Goal: Task Accomplishment & Management: Manage account settings

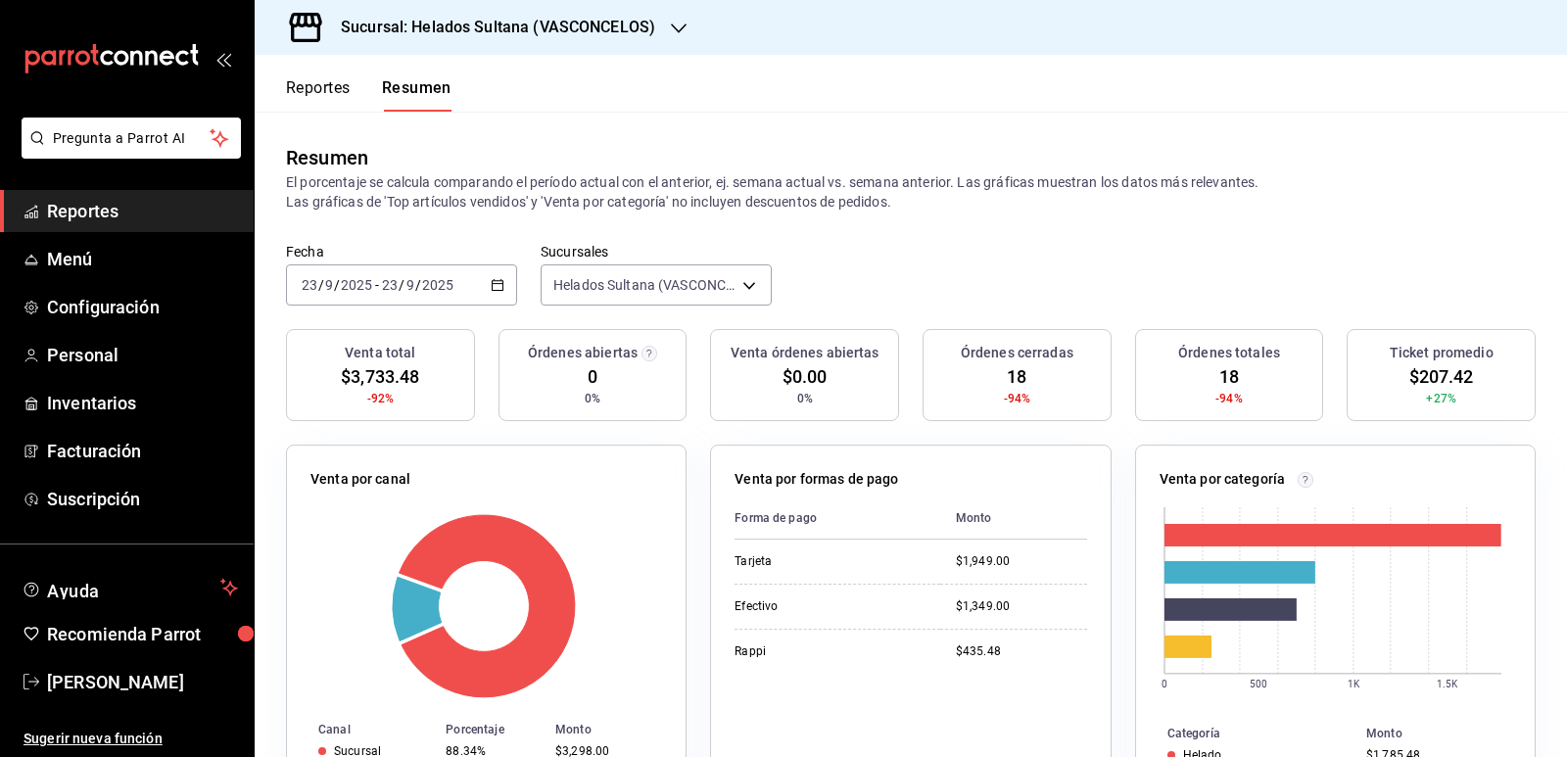
scroll to position [294, 0]
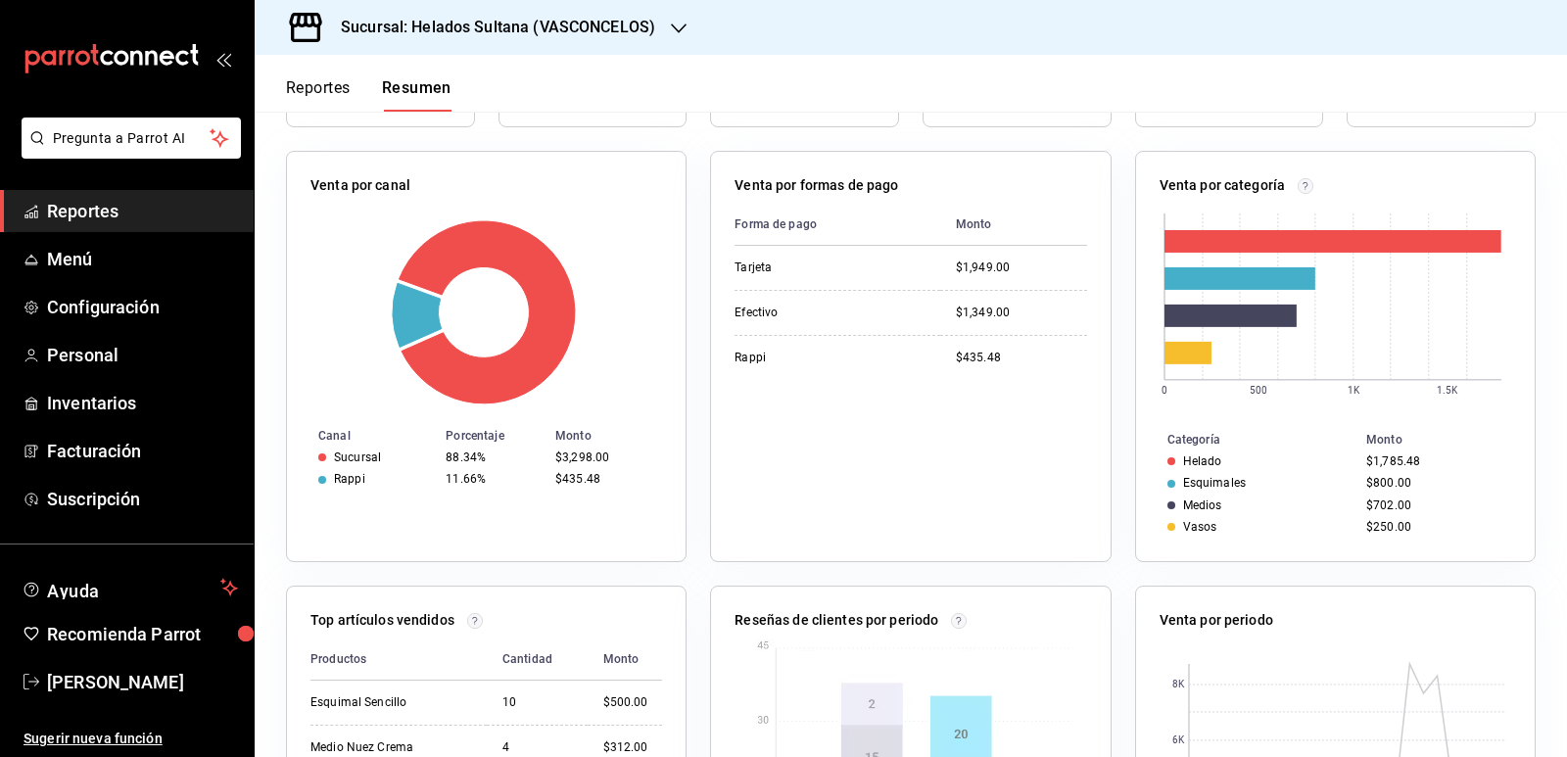
click at [320, 86] on button "Reportes" at bounding box center [318, 94] width 65 height 33
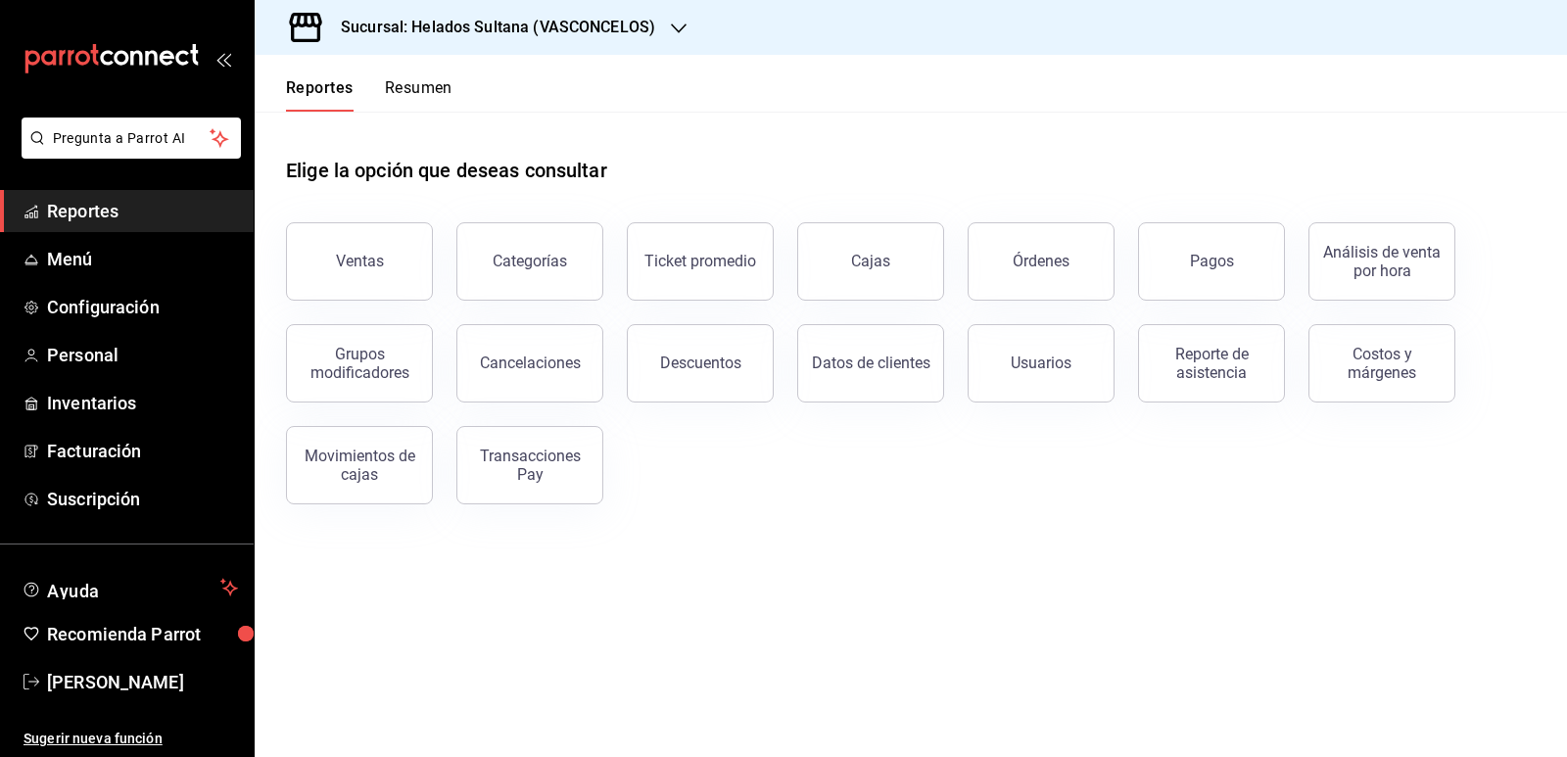
click at [405, 87] on button "Resumen" at bounding box center [419, 94] width 68 height 33
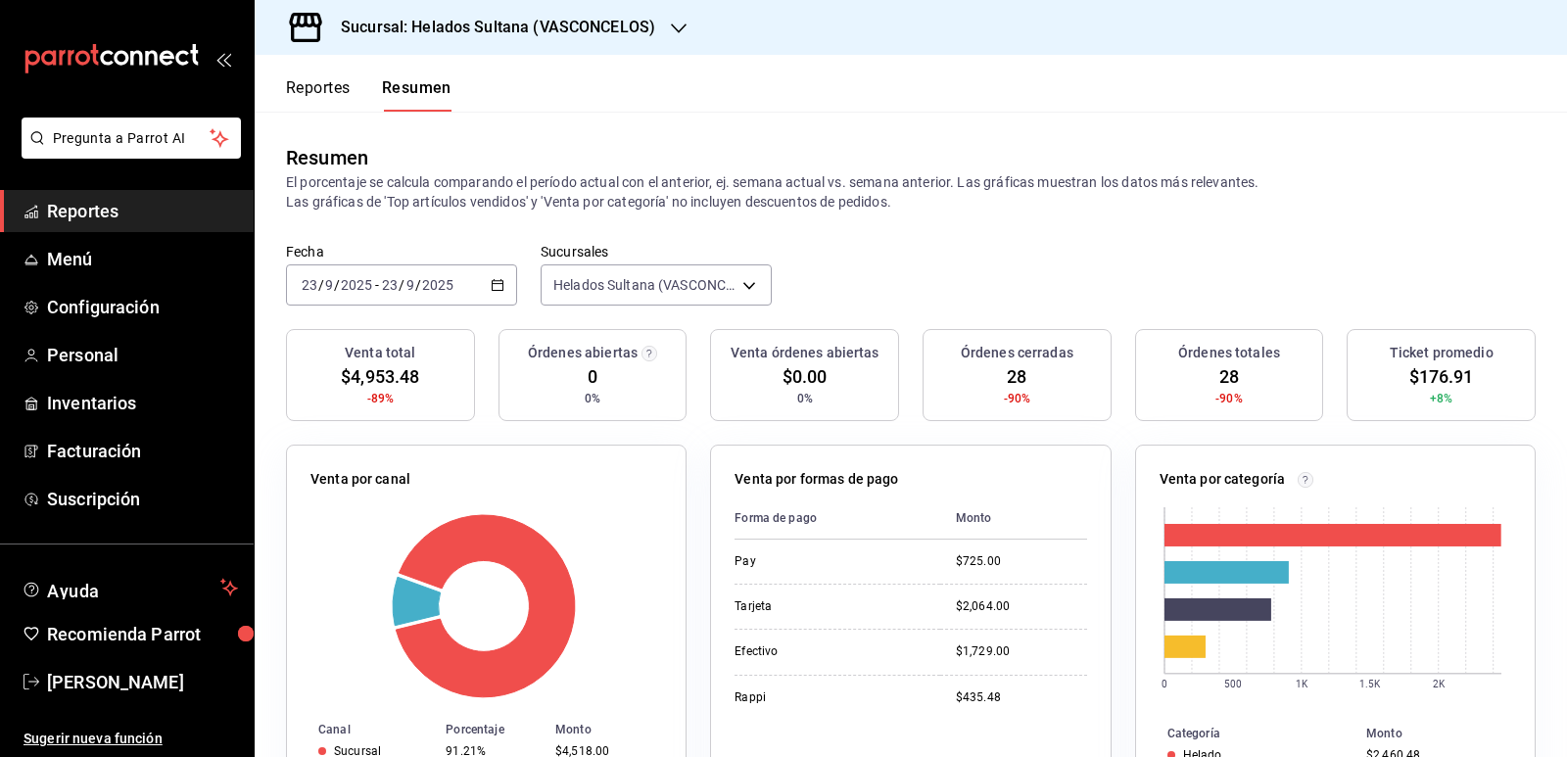
click at [328, 82] on button "Reportes" at bounding box center [318, 94] width 65 height 33
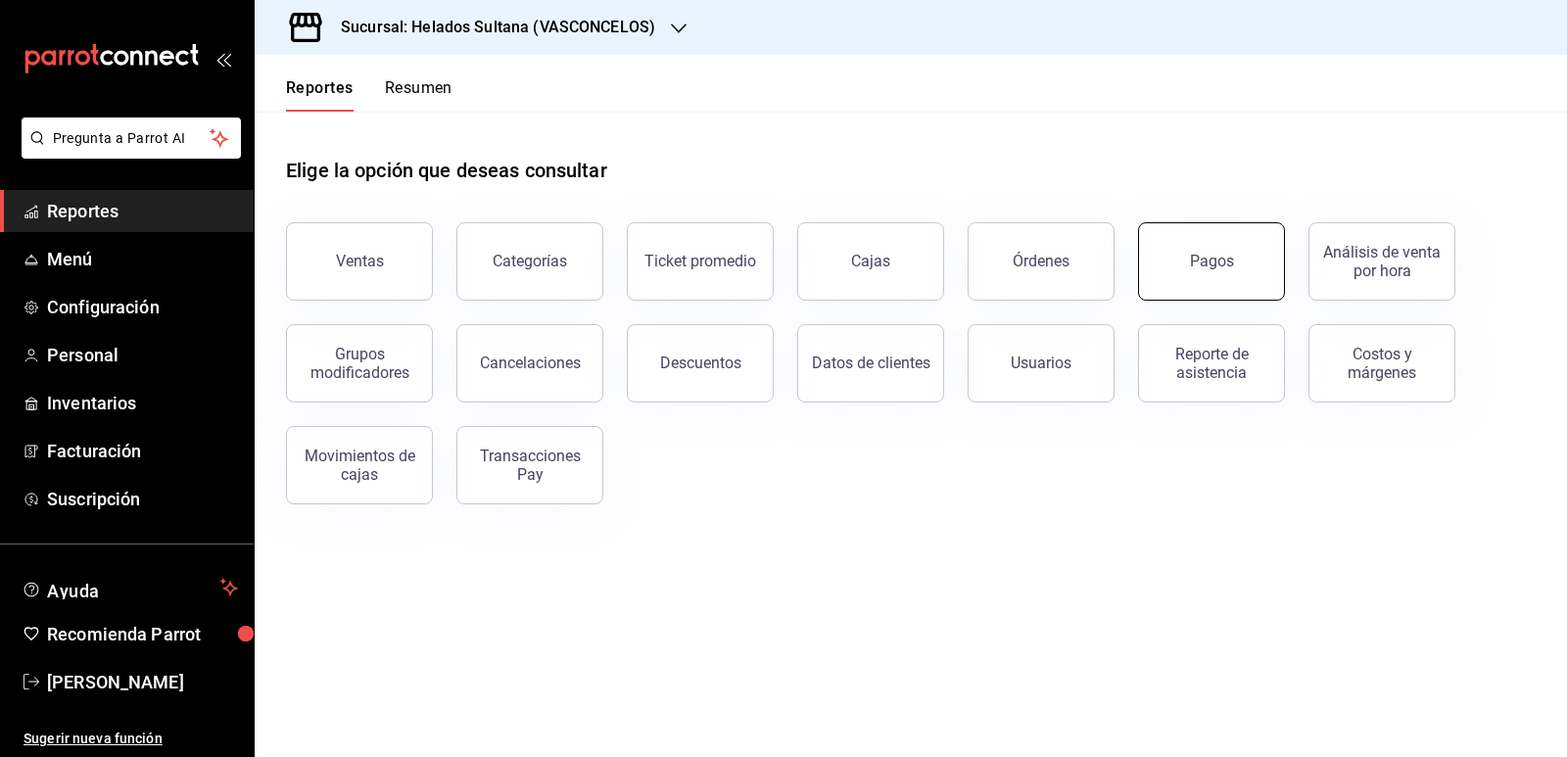
click at [1215, 264] on div "Pagos" at bounding box center [1212, 261] width 44 height 19
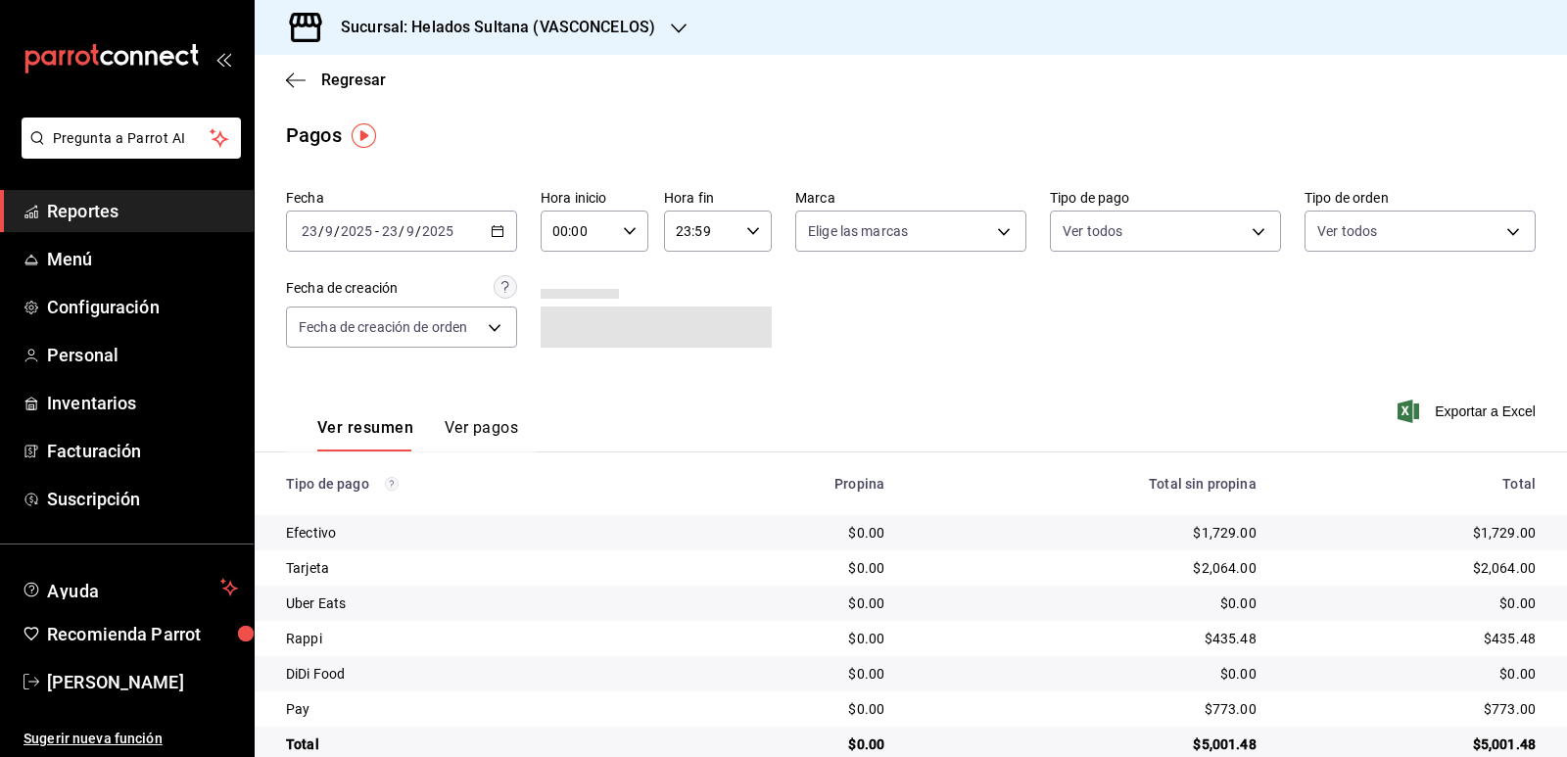
click at [493, 230] on \(Stroke\) "button" at bounding box center [498, 229] width 11 height 1
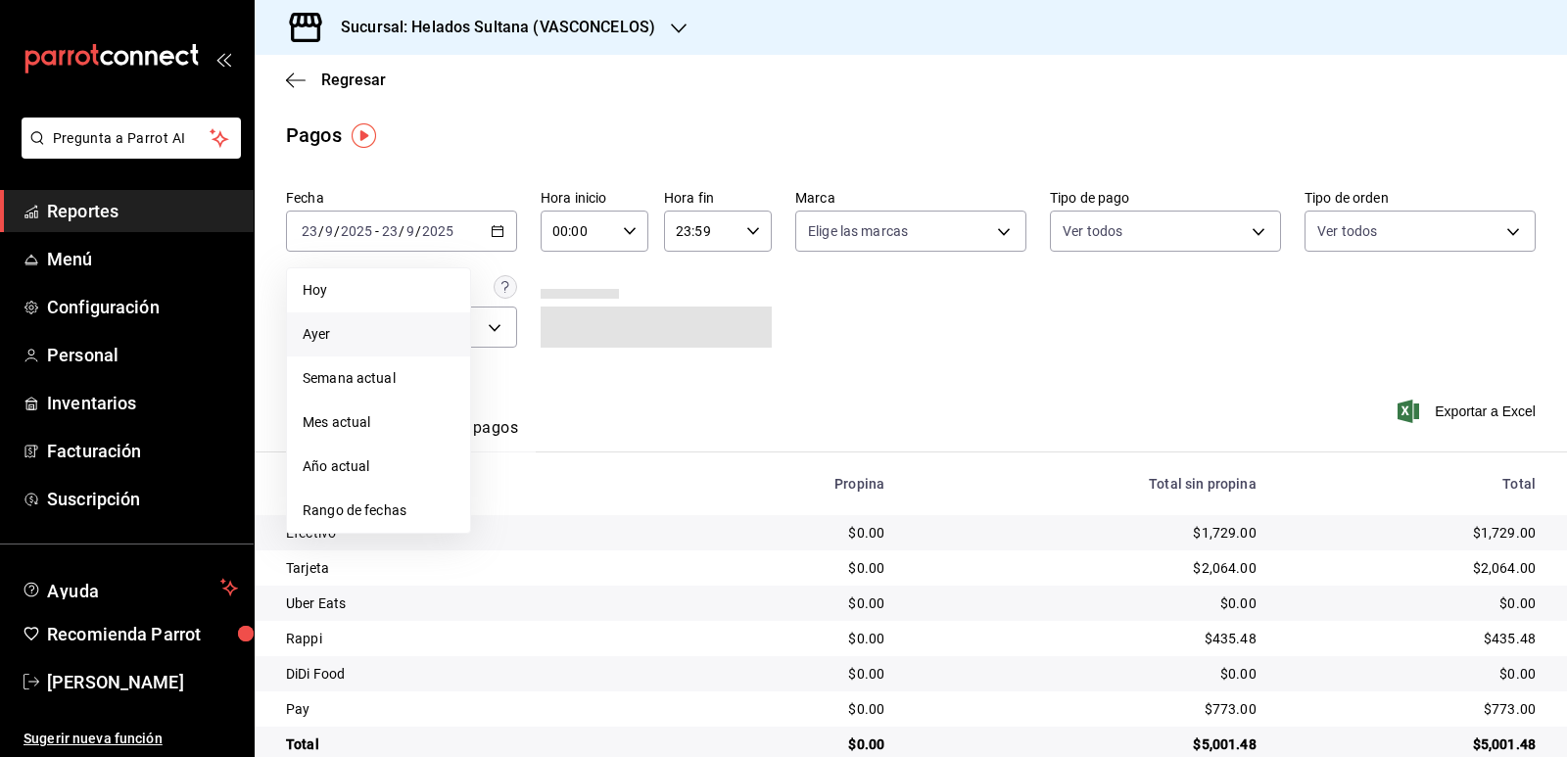
click at [369, 334] on span "Ayer" at bounding box center [379, 334] width 152 height 21
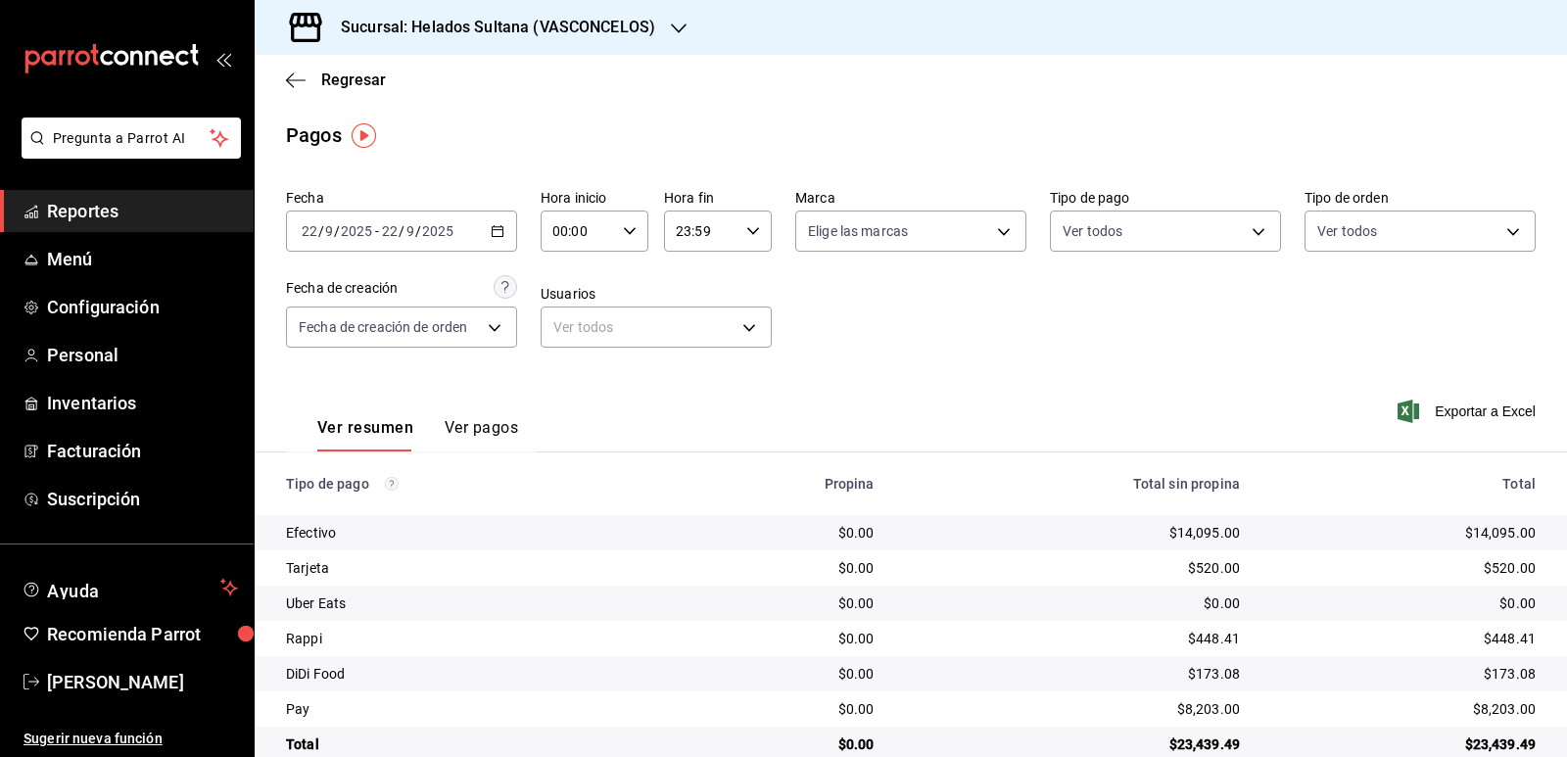
click at [93, 221] on span "Reportes" at bounding box center [142, 211] width 191 height 26
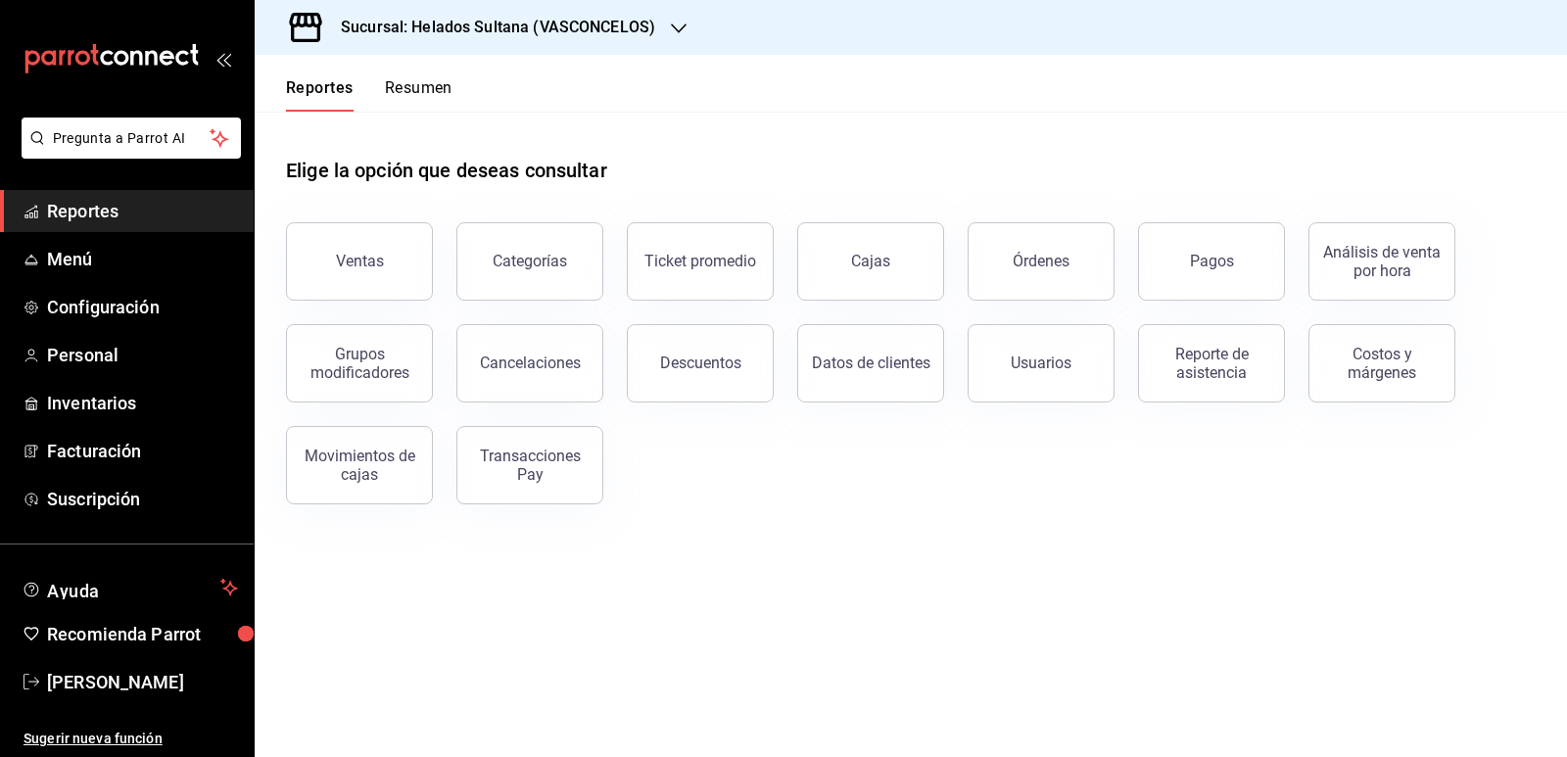
click at [1330, 543] on main "Elige la opción que deseas consultar Ventas Categorías Ticket promedio Cajas Ór…" at bounding box center [911, 434] width 1312 height 645
click at [952, 603] on main "Elige la opción que deseas consultar Ventas Categorías Ticket promedio Cajas Ór…" at bounding box center [911, 434] width 1312 height 645
click at [425, 79] on button "Resumen" at bounding box center [419, 94] width 68 height 33
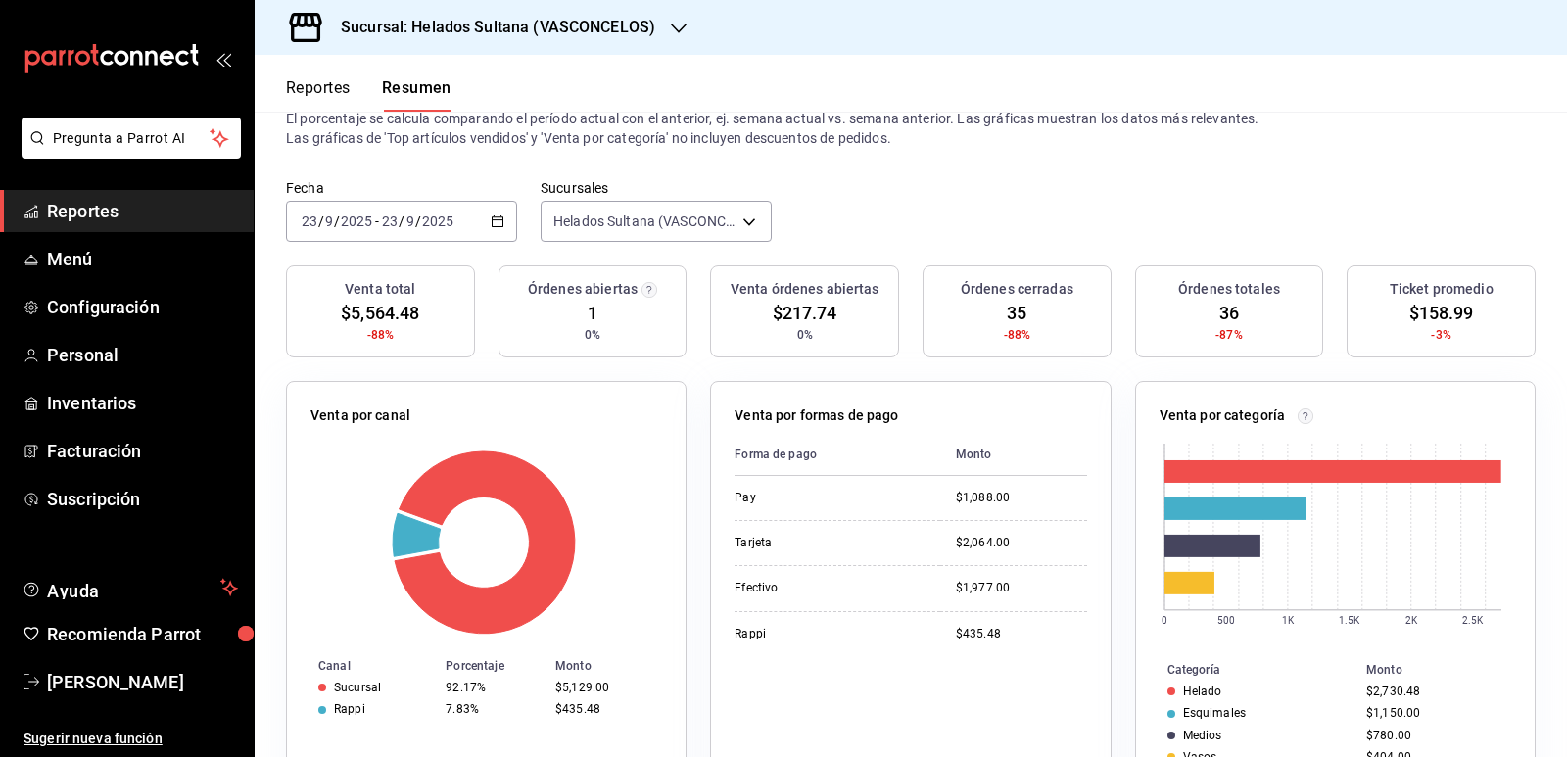
scroll to position [98, 0]
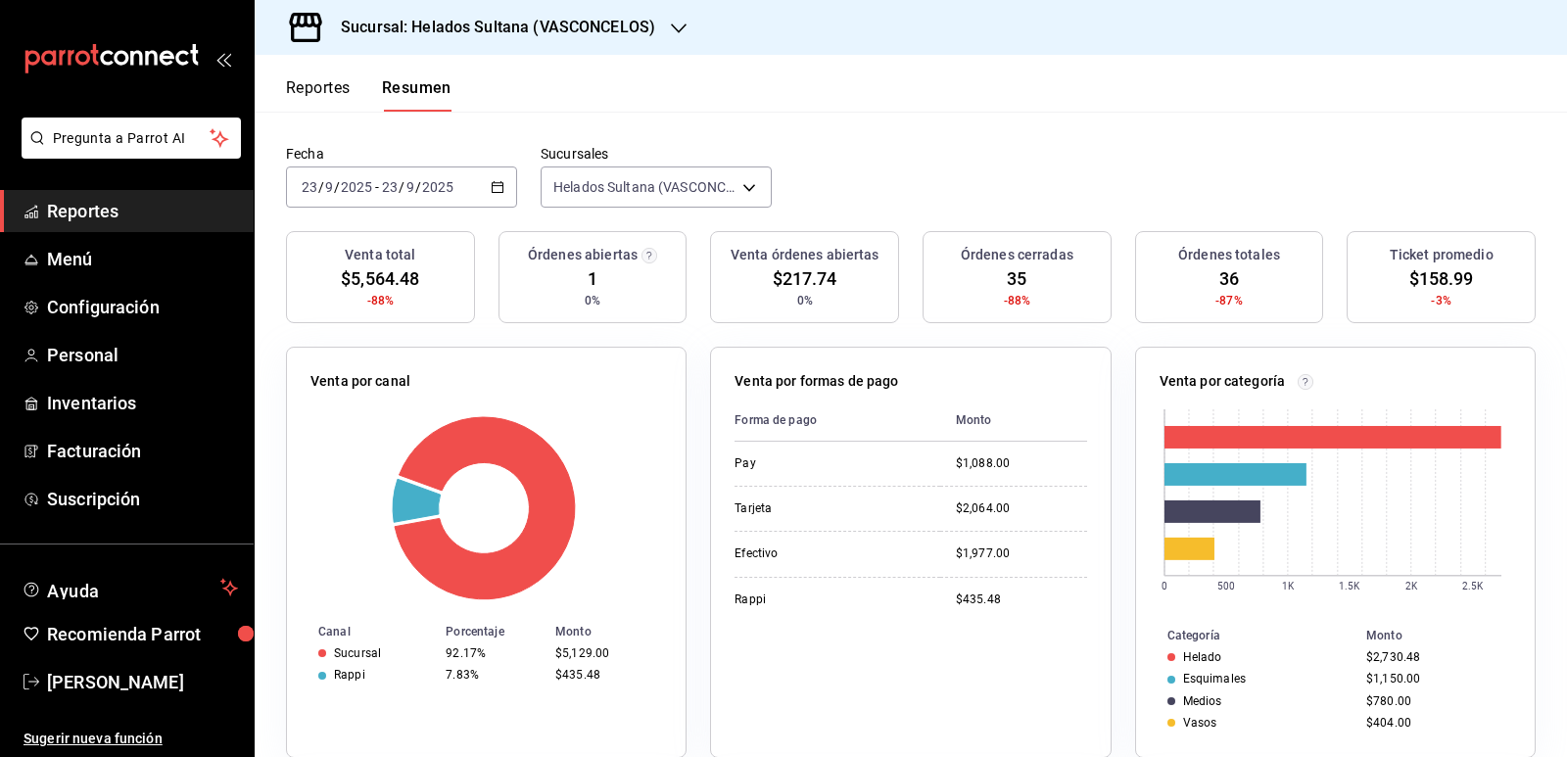
click at [332, 91] on button "Reportes" at bounding box center [318, 94] width 65 height 33
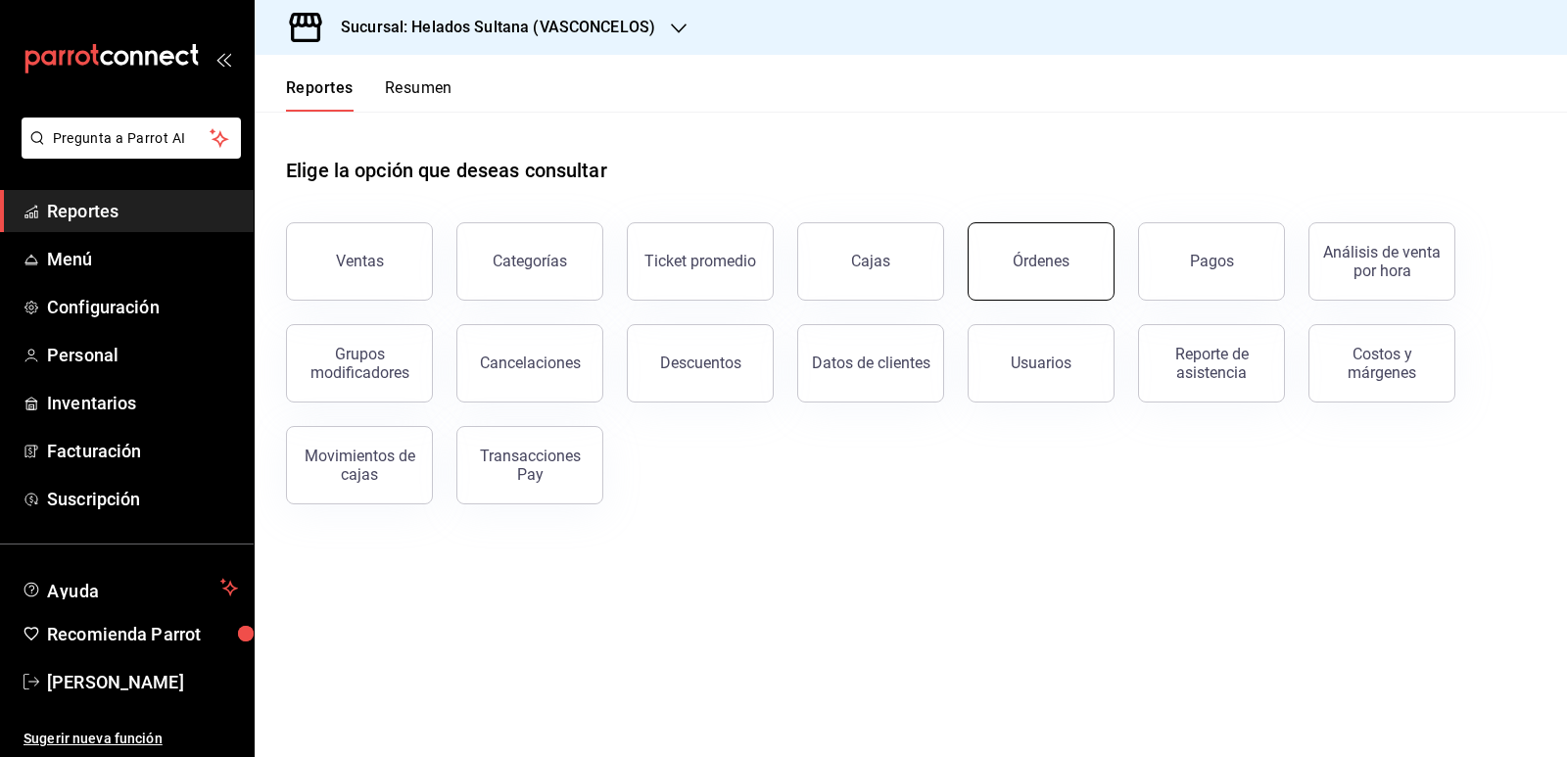
click at [1022, 265] on div "Órdenes" at bounding box center [1041, 261] width 57 height 19
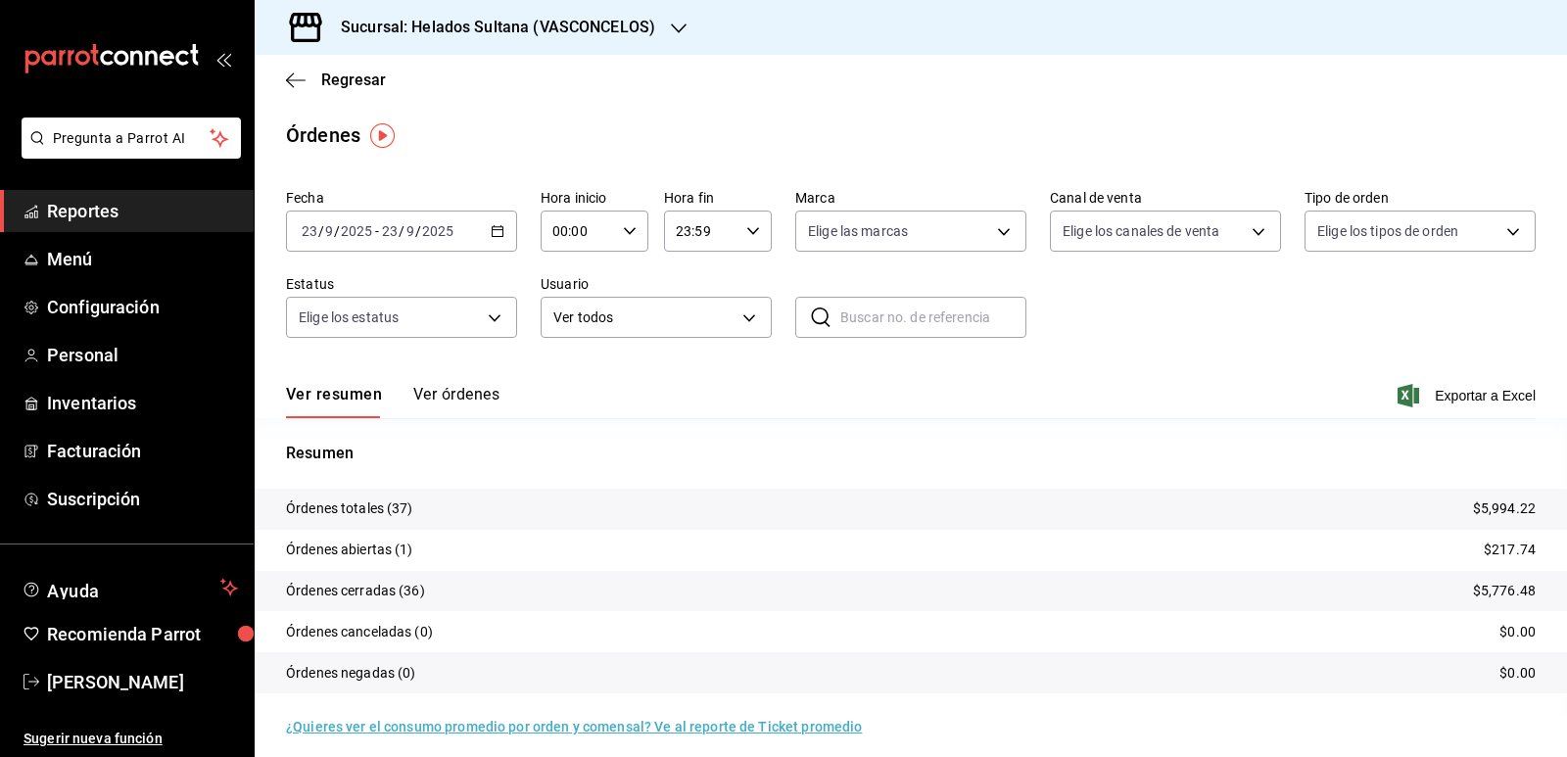
click at [459, 389] on button "Ver órdenes" at bounding box center [456, 401] width 86 height 33
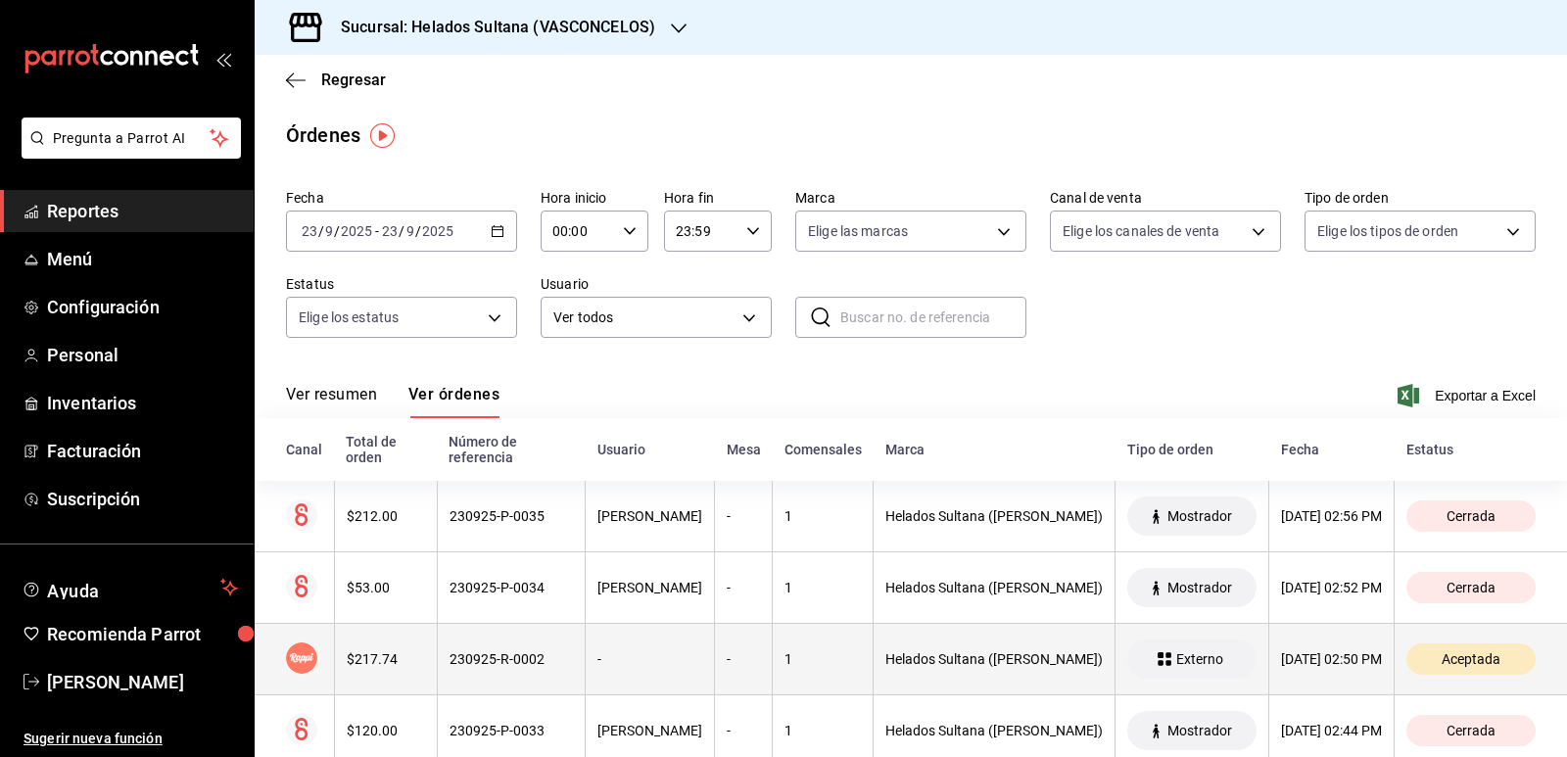
click at [506, 631] on th "230925-R-0002" at bounding box center [511, 659] width 148 height 71
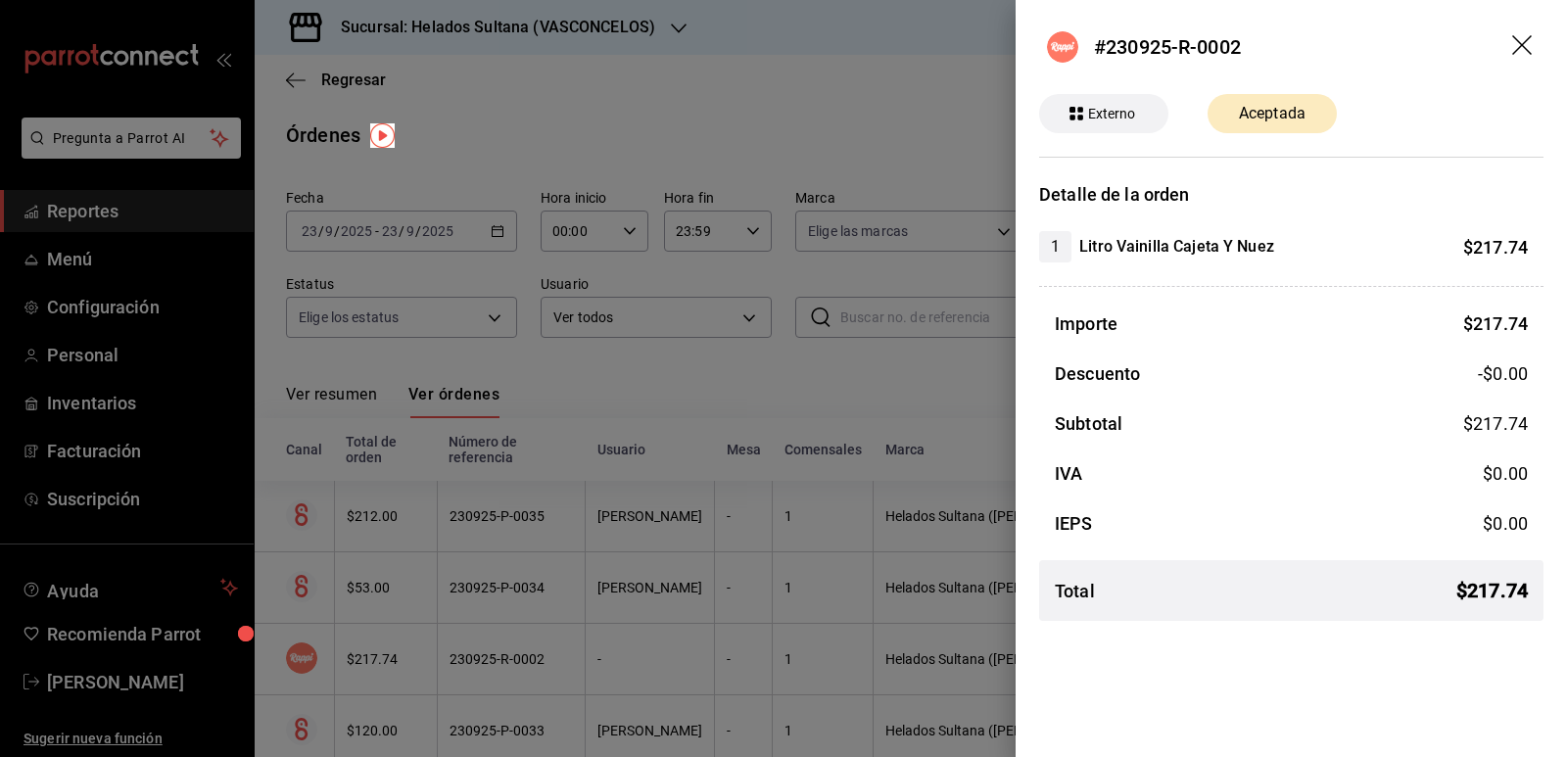
click at [750, 409] on div at bounding box center [783, 378] width 1567 height 757
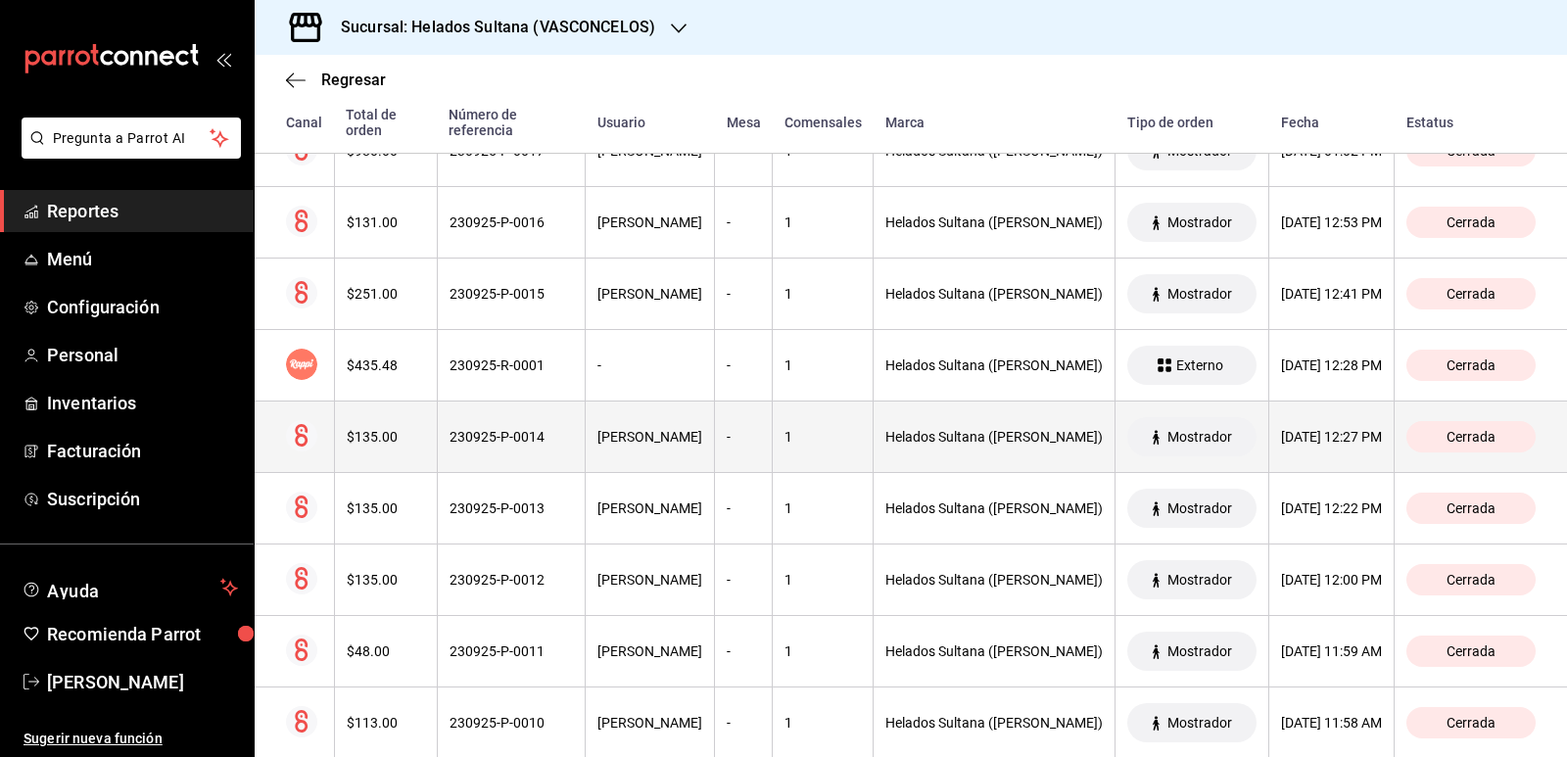
scroll to position [1763, 0]
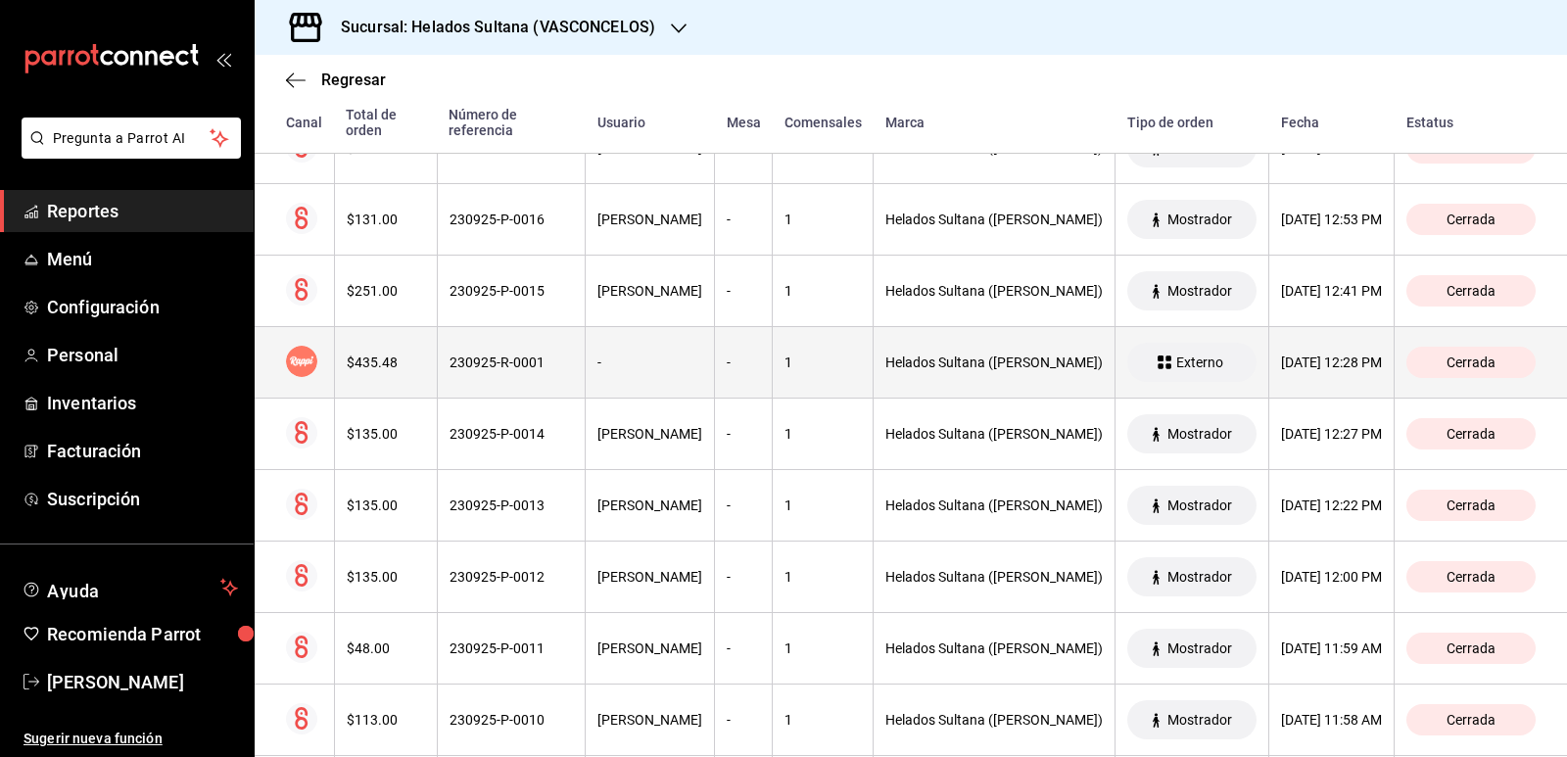
click at [453, 333] on th "230925-R-0001" at bounding box center [511, 362] width 148 height 71
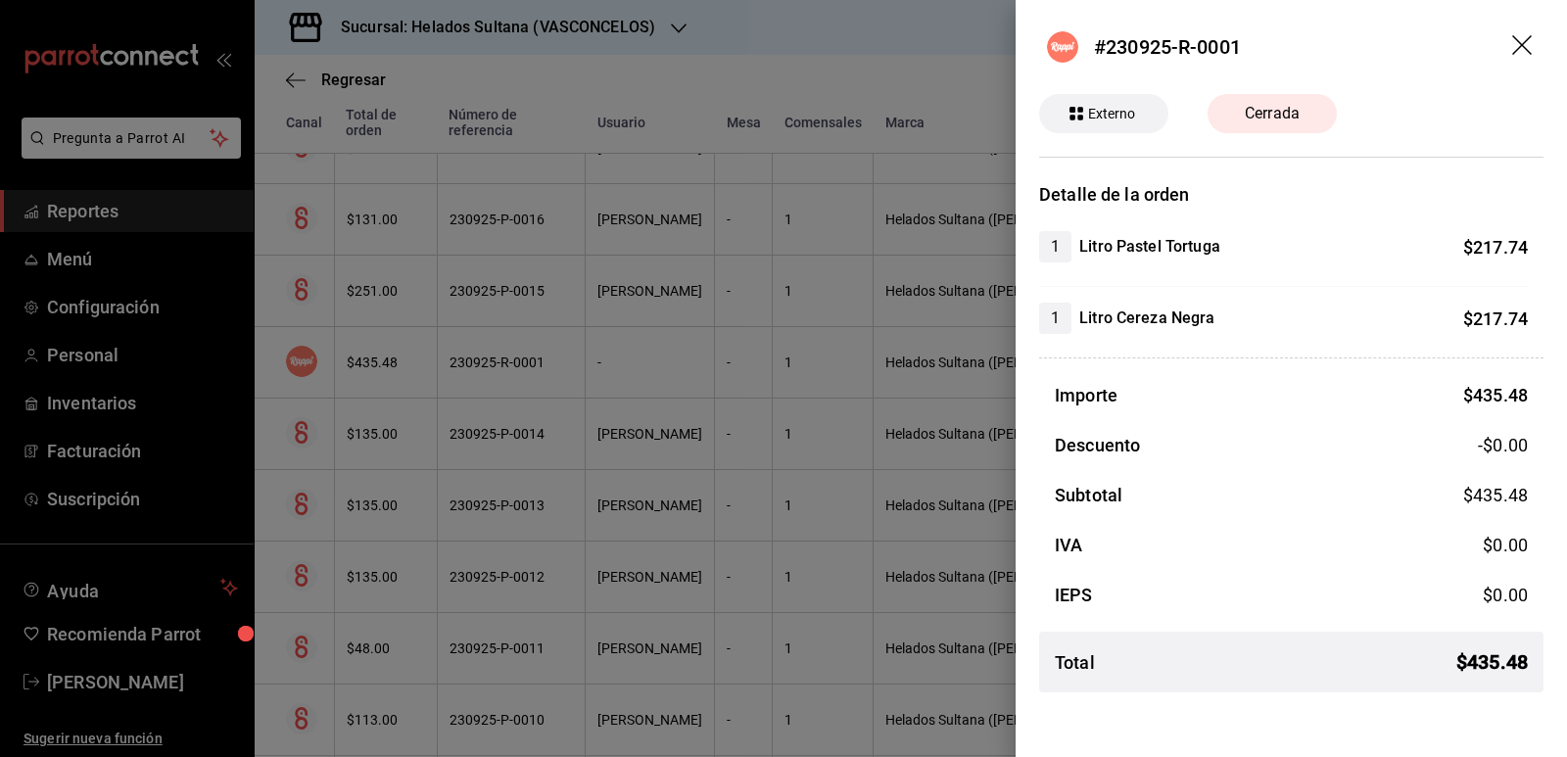
click at [530, 382] on div at bounding box center [783, 378] width 1567 height 757
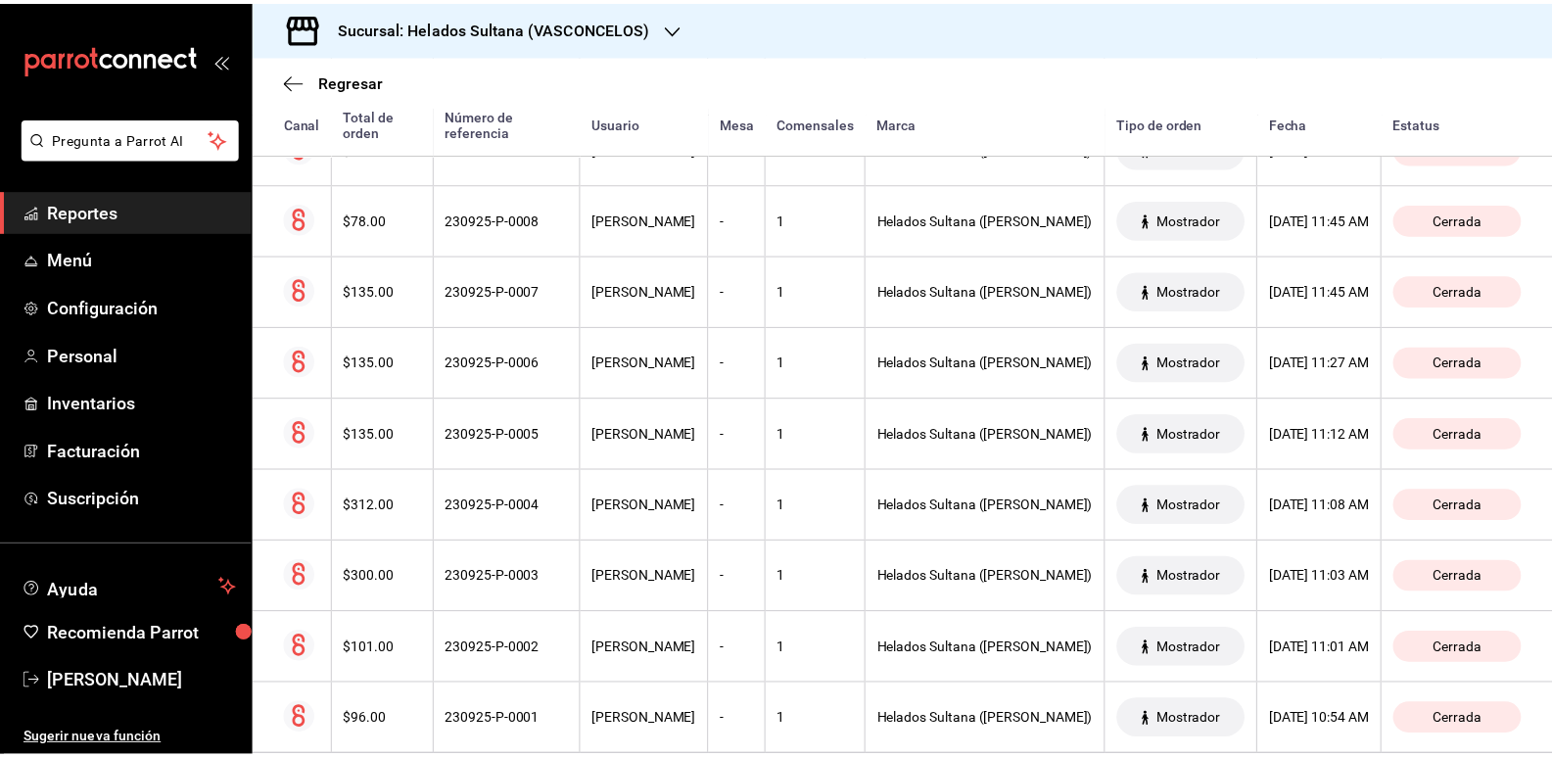
scroll to position [2430, 0]
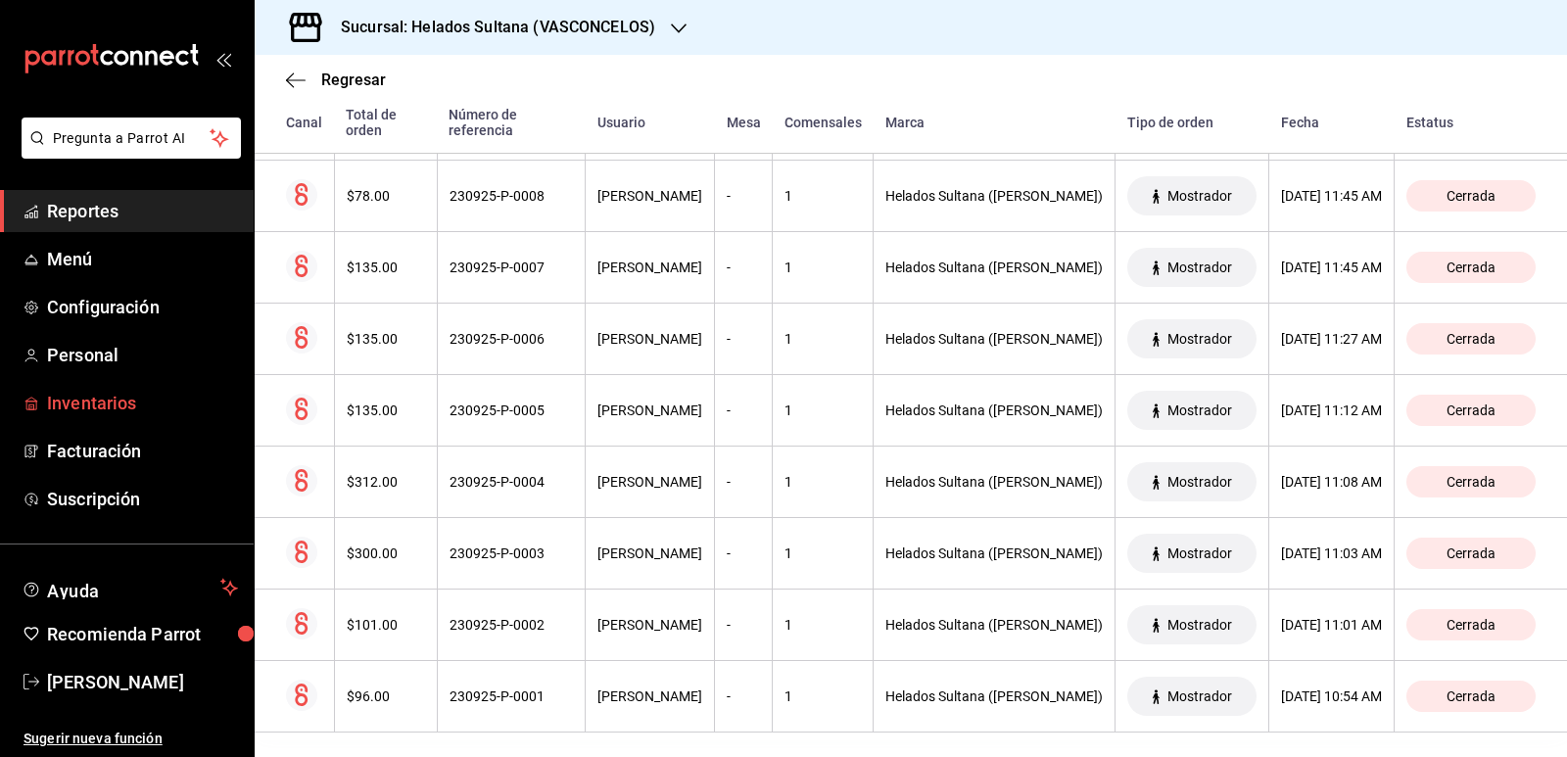
click at [103, 407] on span "Inventarios" at bounding box center [142, 403] width 191 height 26
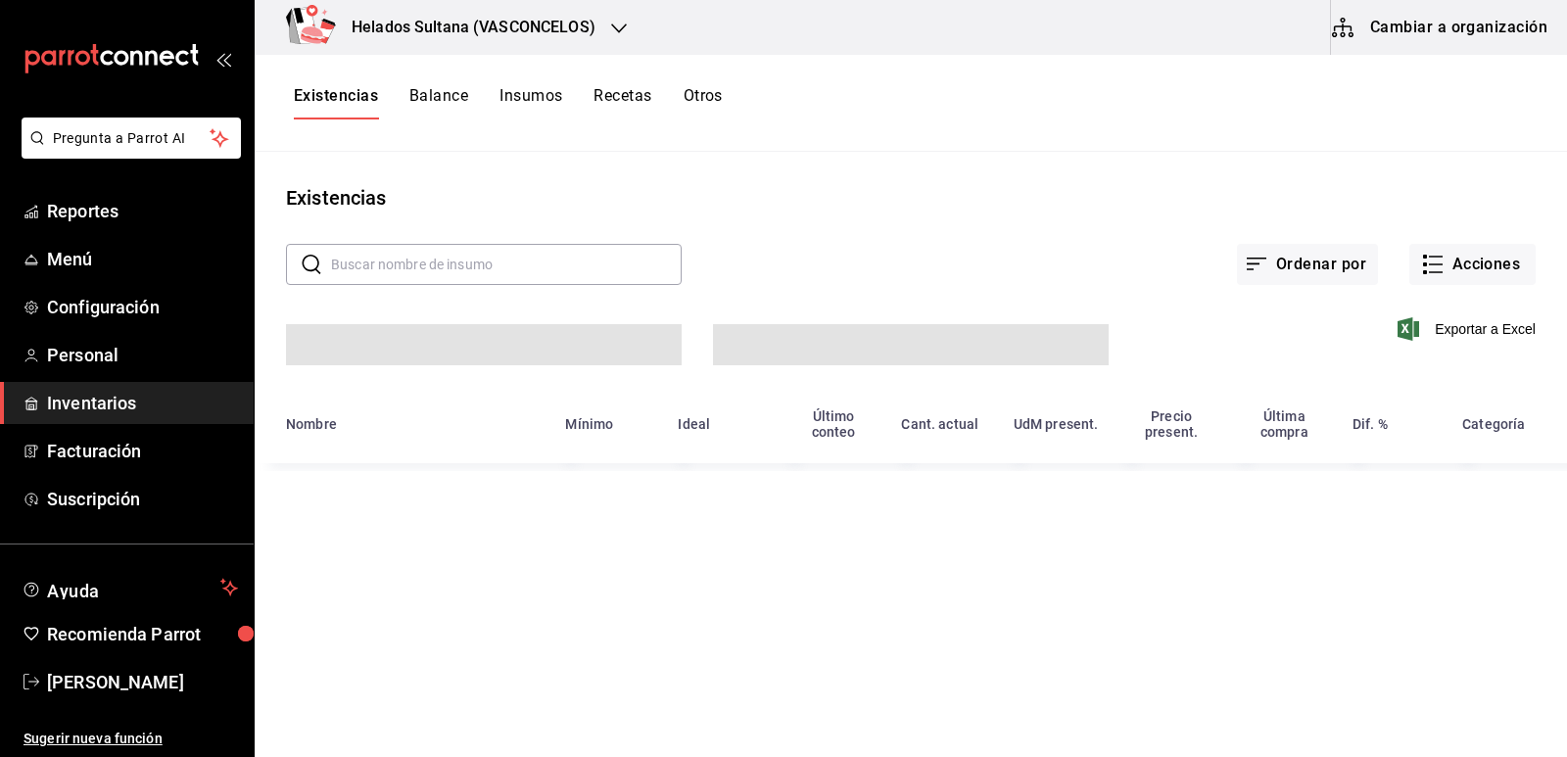
click at [1417, 24] on button "Cambiar a organización" at bounding box center [1441, 27] width 220 height 55
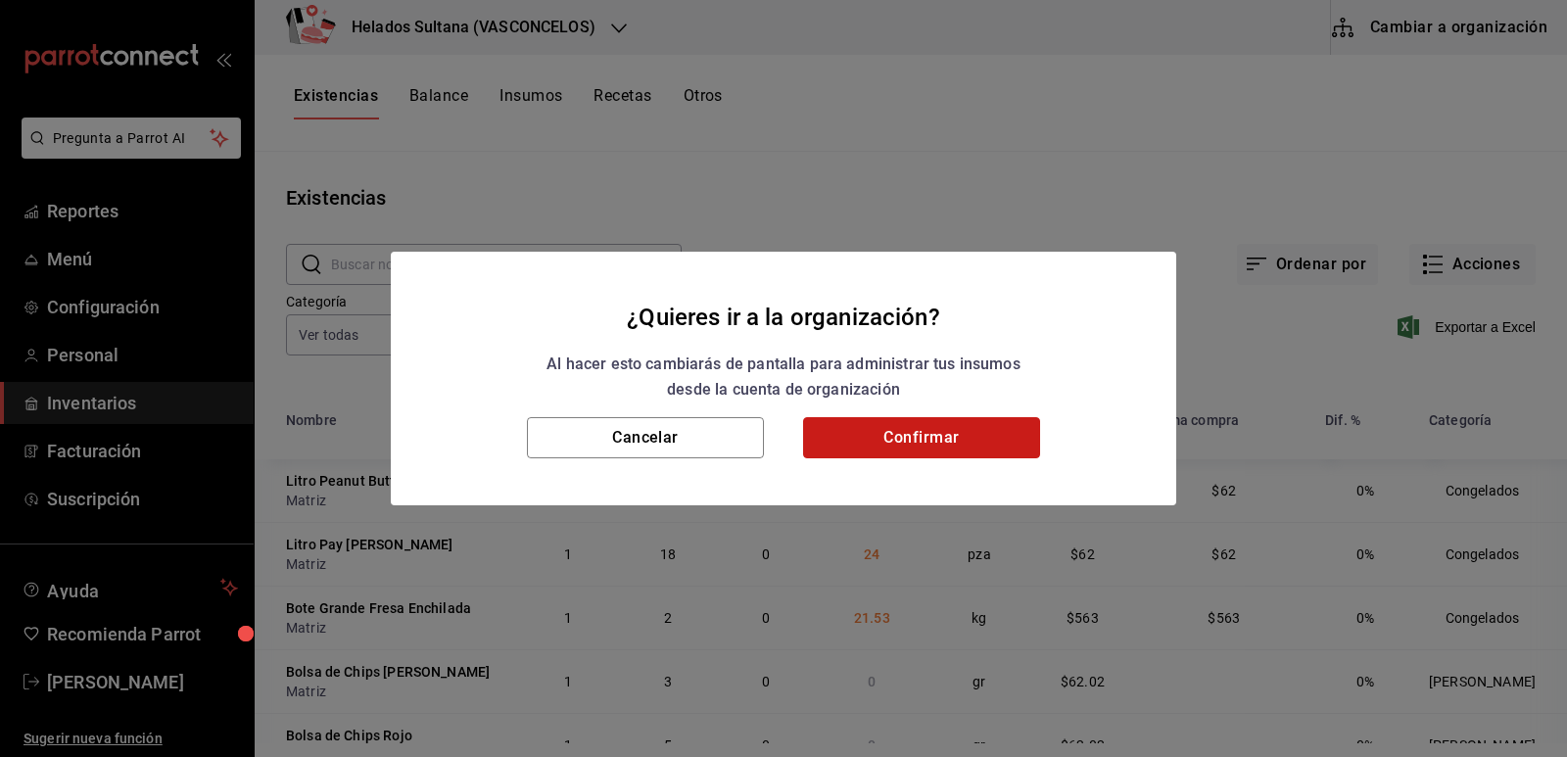
click at [954, 434] on button "Confirmar" at bounding box center [921, 437] width 237 height 41
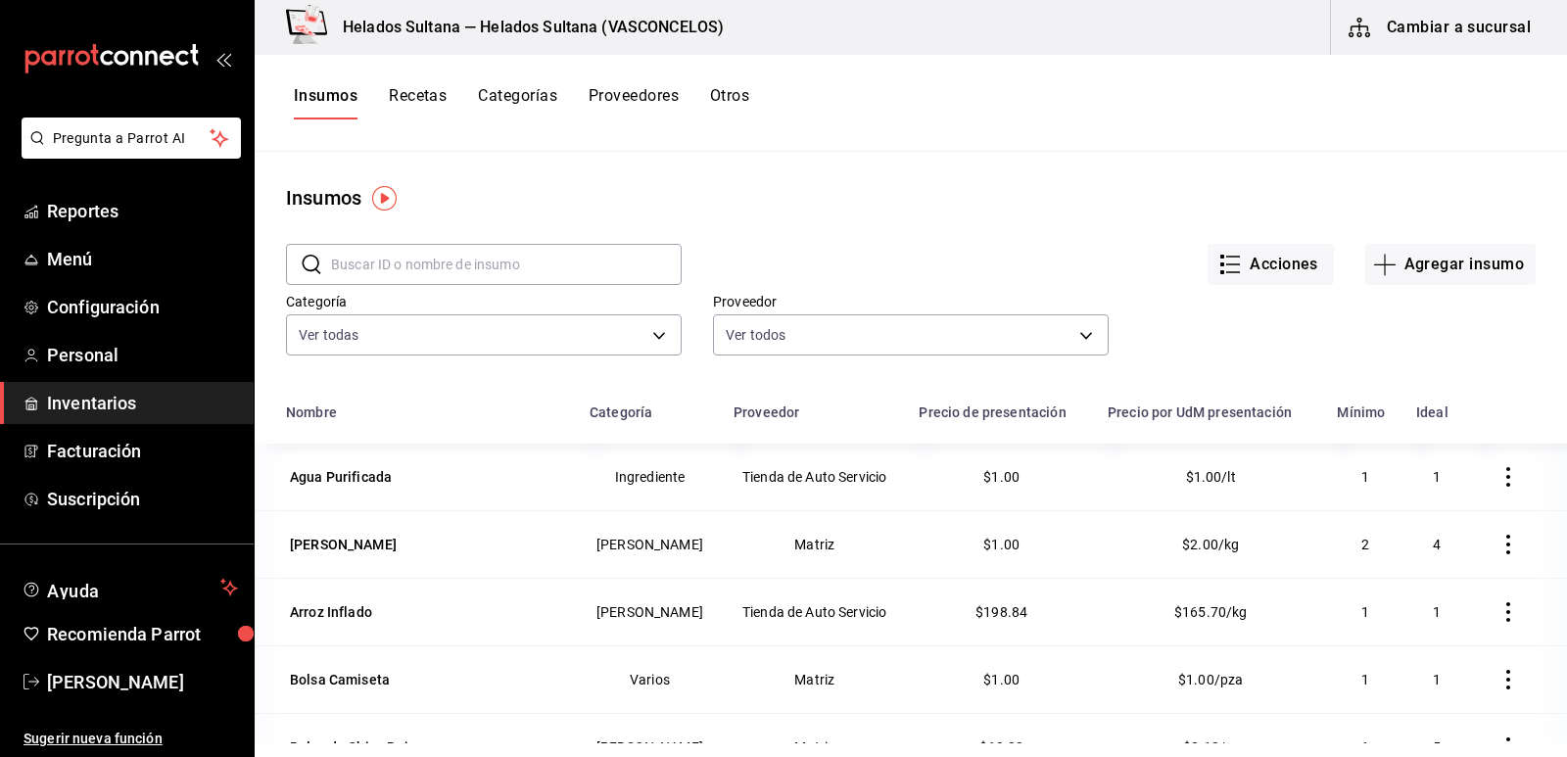
click at [735, 100] on button "Otros" at bounding box center [729, 102] width 39 height 33
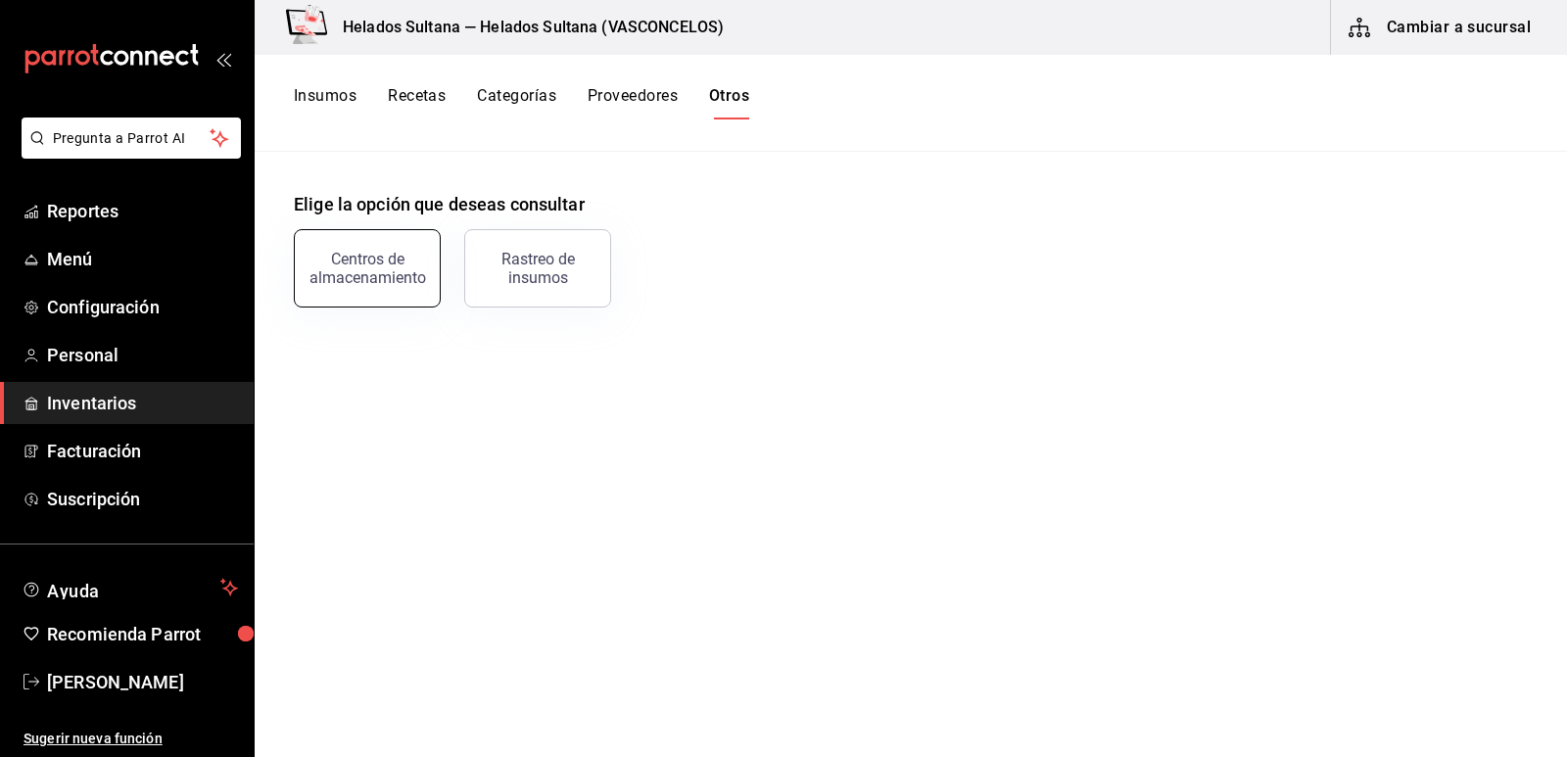
click at [374, 271] on div "Centros de almacenamiento" at bounding box center [367, 268] width 121 height 37
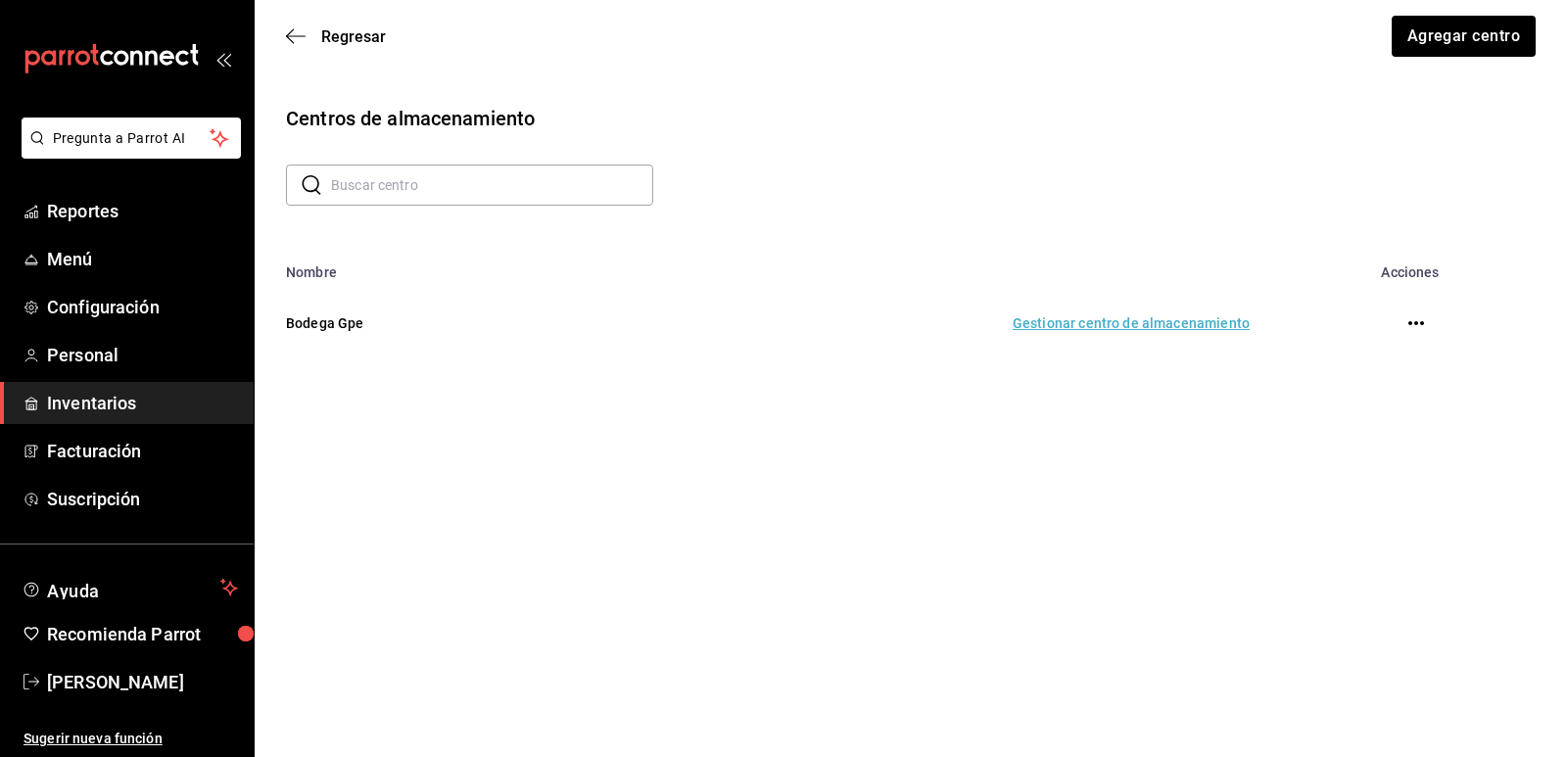
click at [1095, 322] on td "Gestionar centro de almacenamiento" at bounding box center [926, 323] width 694 height 86
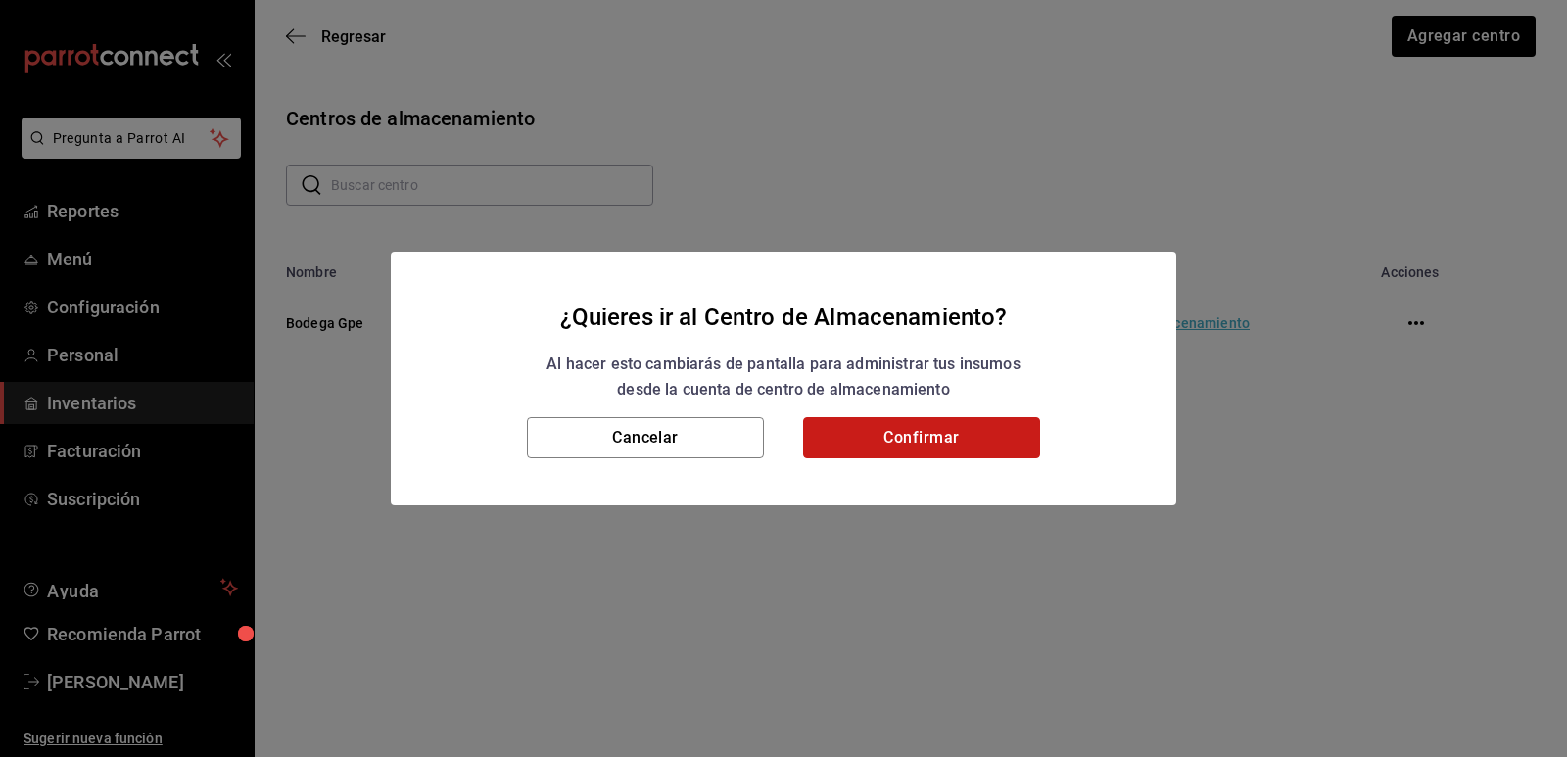
click at [927, 449] on button "Confirmar" at bounding box center [921, 437] width 237 height 41
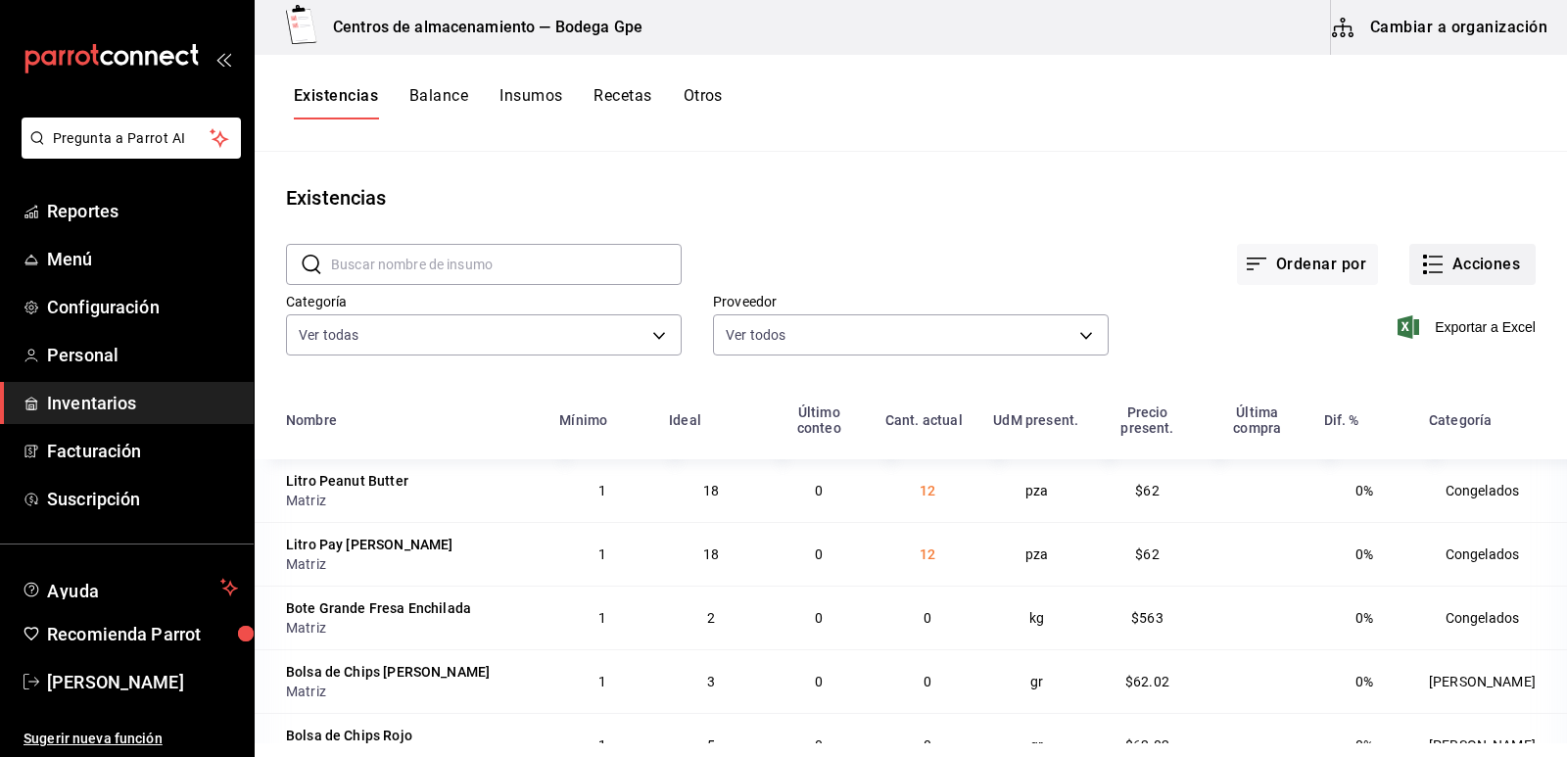
click at [1421, 268] on icon "button" at bounding box center [1433, 265] width 24 height 24
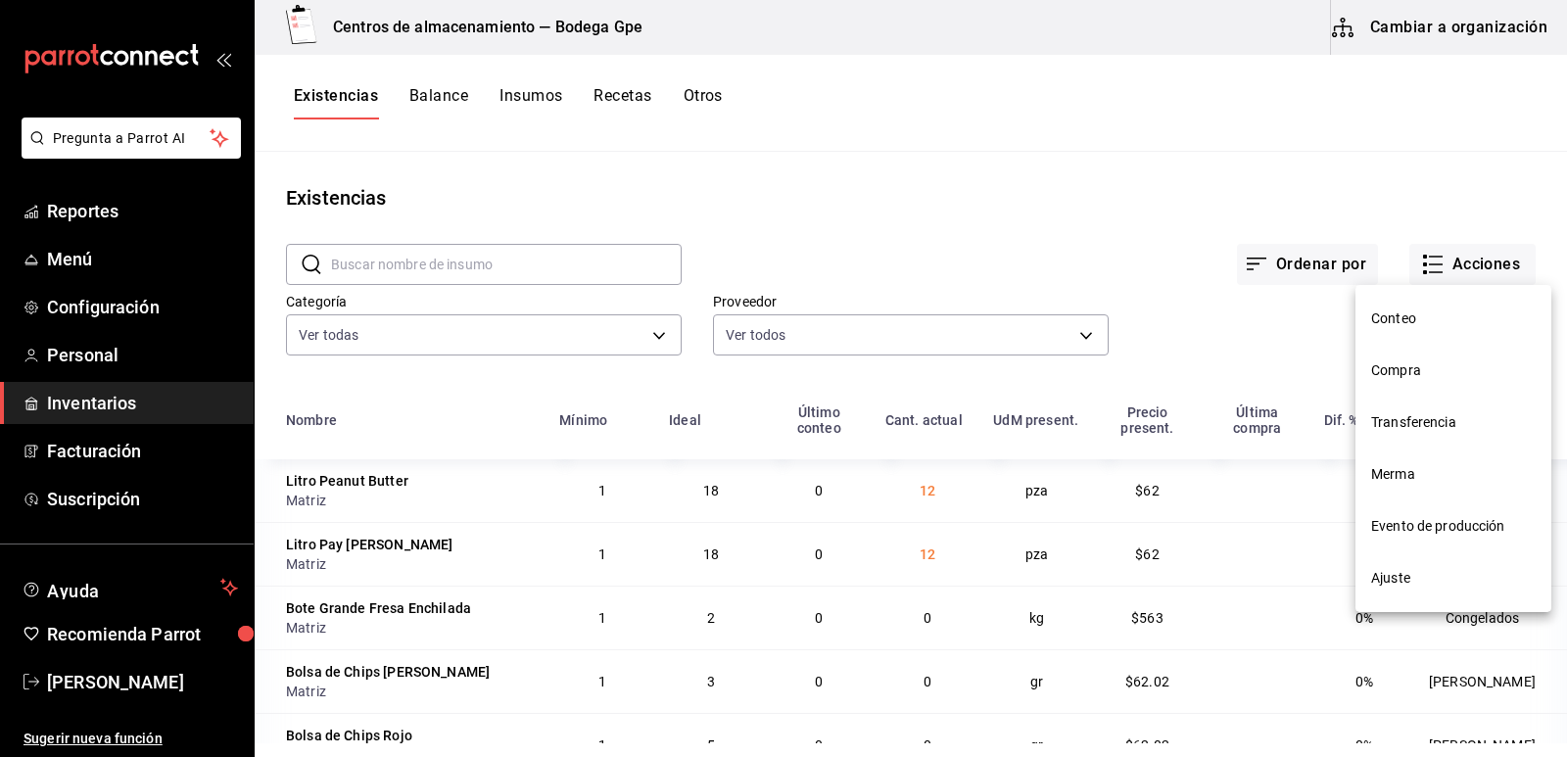
click at [1386, 410] on li "Transferencia" at bounding box center [1453, 423] width 196 height 52
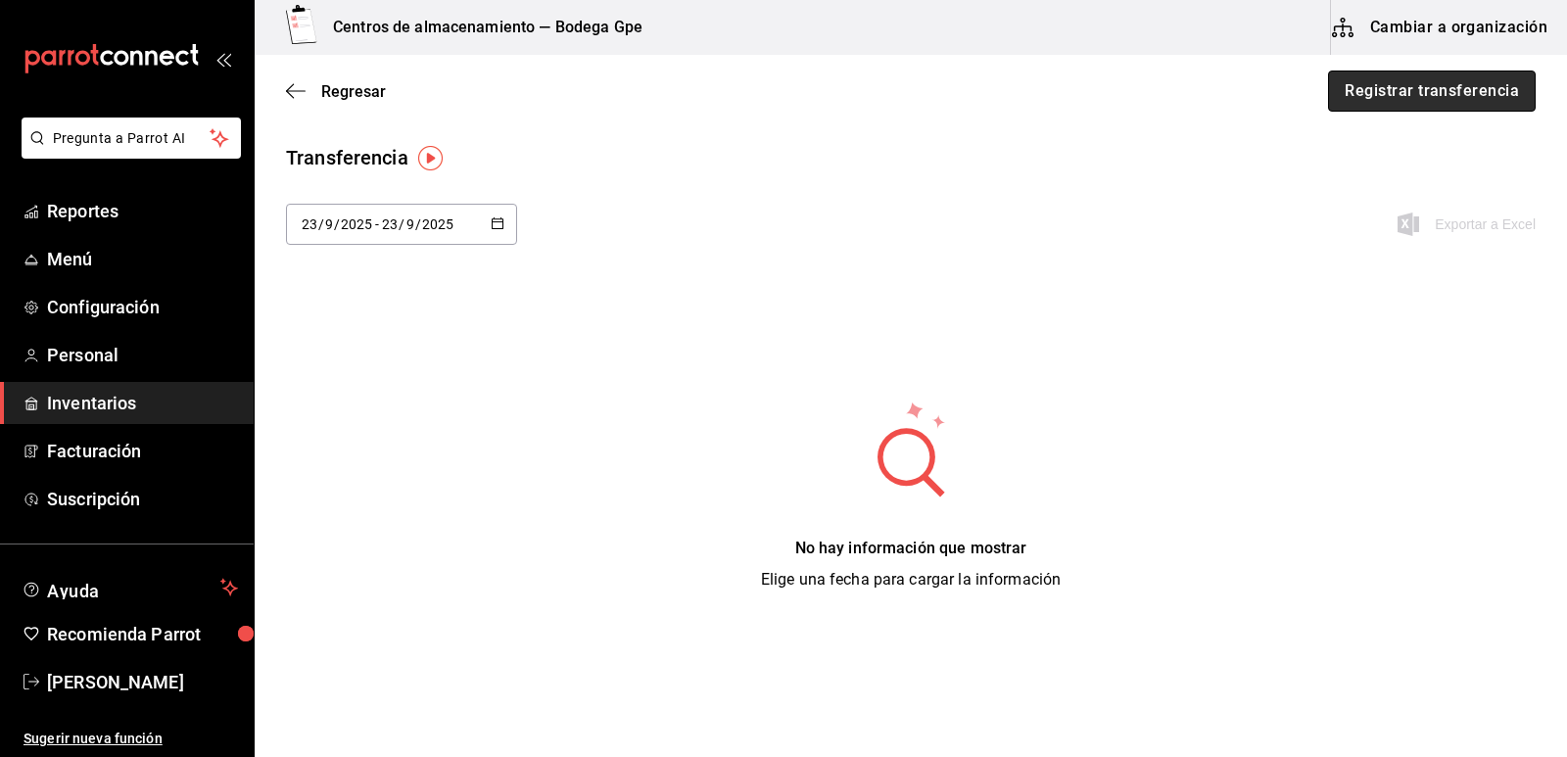
click at [1387, 87] on button "Registrar transferencia" at bounding box center [1432, 91] width 208 height 41
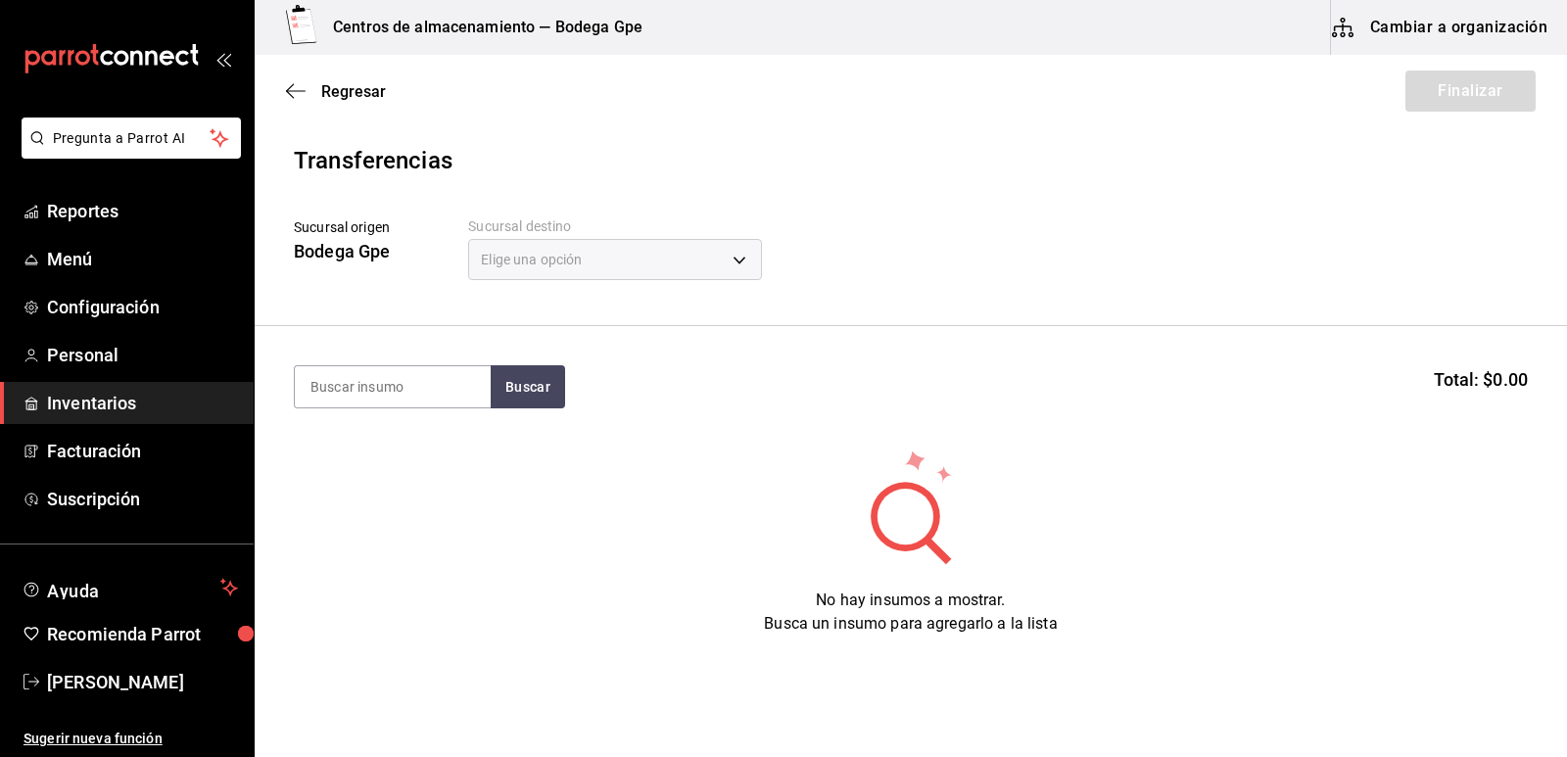
click at [524, 261] on div "Elige una opción" at bounding box center [615, 259] width 294 height 41
click at [953, 217] on div "Sucursal origen Bodega Gpe Sucursal destino Elige una opción default" at bounding box center [911, 251] width 1234 height 69
click at [743, 263] on body "Pregunta a Parrot AI Reportes Menú Configuración Personal Inventarios Facturaci…" at bounding box center [783, 323] width 1567 height 646
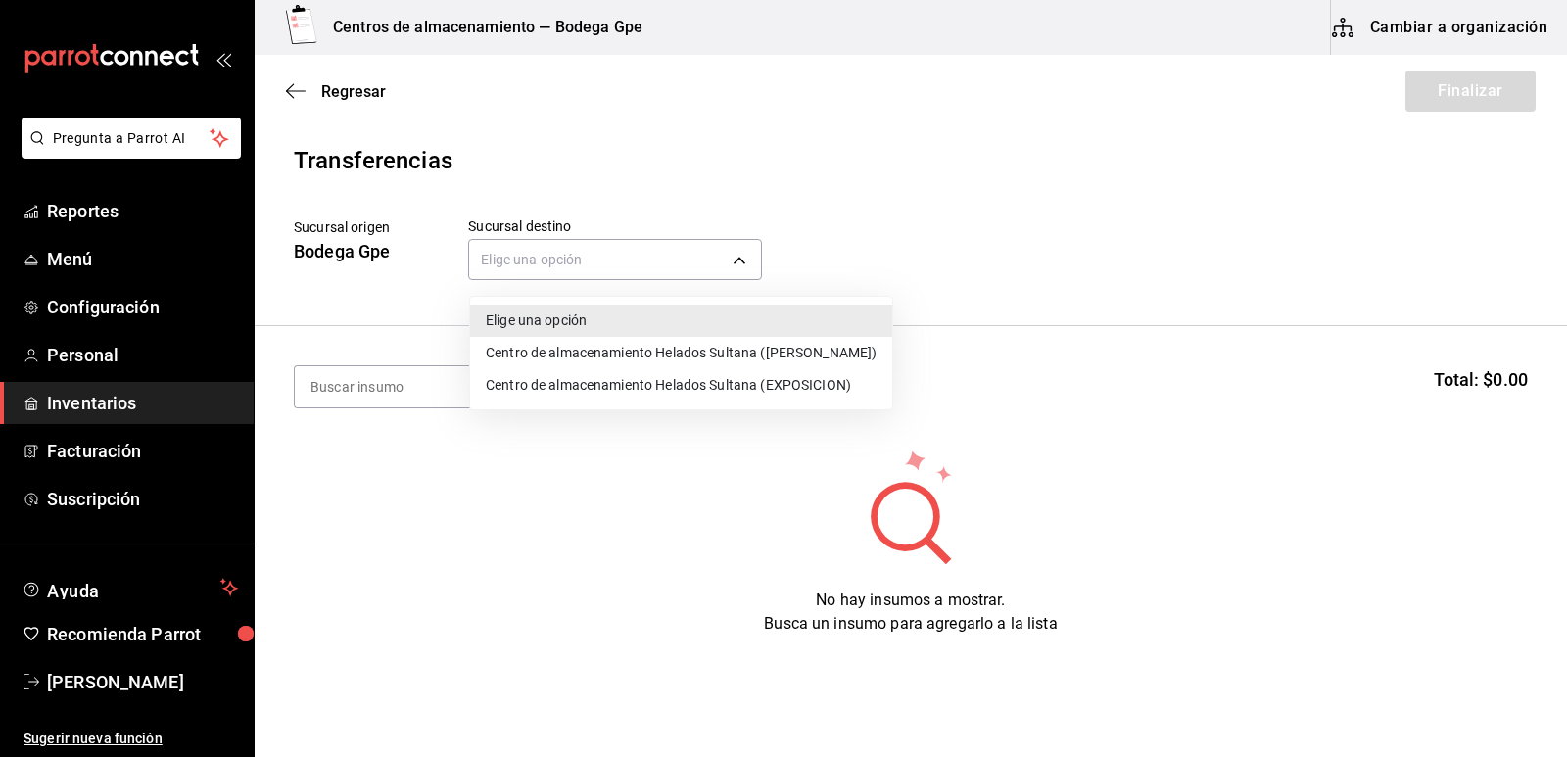
click at [652, 351] on li "Centro de almacenamiento Helados Sultana ([PERSON_NAME])" at bounding box center [681, 353] width 422 height 32
type input "bcb29c2a-8f81-41d5-9e53-fdbd56b4b351"
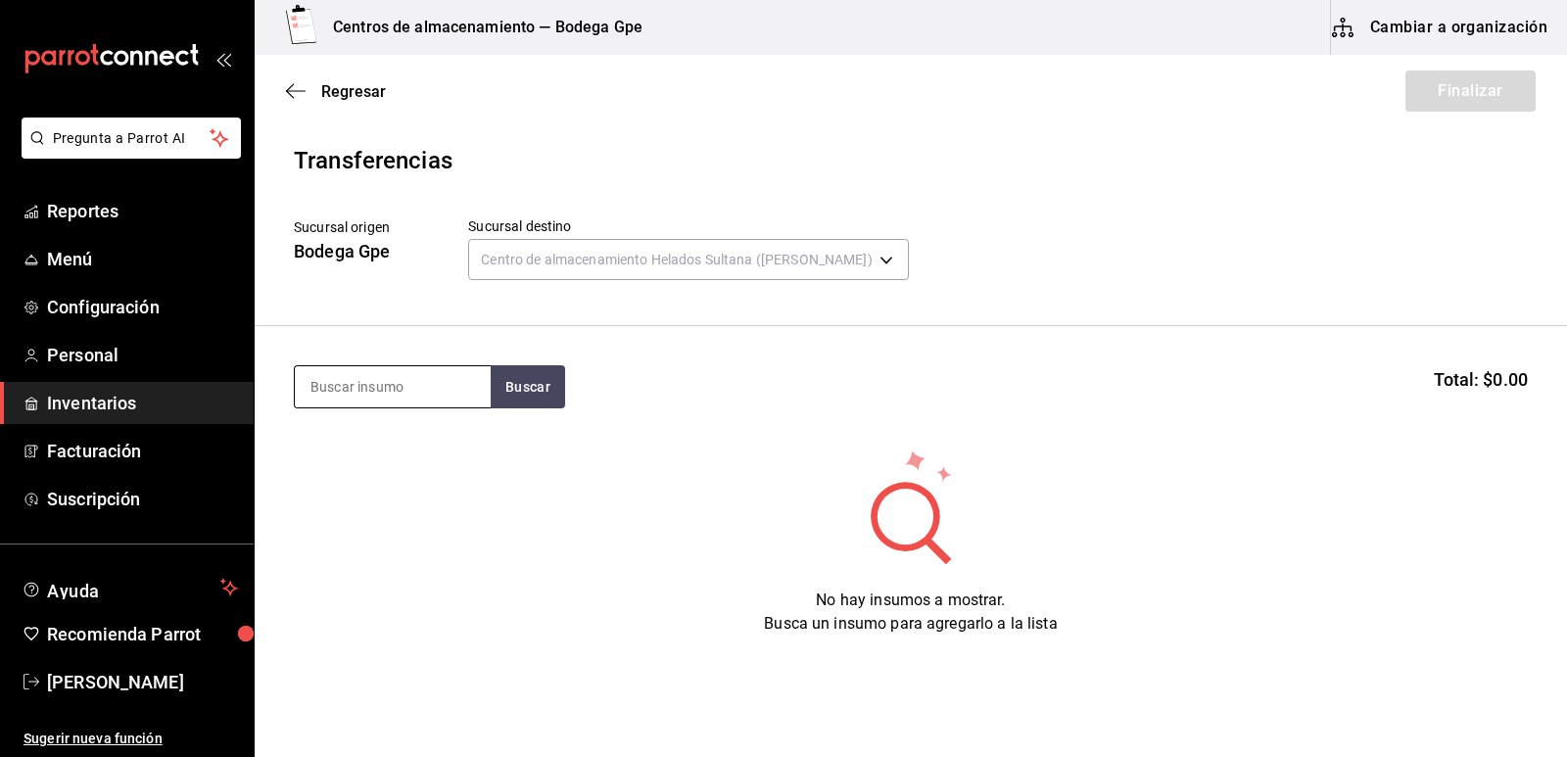
click at [431, 375] on input at bounding box center [393, 386] width 196 height 41
type input "litro coco"
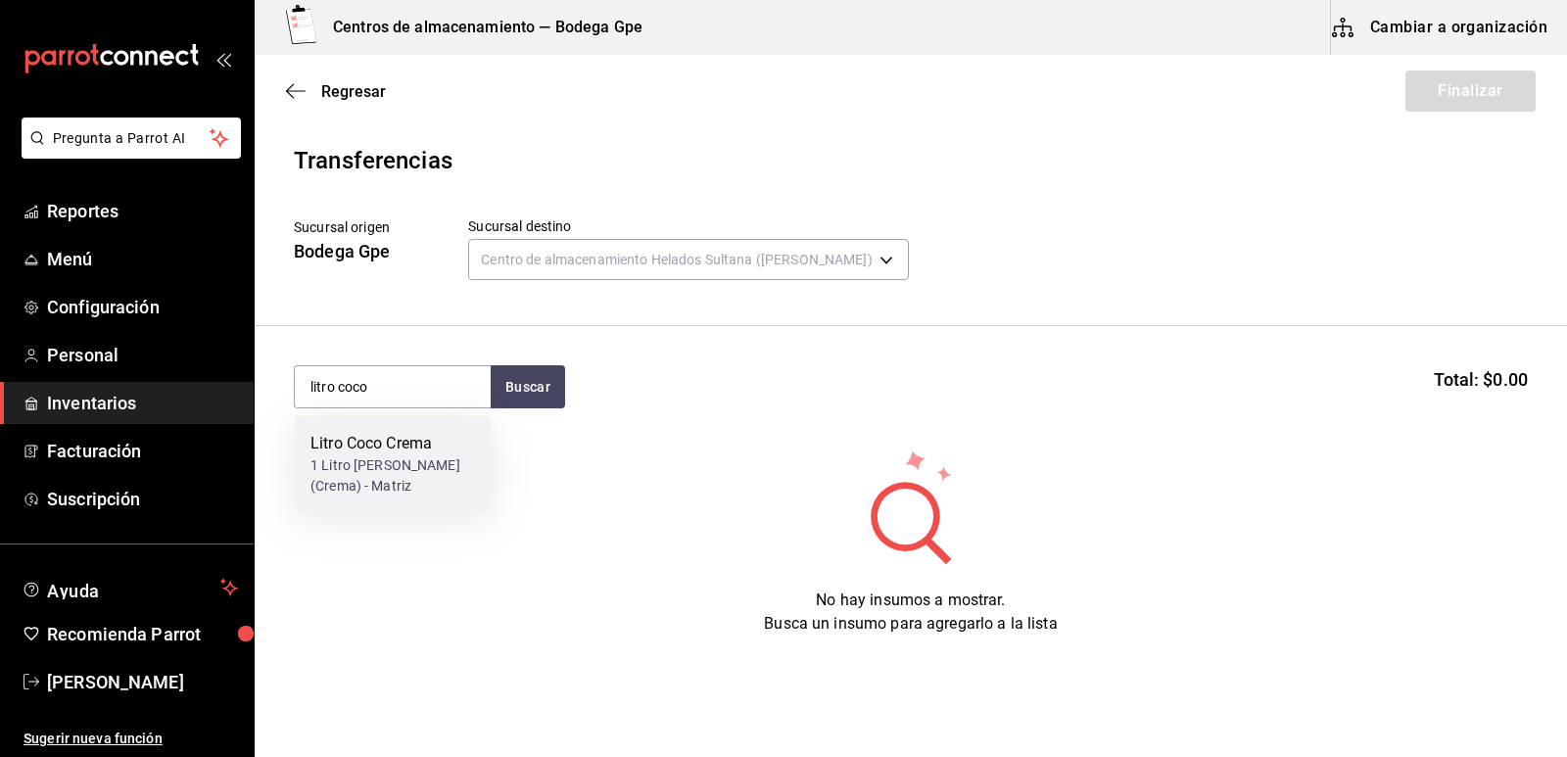
click at [415, 459] on div "1 Litro [PERSON_NAME] (Crema) - Matriz" at bounding box center [392, 475] width 165 height 41
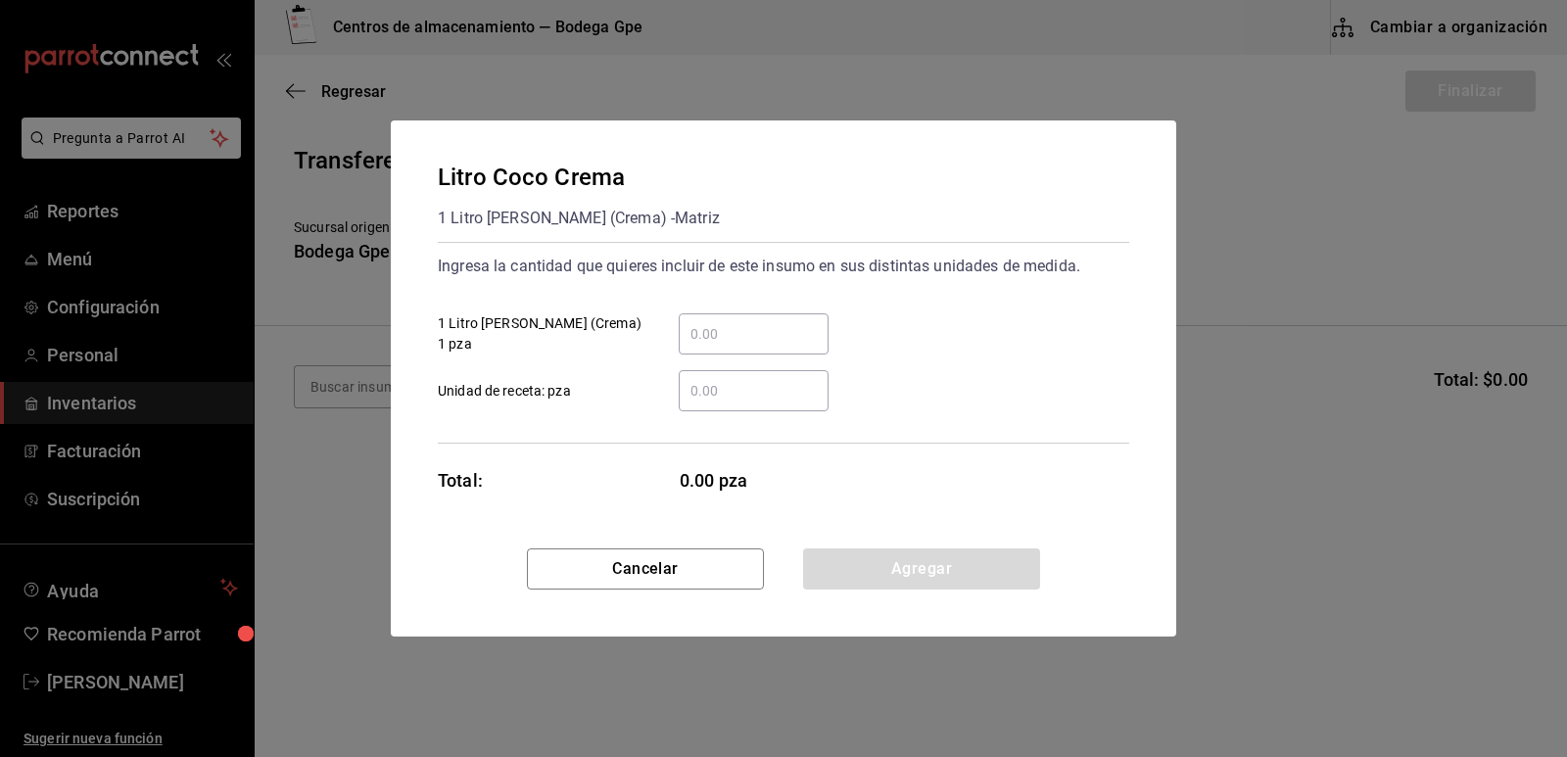
click at [727, 329] on input "​ 1 Litro [PERSON_NAME] (Crema) 1 pza" at bounding box center [754, 334] width 150 height 24
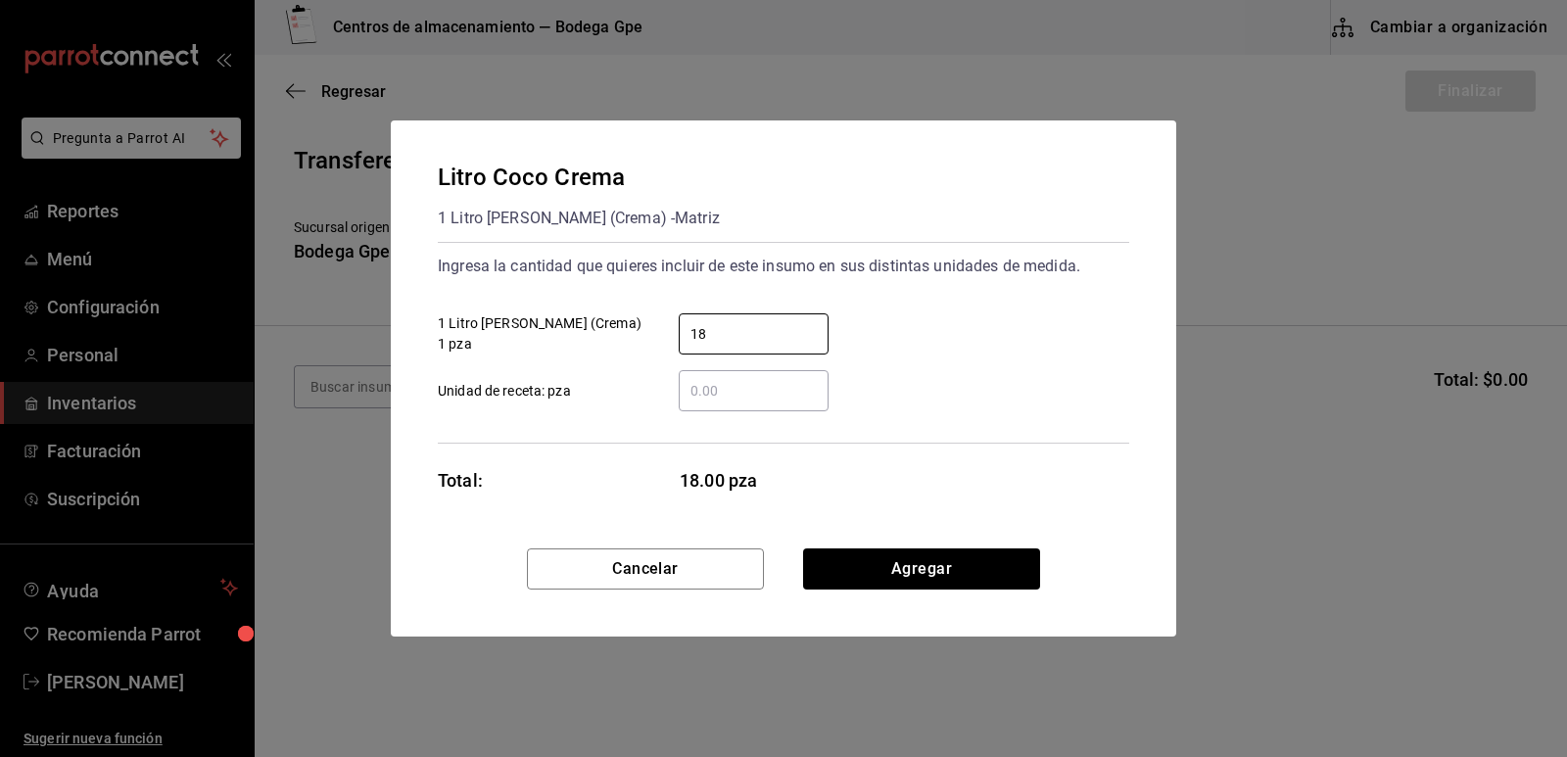
type input "18"
click at [941, 328] on div "18 ​ 1 Litro [PERSON_NAME] (Crema) 1 pza" at bounding box center [775, 326] width 707 height 57
click at [899, 559] on button "Agregar" at bounding box center [921, 568] width 237 height 41
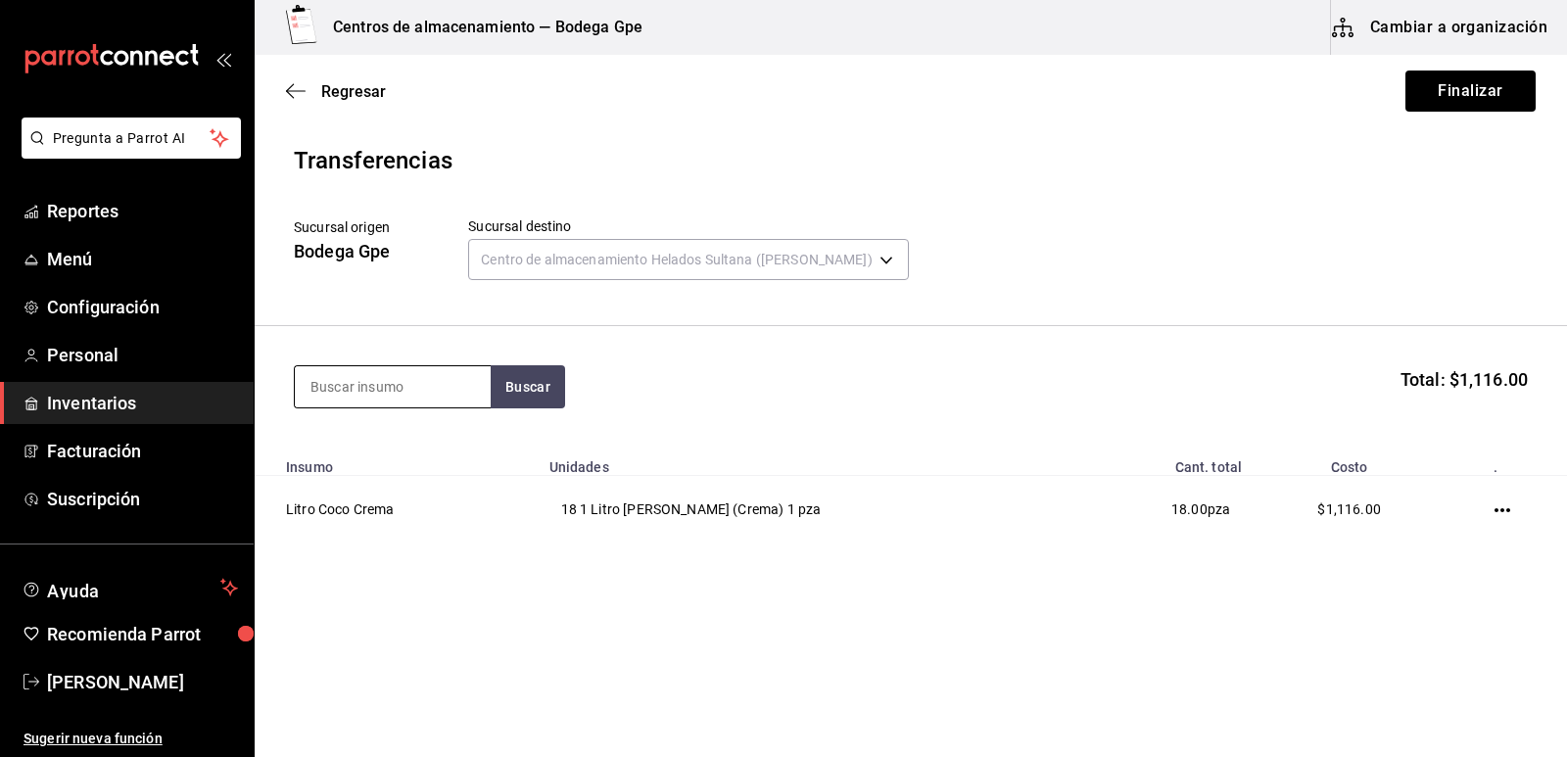
click at [420, 382] on input at bounding box center [393, 386] width 196 height 41
type input "nuez"
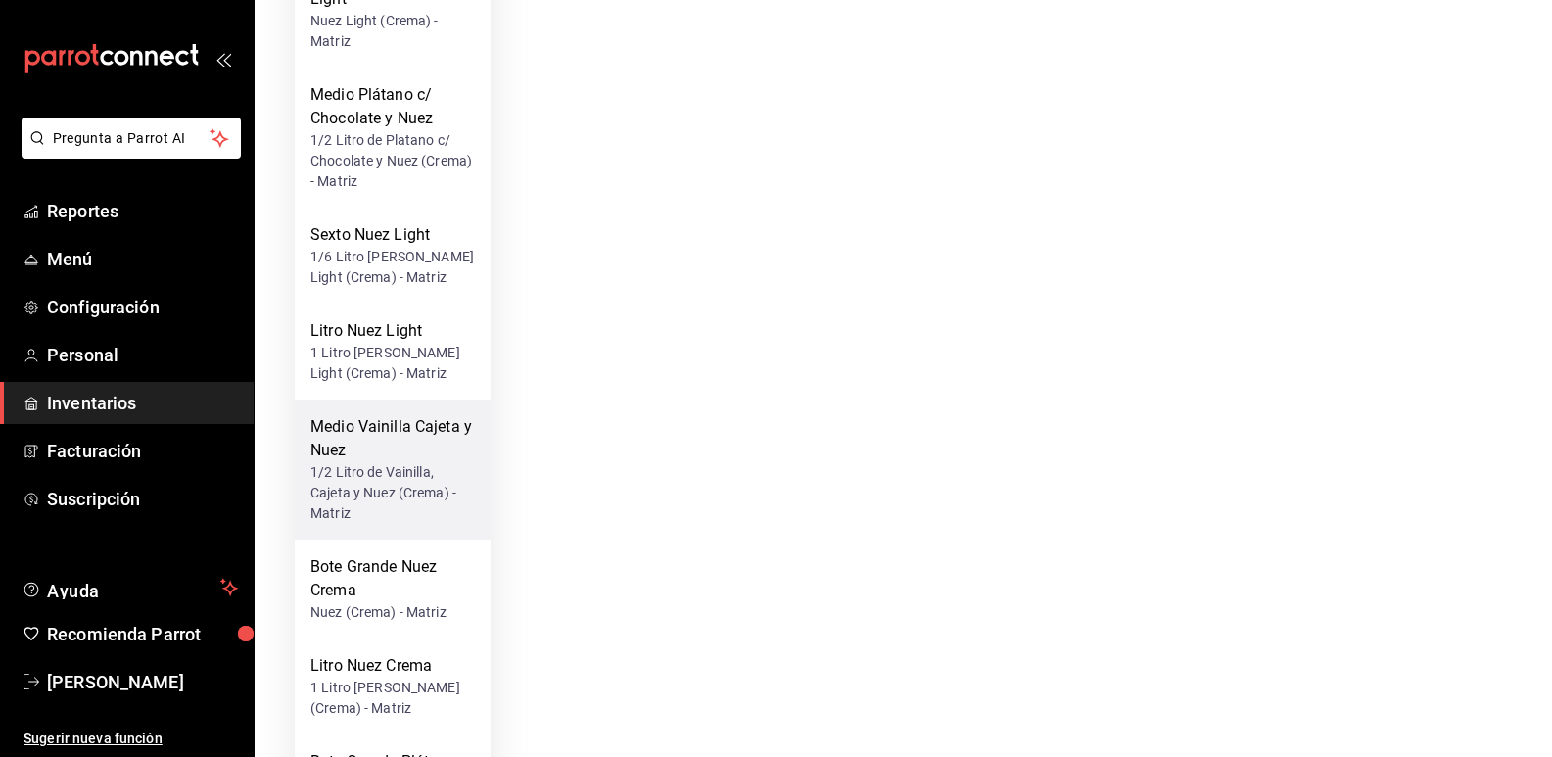
scroll to position [783, 0]
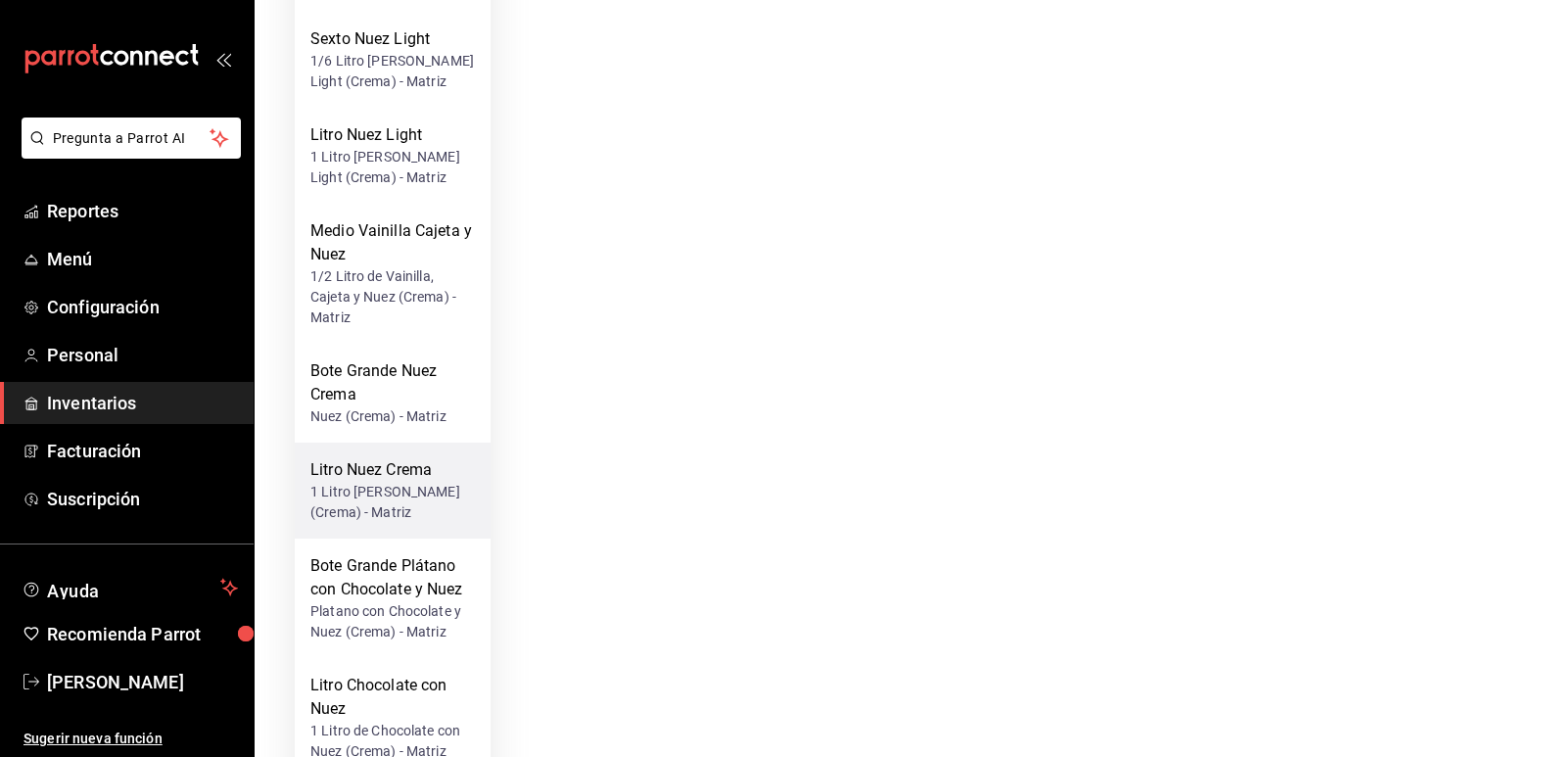
click at [395, 501] on div "1 Litro [PERSON_NAME] (Crema) - Matriz" at bounding box center [392, 502] width 165 height 41
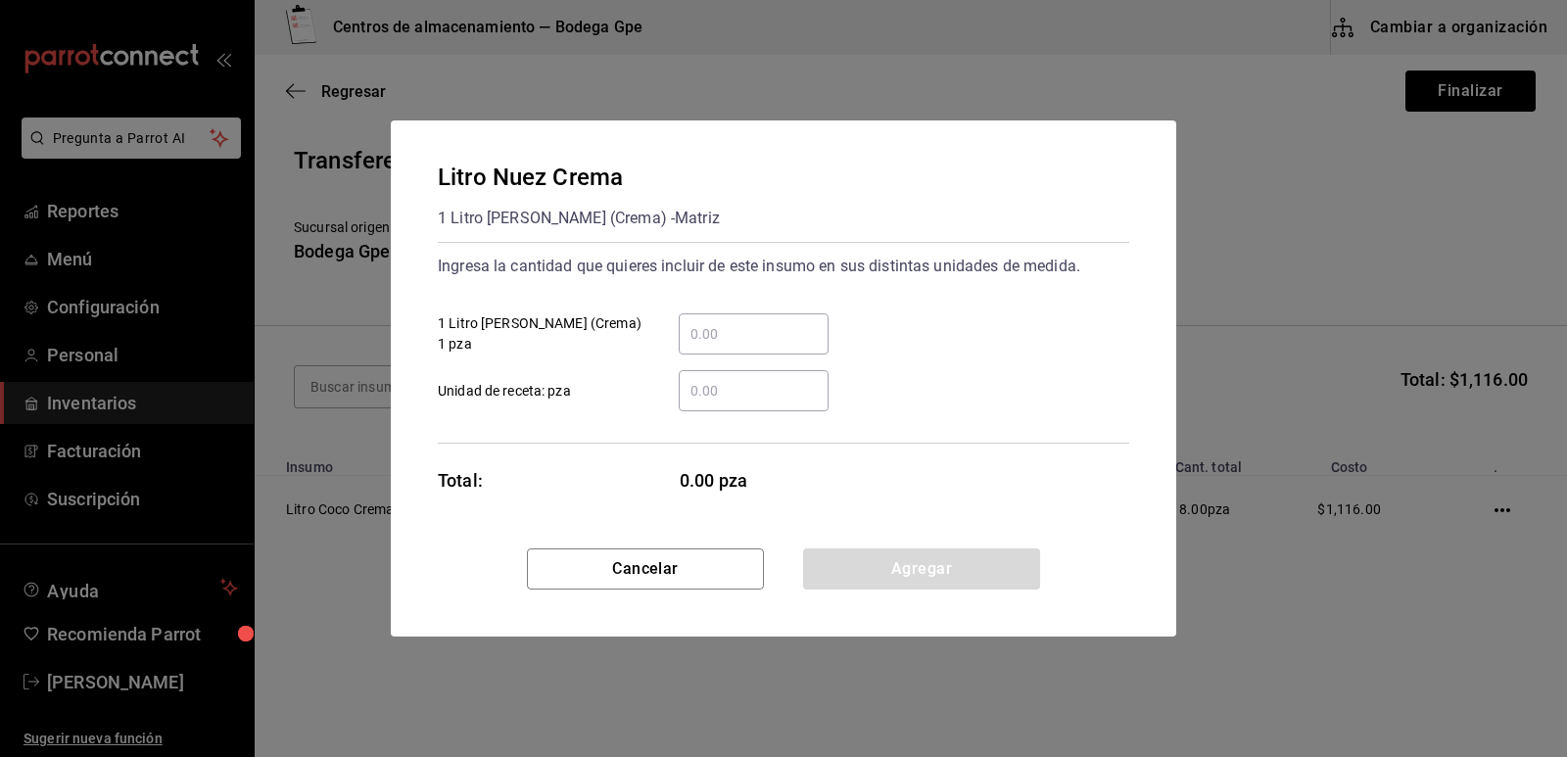
click at [753, 335] on input "​ 1 Litro [PERSON_NAME] (Crema) 1 pza" at bounding box center [754, 334] width 150 height 24
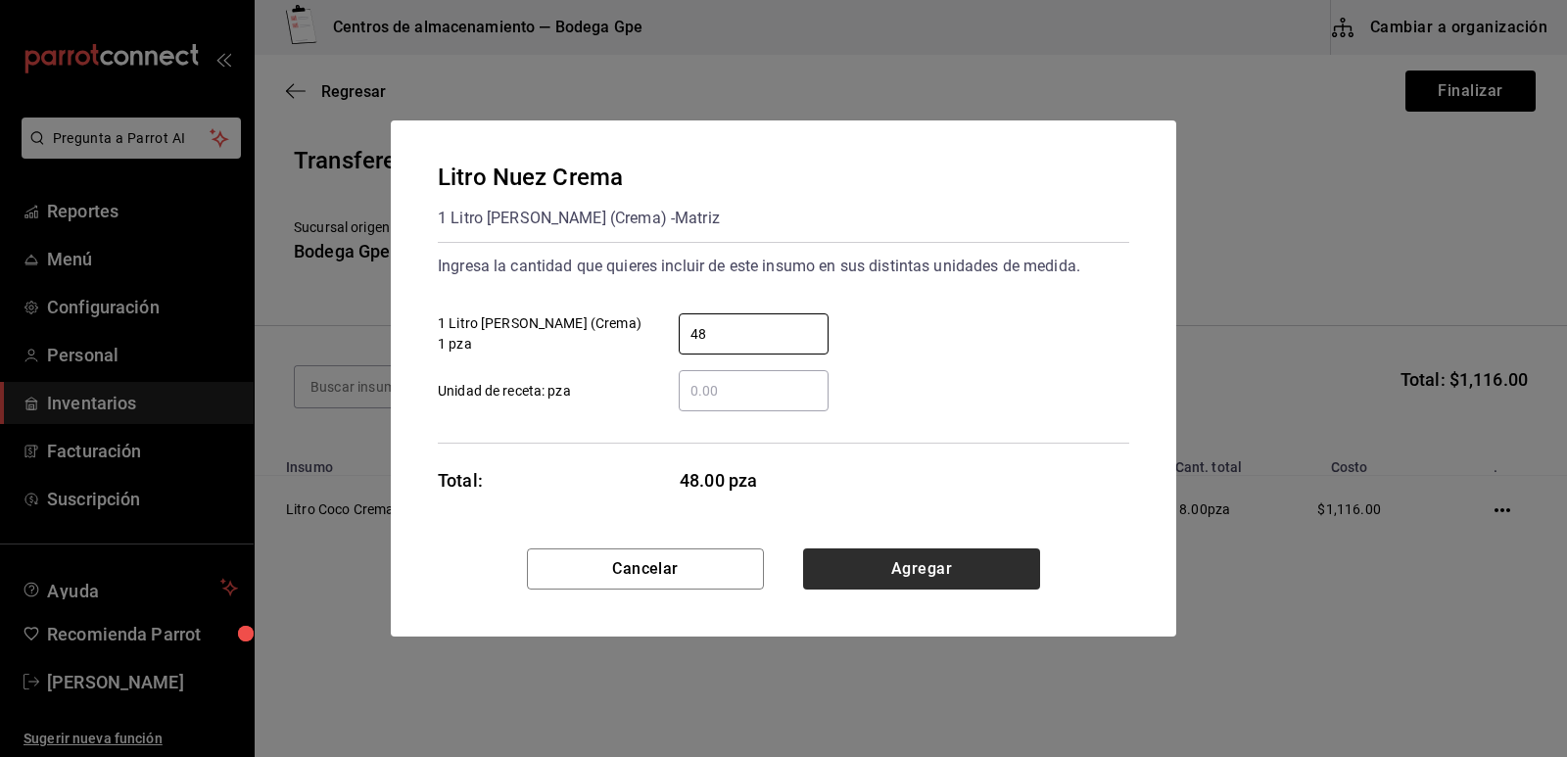
type input "48"
click at [920, 559] on button "Agregar" at bounding box center [921, 568] width 237 height 41
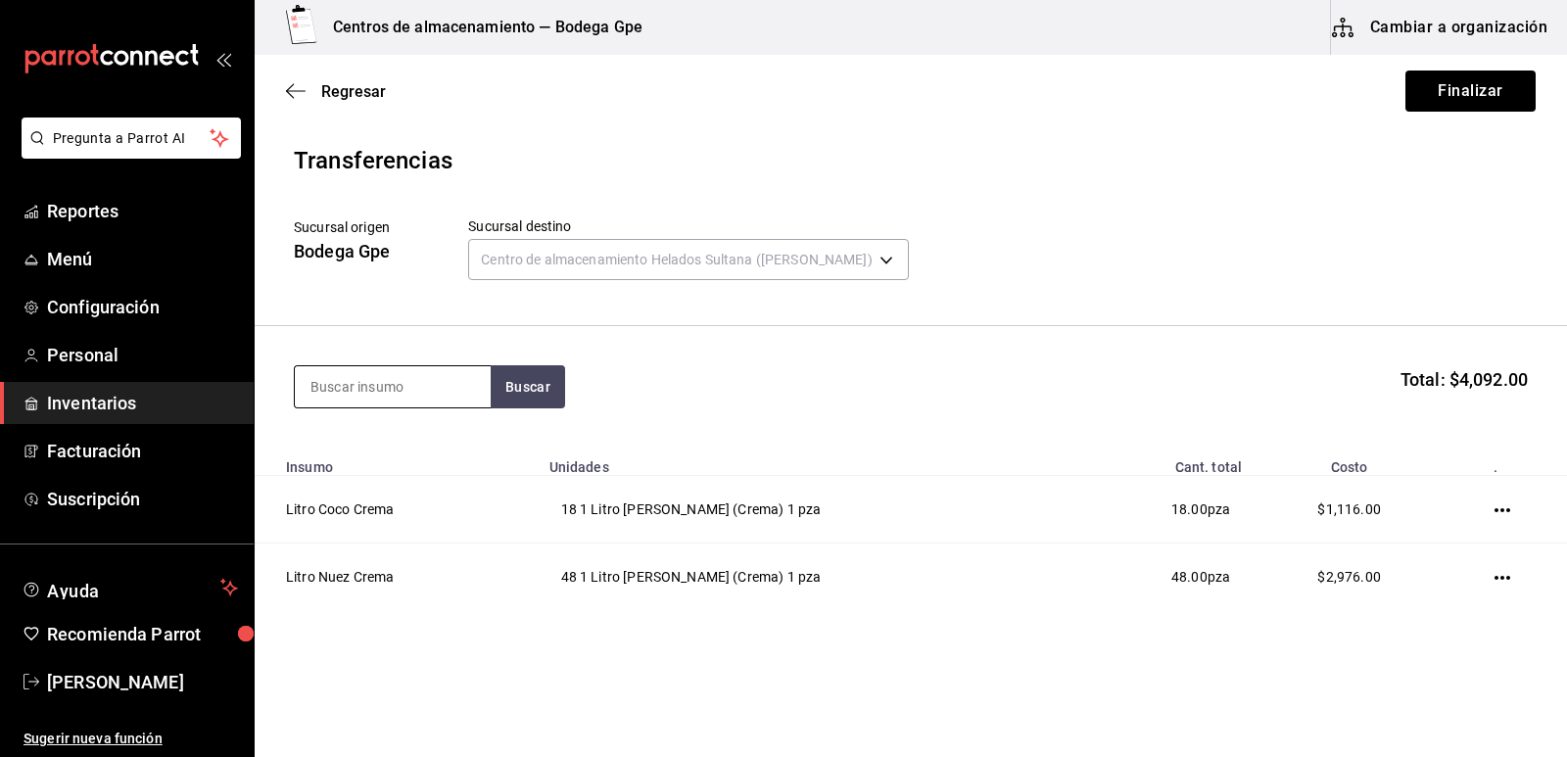
click at [427, 380] on input at bounding box center [393, 386] width 196 height 41
type input "litro vainilla"
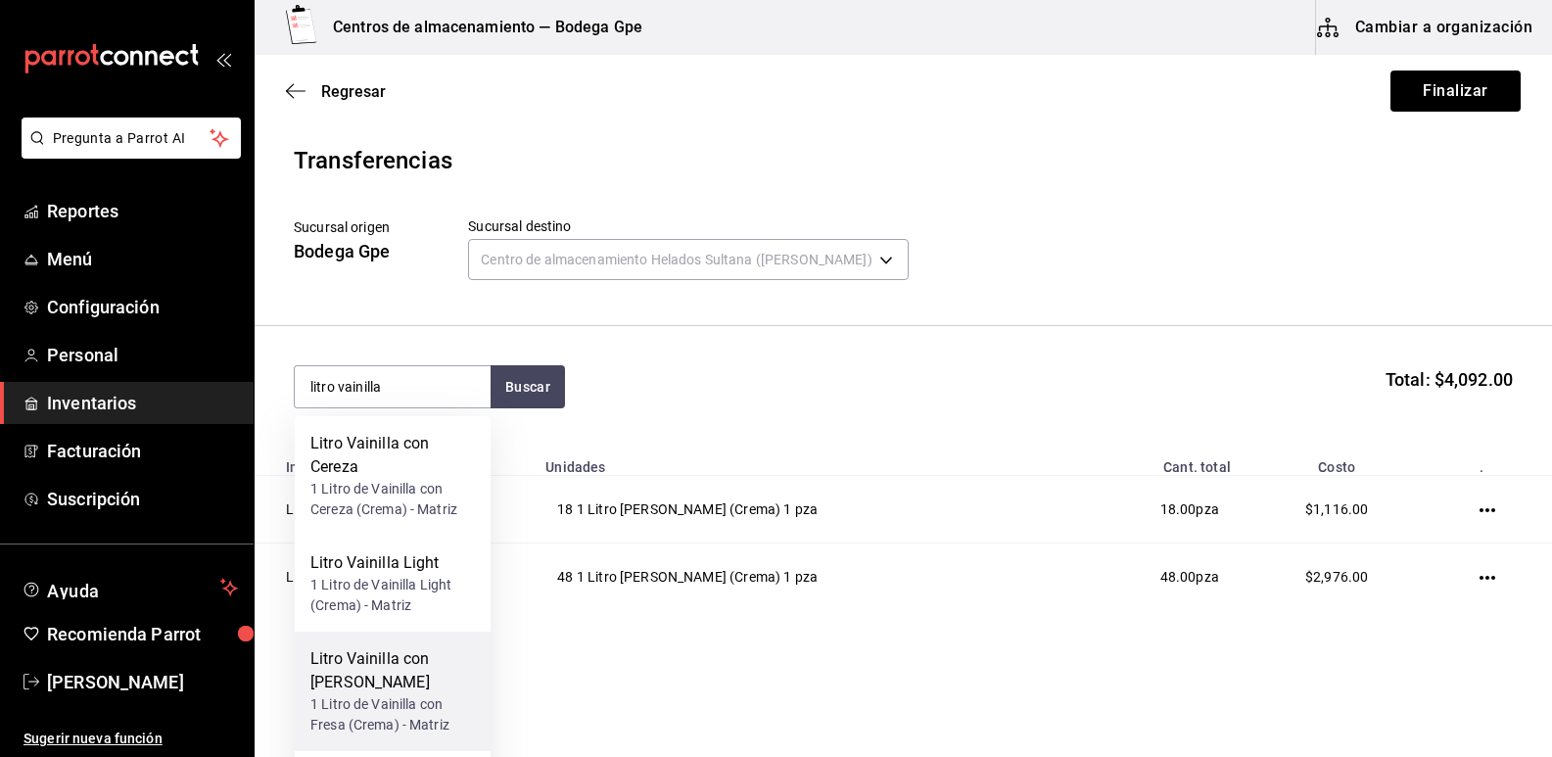
click at [411, 694] on div "1 Litro de Vainilla con Fresa (Crema) - Matriz" at bounding box center [392, 714] width 165 height 41
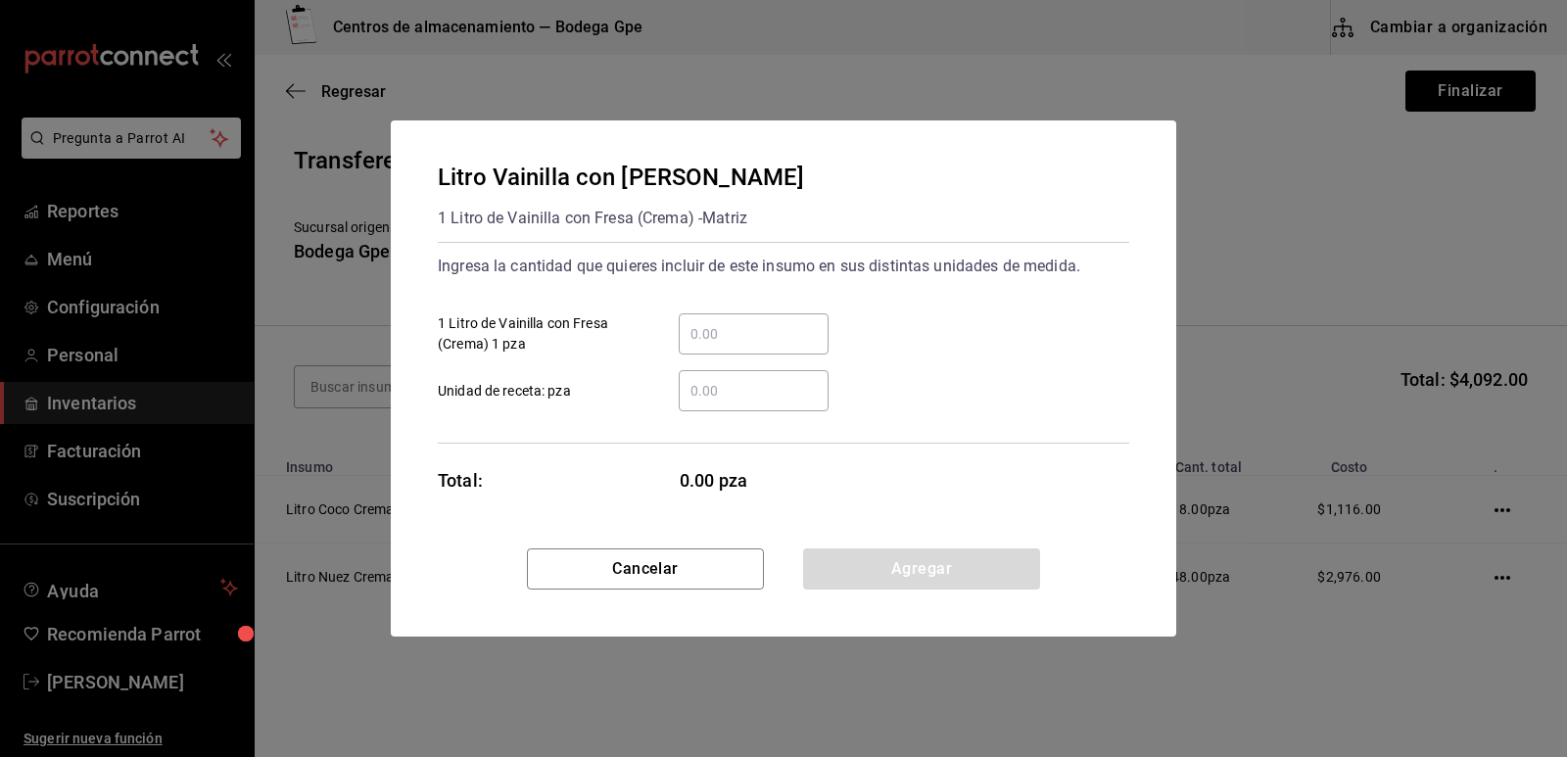
click at [761, 337] on input "​ 1 Litro de Vainilla con Fresa (Crema) 1 pza" at bounding box center [754, 334] width 150 height 24
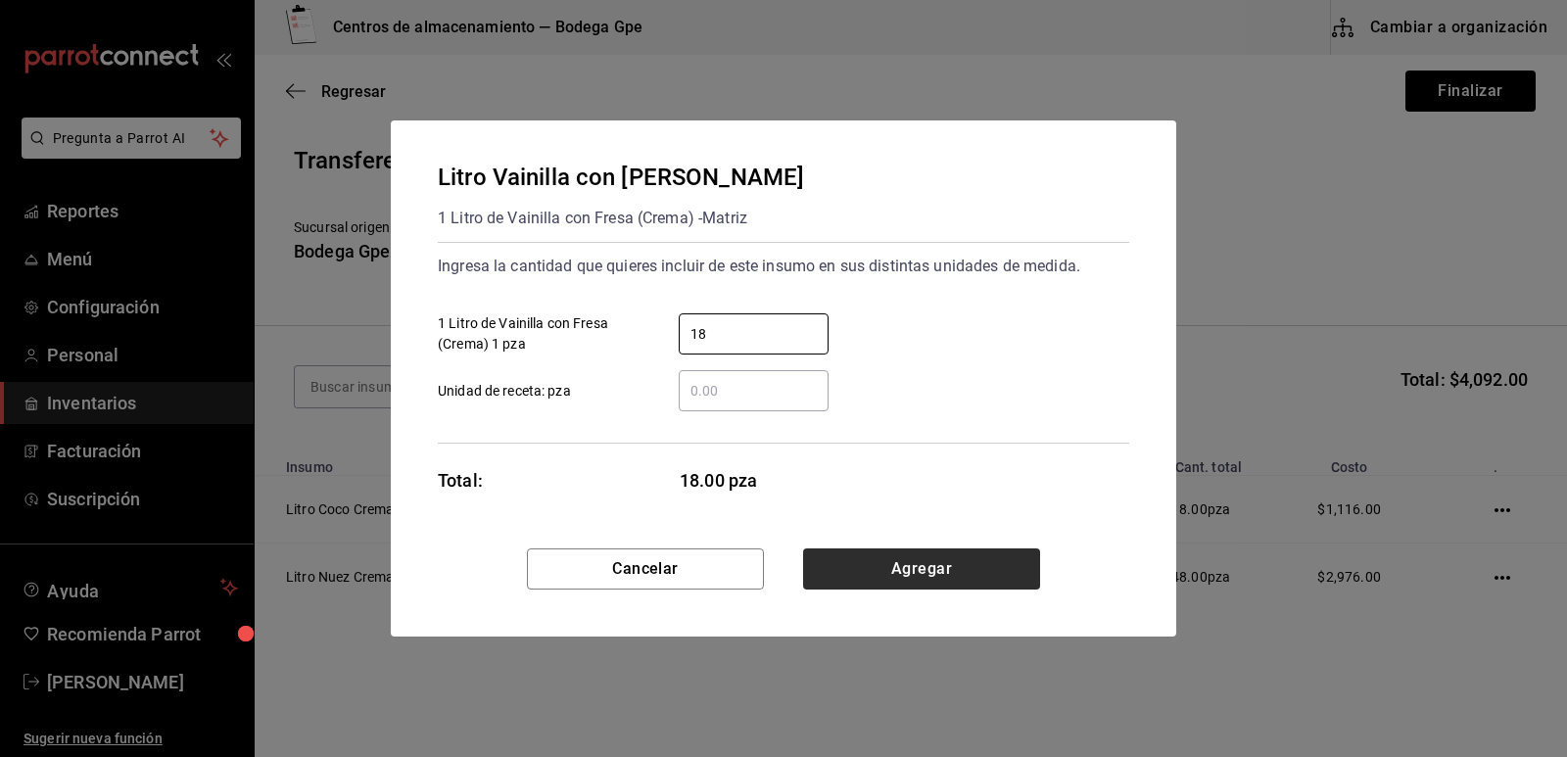
type input "18"
click at [891, 557] on button "Agregar" at bounding box center [921, 568] width 237 height 41
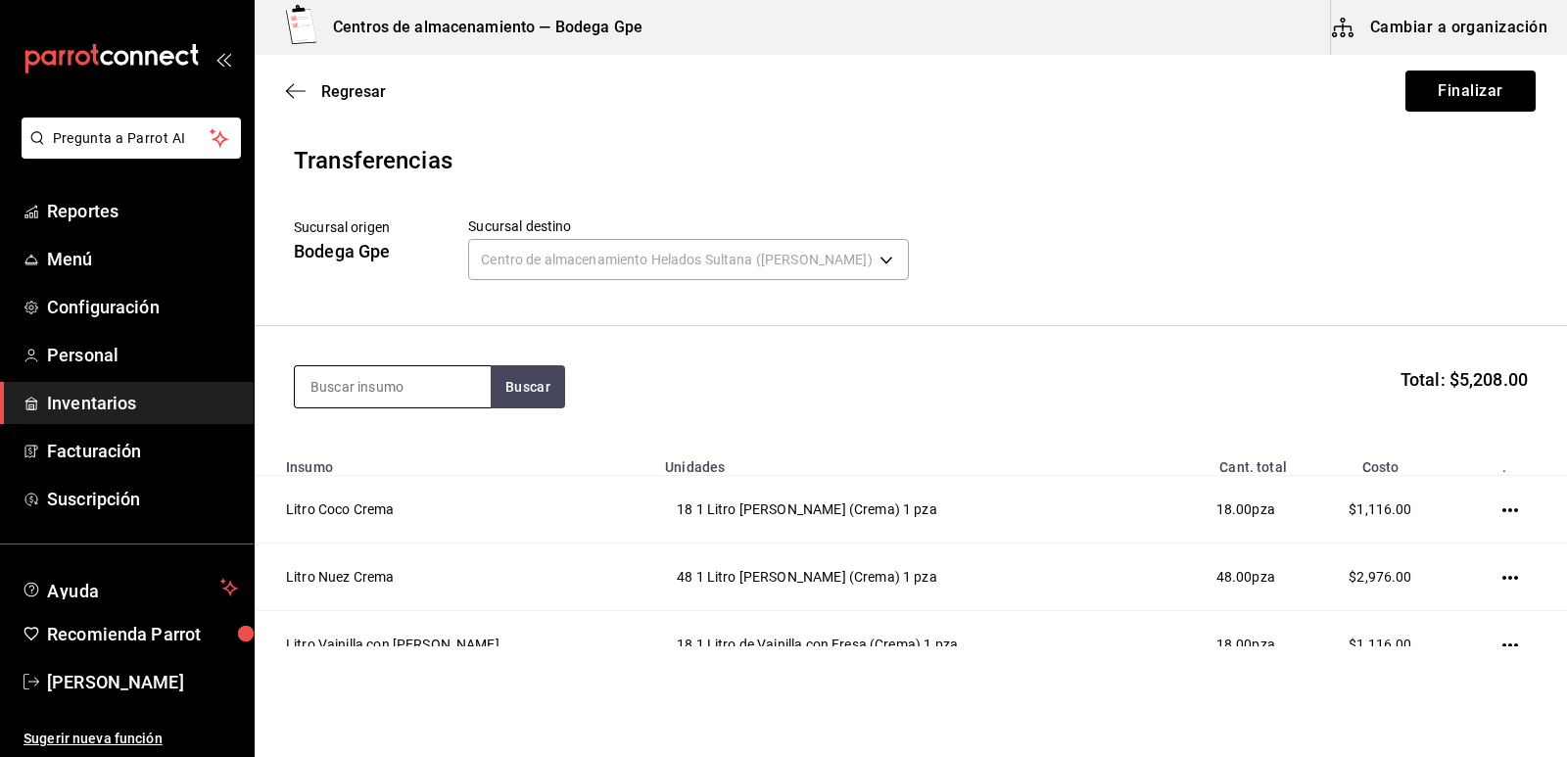
click at [369, 384] on input at bounding box center [393, 386] width 196 height 41
type input "litro chocolate"
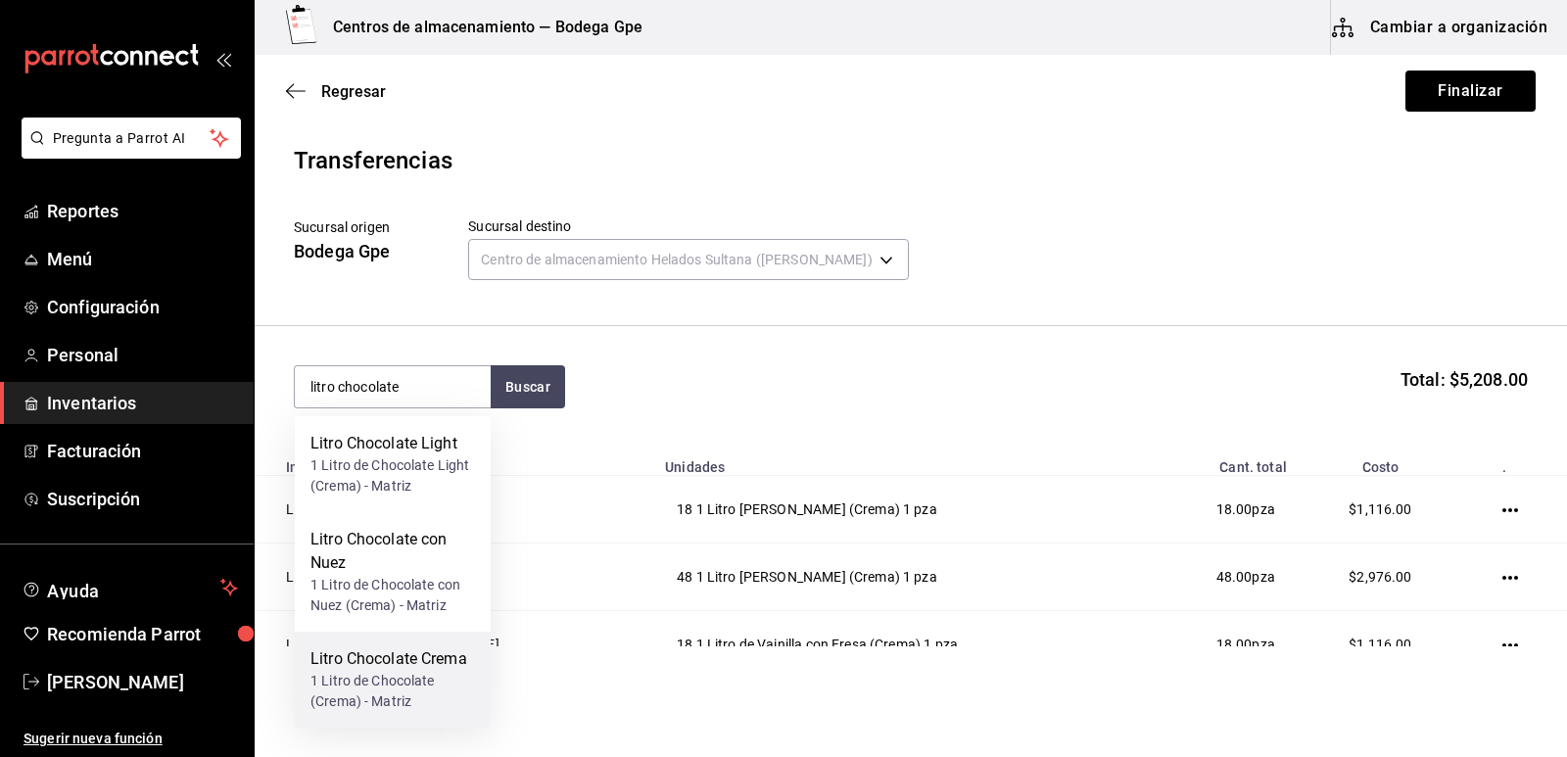
click at [402, 659] on div "Litro Chocolate Crema" at bounding box center [392, 659] width 165 height 24
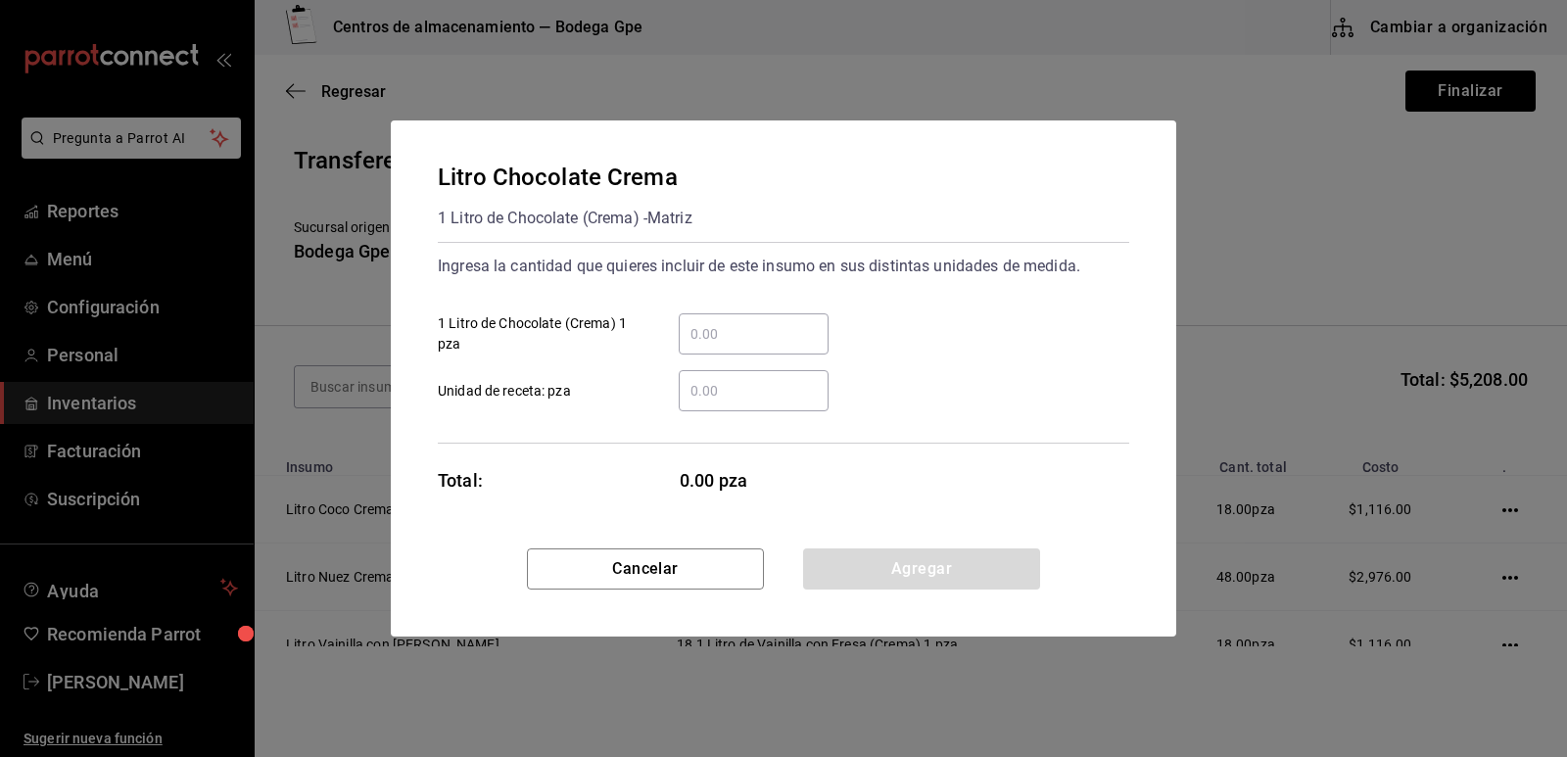
click at [762, 334] on input "​ 1 Litro de Chocolate (Crema) 1 pza" at bounding box center [754, 334] width 150 height 24
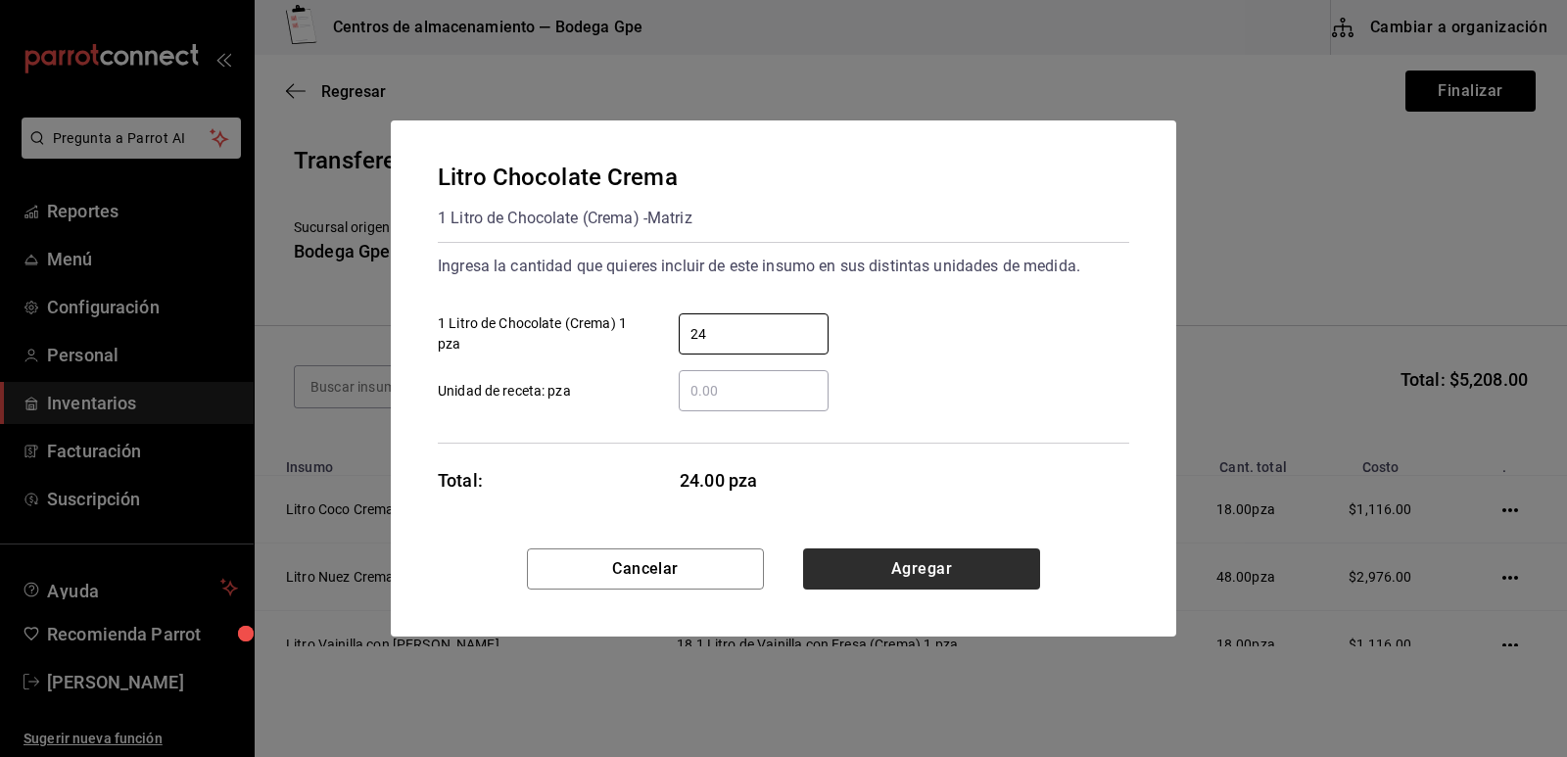
type input "24"
click at [892, 566] on button "Agregar" at bounding box center [921, 568] width 237 height 41
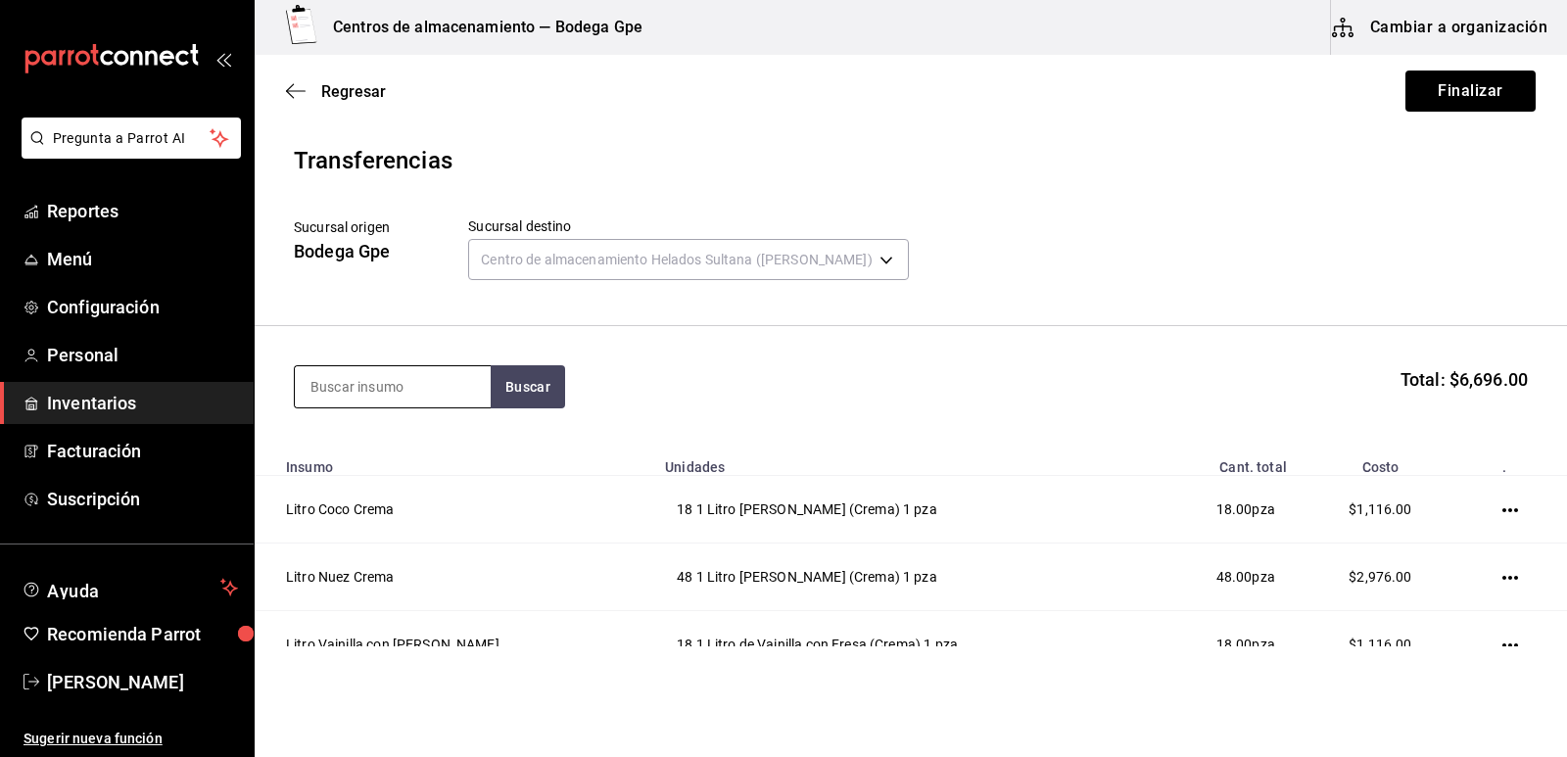
click at [409, 394] on input at bounding box center [393, 386] width 196 height 41
type input "litro mango agua"
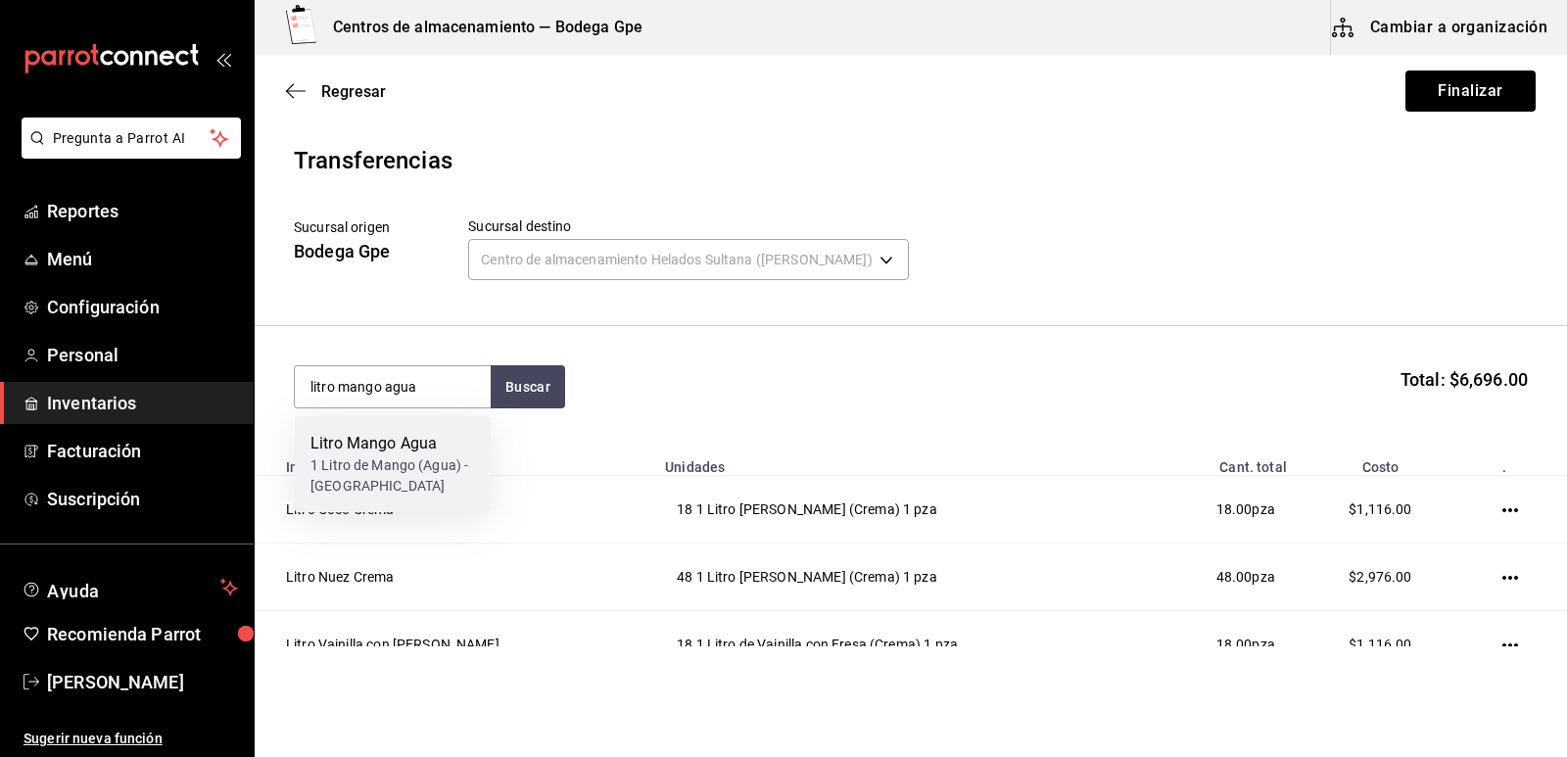
click at [407, 444] on div "Litro Mango Agua" at bounding box center [392, 444] width 165 height 24
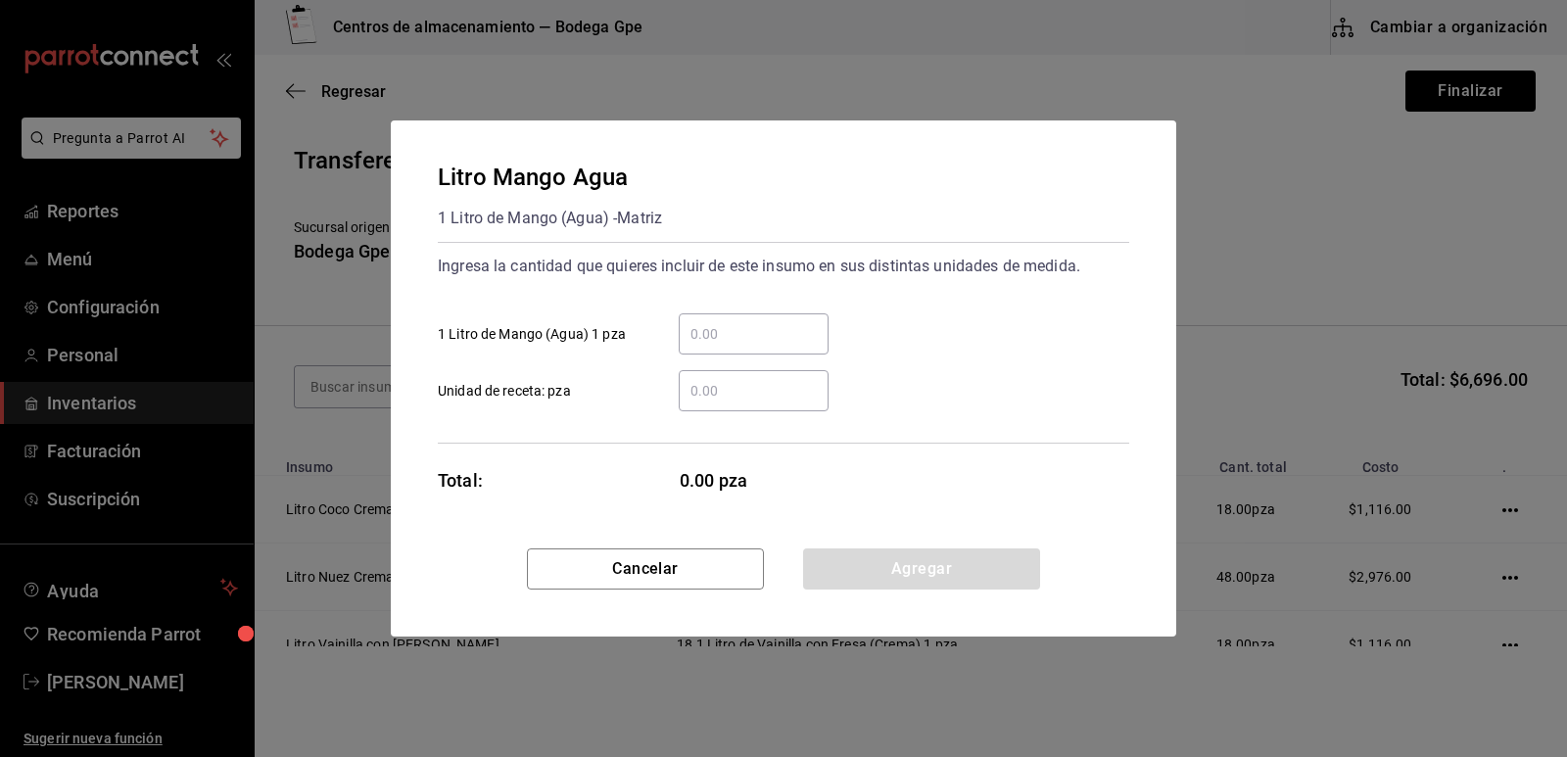
click at [733, 333] on input "​ 1 Litro de Mango (Agua) 1 pza" at bounding box center [754, 334] width 150 height 24
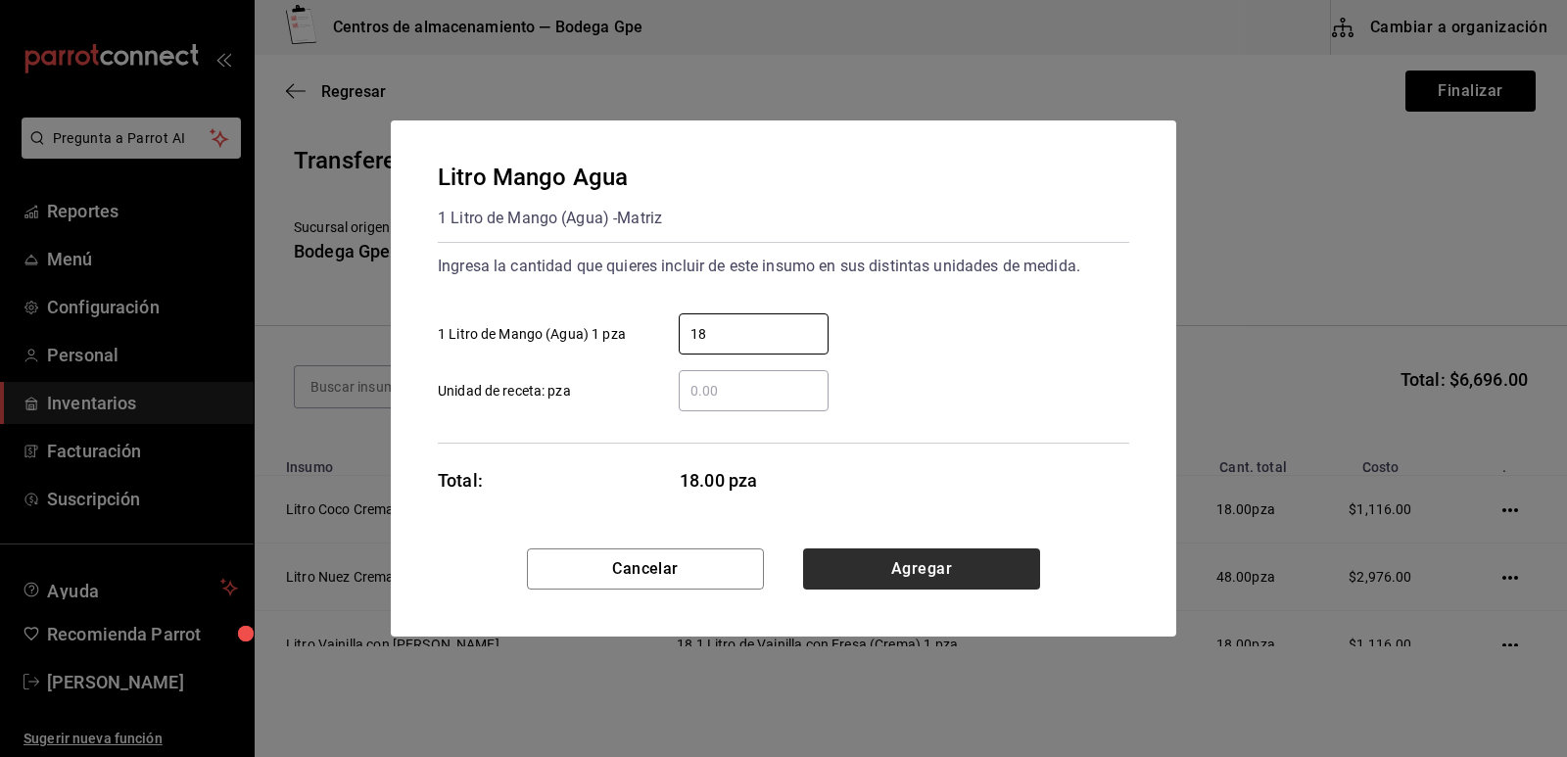
type input "18"
click at [908, 560] on button "Agregar" at bounding box center [921, 568] width 237 height 41
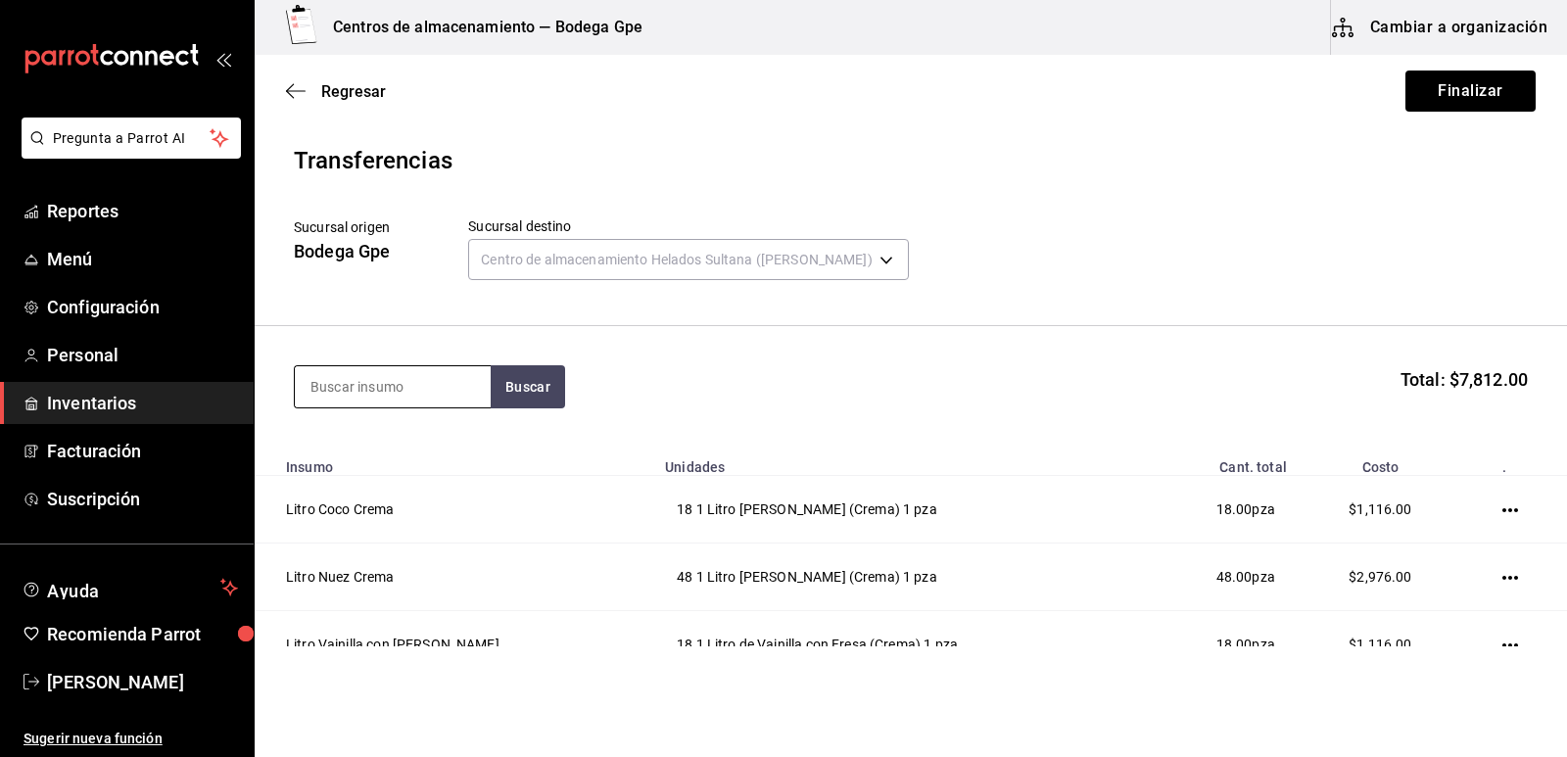
click at [433, 397] on input at bounding box center [393, 386] width 196 height 41
type input "litro vainilla"
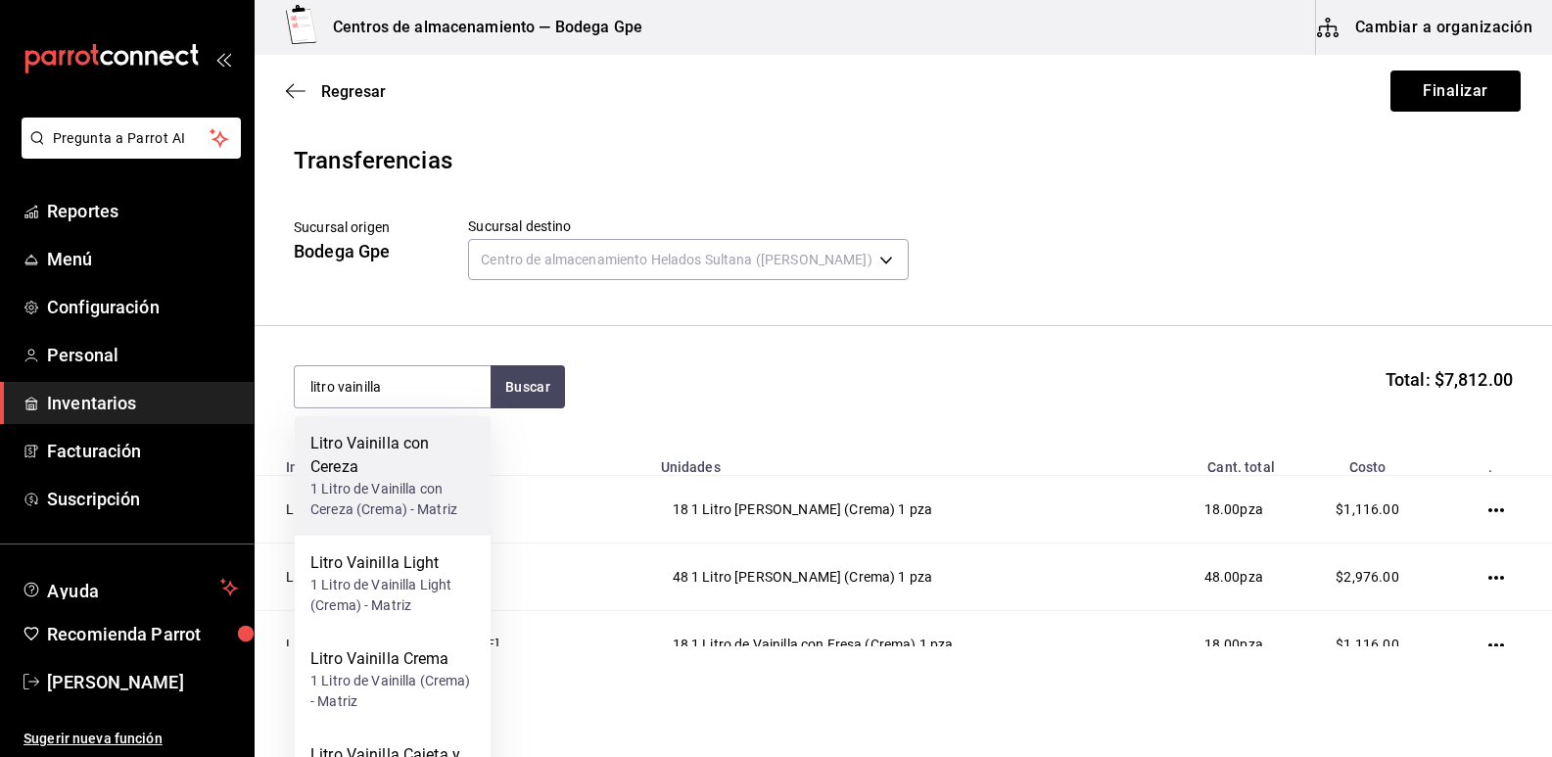
click at [430, 471] on div "Litro Vainilla con Cereza" at bounding box center [392, 455] width 165 height 47
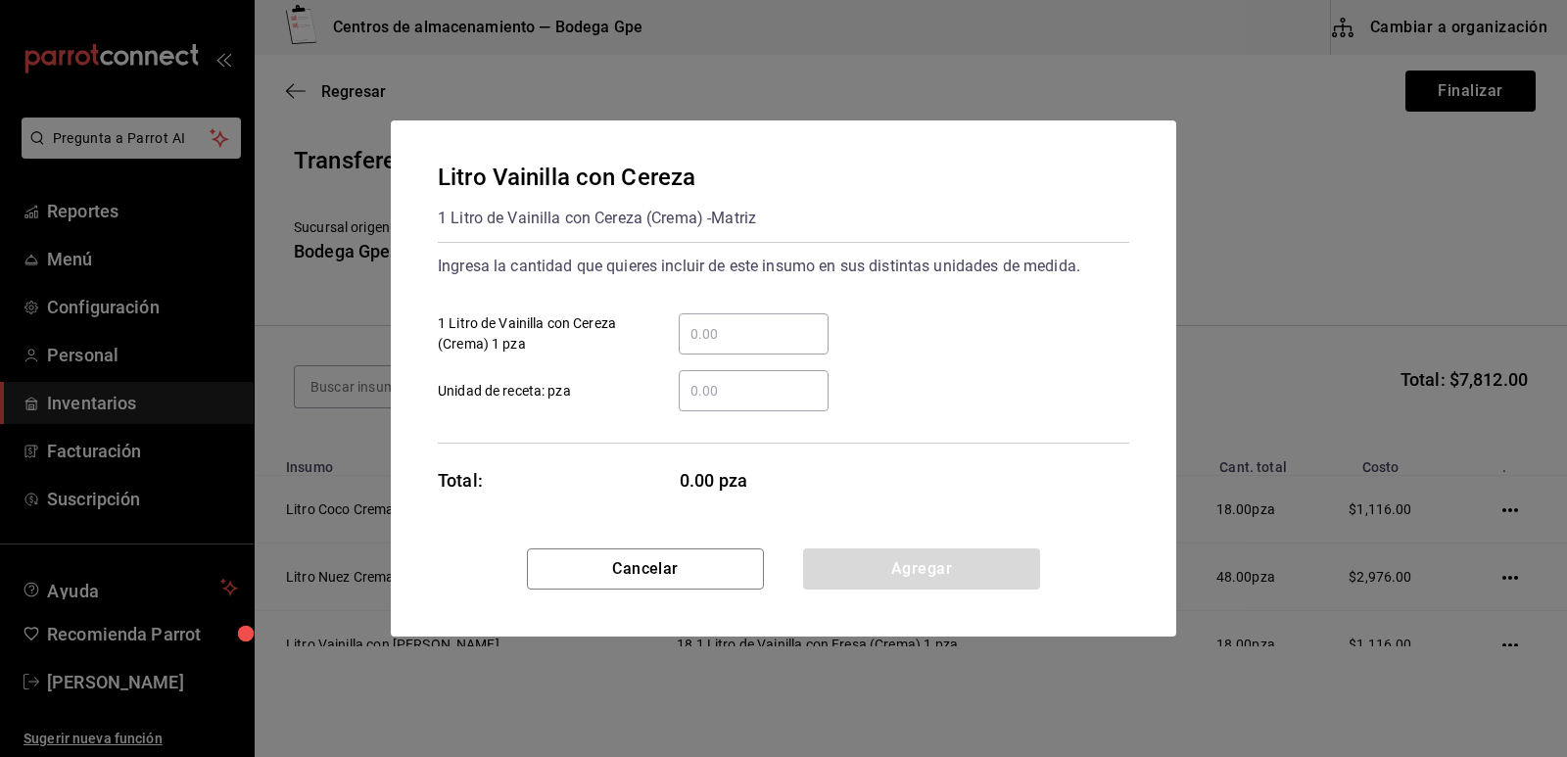
click at [737, 341] on input "​ 1 Litro de Vainilla con Cereza (Crema) 1 pza" at bounding box center [754, 334] width 150 height 24
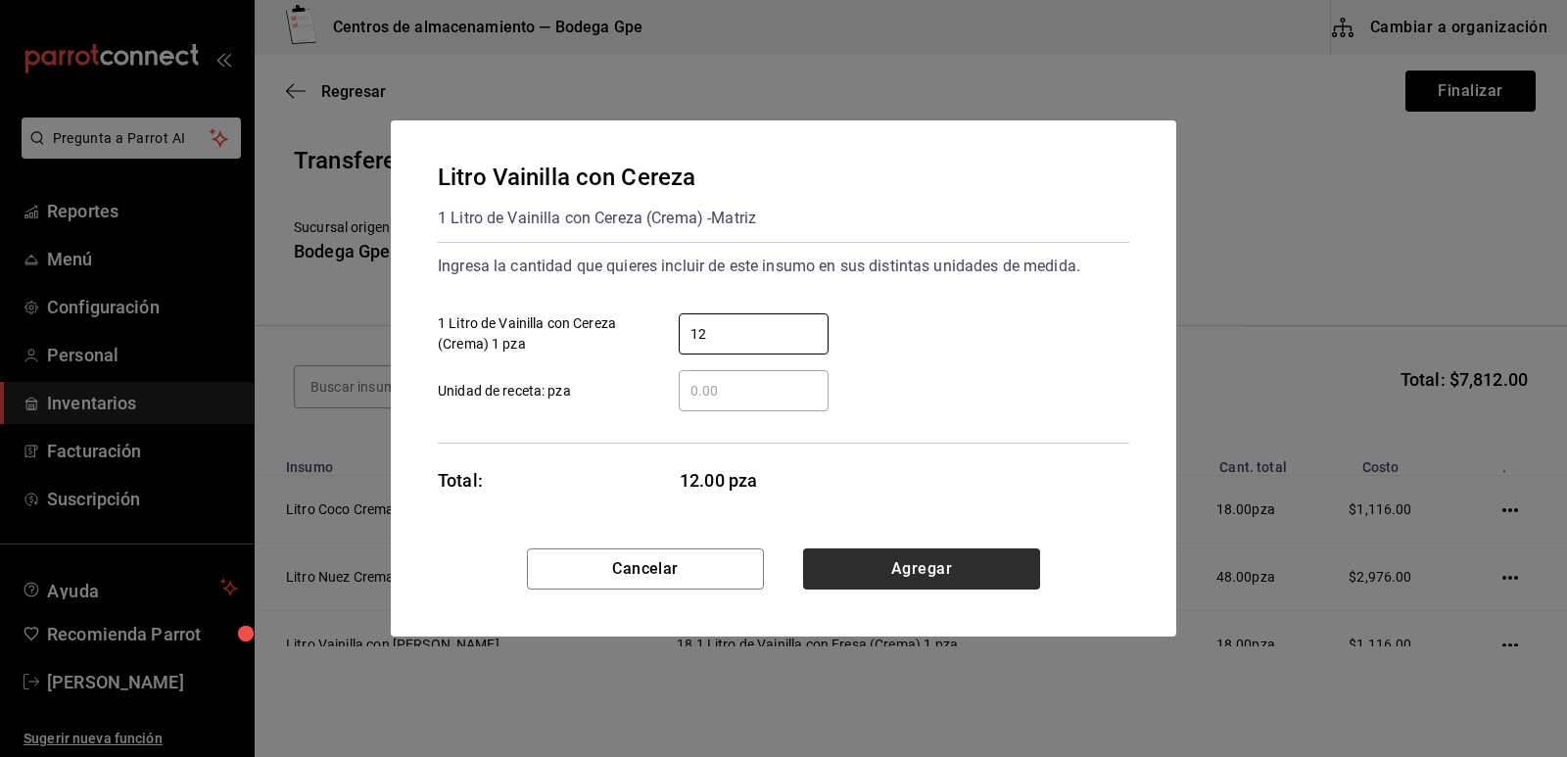
type input "12"
click at [895, 559] on button "Agregar" at bounding box center [921, 568] width 237 height 41
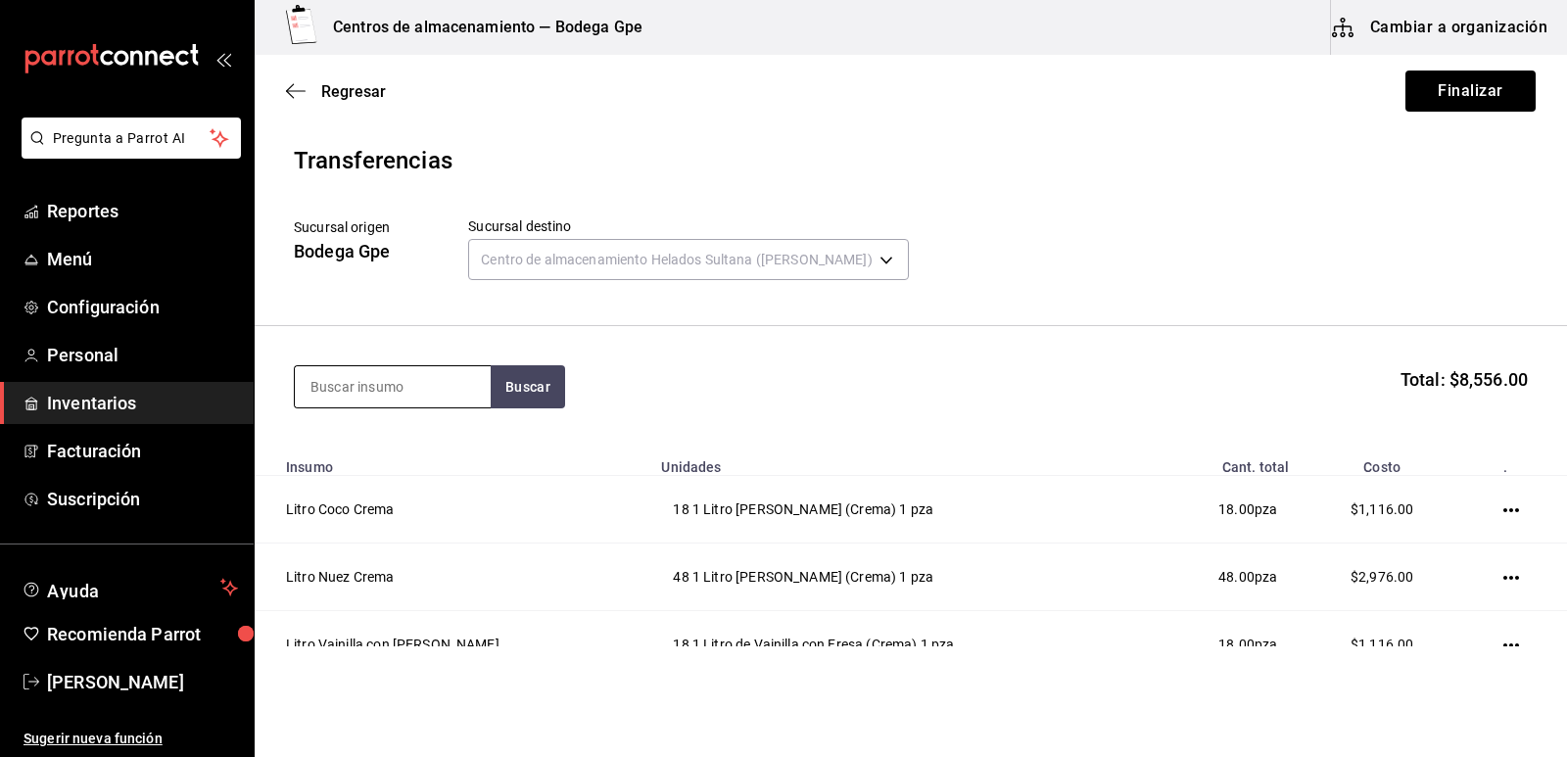
click at [458, 380] on input at bounding box center [393, 386] width 196 height 41
type input "litro galleta"
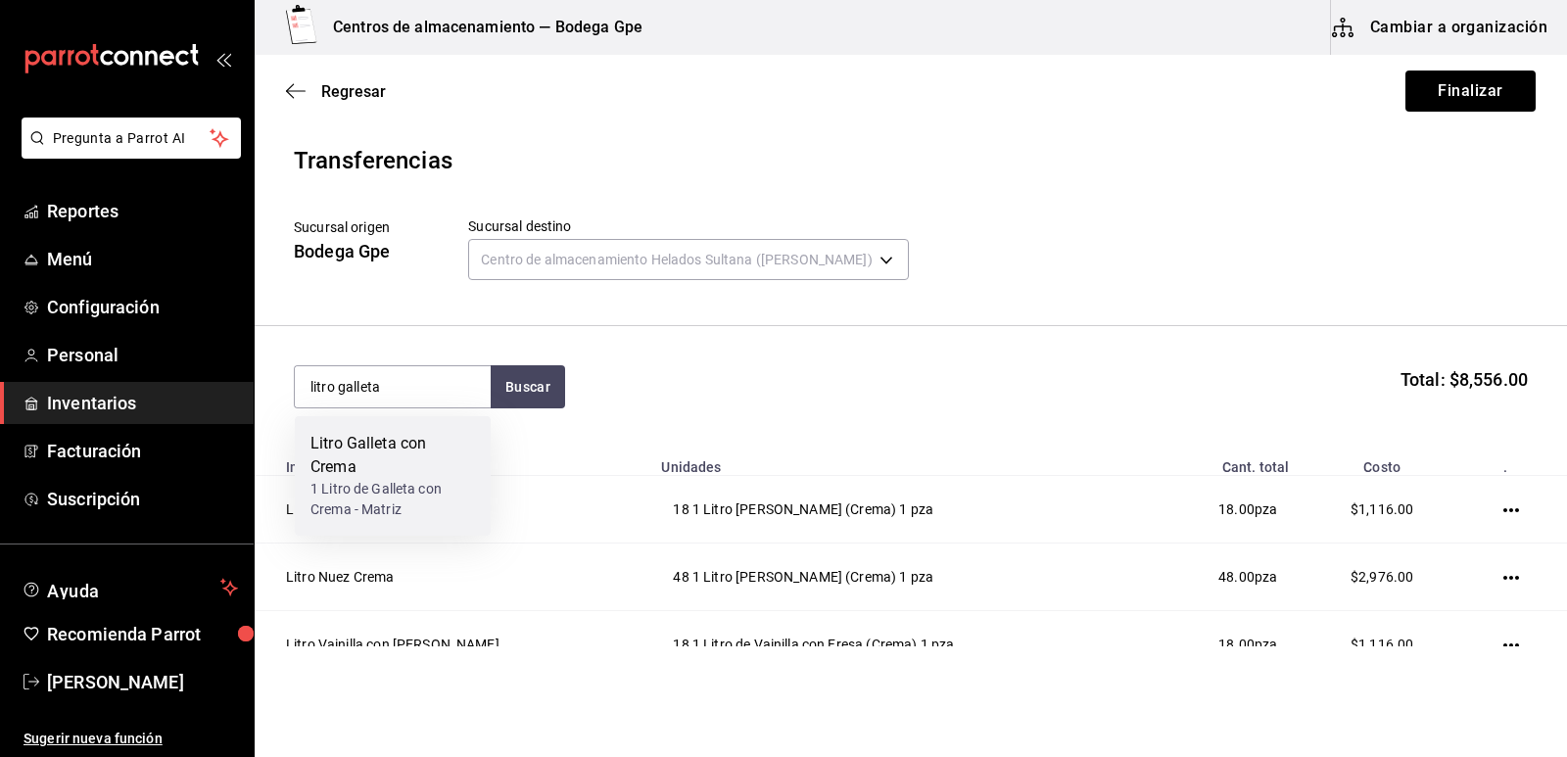
click at [419, 459] on div "Litro Galleta con Crema" at bounding box center [392, 455] width 165 height 47
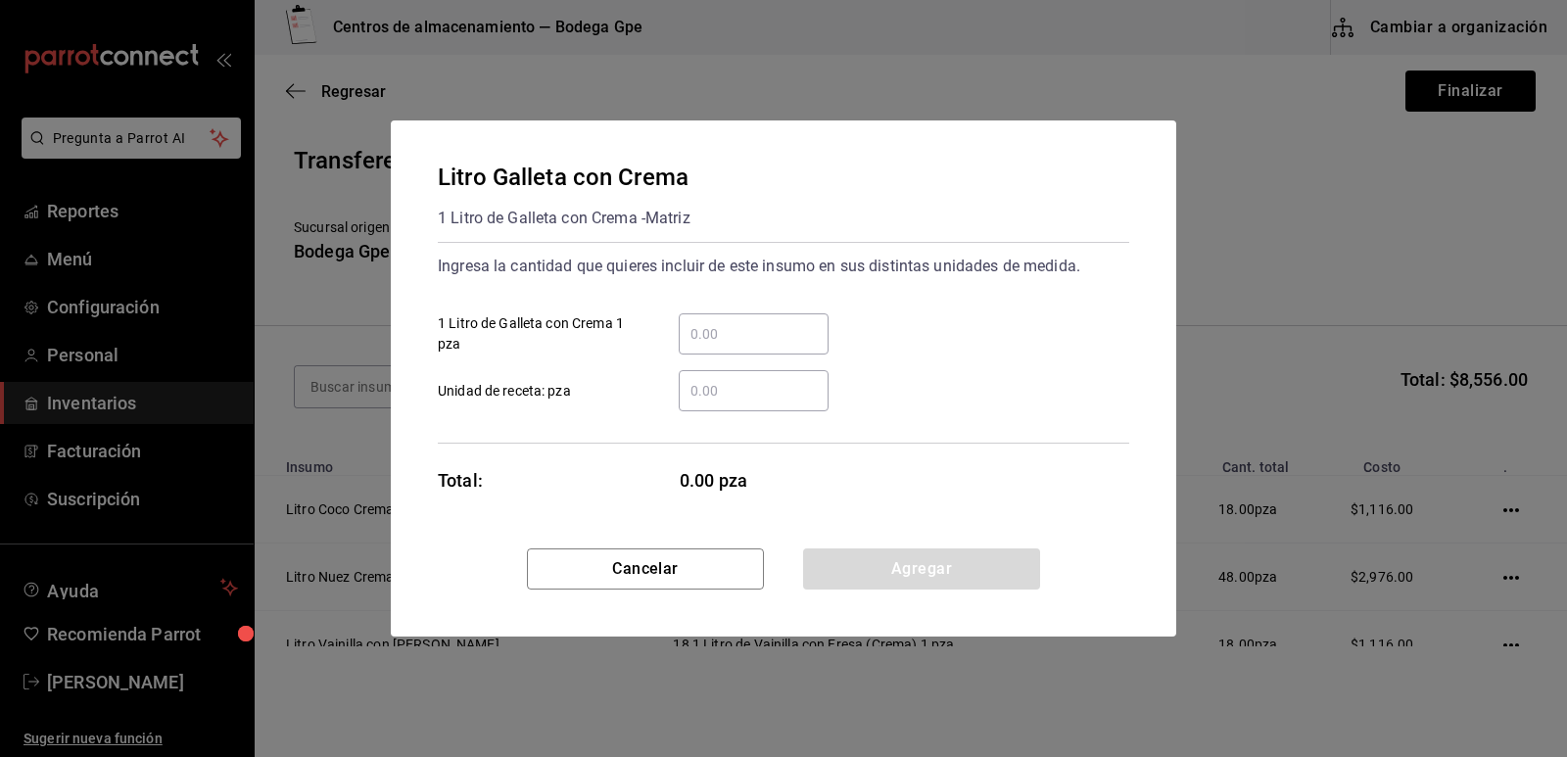
click at [769, 334] on input "​ 1 Litro de Galleta con Crema 1 pza" at bounding box center [754, 334] width 150 height 24
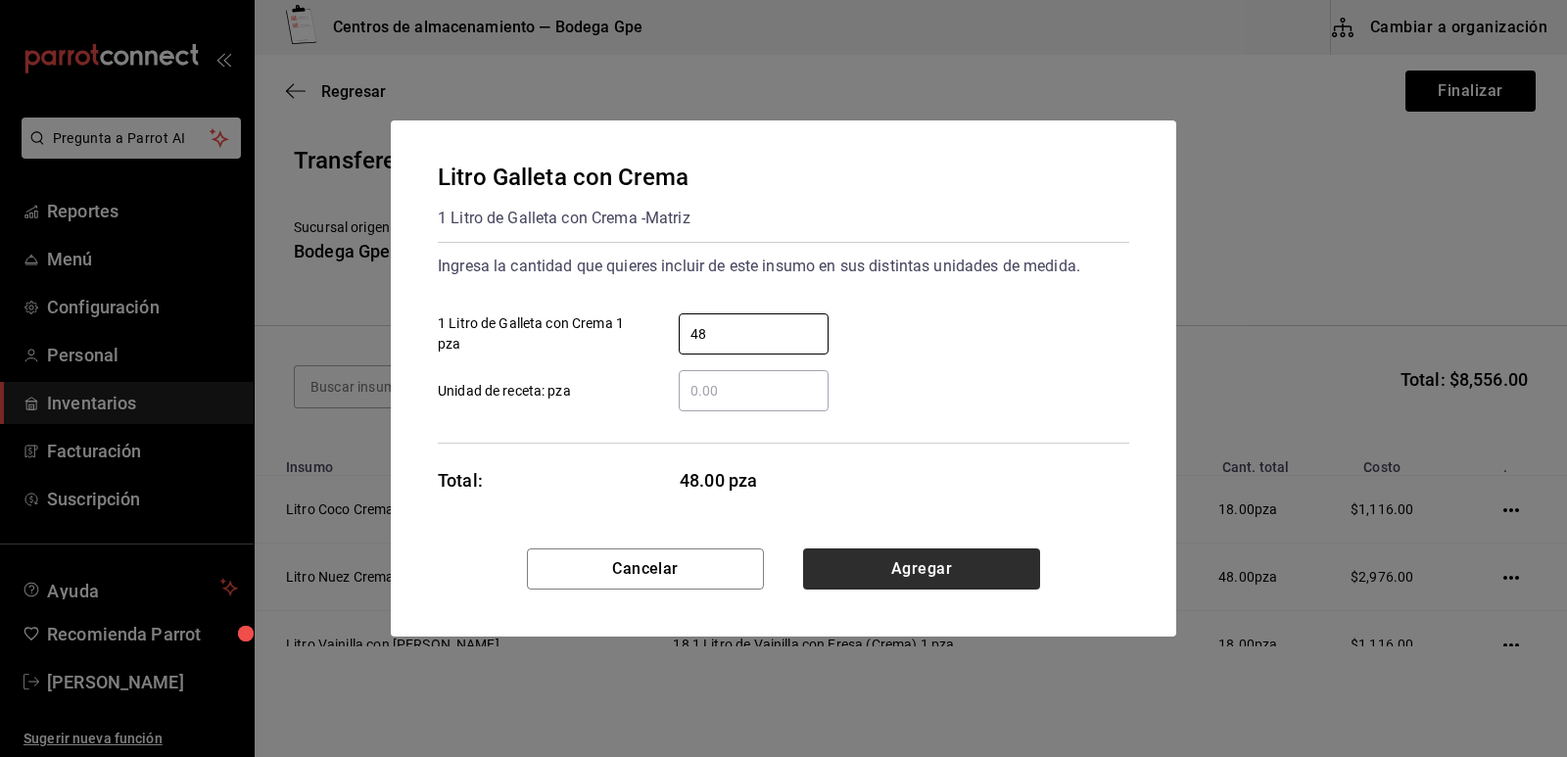
type input "48"
click at [954, 568] on button "Agregar" at bounding box center [921, 568] width 237 height 41
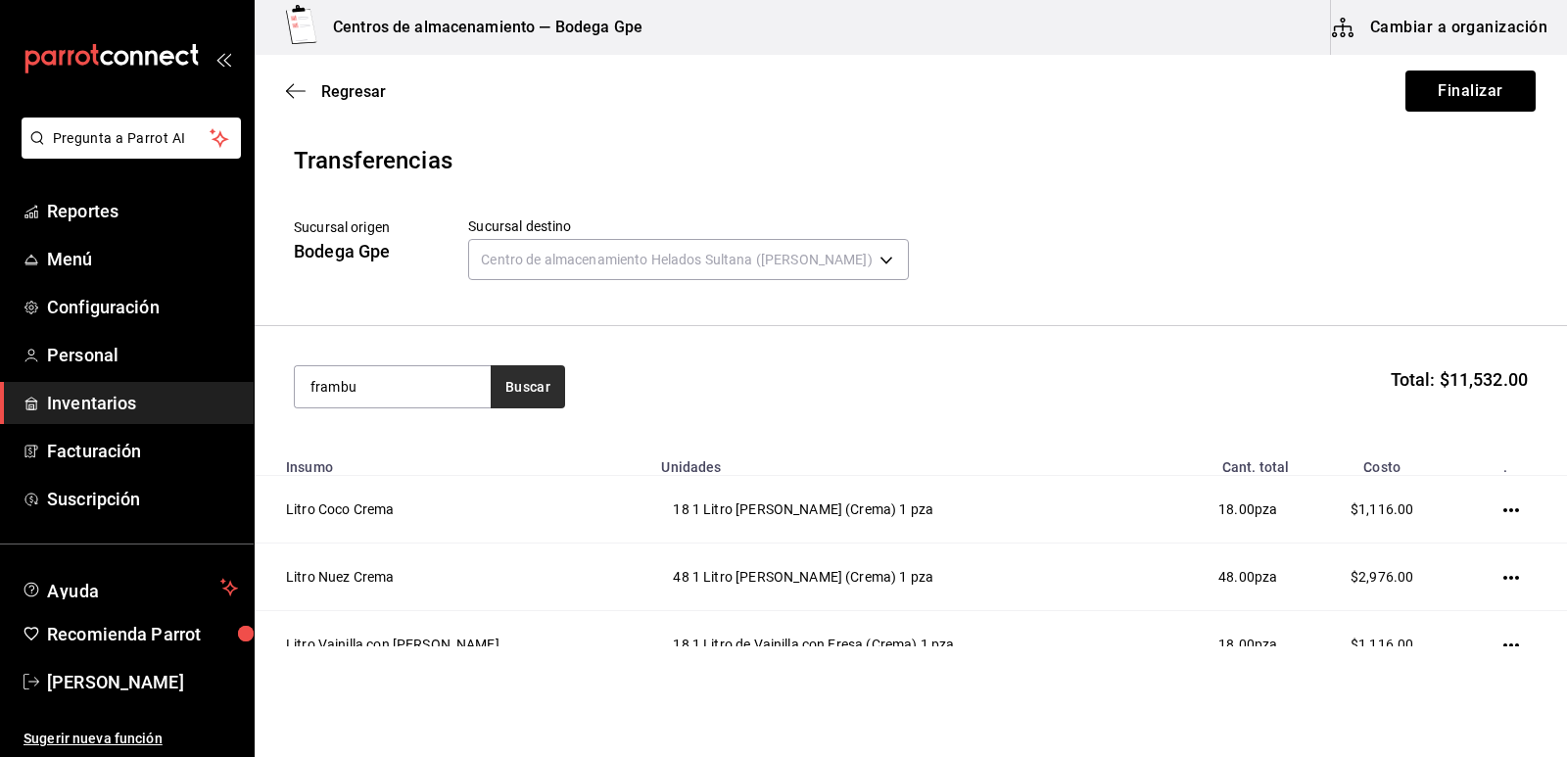
type input "frambu"
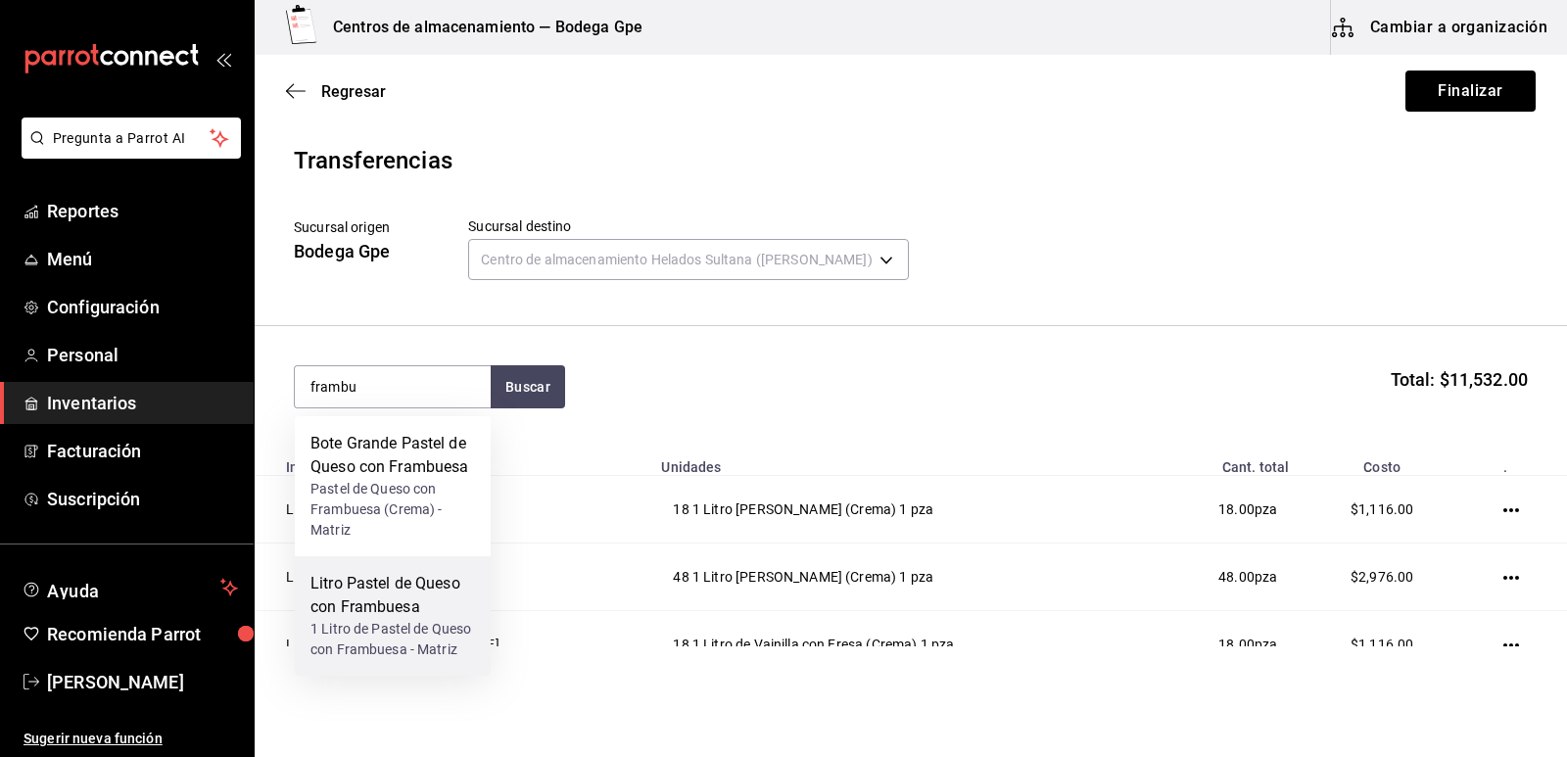
click at [420, 570] on div "Litro Pastel de Queso con Frambuesa 1 Litro de Pastel de Queso con Frambuesa - …" at bounding box center [393, 615] width 196 height 119
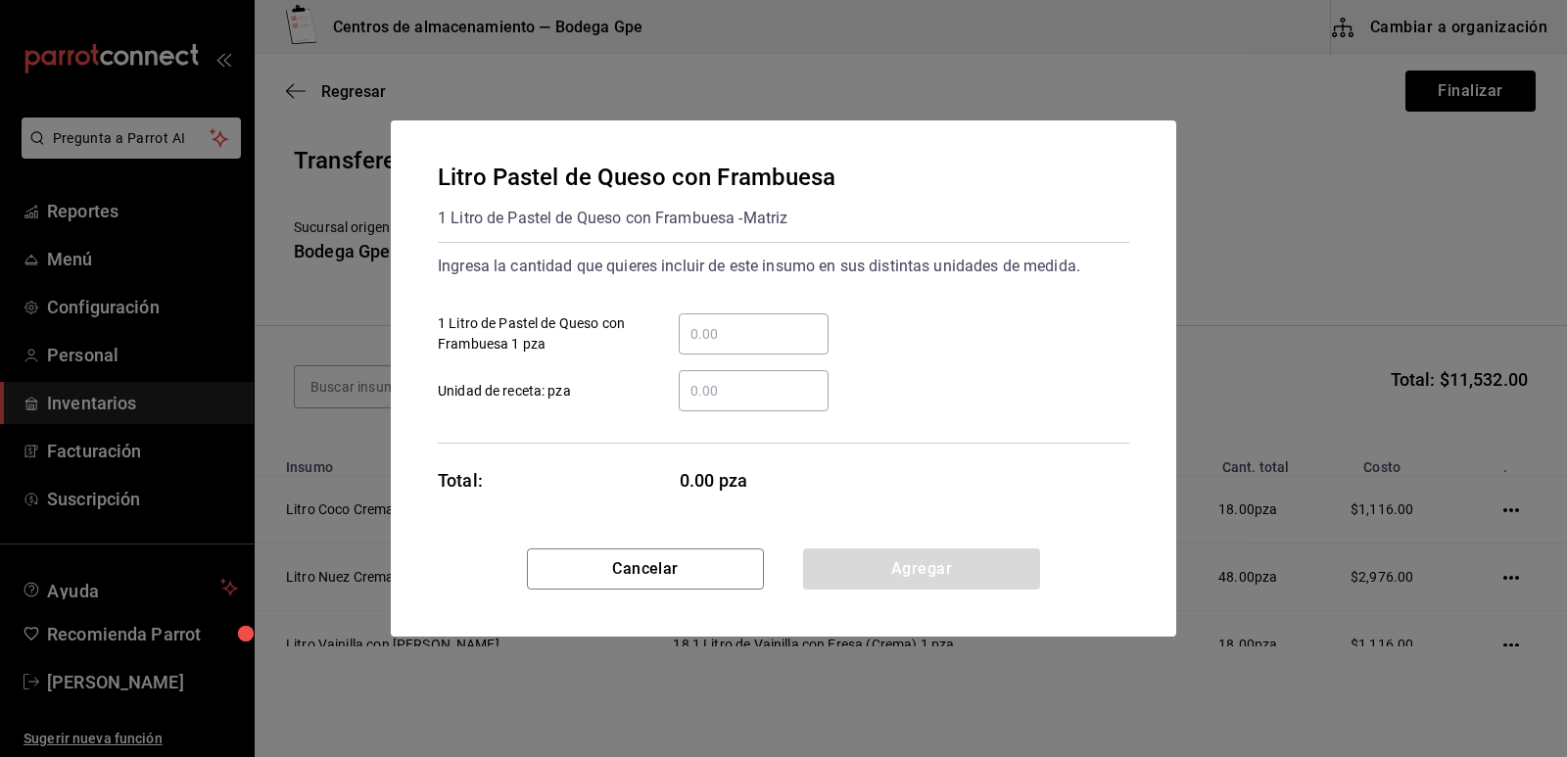
click at [739, 339] on input "​ 1 Litro de Pastel de Queso con Frambuesa 1 pza" at bounding box center [754, 334] width 150 height 24
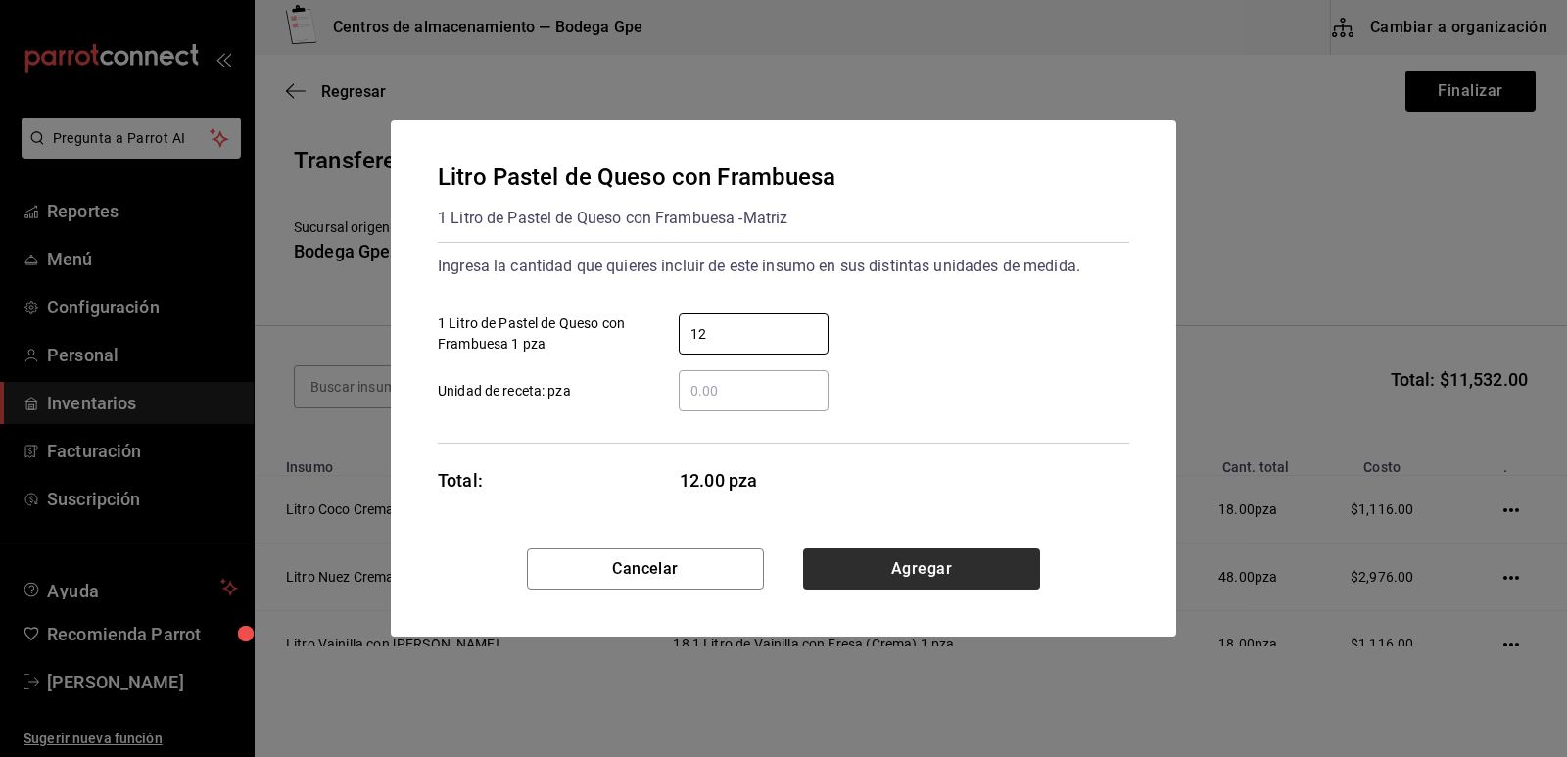
type input "12"
click at [921, 558] on button "Agregar" at bounding box center [921, 568] width 237 height 41
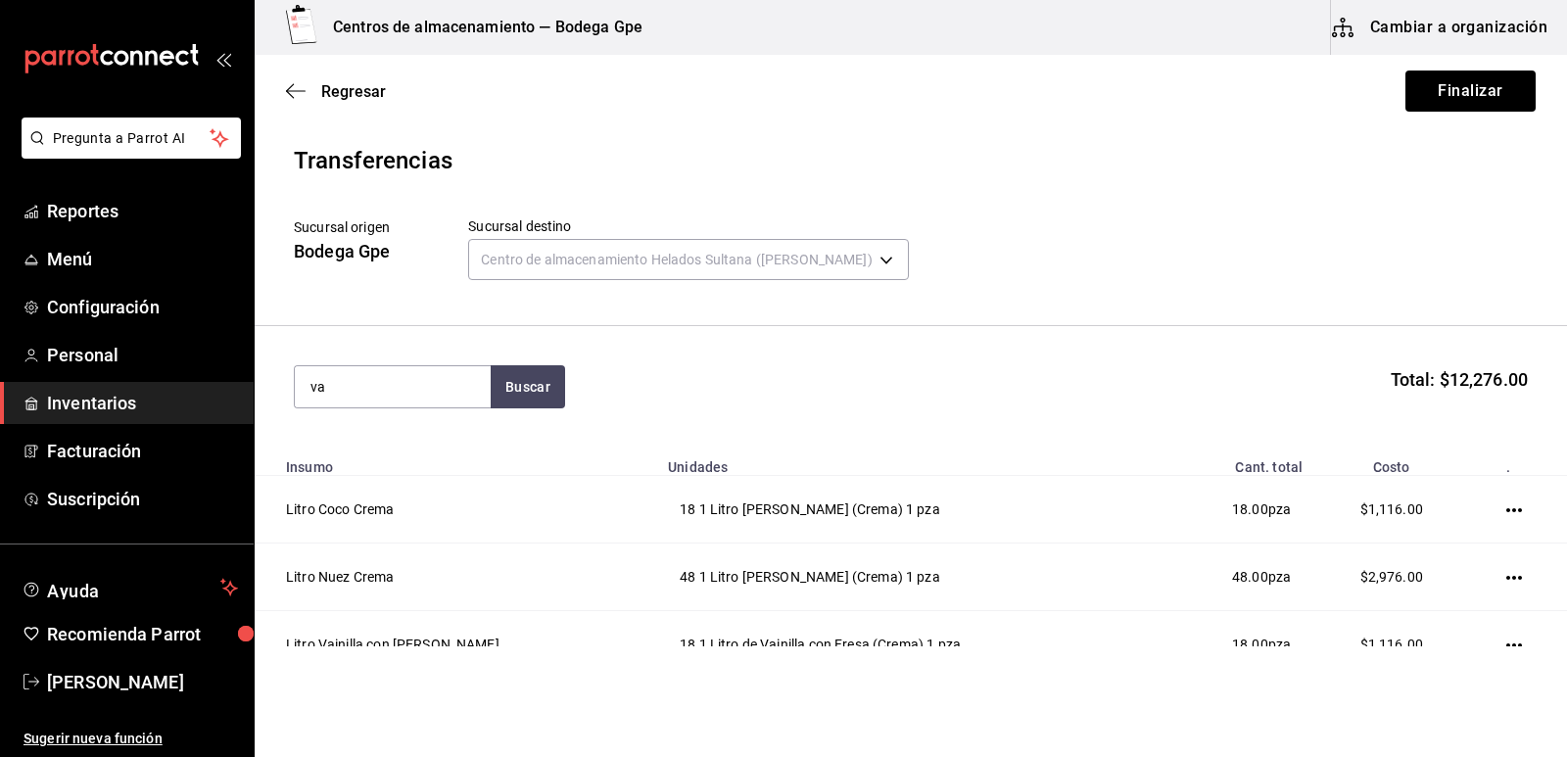
type input "v"
type input "litro vainilla"
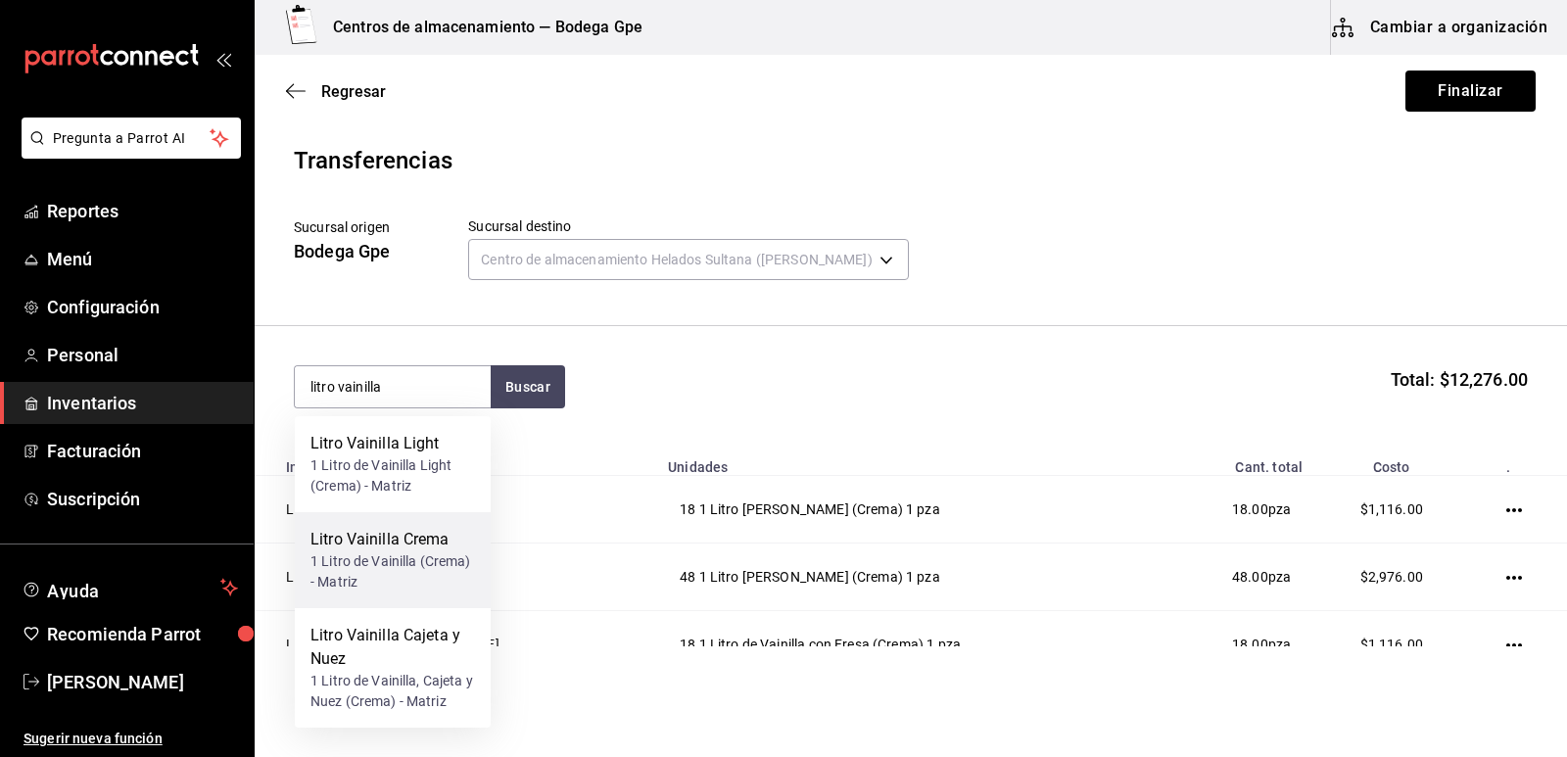
click at [447, 562] on div "1 Litro de Vainilla (Crema) - Matriz" at bounding box center [392, 571] width 165 height 41
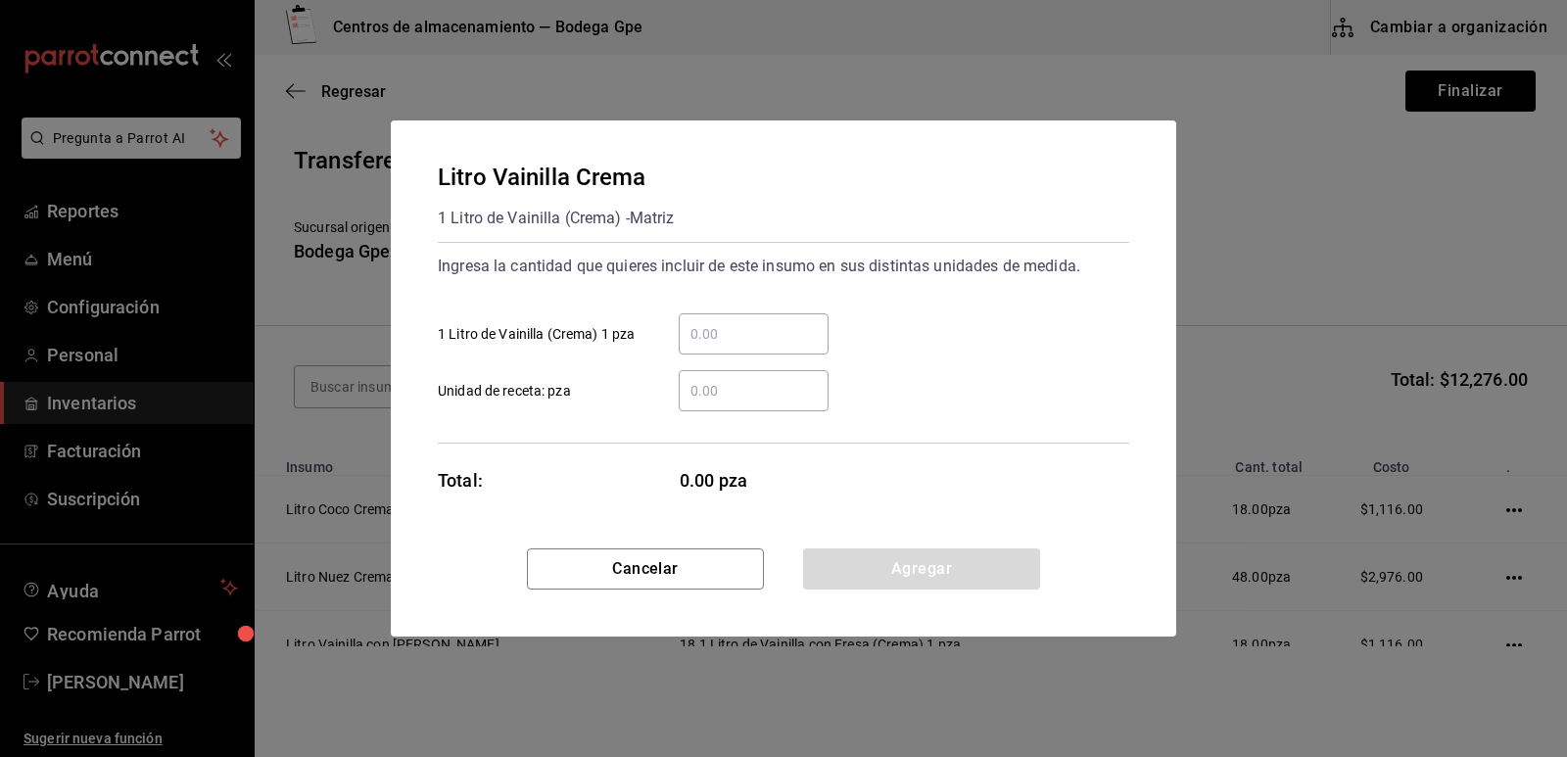
click at [784, 343] on input "​ 1 Litro de Vainilla (Crema) 1 pza" at bounding box center [754, 334] width 150 height 24
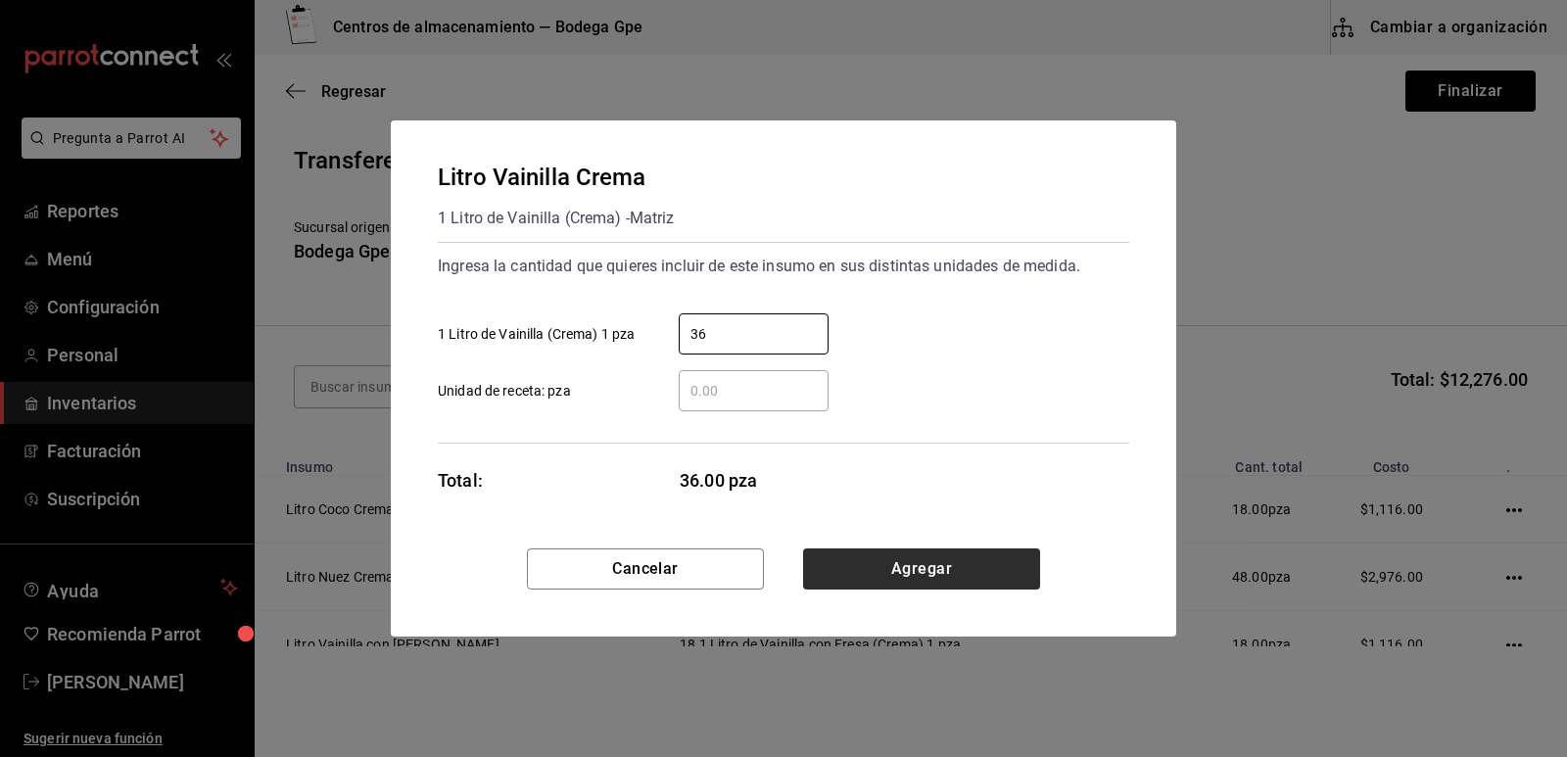
type input "36"
click at [934, 572] on button "Agregar" at bounding box center [921, 568] width 237 height 41
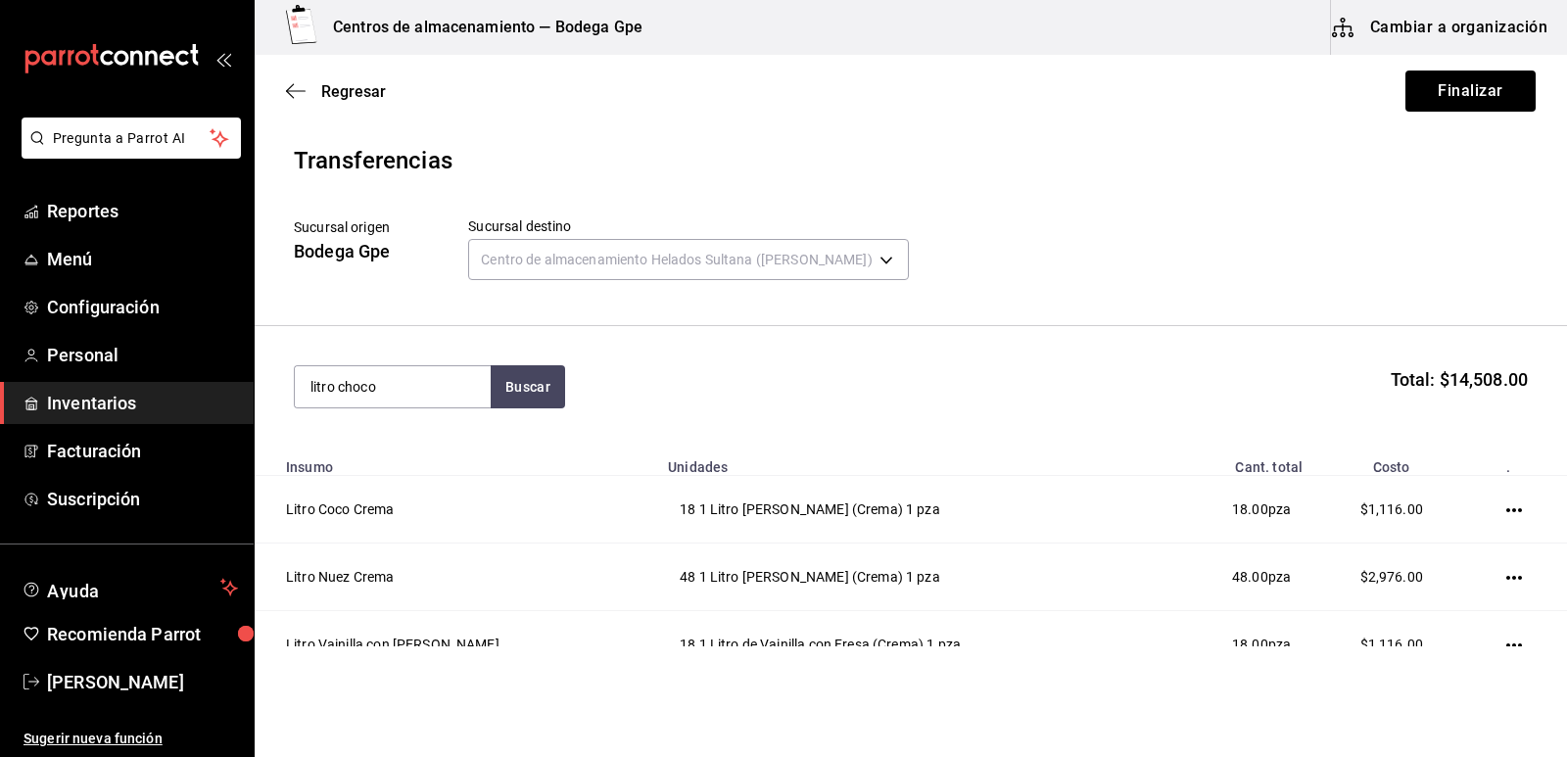
type input "litro choco"
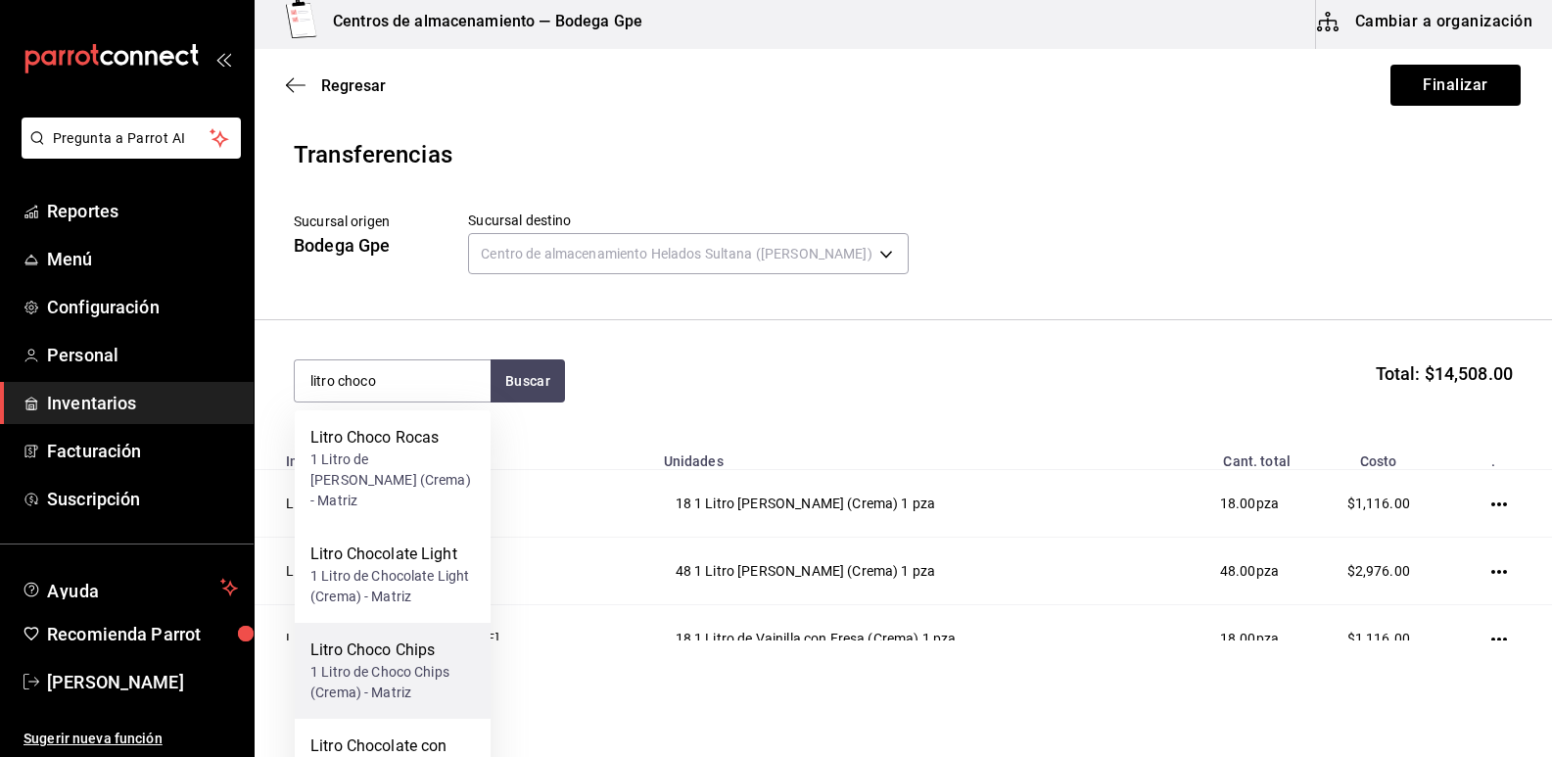
scroll to position [170, 0]
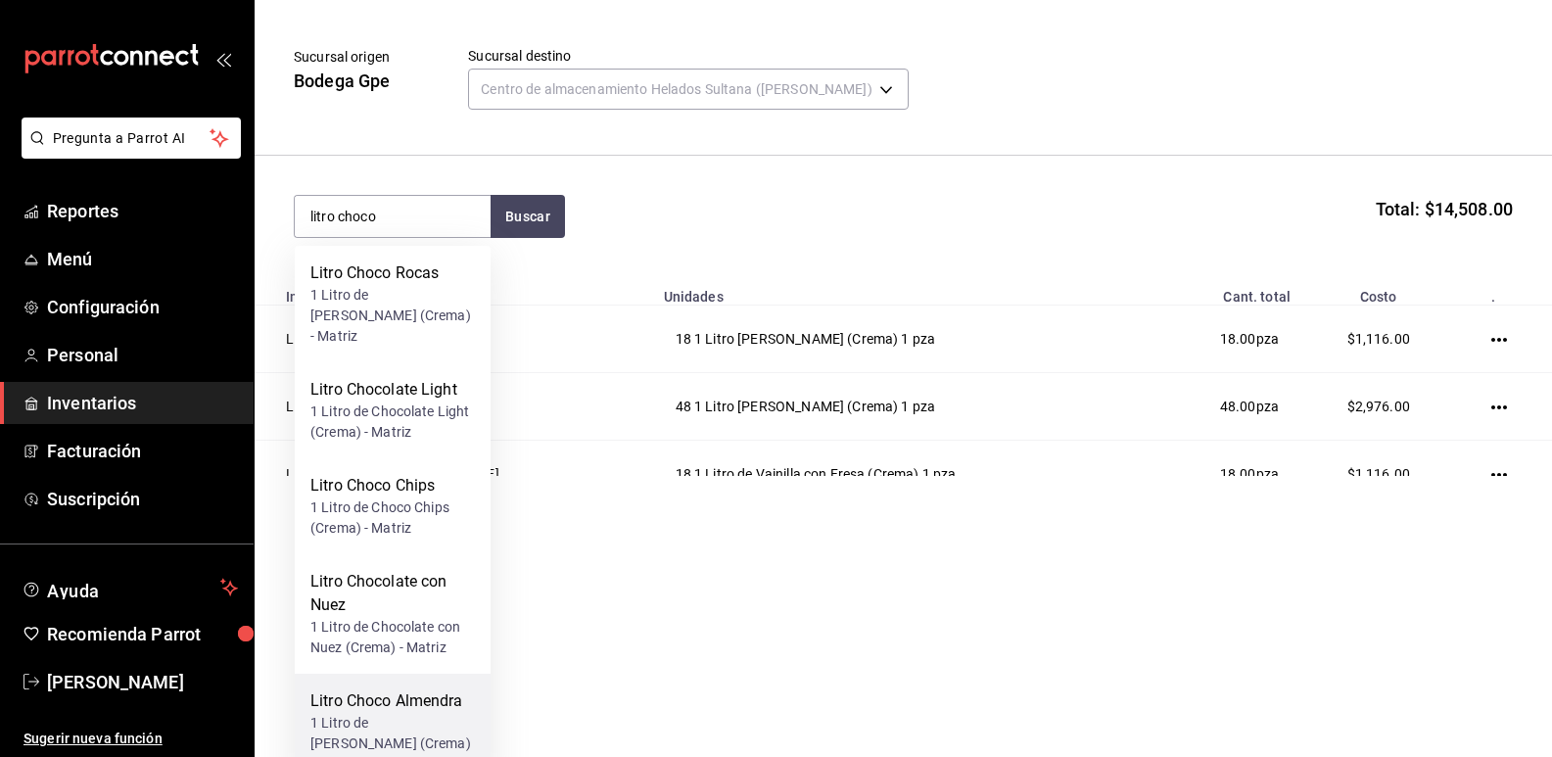
click at [429, 689] on div "Litro Choco Almendra" at bounding box center [392, 701] width 165 height 24
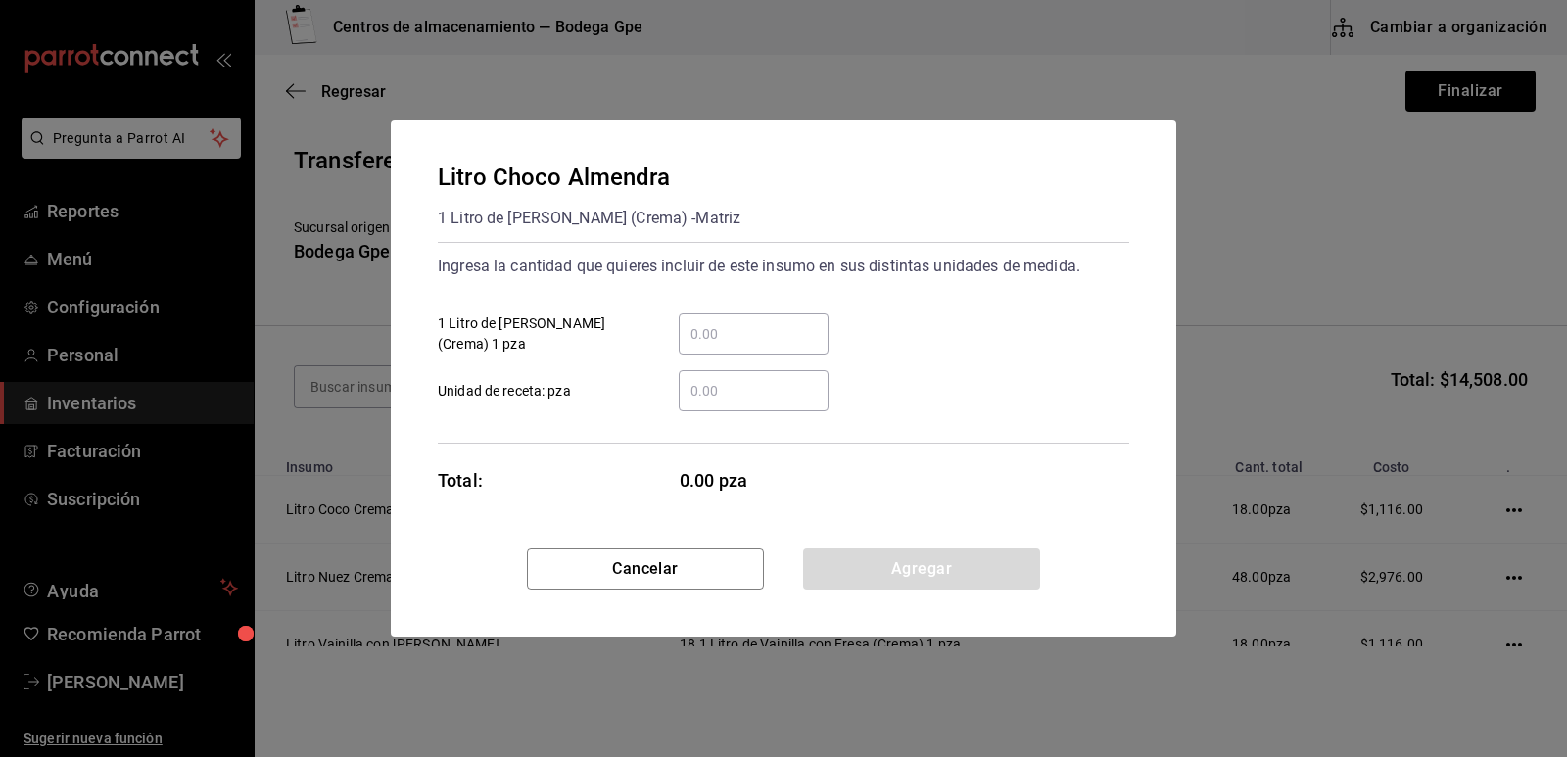
click at [788, 335] on input "​ 1 Litro de [PERSON_NAME] (Crema) 1 pza" at bounding box center [754, 334] width 150 height 24
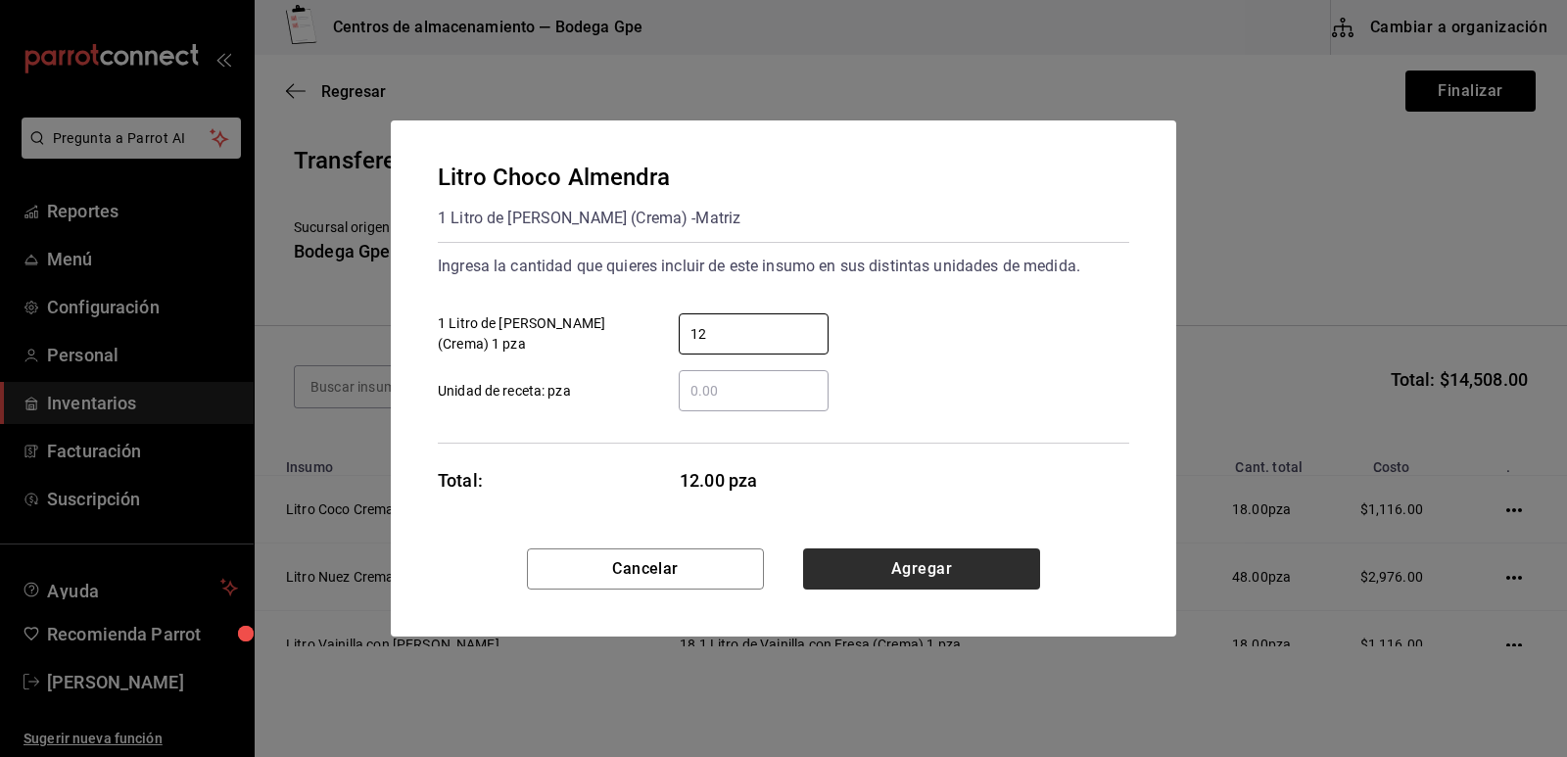
type input "12"
click at [912, 557] on button "Agregar" at bounding box center [921, 568] width 237 height 41
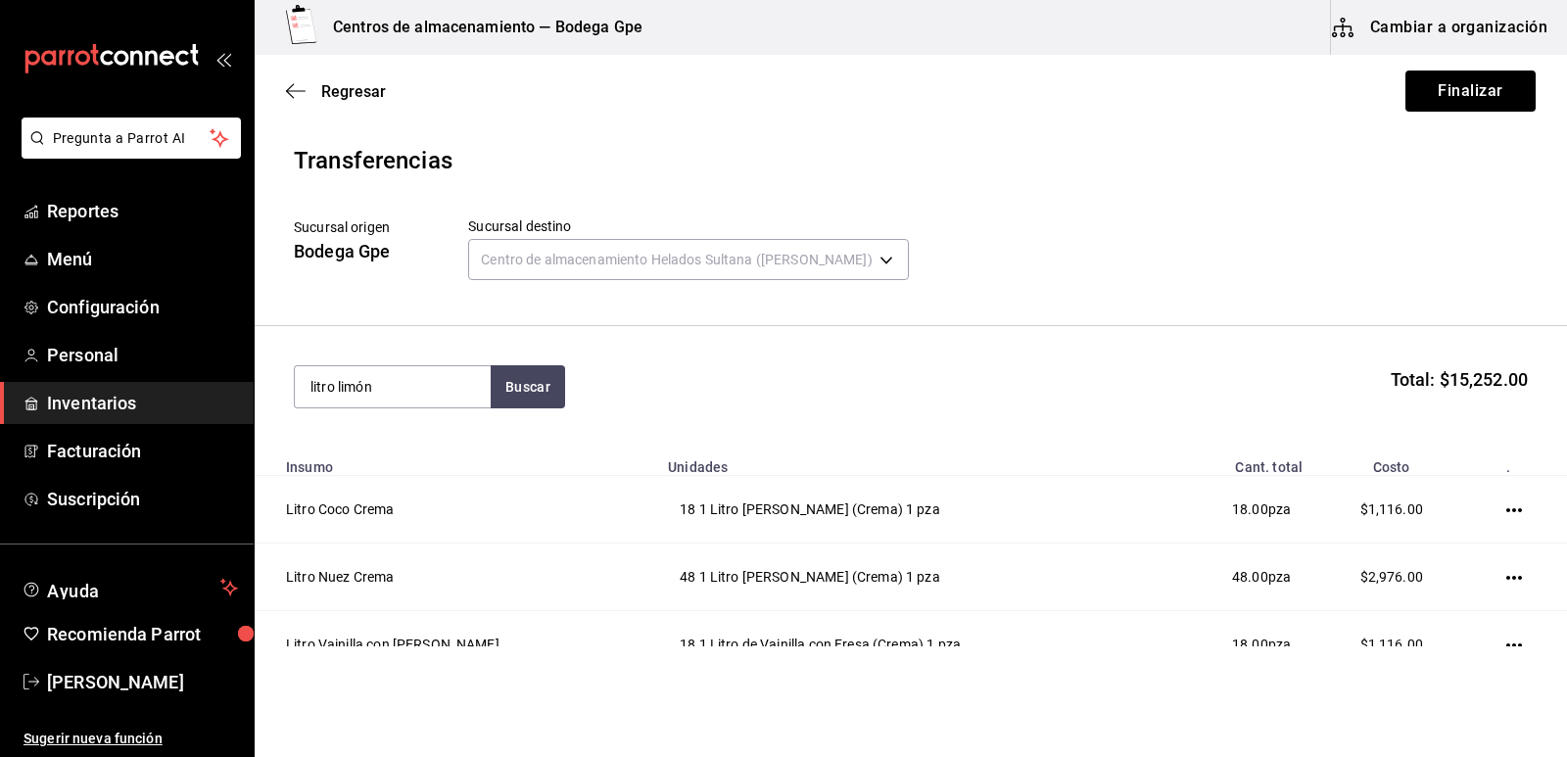
type input "litro limón"
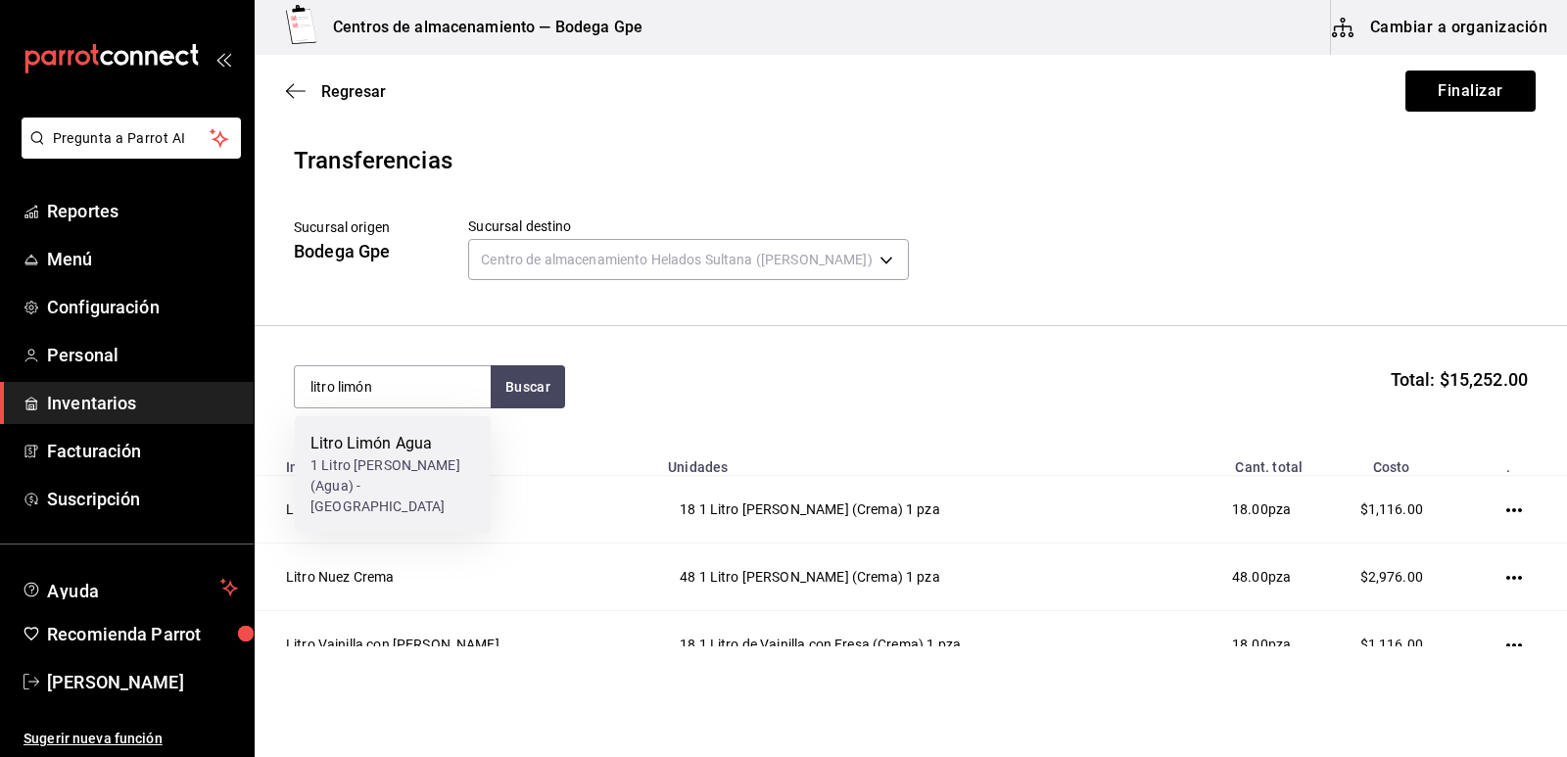
click at [343, 457] on div "1 Litro [PERSON_NAME] (Agua) - [GEOGRAPHIC_DATA]" at bounding box center [392, 486] width 165 height 62
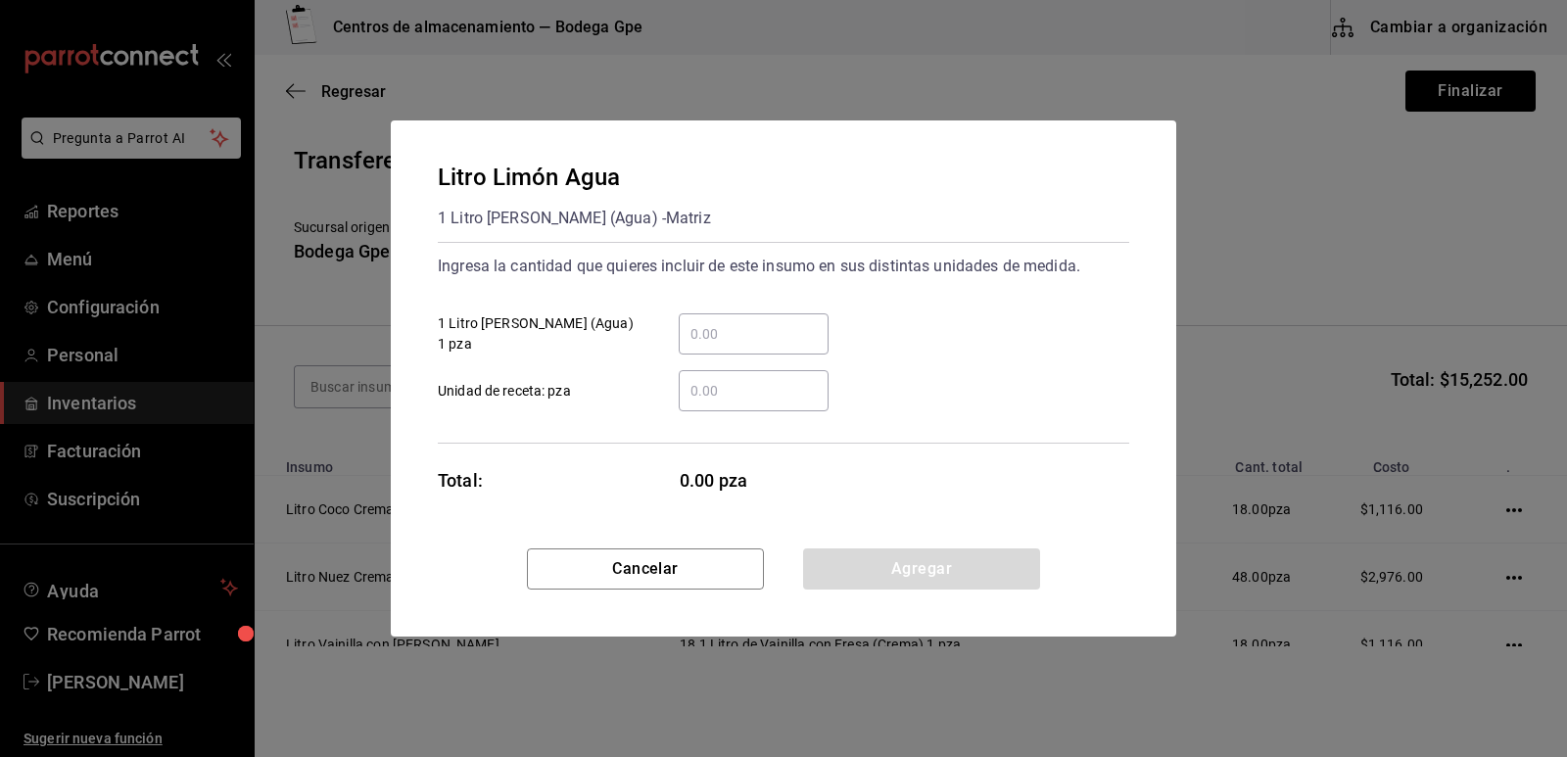
click at [747, 354] on div "​" at bounding box center [754, 333] width 150 height 41
click at [747, 346] on input "​ 1 Litro [PERSON_NAME] (Agua) 1 pza" at bounding box center [754, 334] width 150 height 24
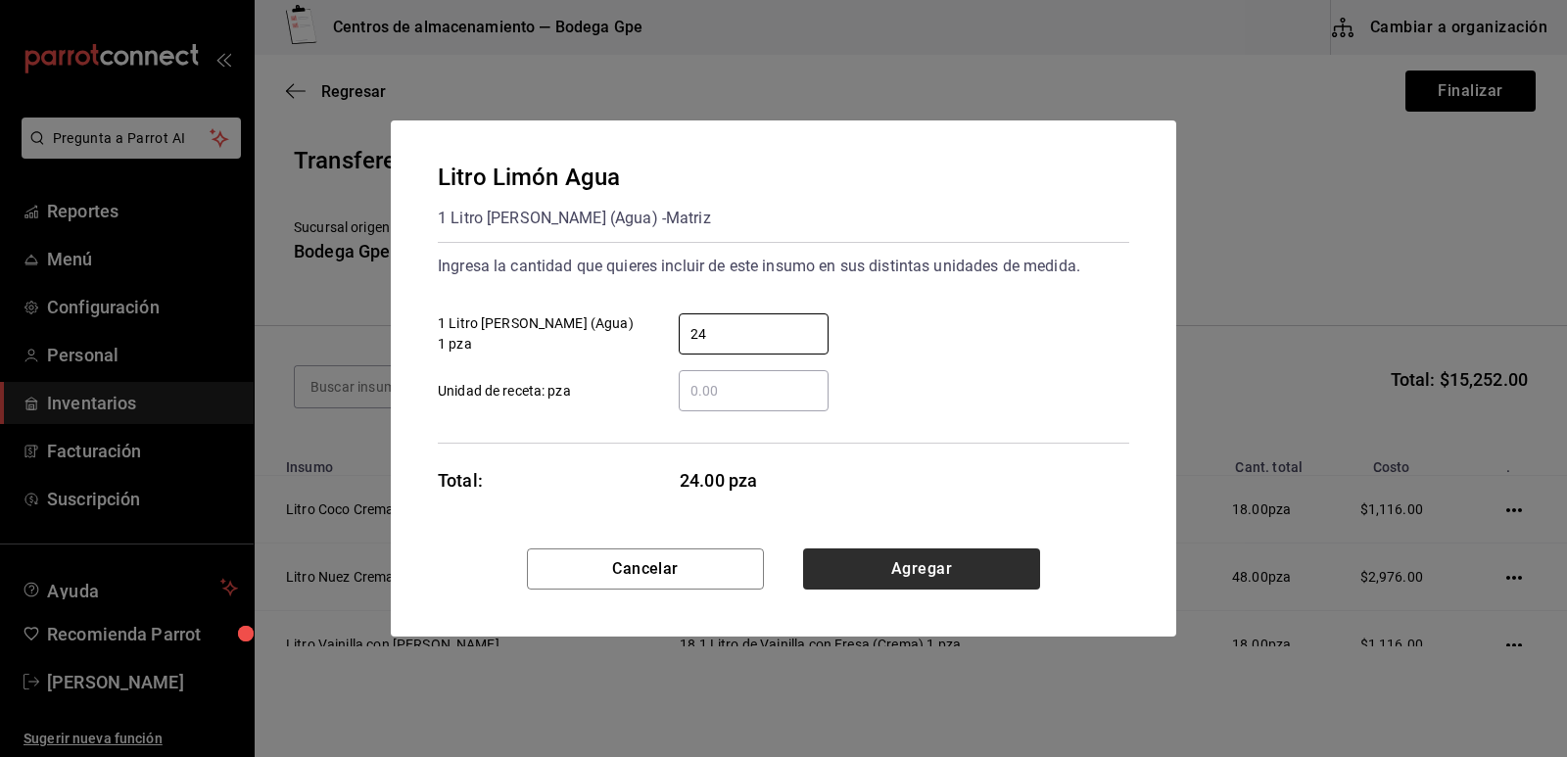
type input "24"
click at [921, 567] on button "Agregar" at bounding box center [921, 568] width 237 height 41
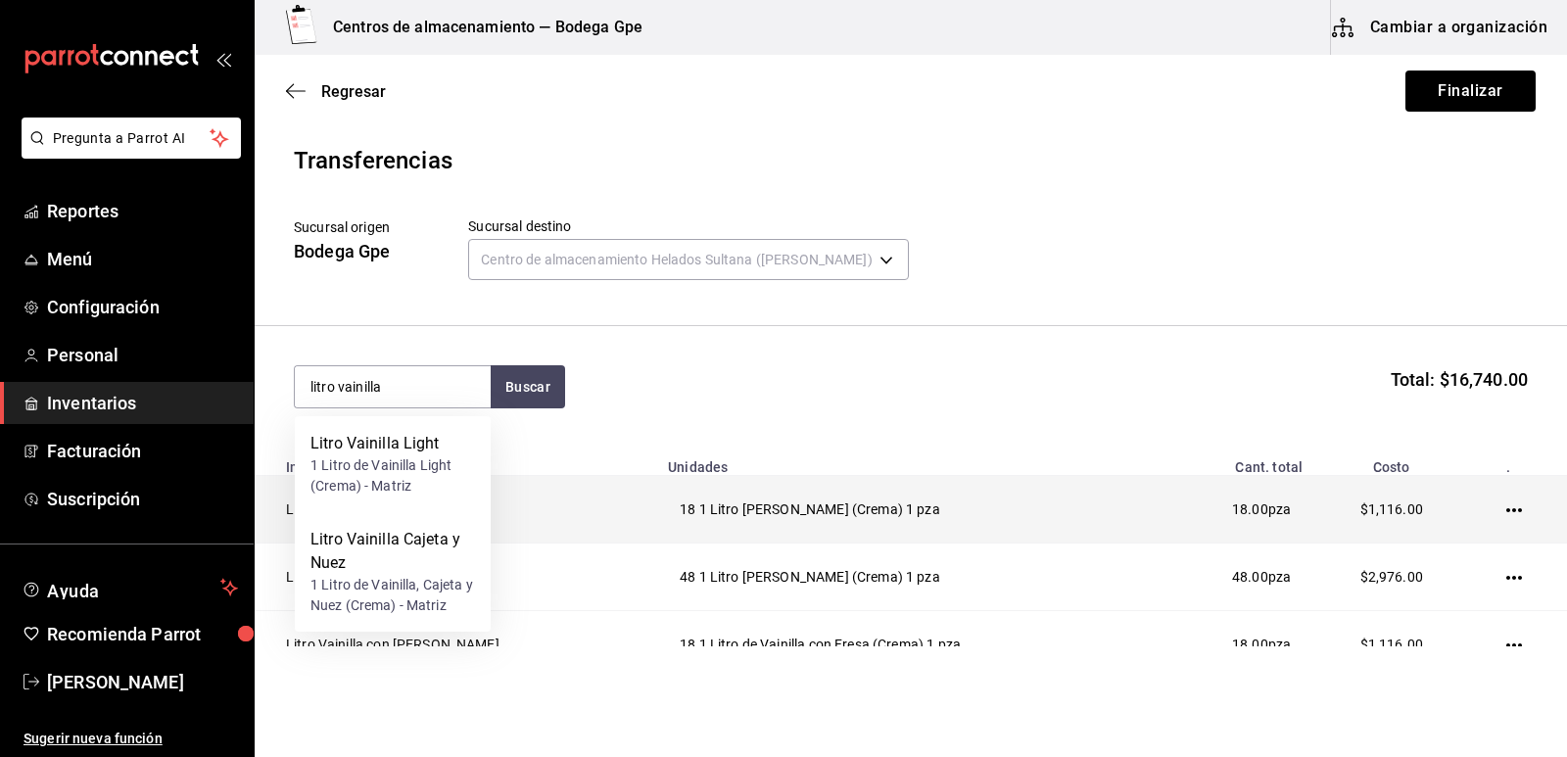
type input "litro vainilla"
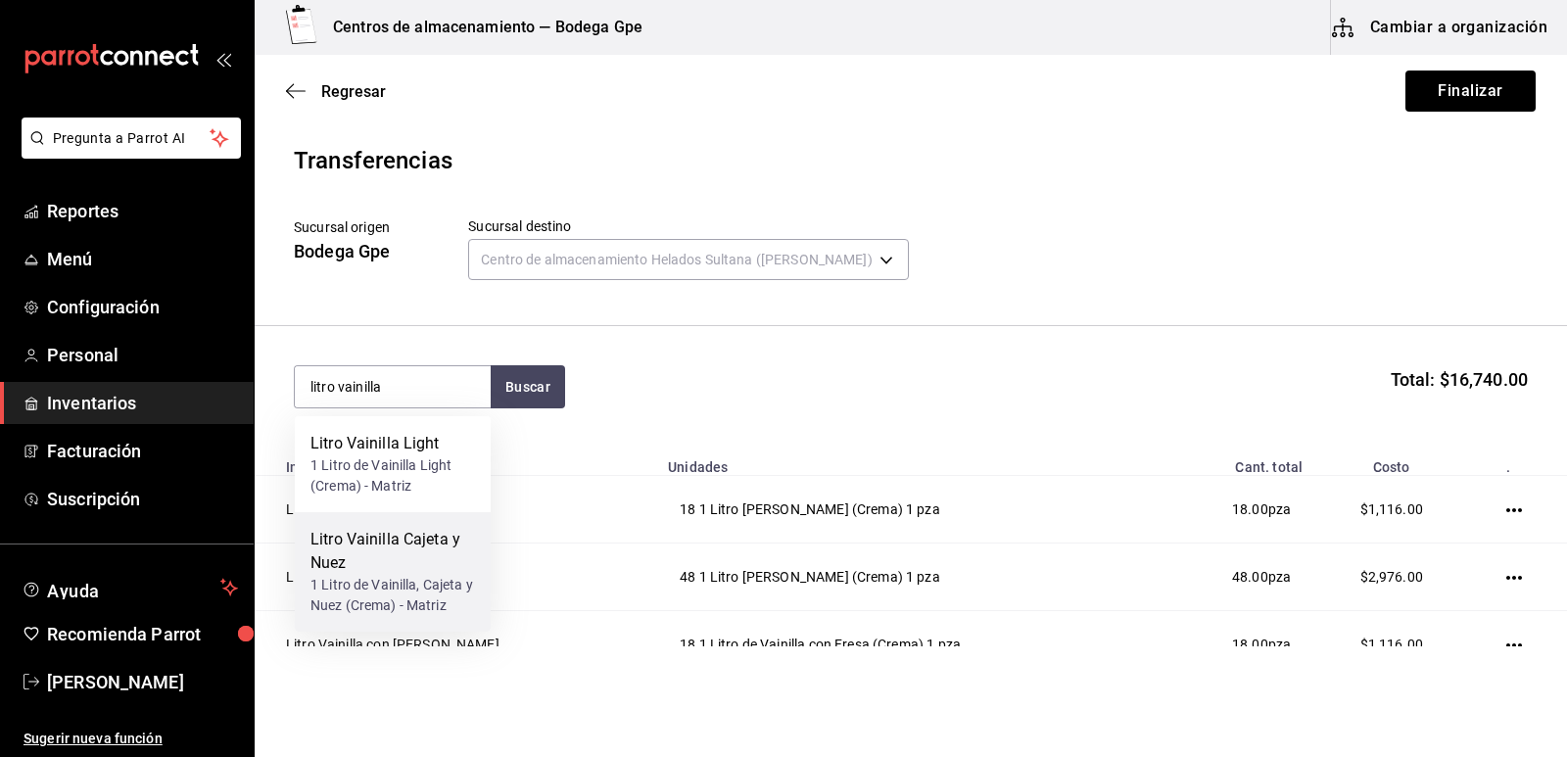
click at [390, 554] on div "Litro Vainilla Cajeta y Nuez" at bounding box center [392, 551] width 165 height 47
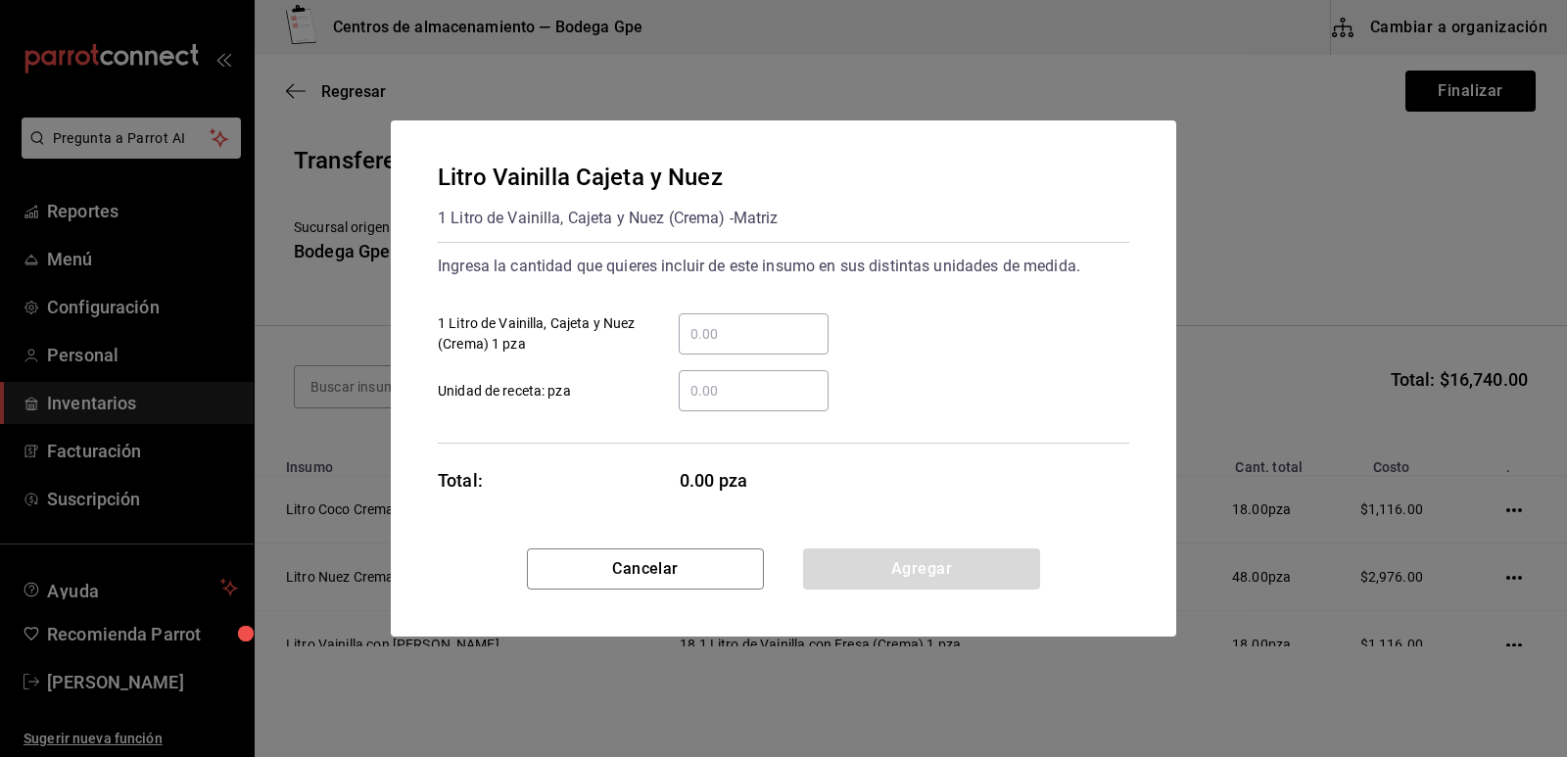
click at [795, 335] on input "​ 1 Litro de Vainilla, Cajeta y Nuez (Crema) 1 pza" at bounding box center [754, 334] width 150 height 24
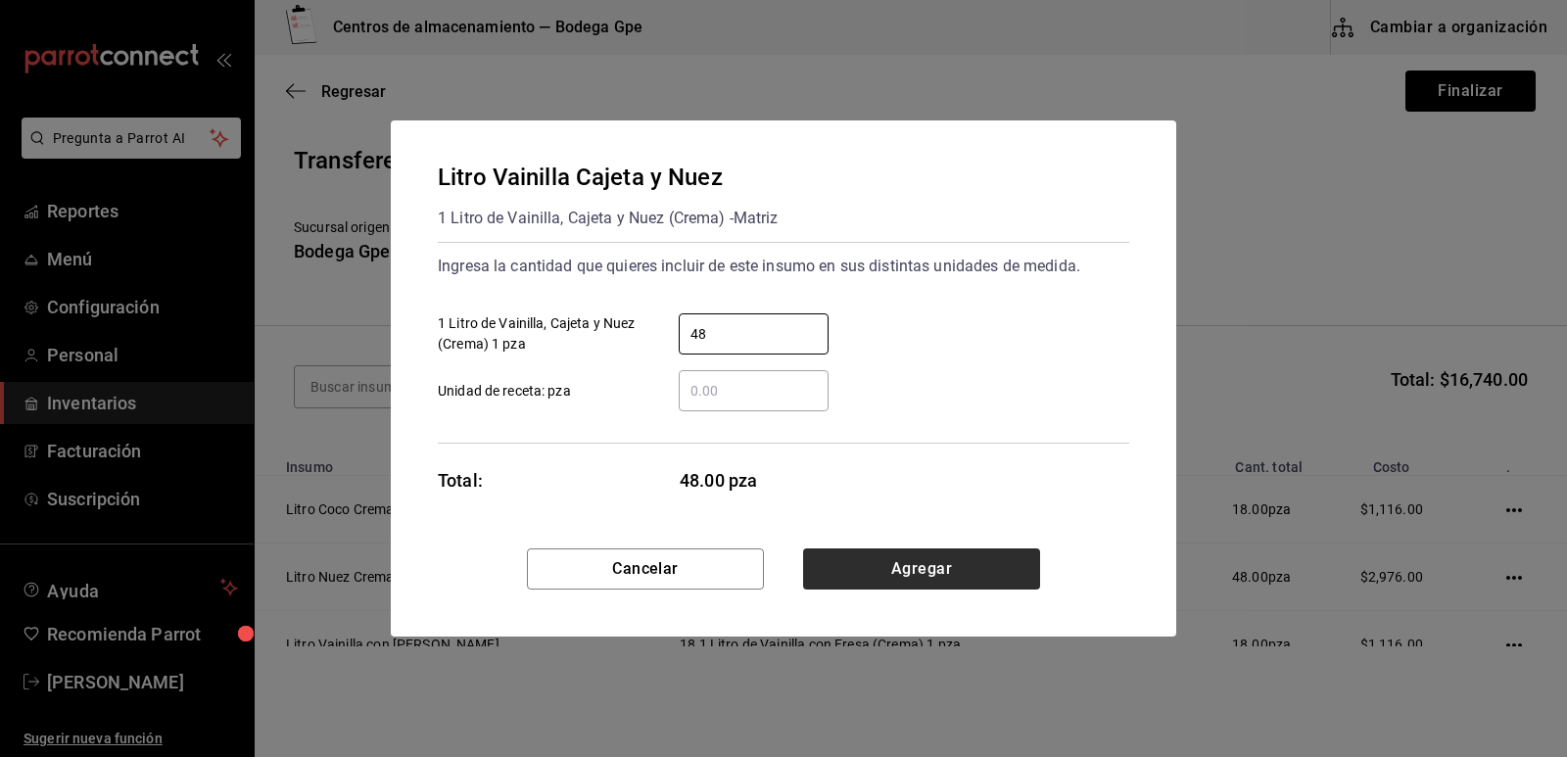
type input "48"
click at [903, 571] on button "Agregar" at bounding box center [921, 568] width 237 height 41
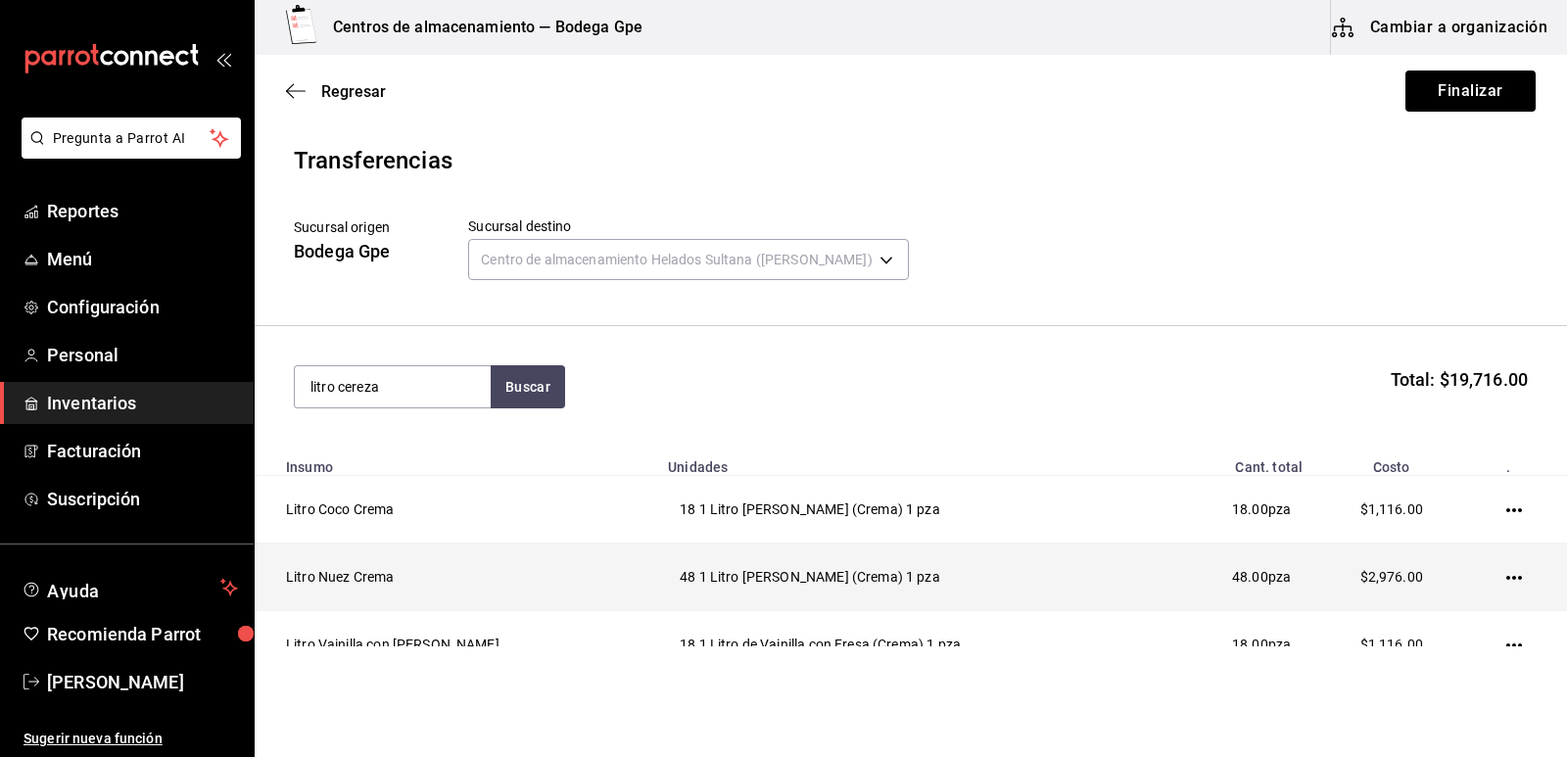
type input "litro cereza"
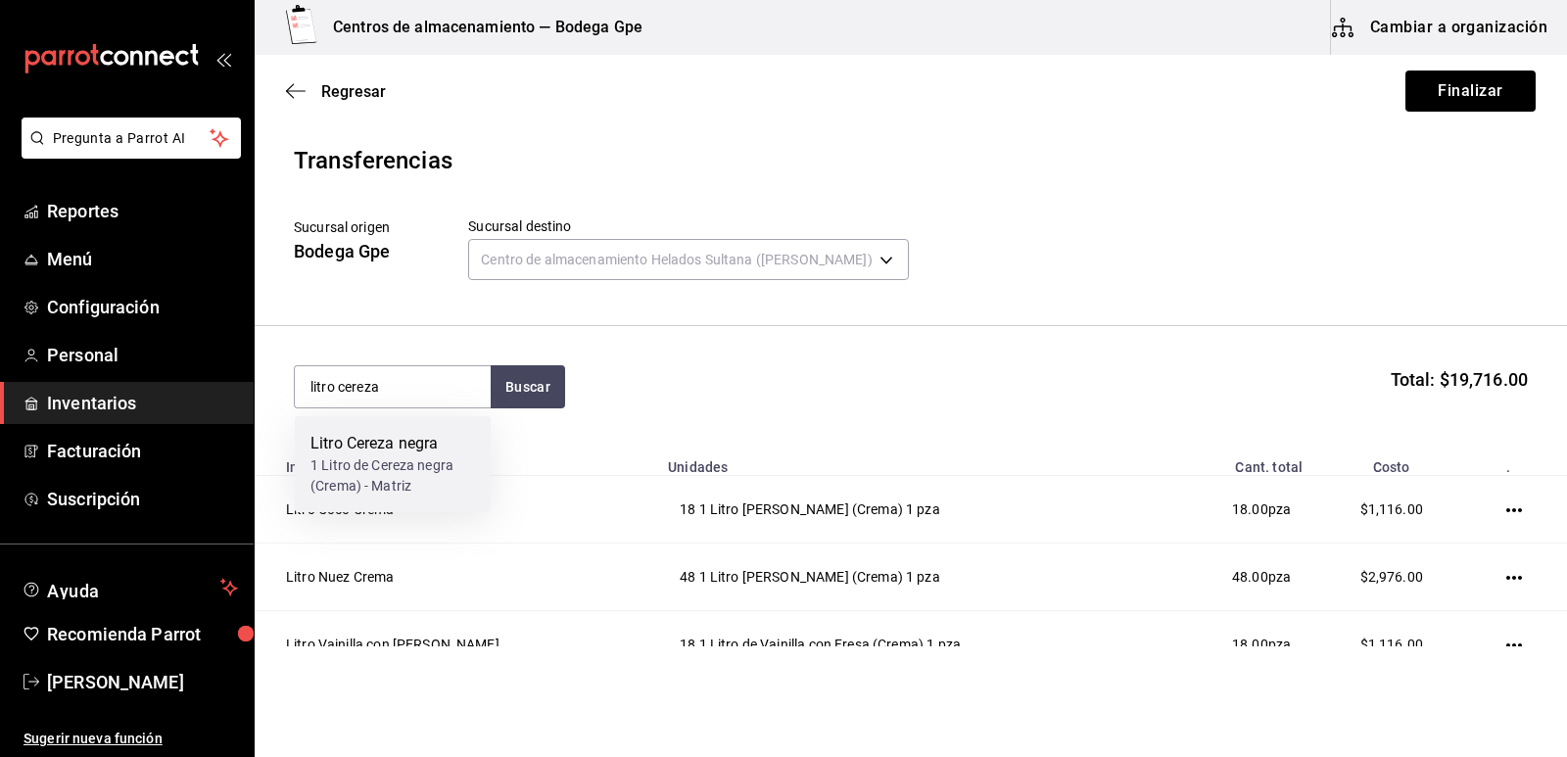
click at [448, 460] on div "1 Litro de Cereza negra (Crema) - Matriz" at bounding box center [392, 475] width 165 height 41
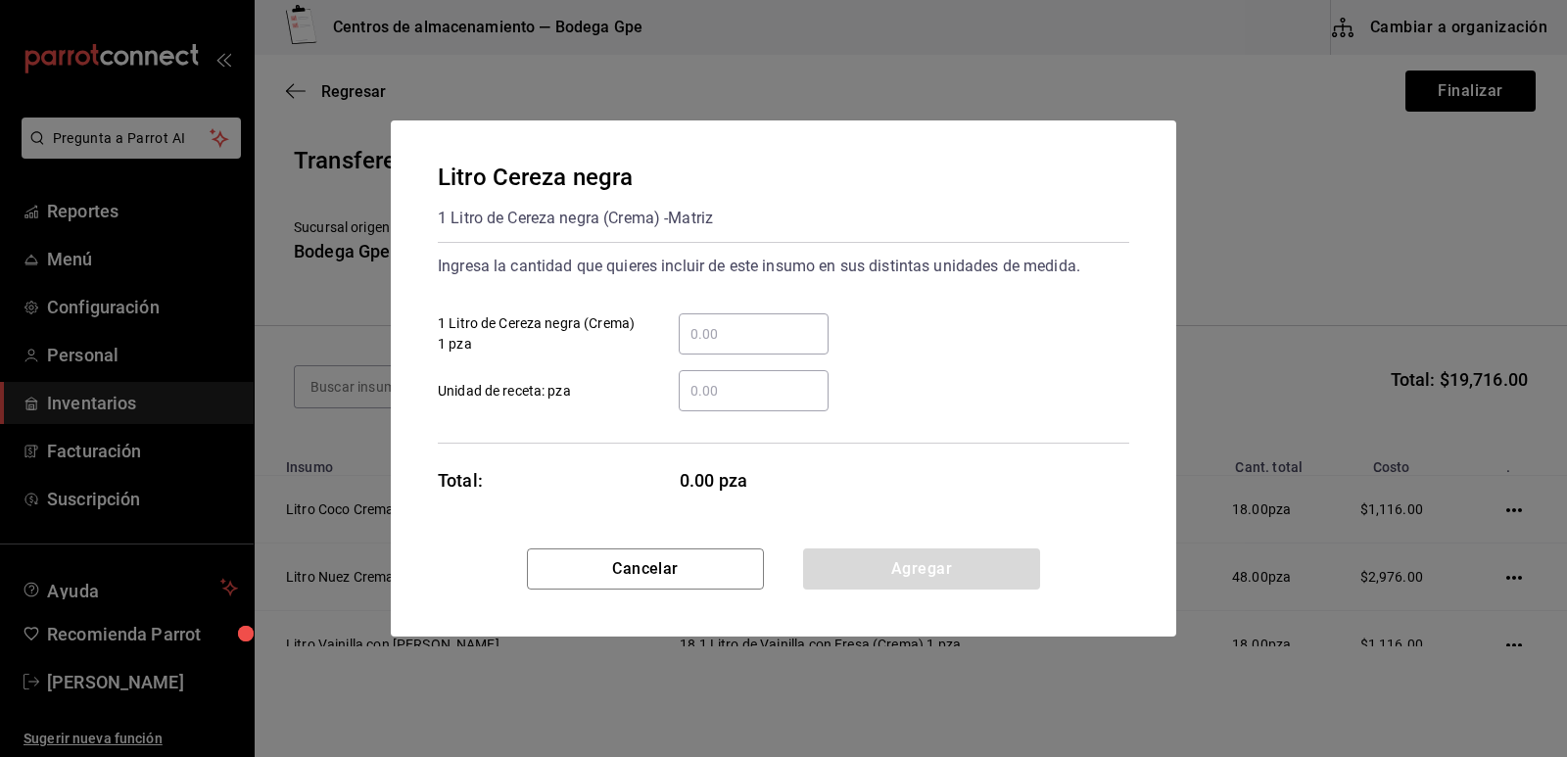
click at [799, 344] on input "​ 1 Litro de Cereza negra (Crema) 1 pza" at bounding box center [754, 334] width 150 height 24
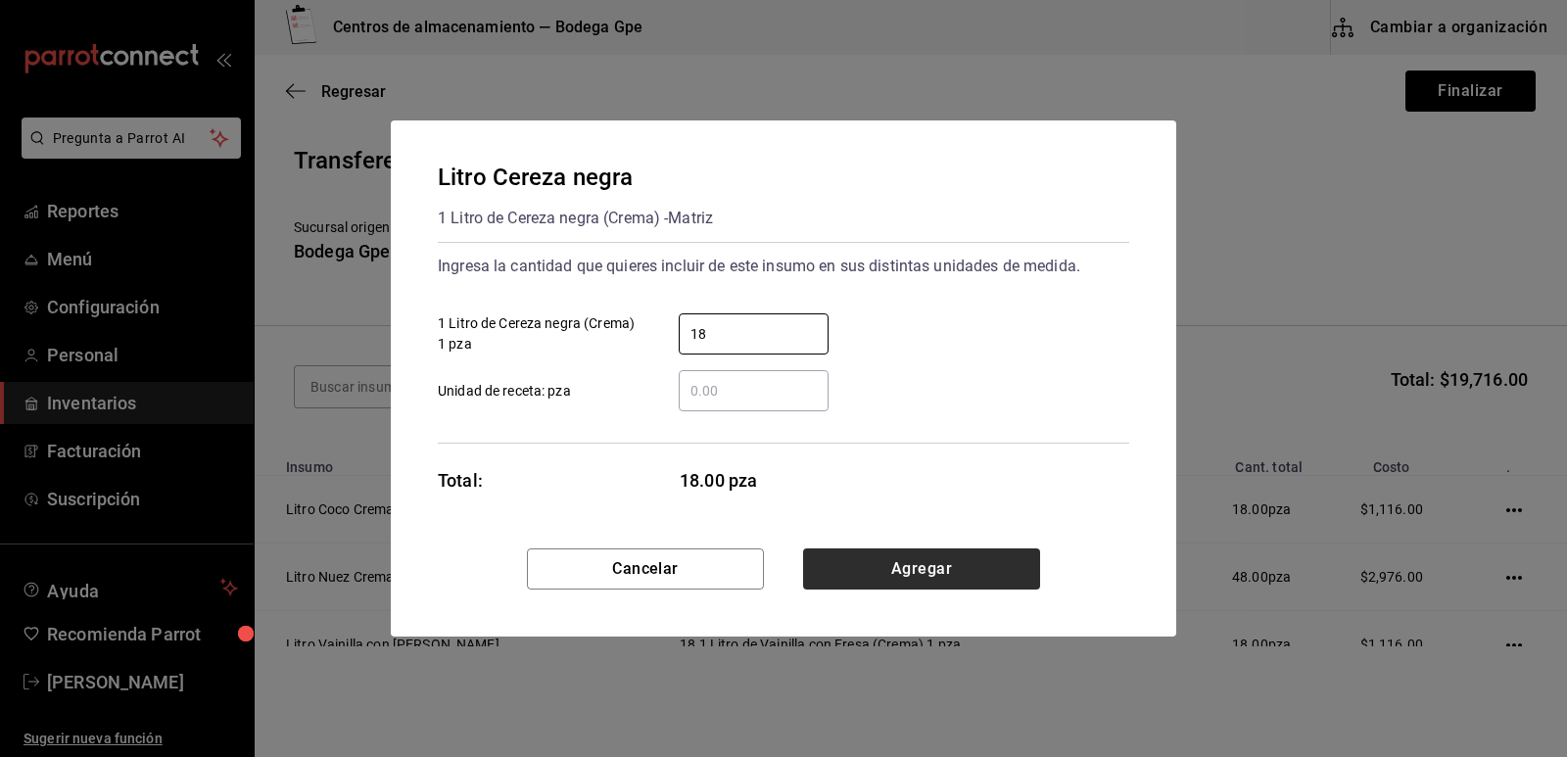
type input "18"
click at [964, 571] on button "Agregar" at bounding box center [921, 568] width 237 height 41
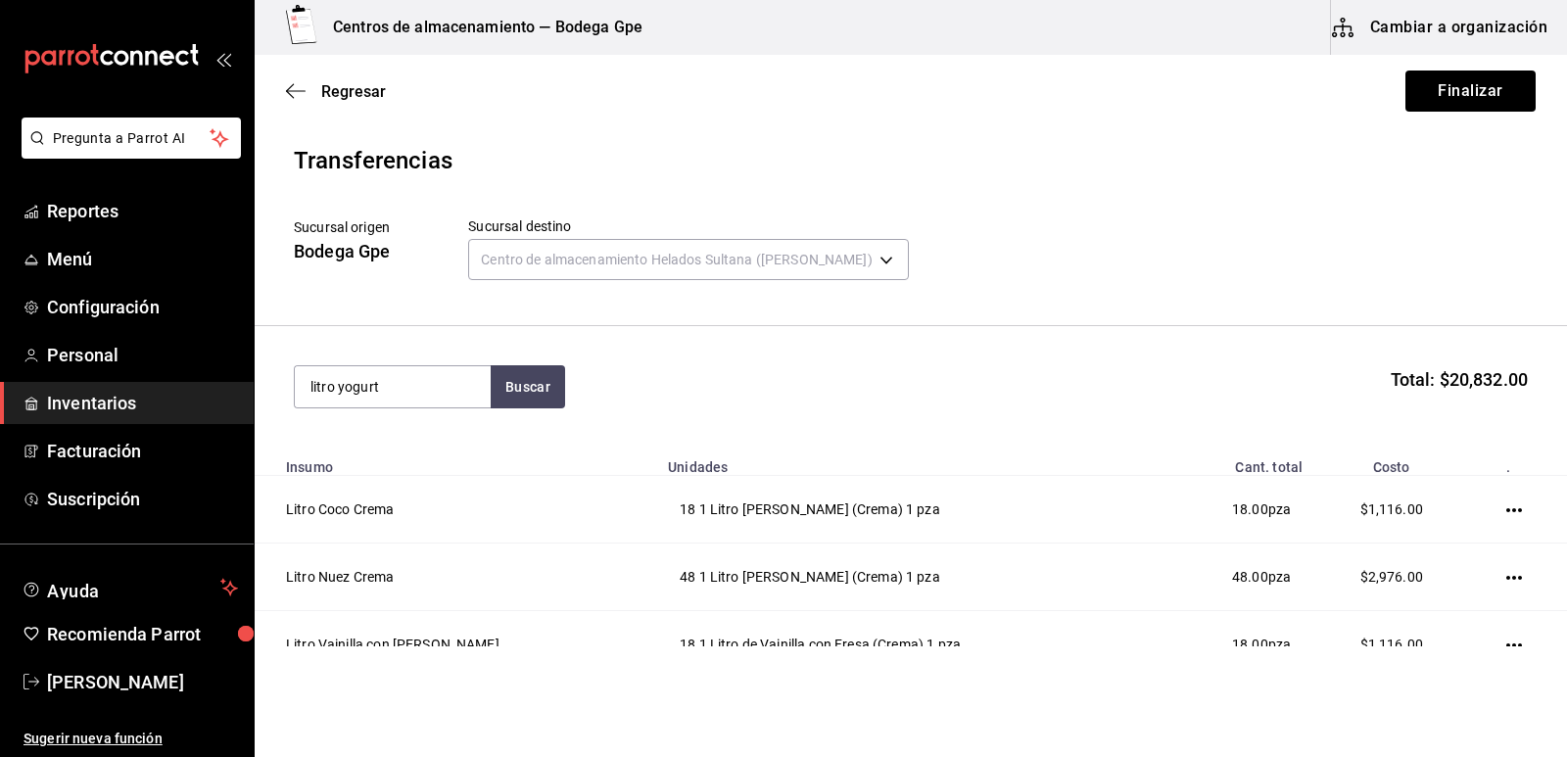
type input "litro yogurt"
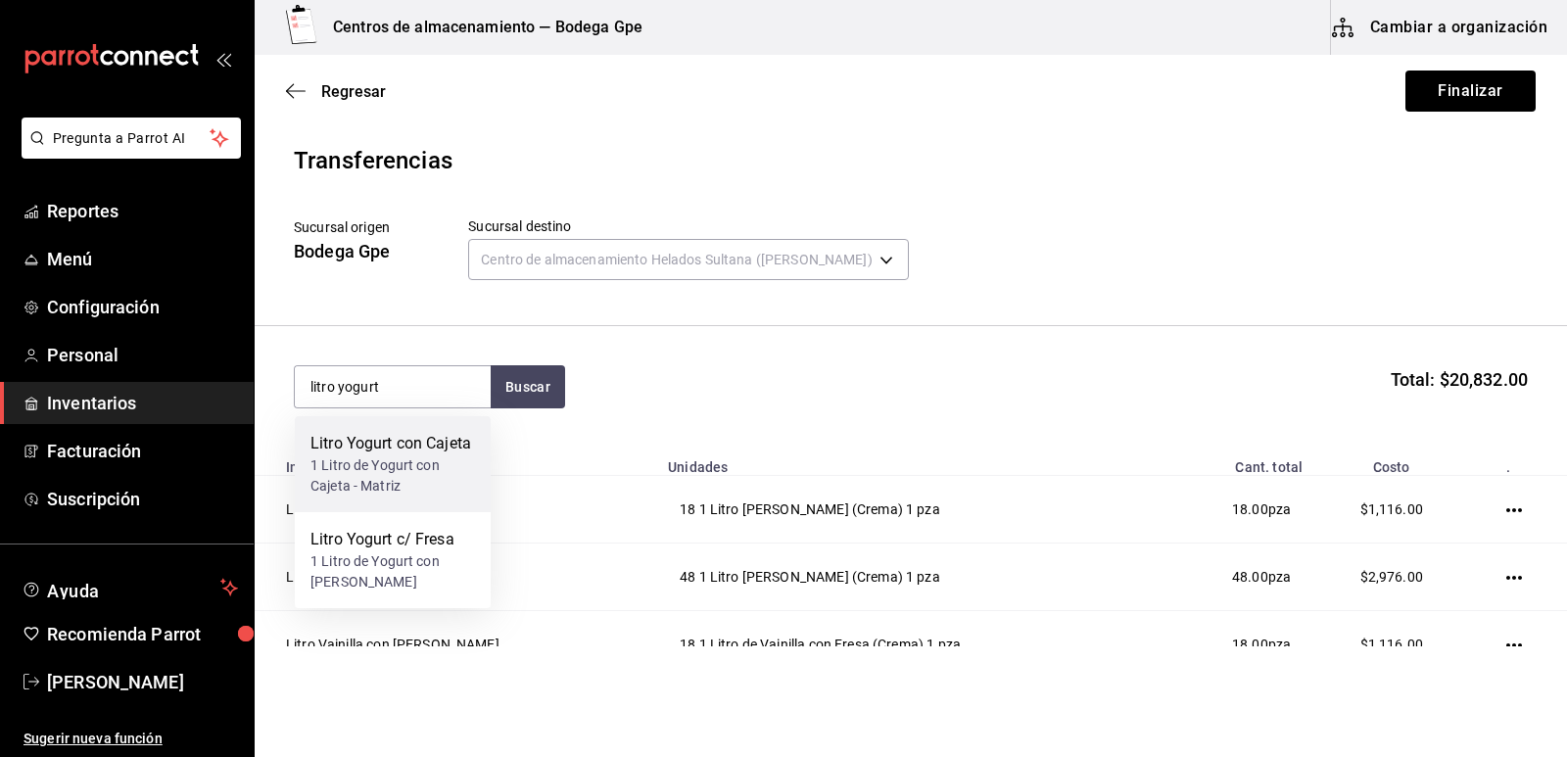
click at [451, 478] on div "1 Litro de Yogurt con Cajeta - Matriz" at bounding box center [392, 475] width 165 height 41
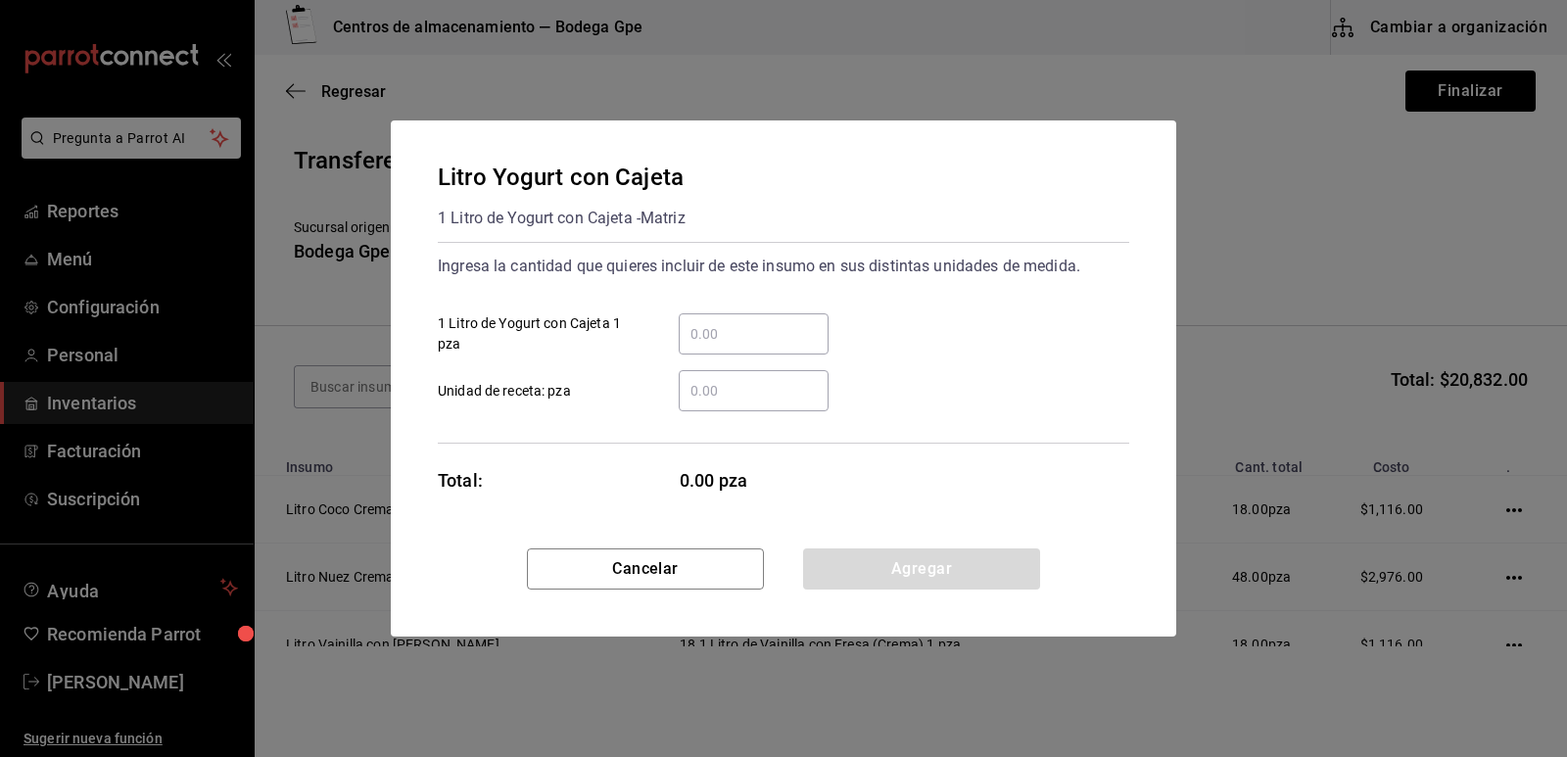
click at [780, 341] on input "​ 1 Litro de Yogurt con Cajeta 1 pza" at bounding box center [754, 334] width 150 height 24
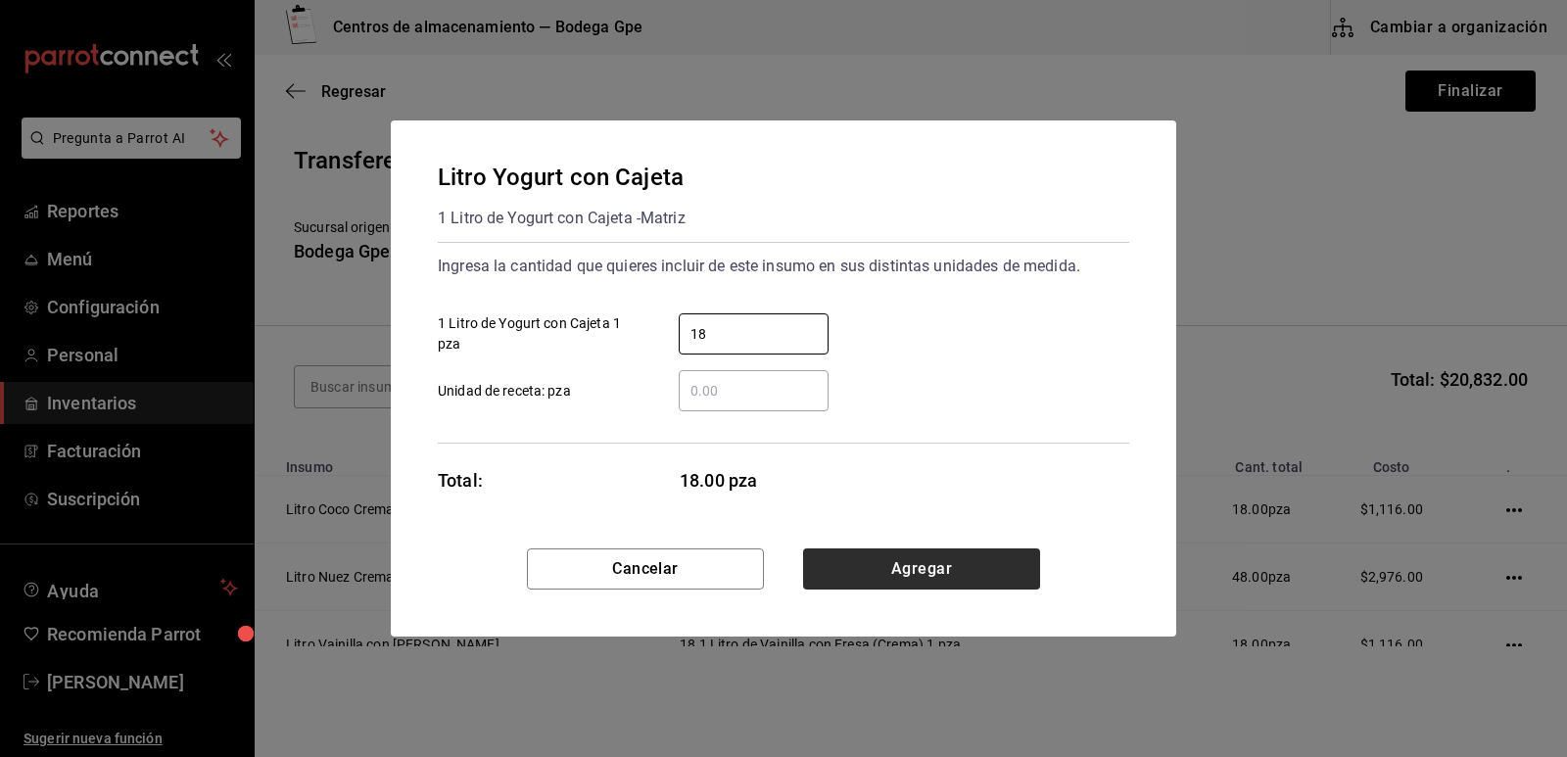
type input "18"
click at [926, 557] on button "Agregar" at bounding box center [921, 568] width 237 height 41
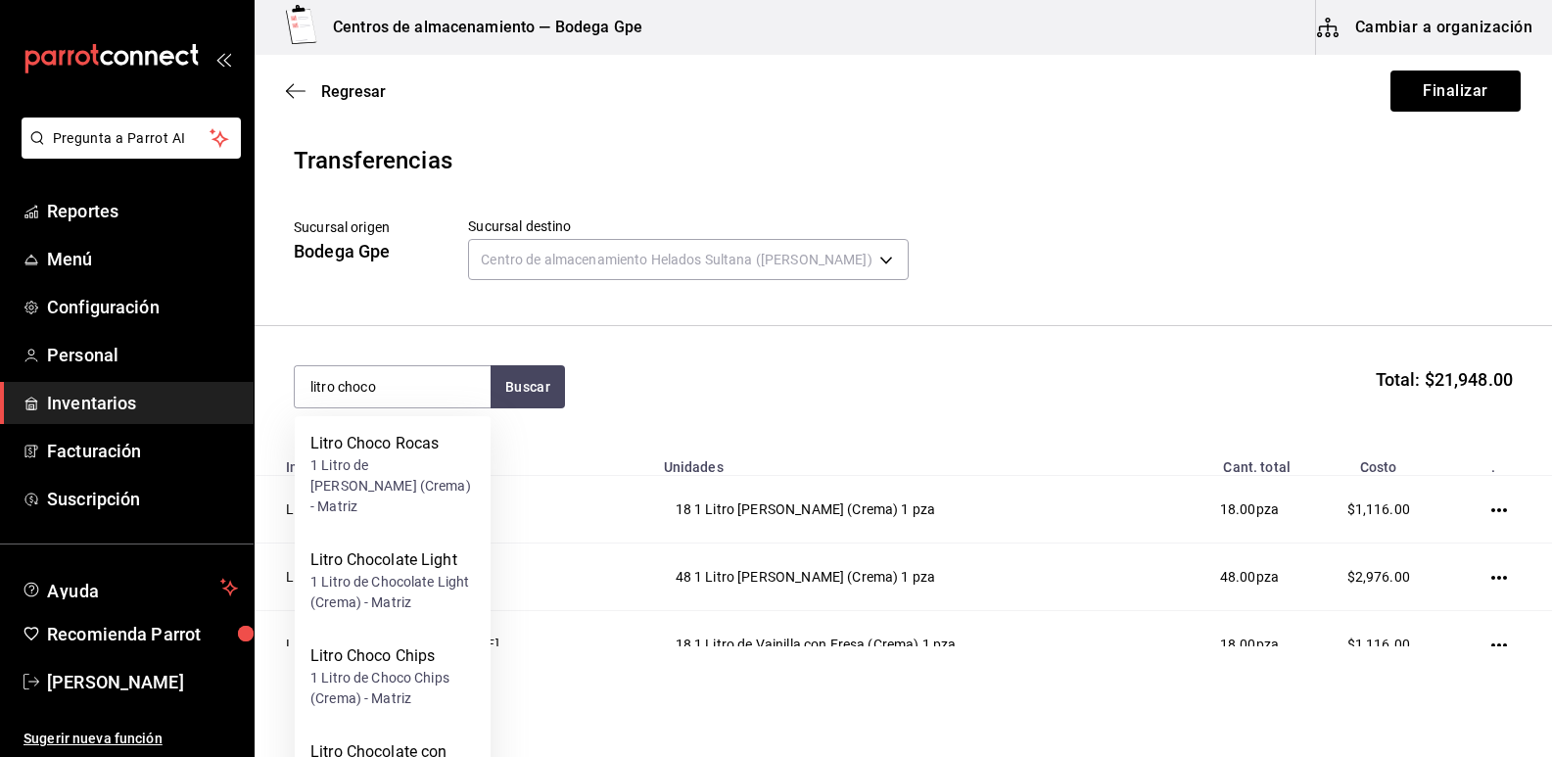
type input "litro choco"
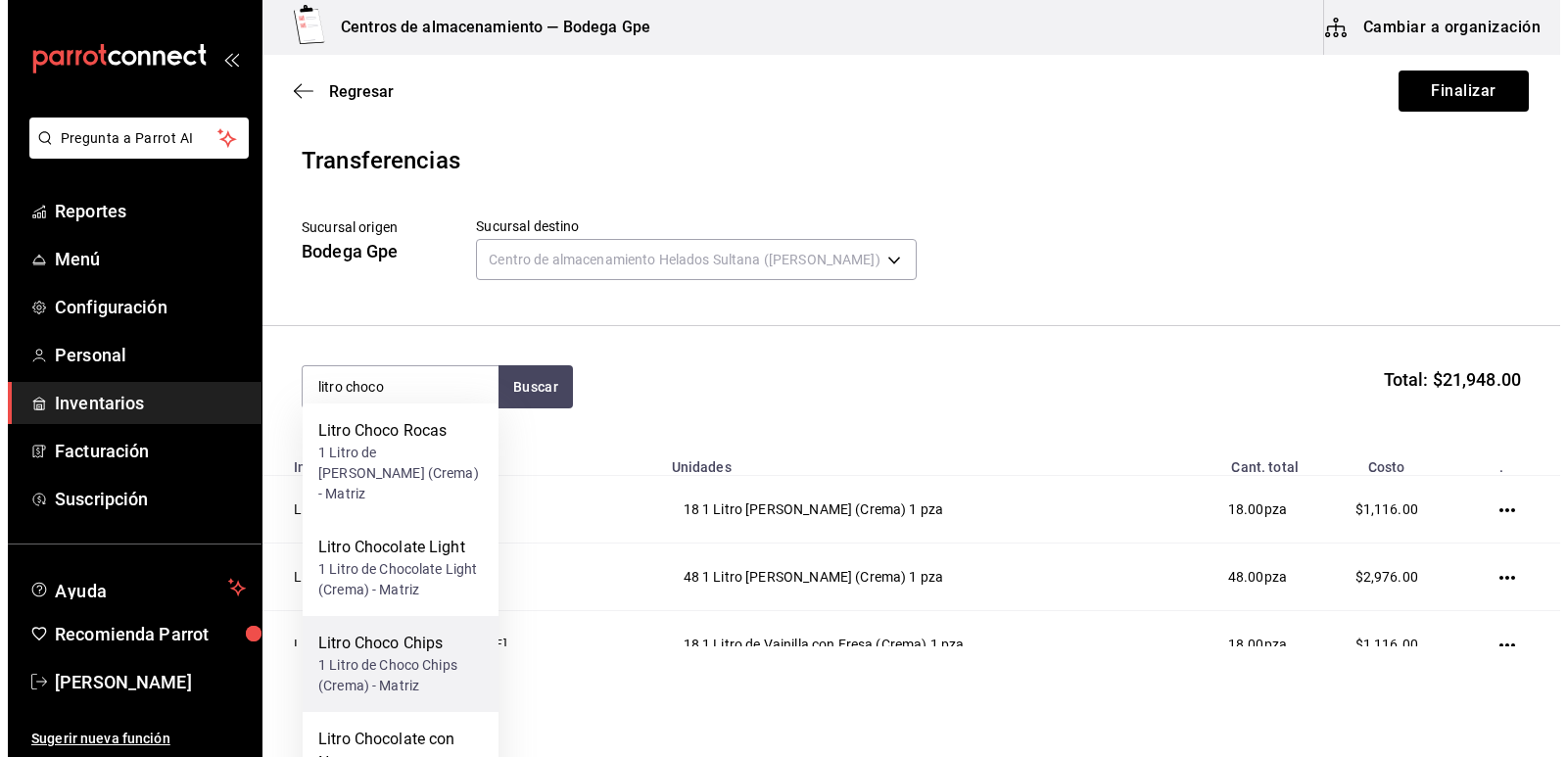
scroll to position [98, 0]
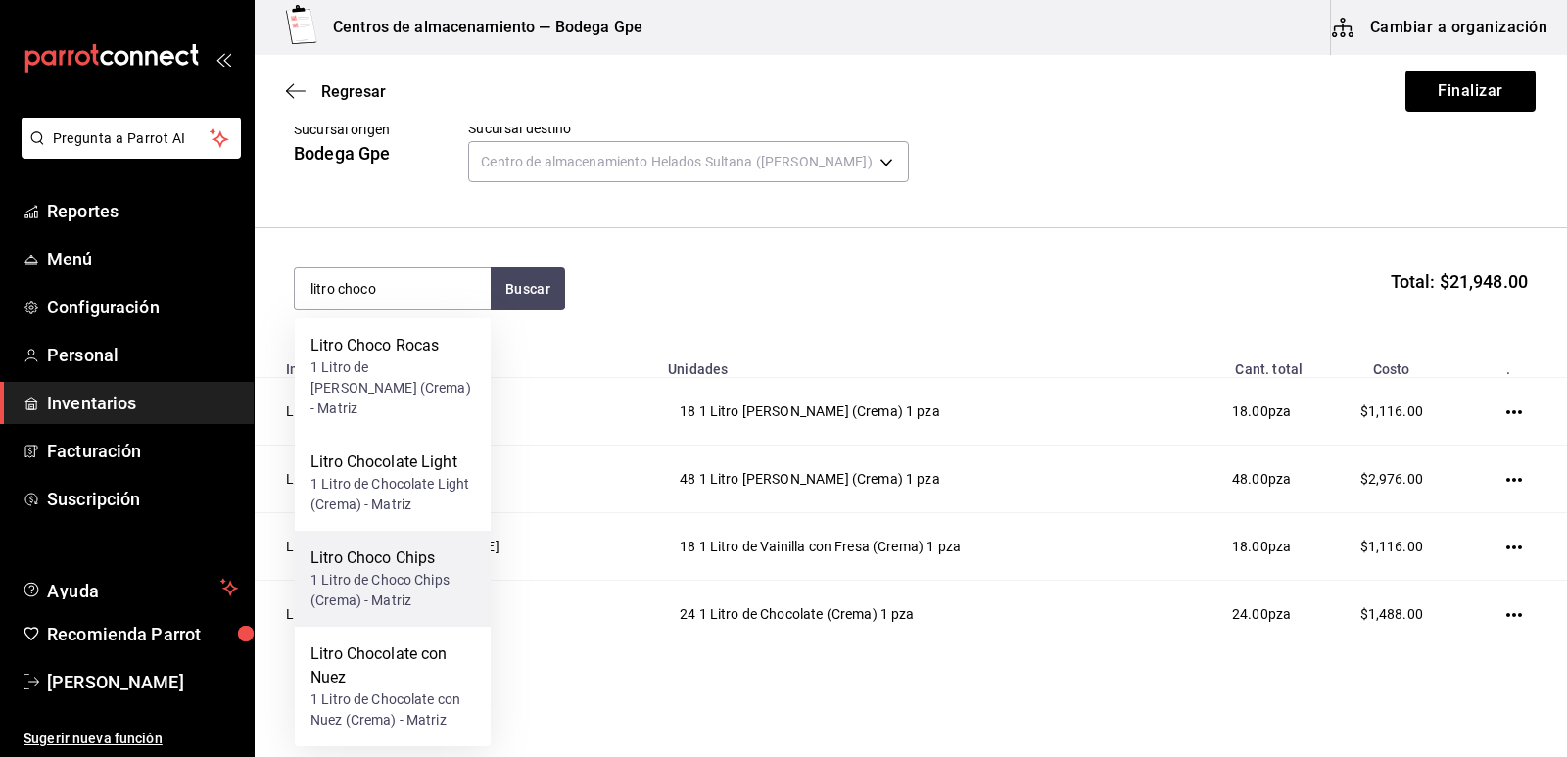
click at [426, 644] on div "Litro Chocolate con Nuez" at bounding box center [392, 665] width 165 height 47
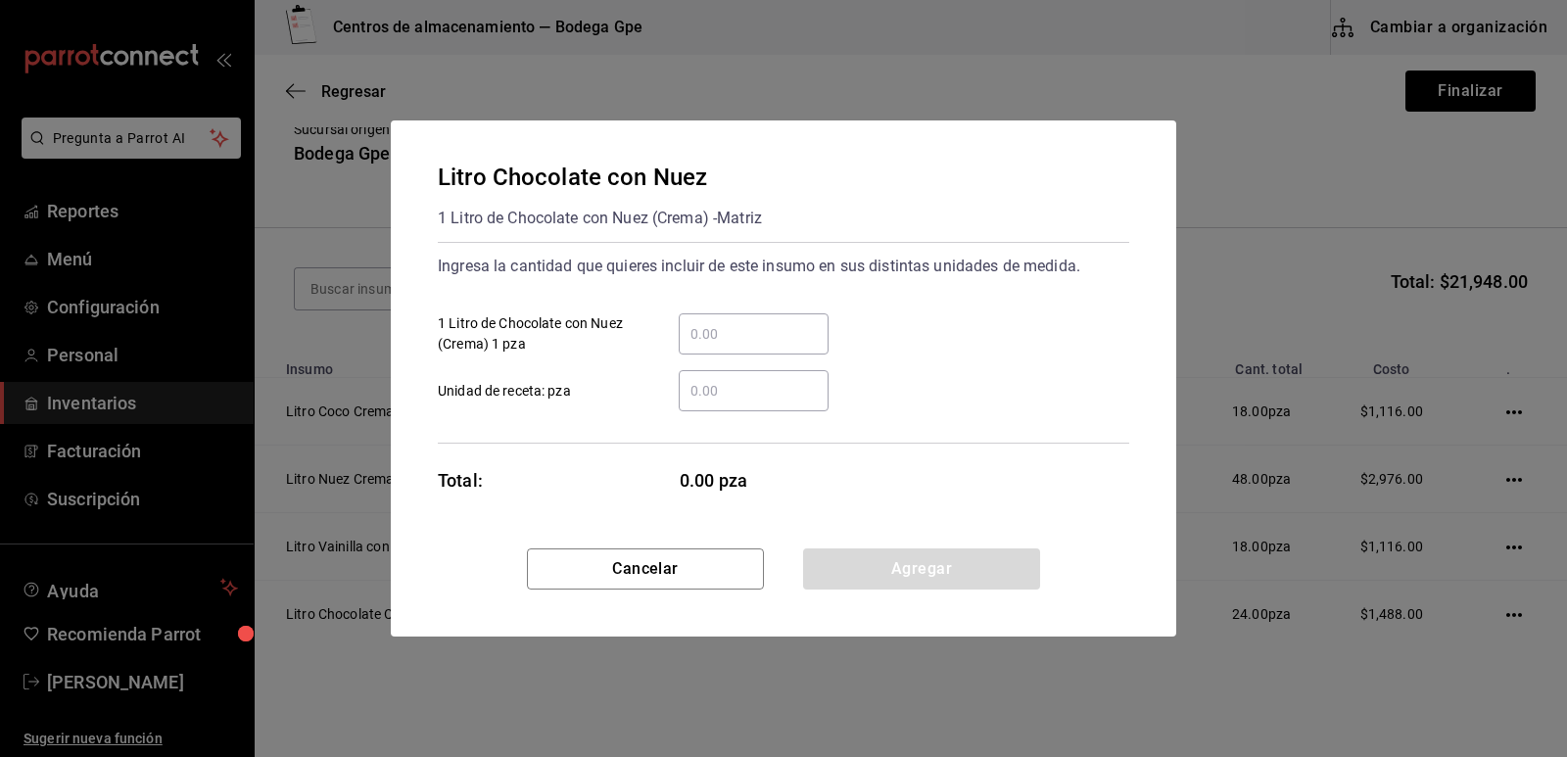
click at [749, 345] on input "​ 1 Litro de Chocolate con Nuez (Crema) 1 pza" at bounding box center [754, 334] width 150 height 24
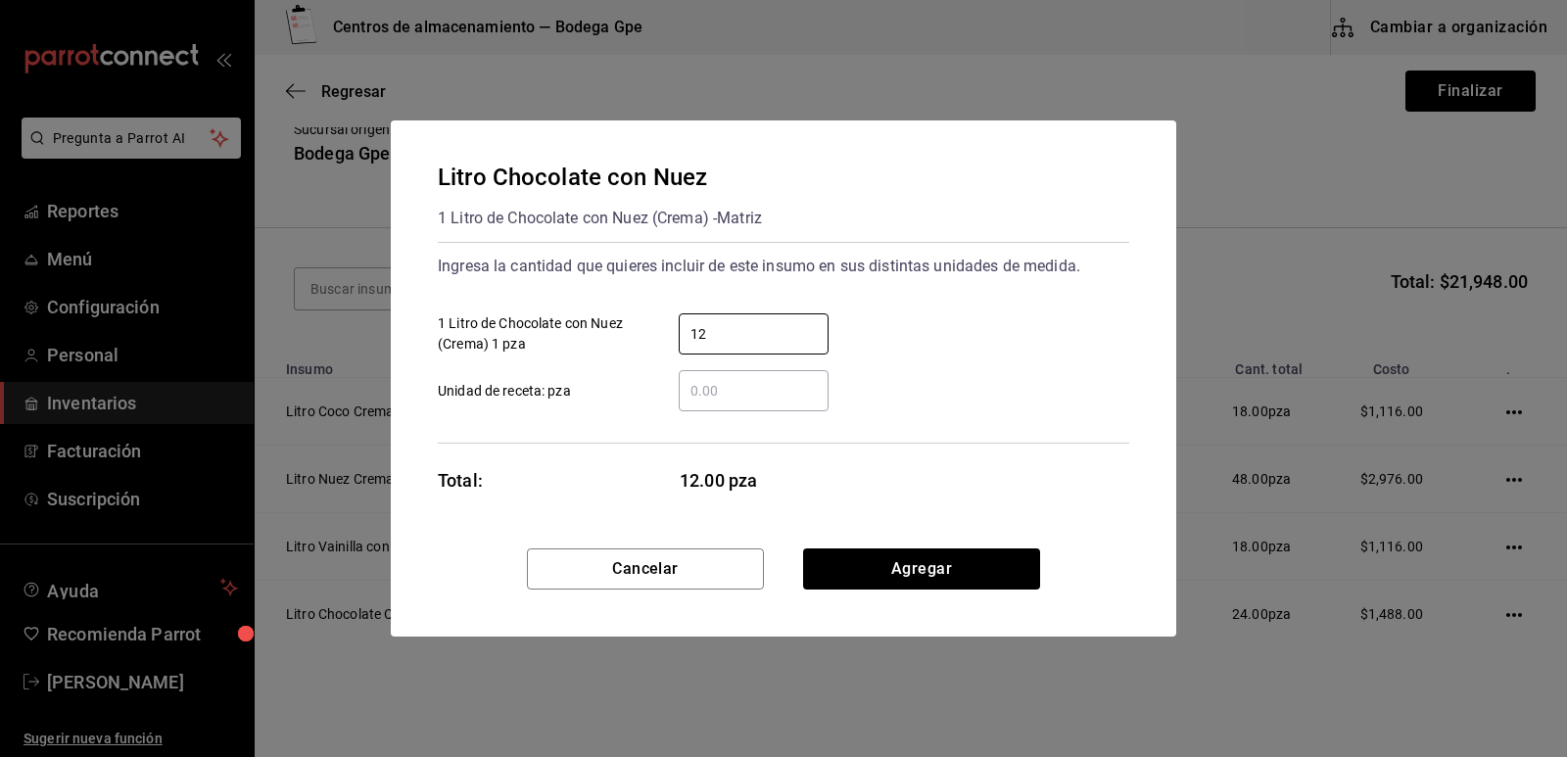
type input "12"
click at [959, 353] on div "12 ​ 1 Litro de Chocolate con Nuez (Crema) 1 pza" at bounding box center [775, 326] width 707 height 57
click at [961, 560] on button "Agregar" at bounding box center [921, 568] width 237 height 41
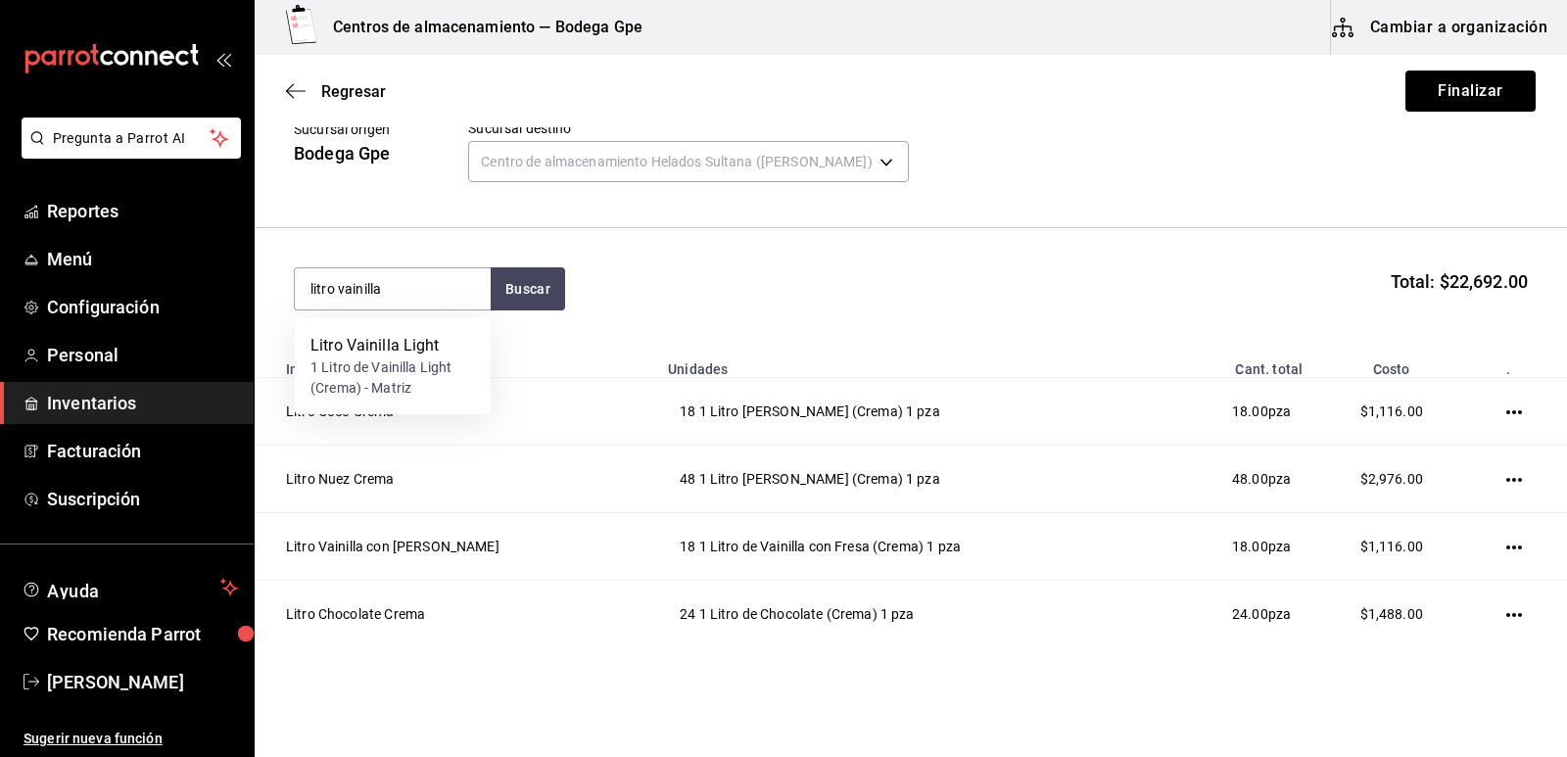
type input "litro vainilla"
click at [459, 362] on div "1 Litro de Vainilla Light (Crema) - Matriz" at bounding box center [392, 377] width 165 height 41
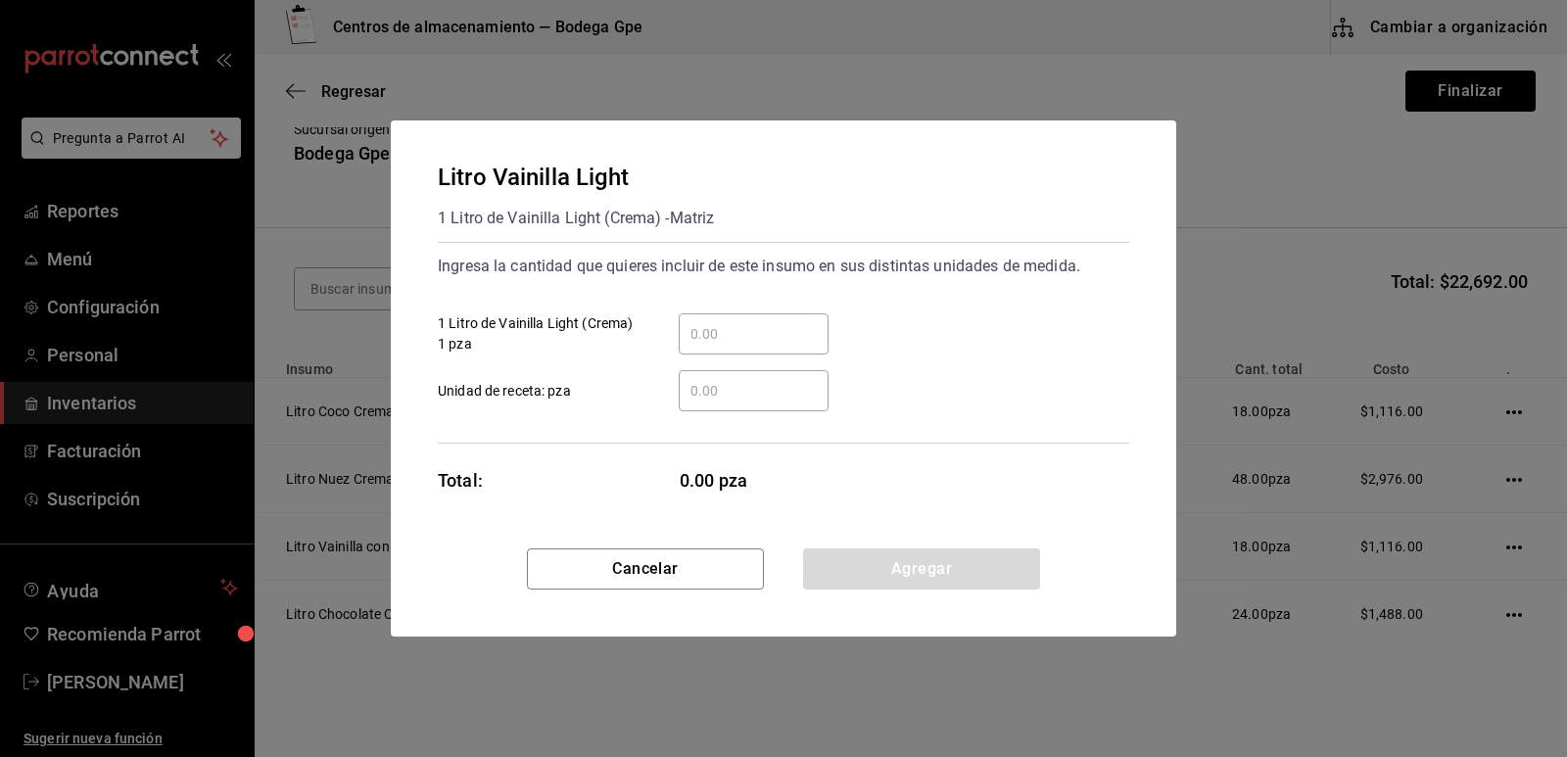
click at [737, 342] on input "​ 1 Litro de Vainilla Light (Crema) 1 pza" at bounding box center [754, 334] width 150 height 24
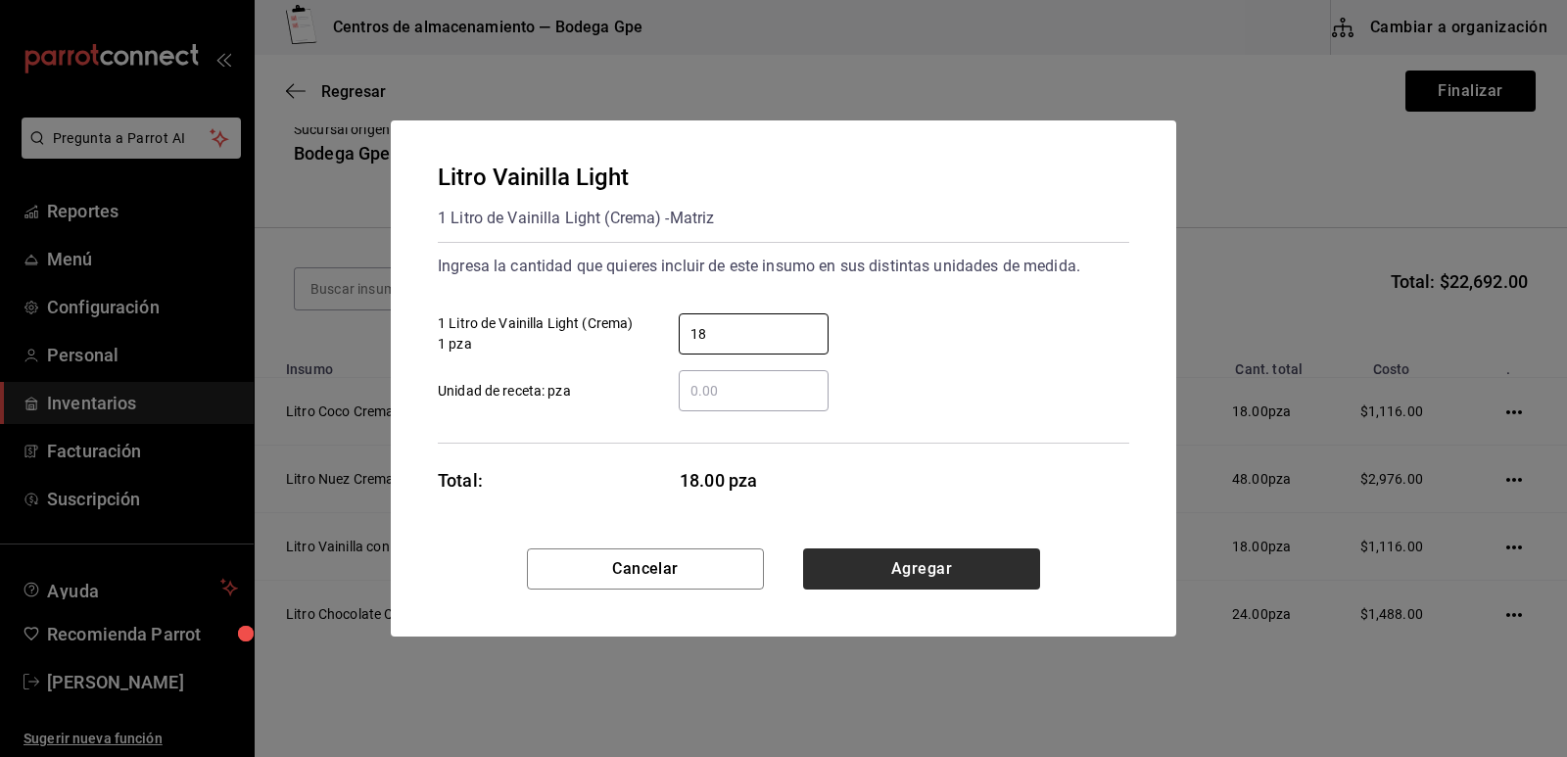
type input "18"
click at [874, 548] on button "Agregar" at bounding box center [921, 568] width 237 height 41
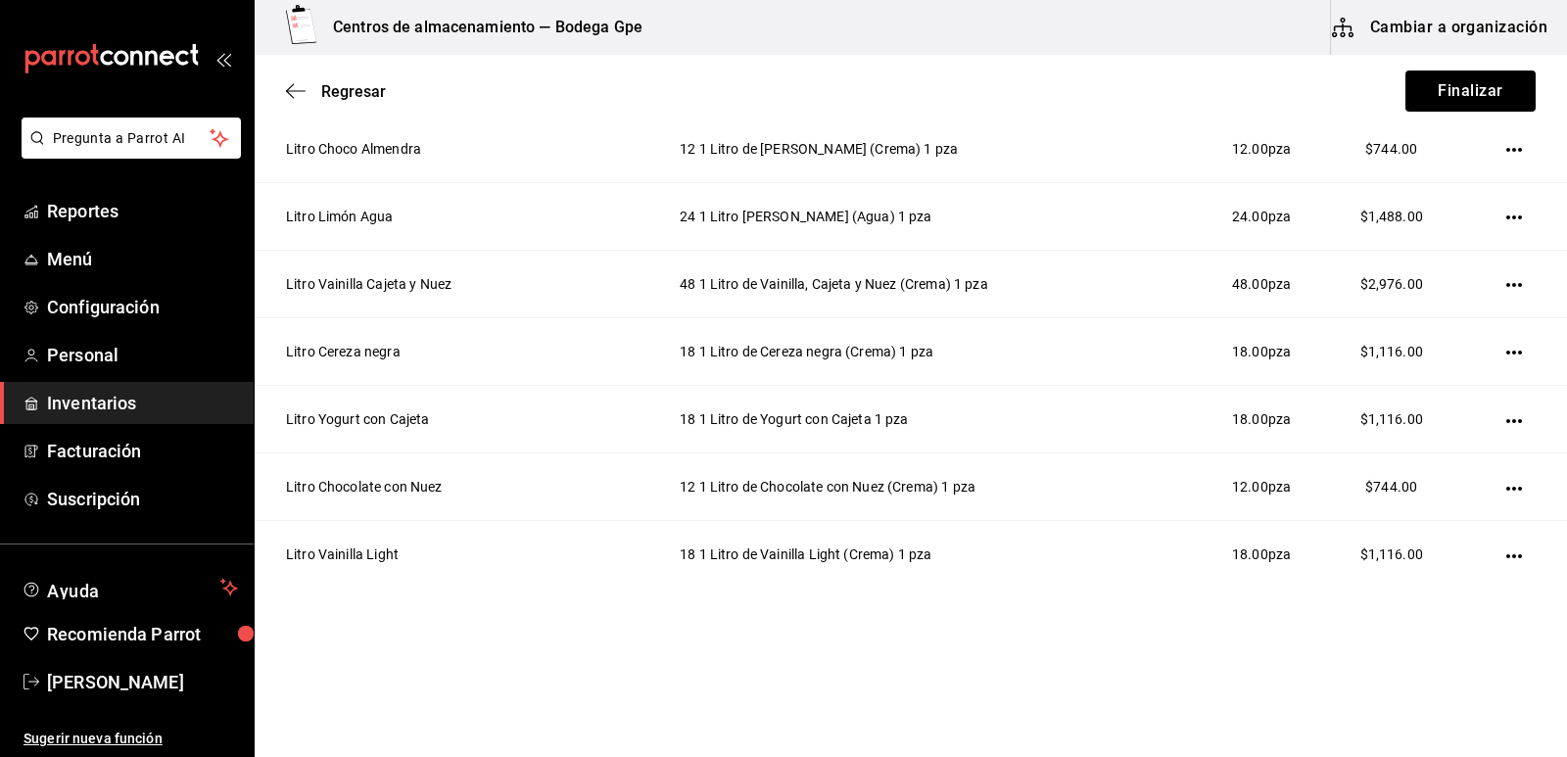
scroll to position [973, 0]
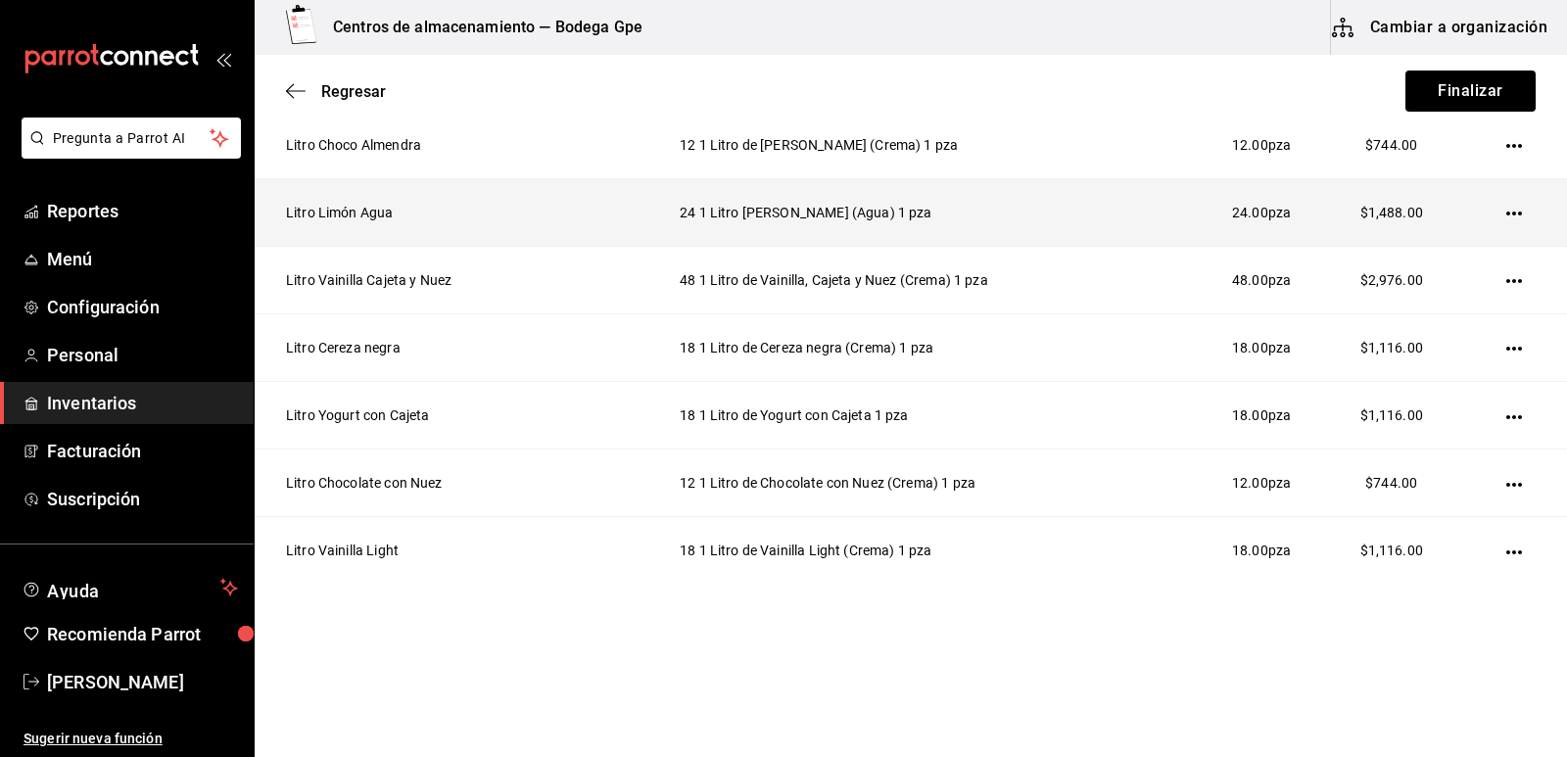
click at [1405, 193] on td "$1,488.00" at bounding box center [1391, 213] width 154 height 68
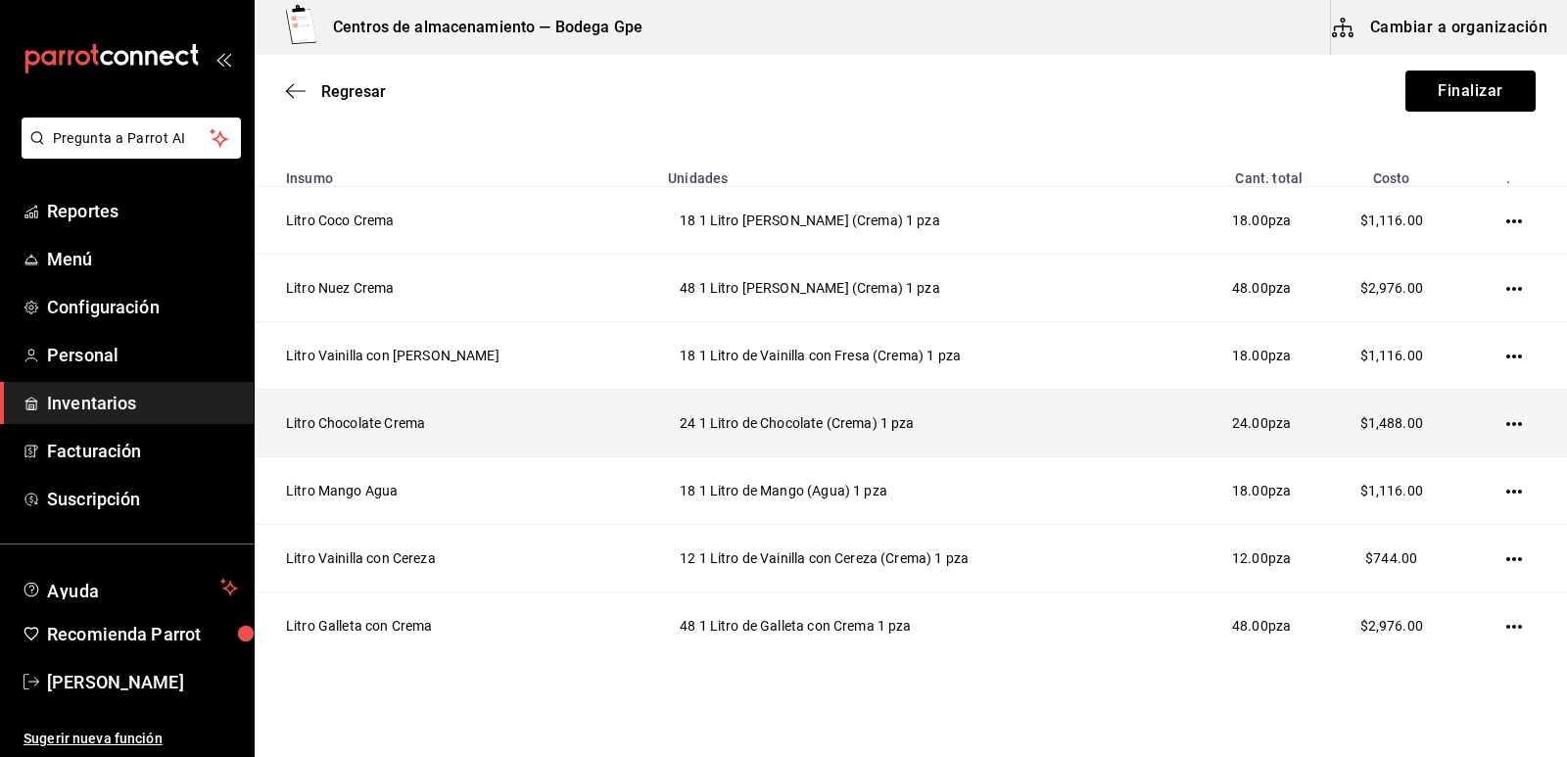
scroll to position [288, 0]
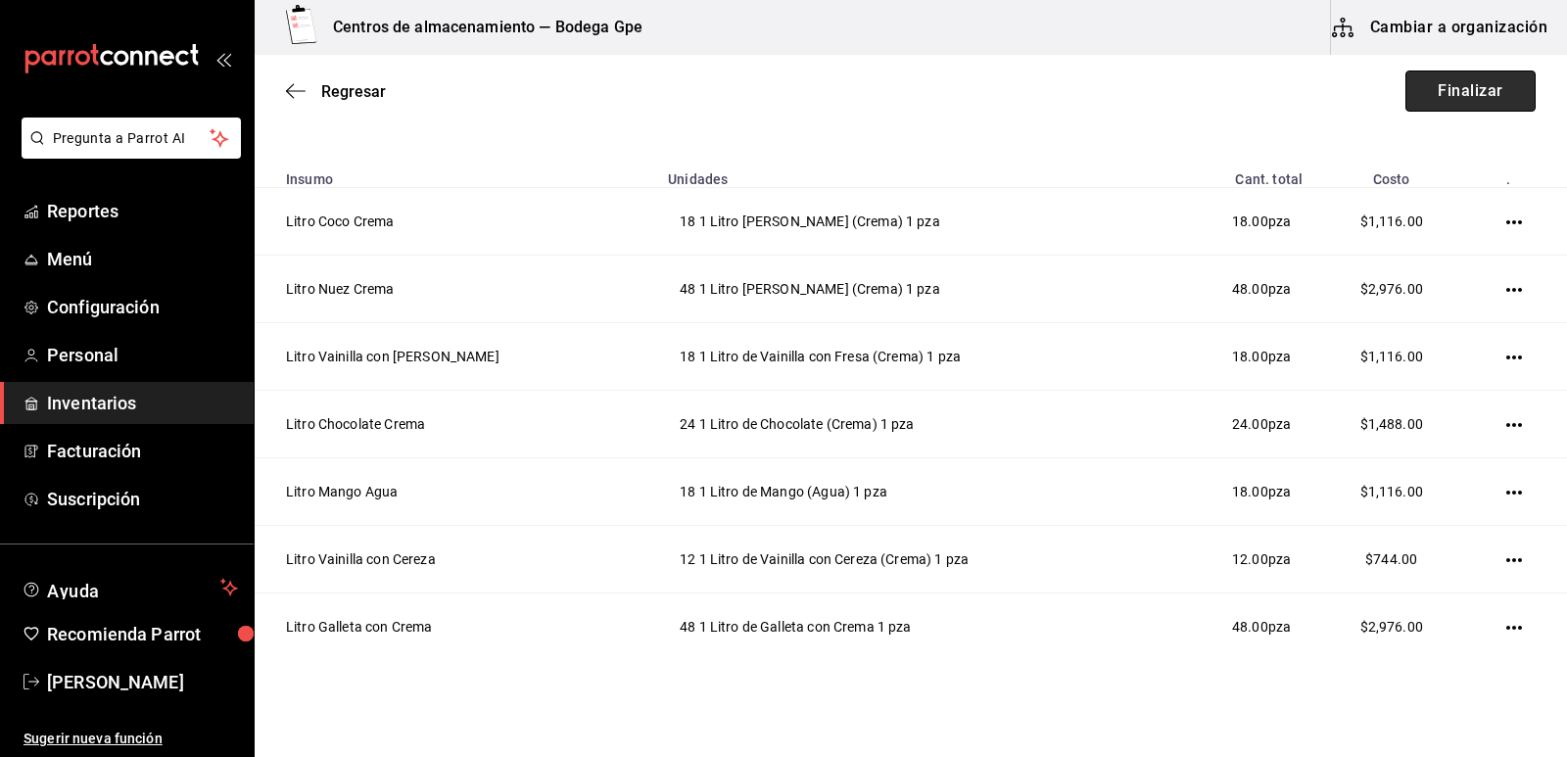
click at [1488, 96] on button "Finalizar" at bounding box center [1470, 91] width 130 height 41
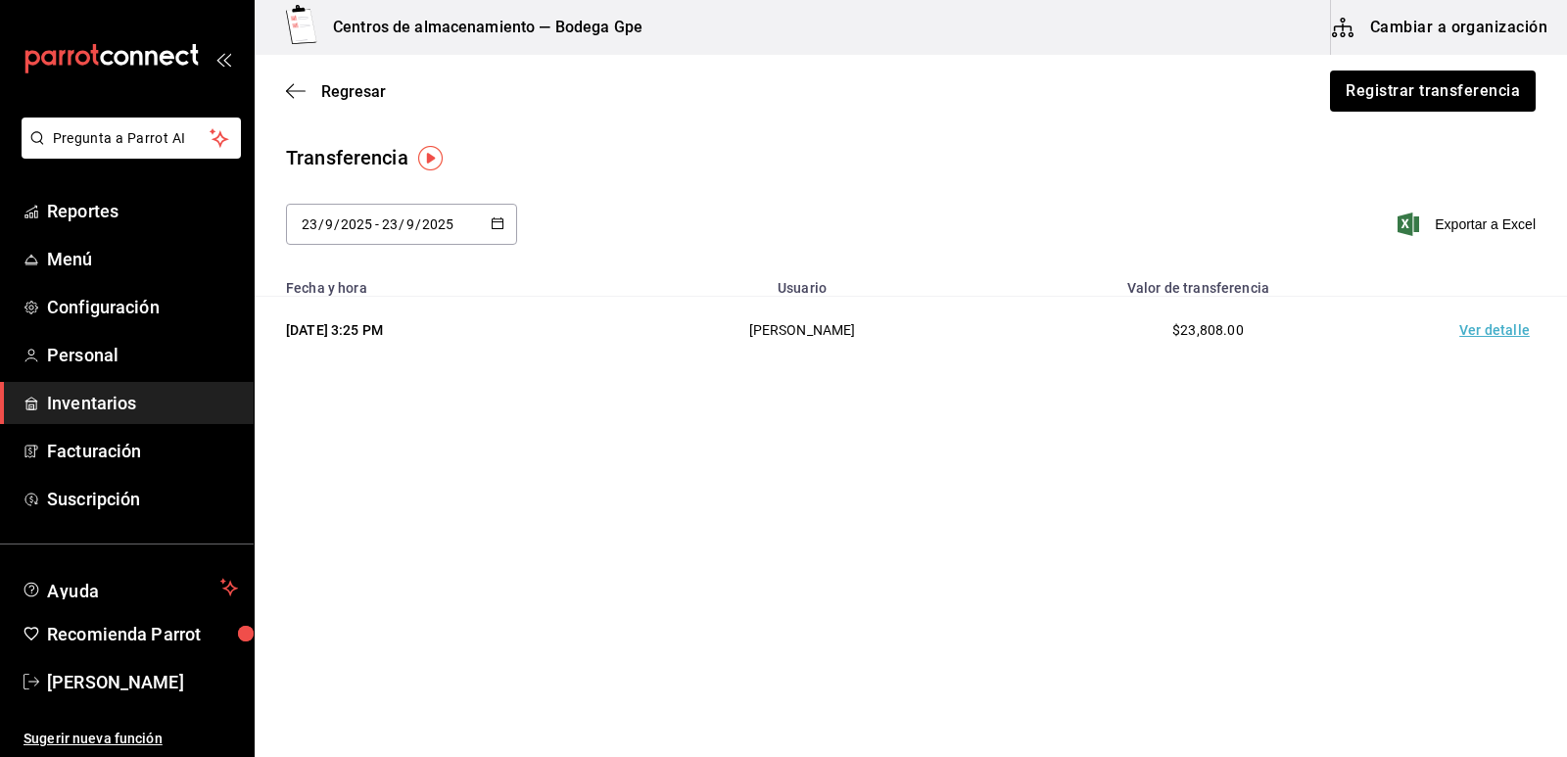
click at [1395, 41] on button "Cambiar a organización" at bounding box center [1441, 27] width 220 height 55
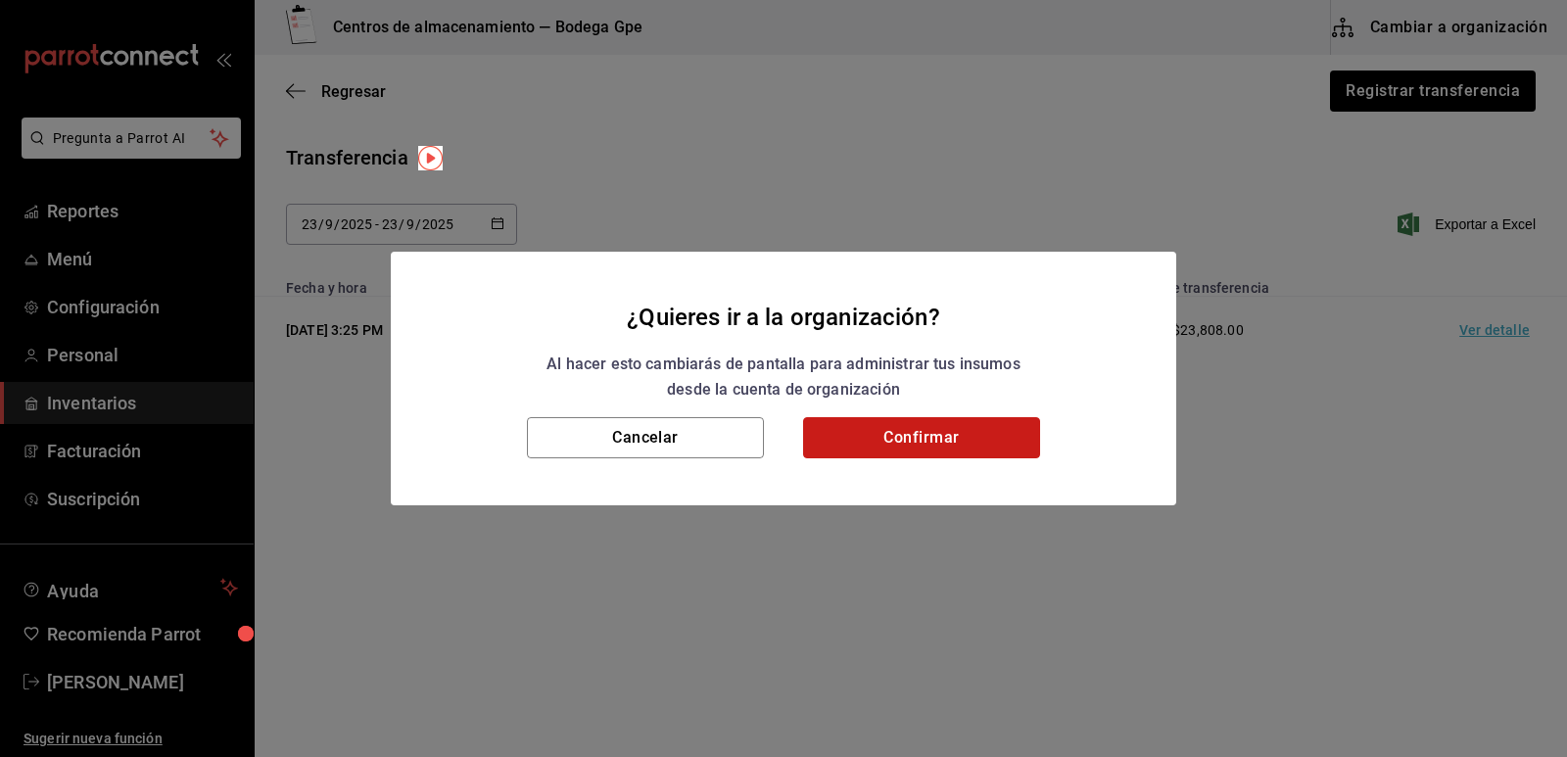
click at [927, 437] on button "Confirmar" at bounding box center [921, 437] width 237 height 41
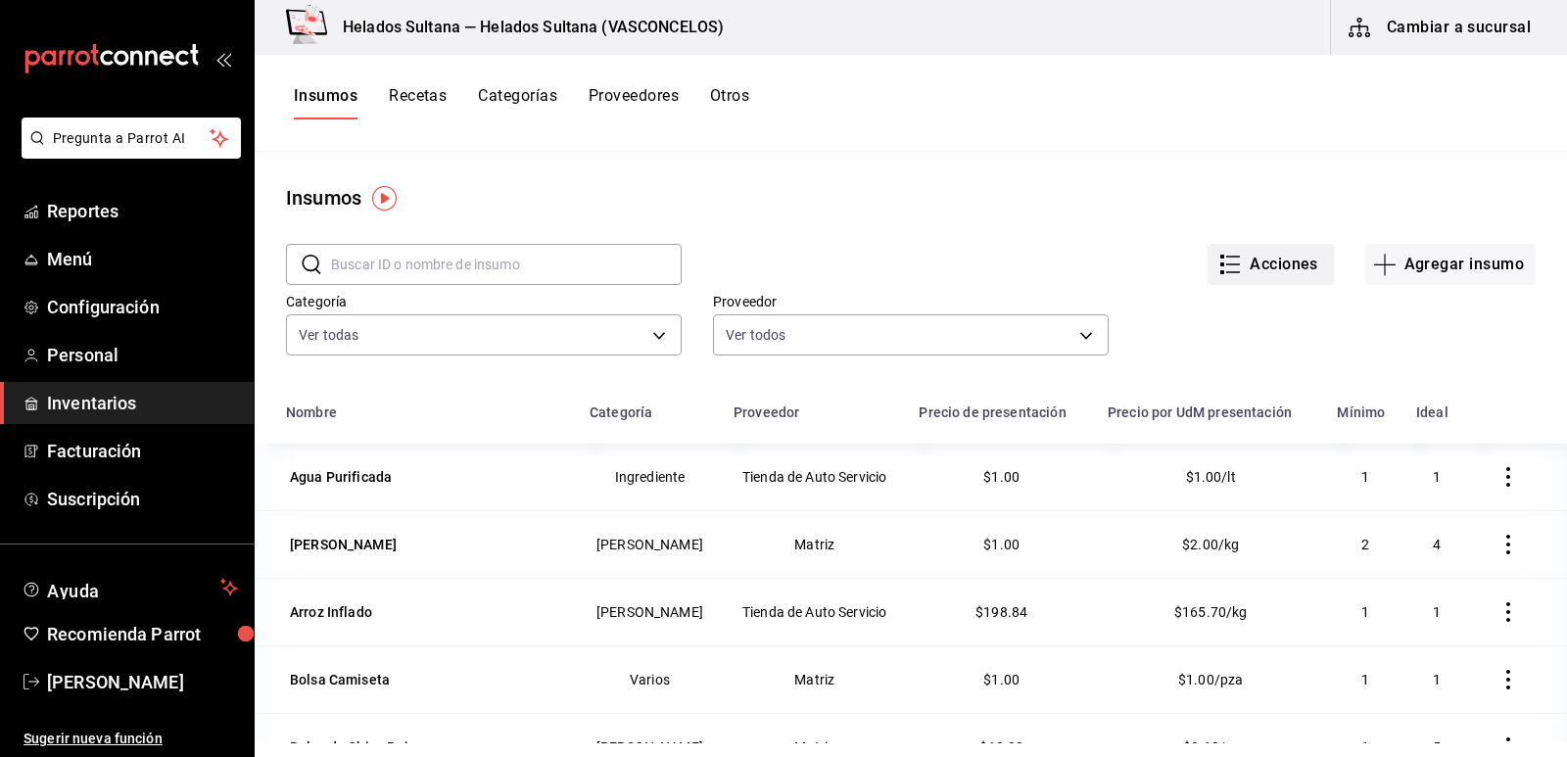
click at [1229, 257] on button "Acciones" at bounding box center [1270, 264] width 126 height 41
click at [1042, 163] on div at bounding box center [783, 378] width 1567 height 757
click at [88, 409] on span "Inventarios" at bounding box center [142, 403] width 191 height 26
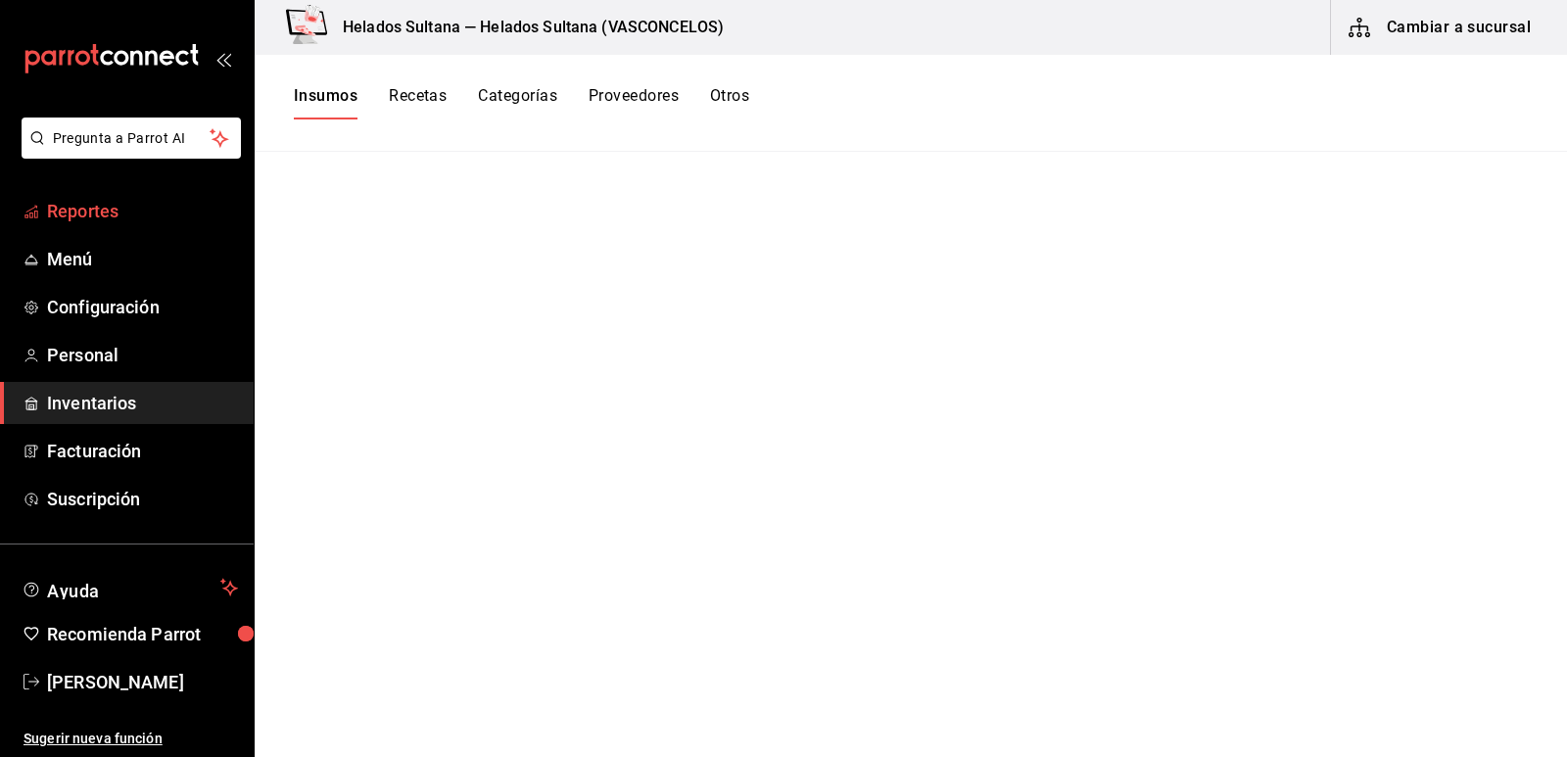
click at [88, 213] on span "Reportes" at bounding box center [142, 211] width 191 height 26
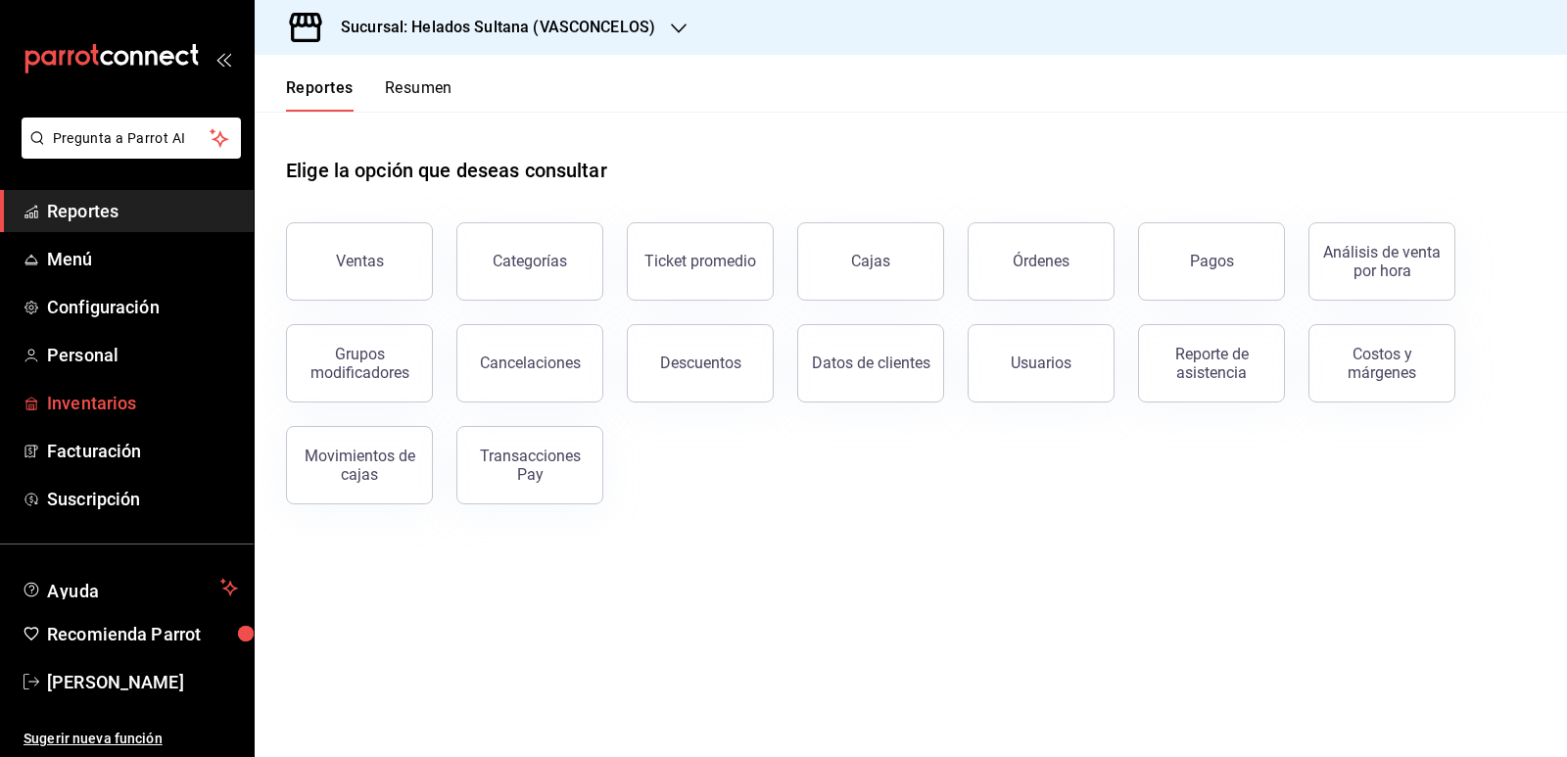
click at [105, 411] on span "Inventarios" at bounding box center [142, 403] width 191 height 26
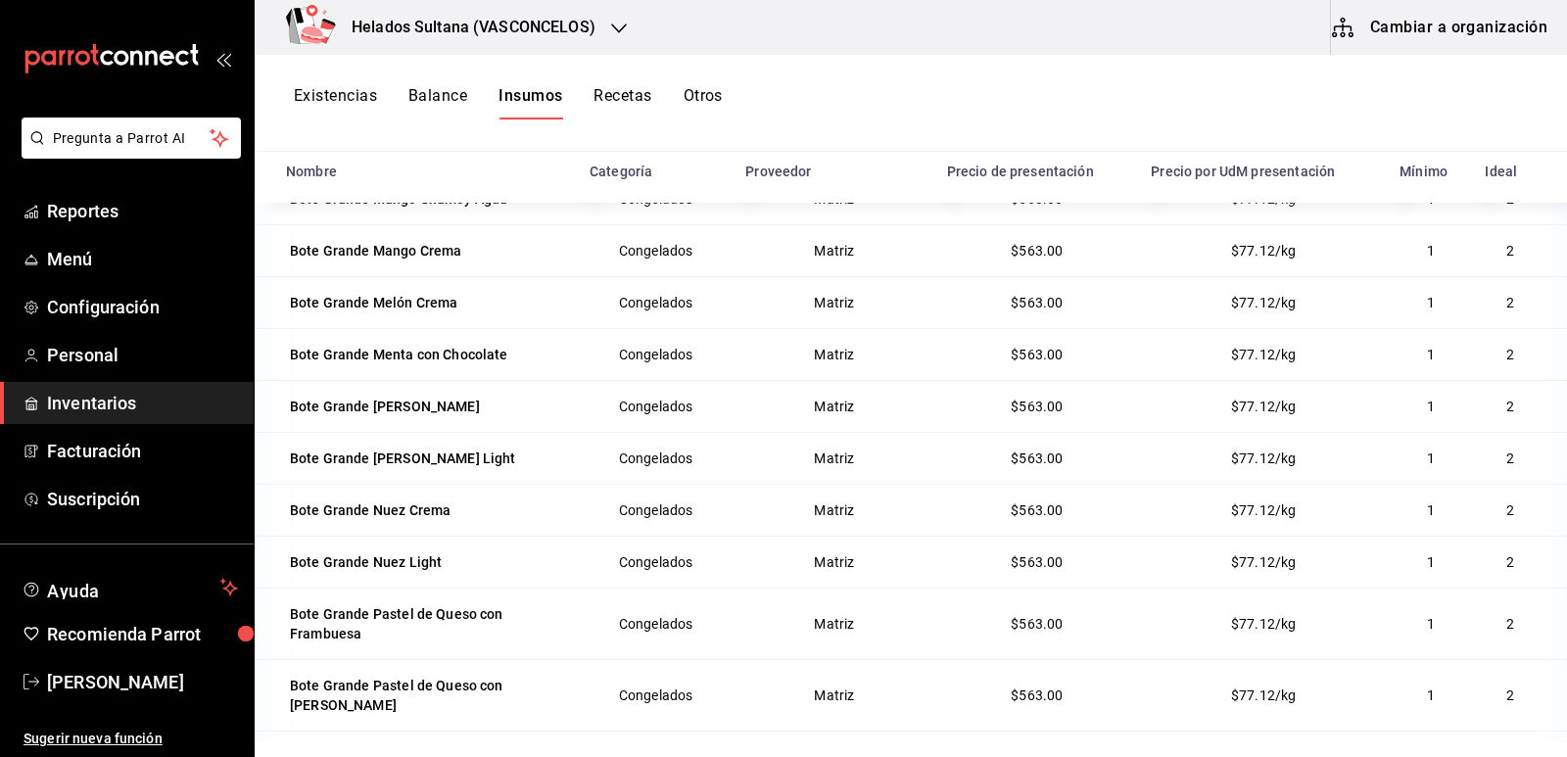
scroll to position [2252, 0]
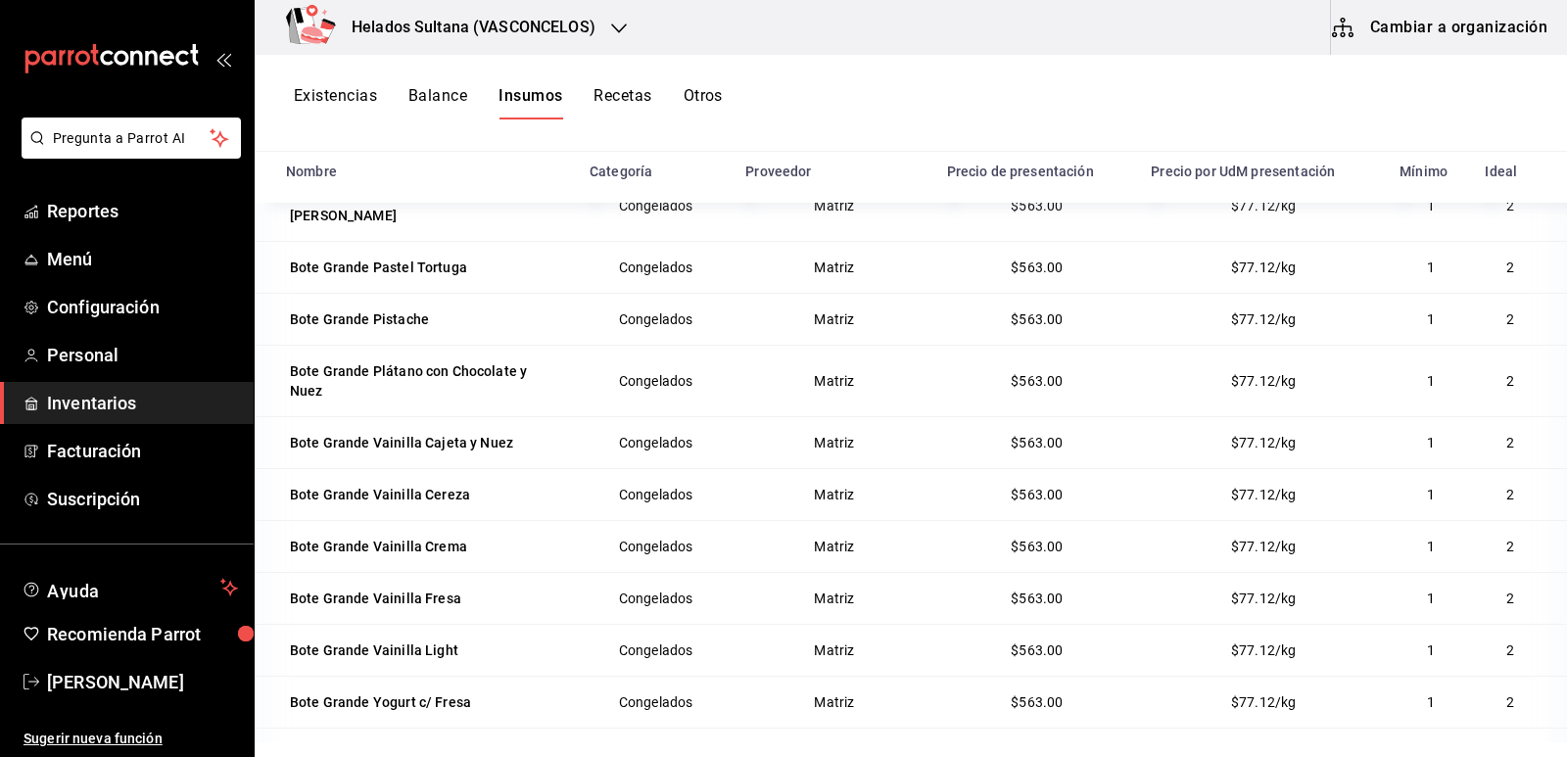
click at [1467, 28] on button "Cambiar a organización" at bounding box center [1441, 27] width 220 height 55
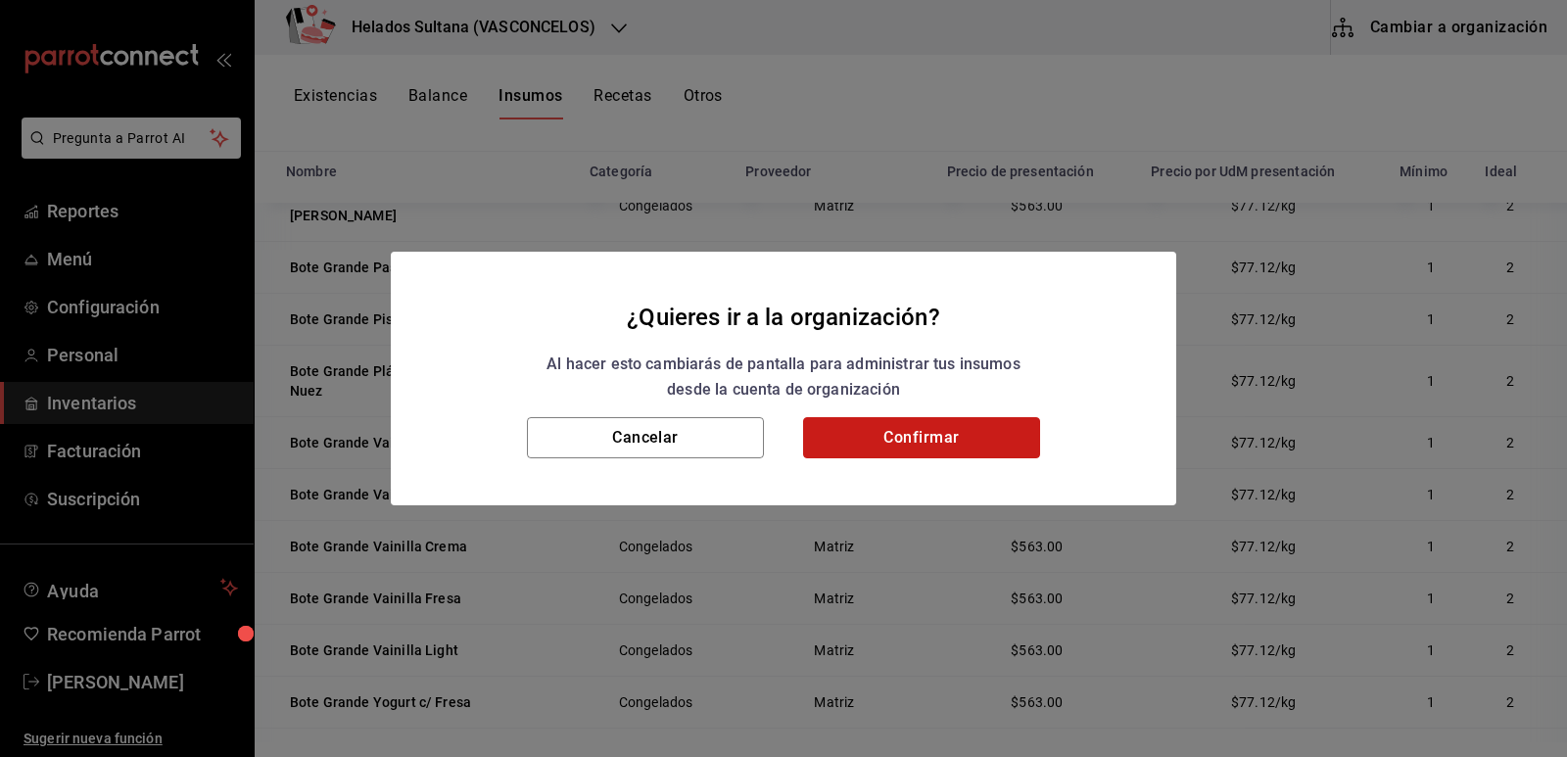
click at [954, 444] on button "Confirmar" at bounding box center [921, 437] width 237 height 41
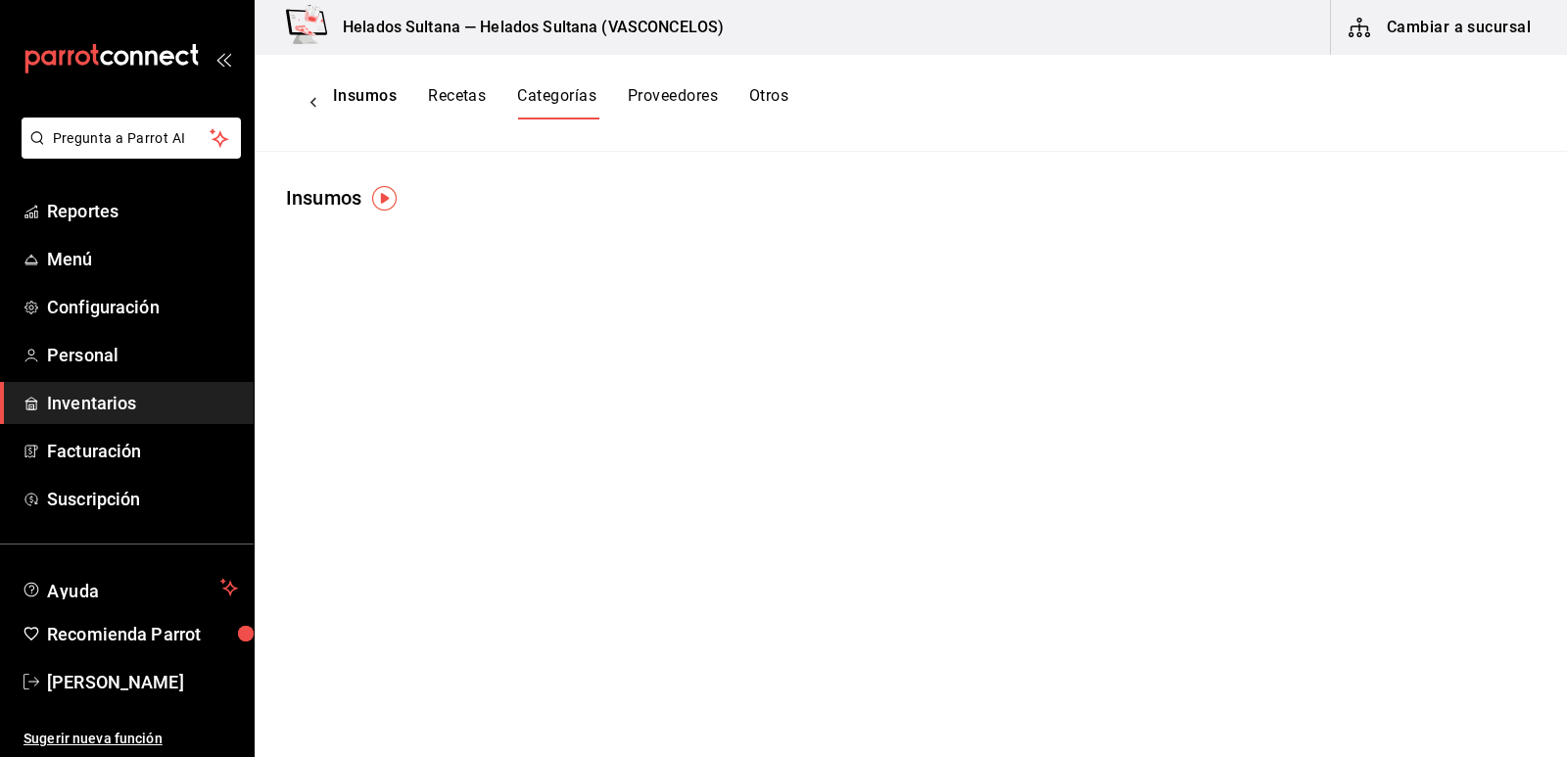
scroll to position [0, 0]
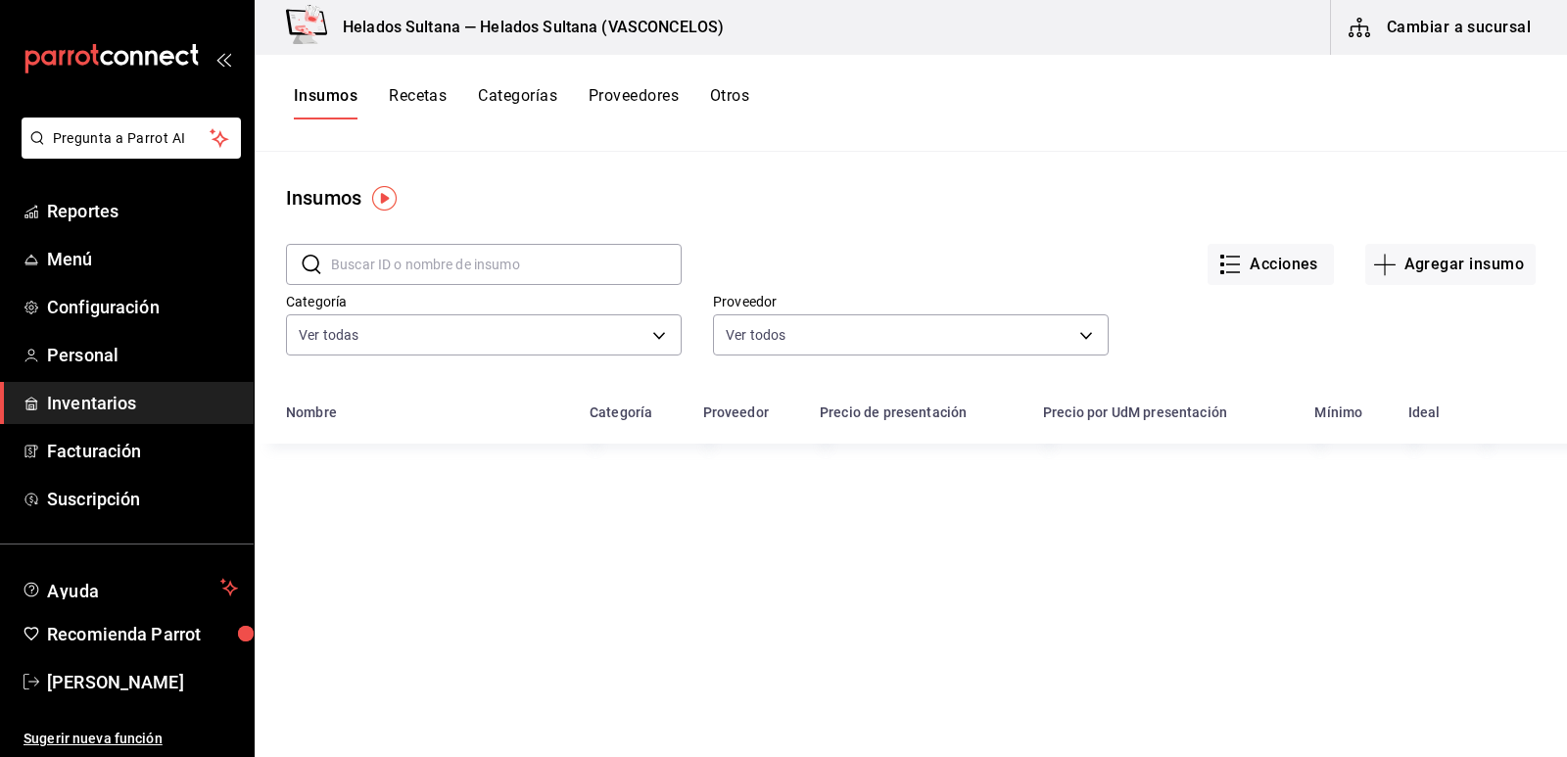
click at [1442, 32] on button "Cambiar a sucursal" at bounding box center [1441, 27] width 220 height 55
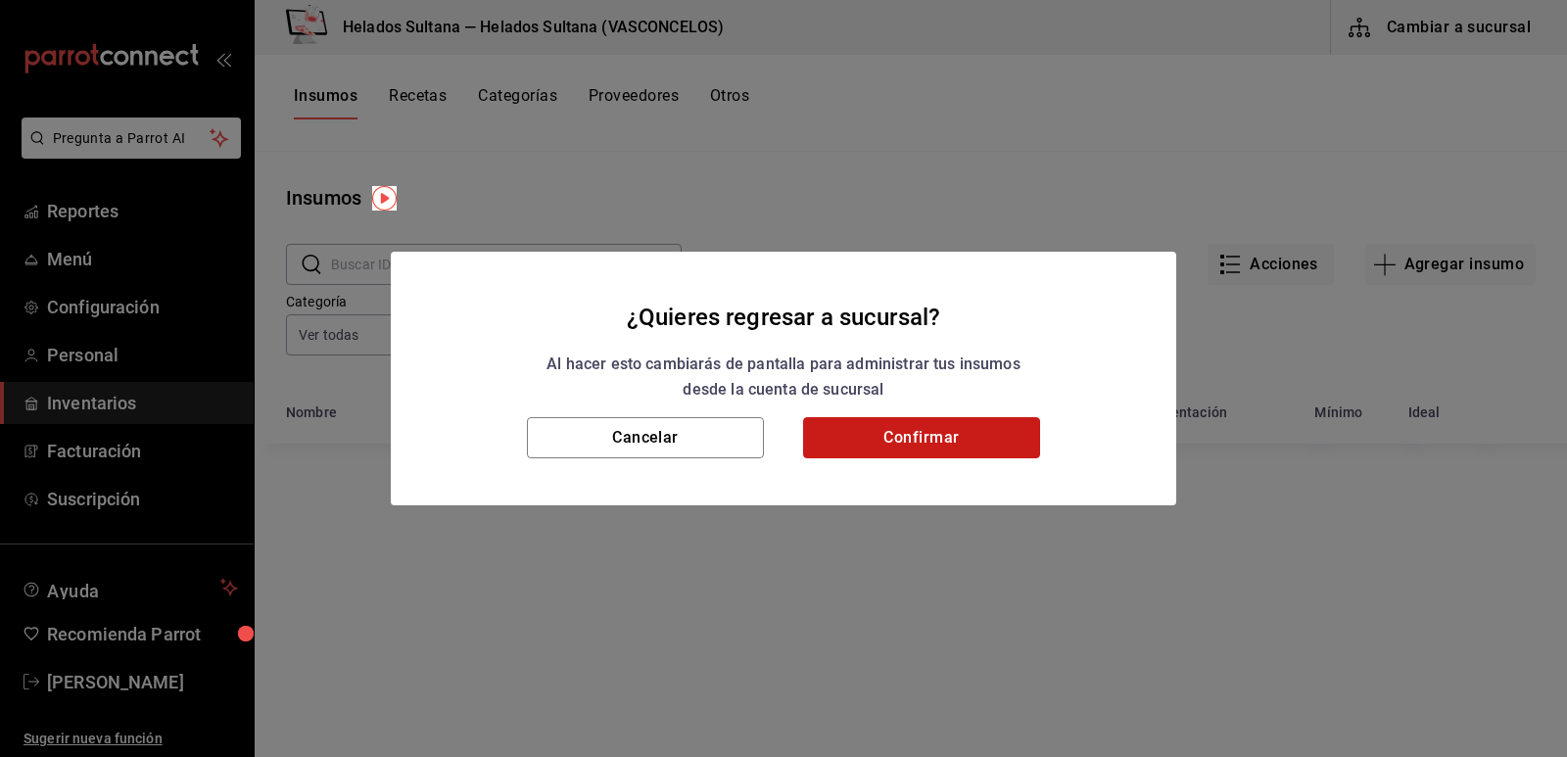
click at [916, 423] on button "Confirmar" at bounding box center [921, 437] width 237 height 41
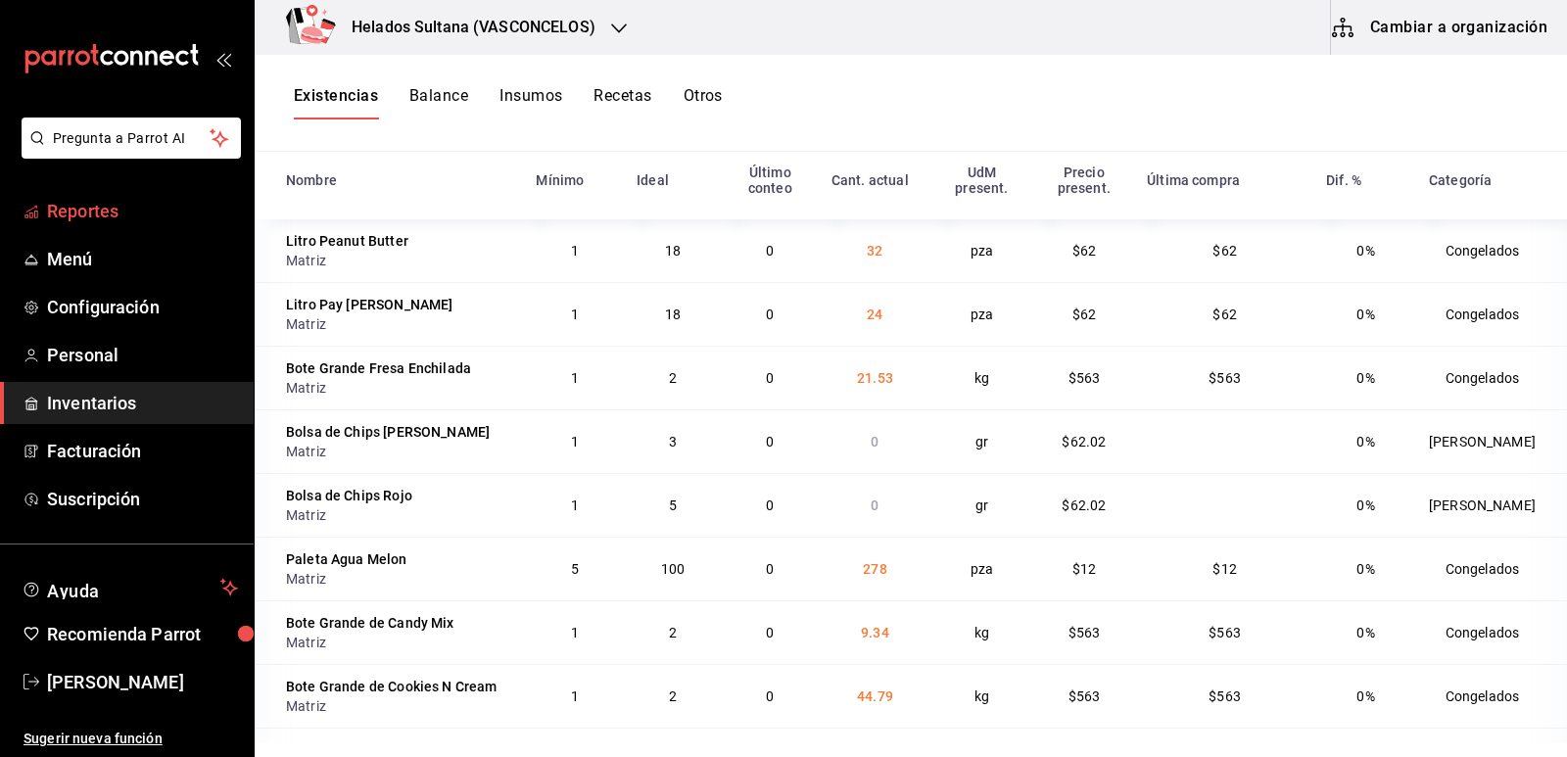
click at [109, 213] on span "Reportes" at bounding box center [142, 211] width 191 height 26
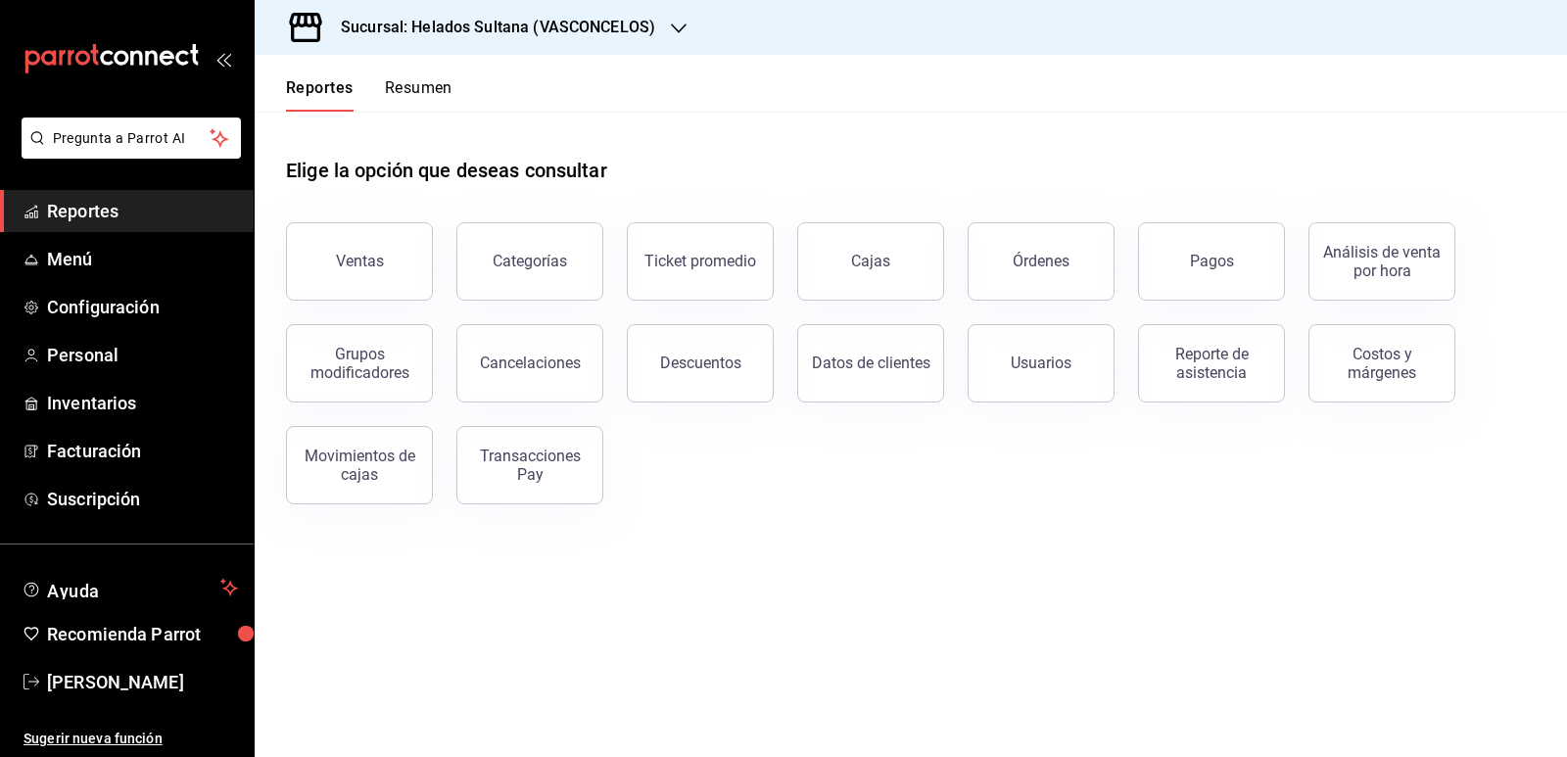
click at [425, 91] on button "Resumen" at bounding box center [419, 94] width 68 height 33
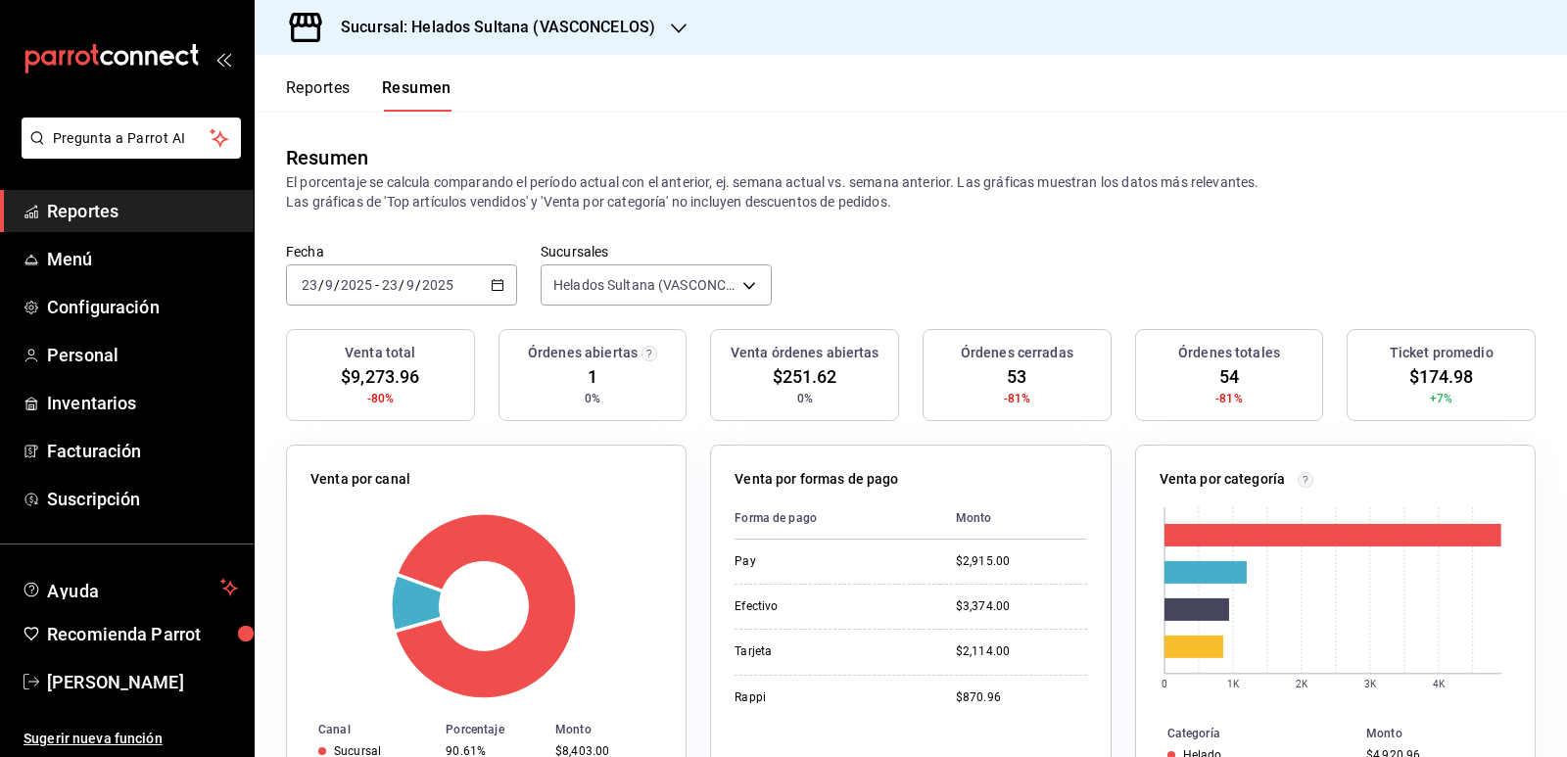
click at [328, 98] on button "Reportes" at bounding box center [318, 94] width 65 height 33
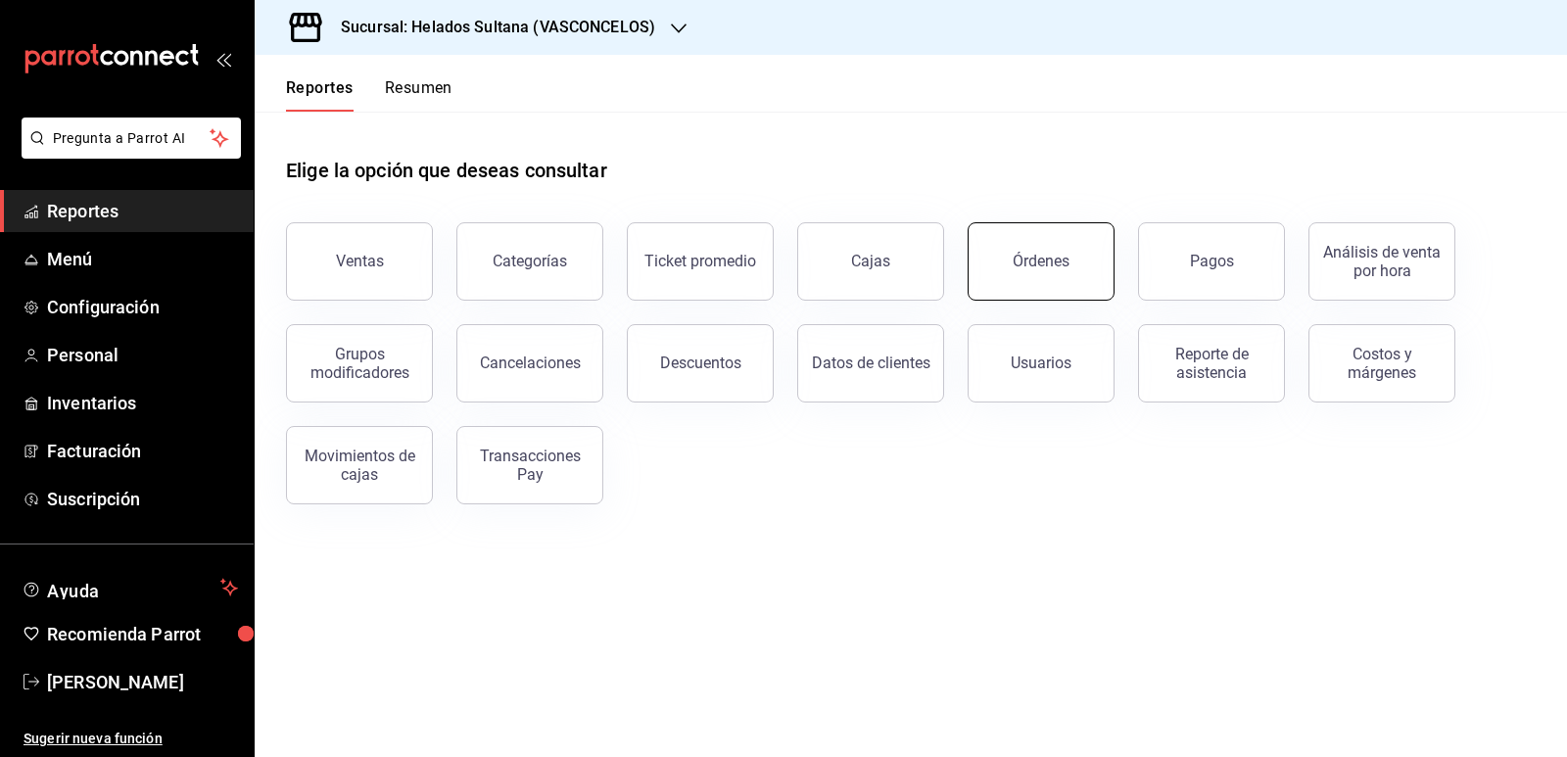
click at [1067, 245] on button "Órdenes" at bounding box center [1041, 261] width 147 height 78
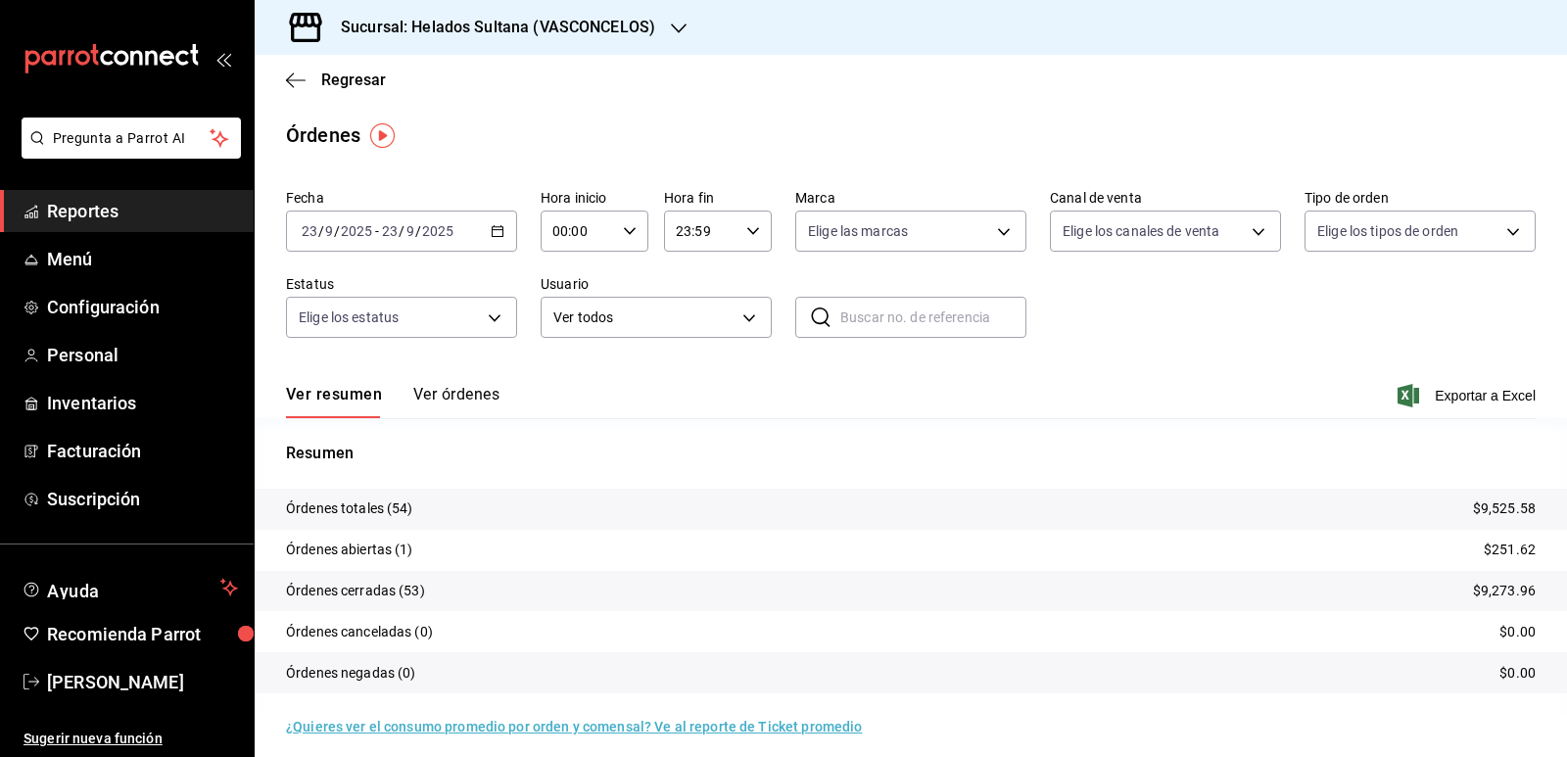
click at [423, 389] on button "Ver órdenes" at bounding box center [456, 401] width 86 height 33
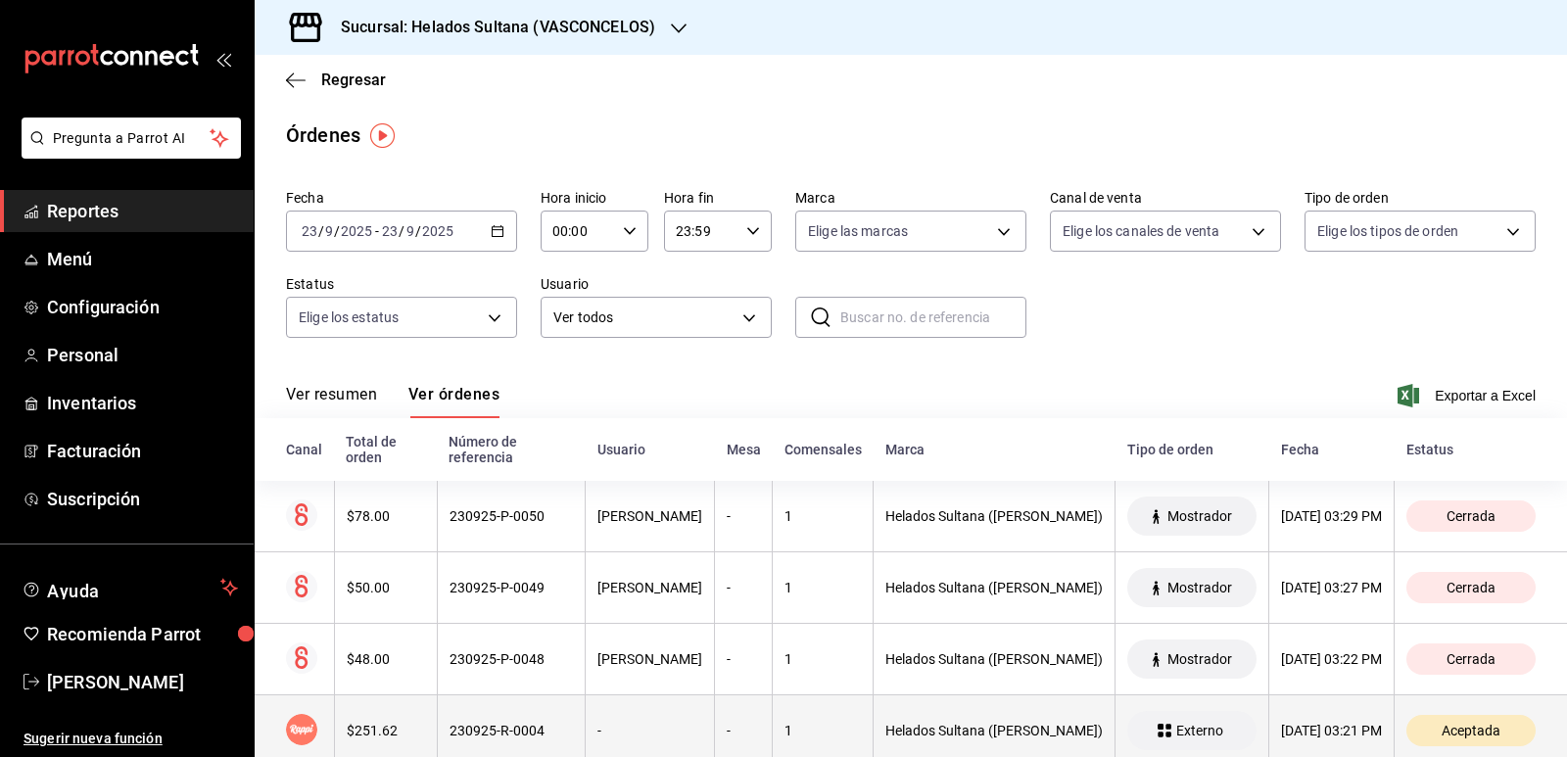
click at [533, 701] on th "230925-R-0004" at bounding box center [511, 730] width 148 height 71
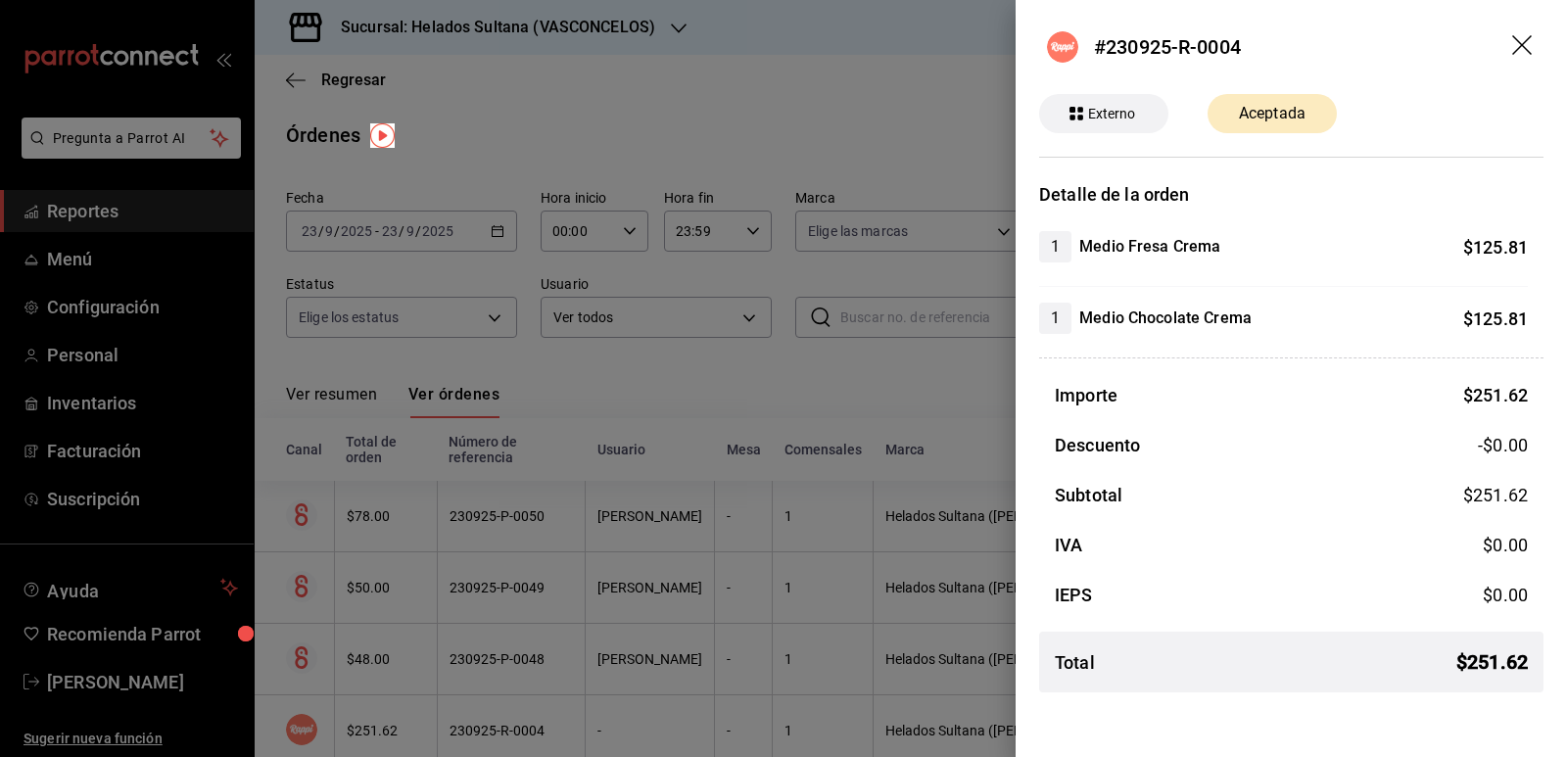
click at [842, 392] on div at bounding box center [783, 378] width 1567 height 757
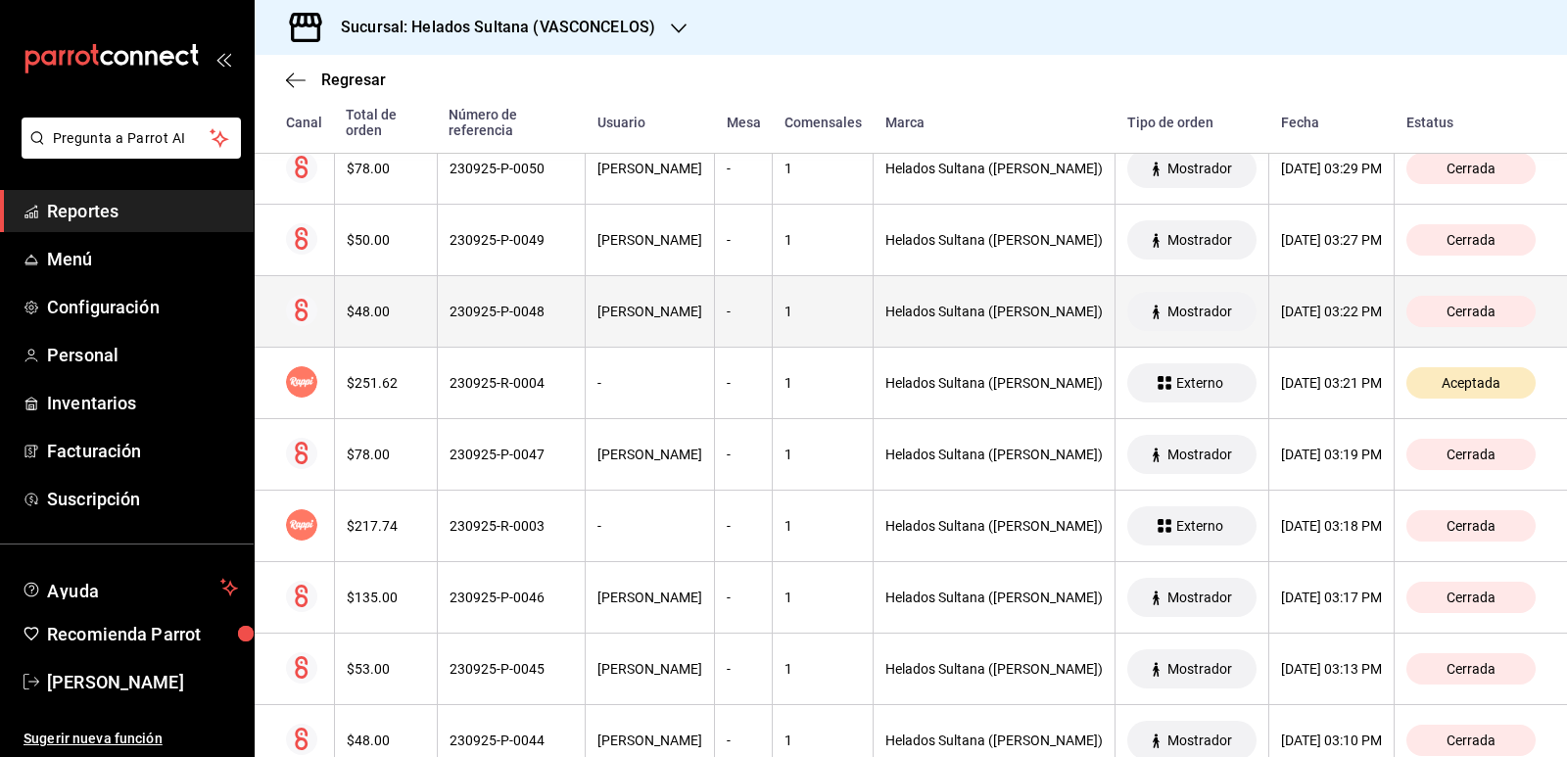
scroll to position [392, 0]
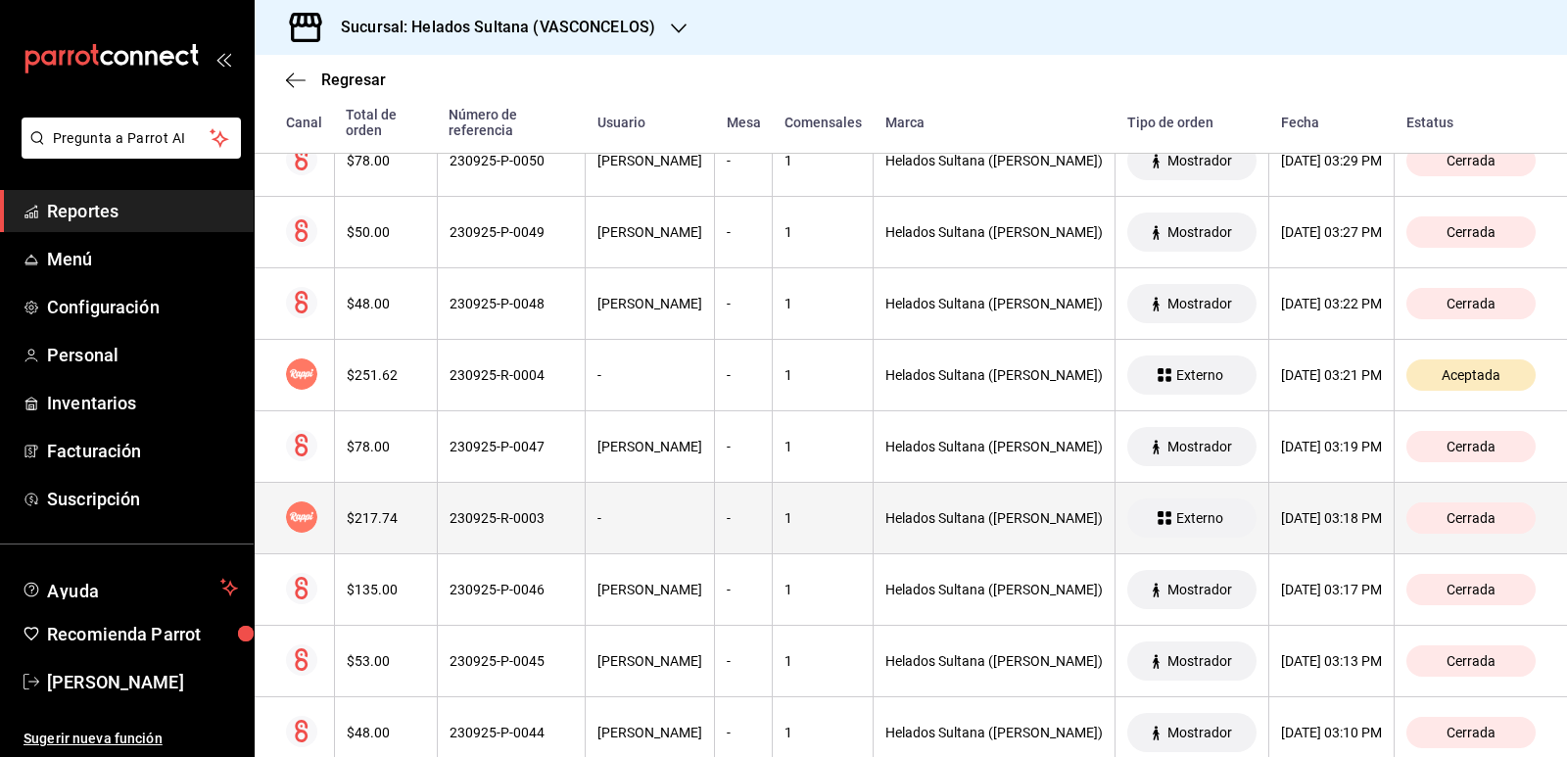
click at [523, 493] on th "230925-R-0003" at bounding box center [511, 518] width 148 height 71
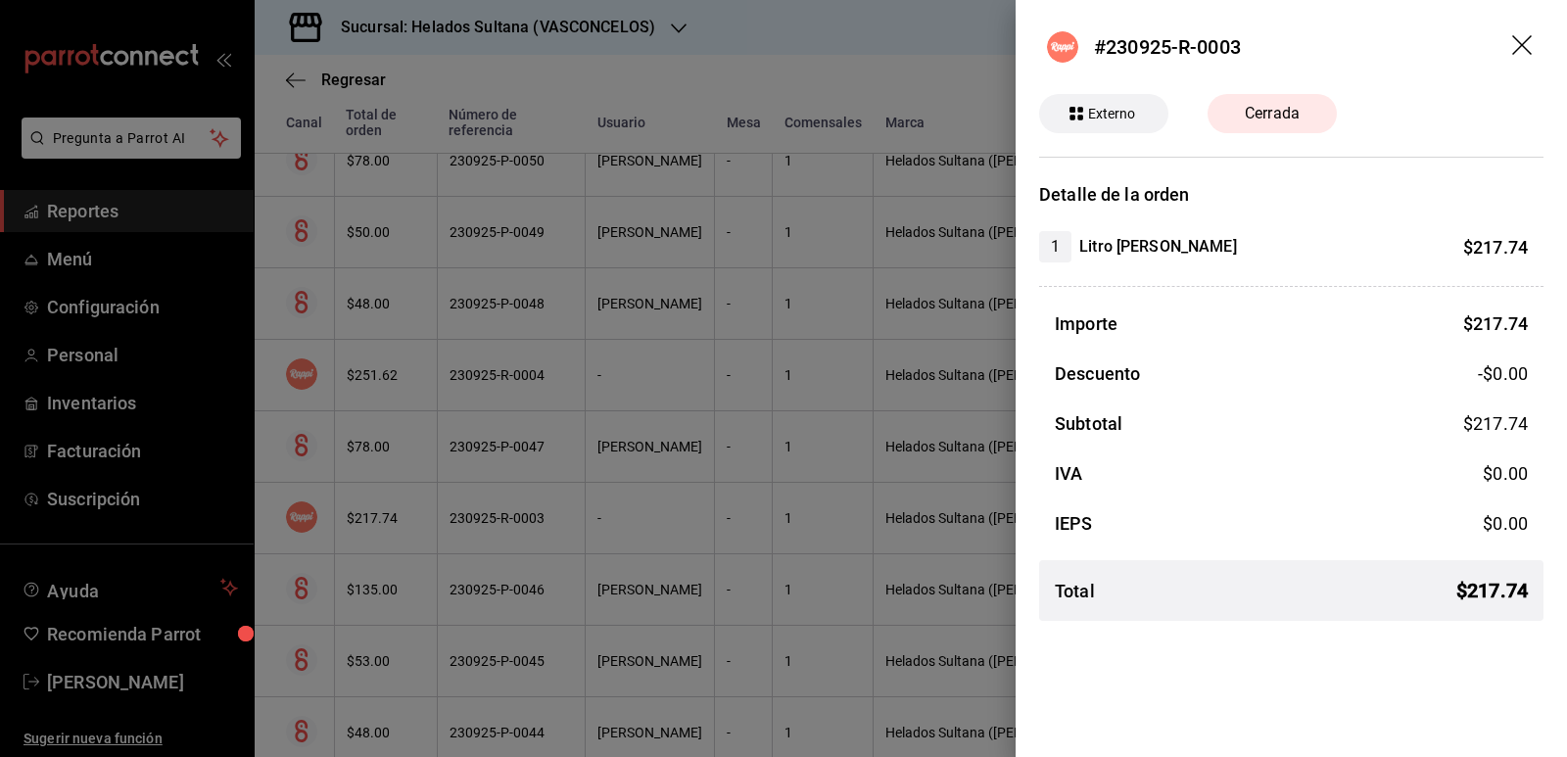
click at [523, 493] on div at bounding box center [783, 378] width 1567 height 757
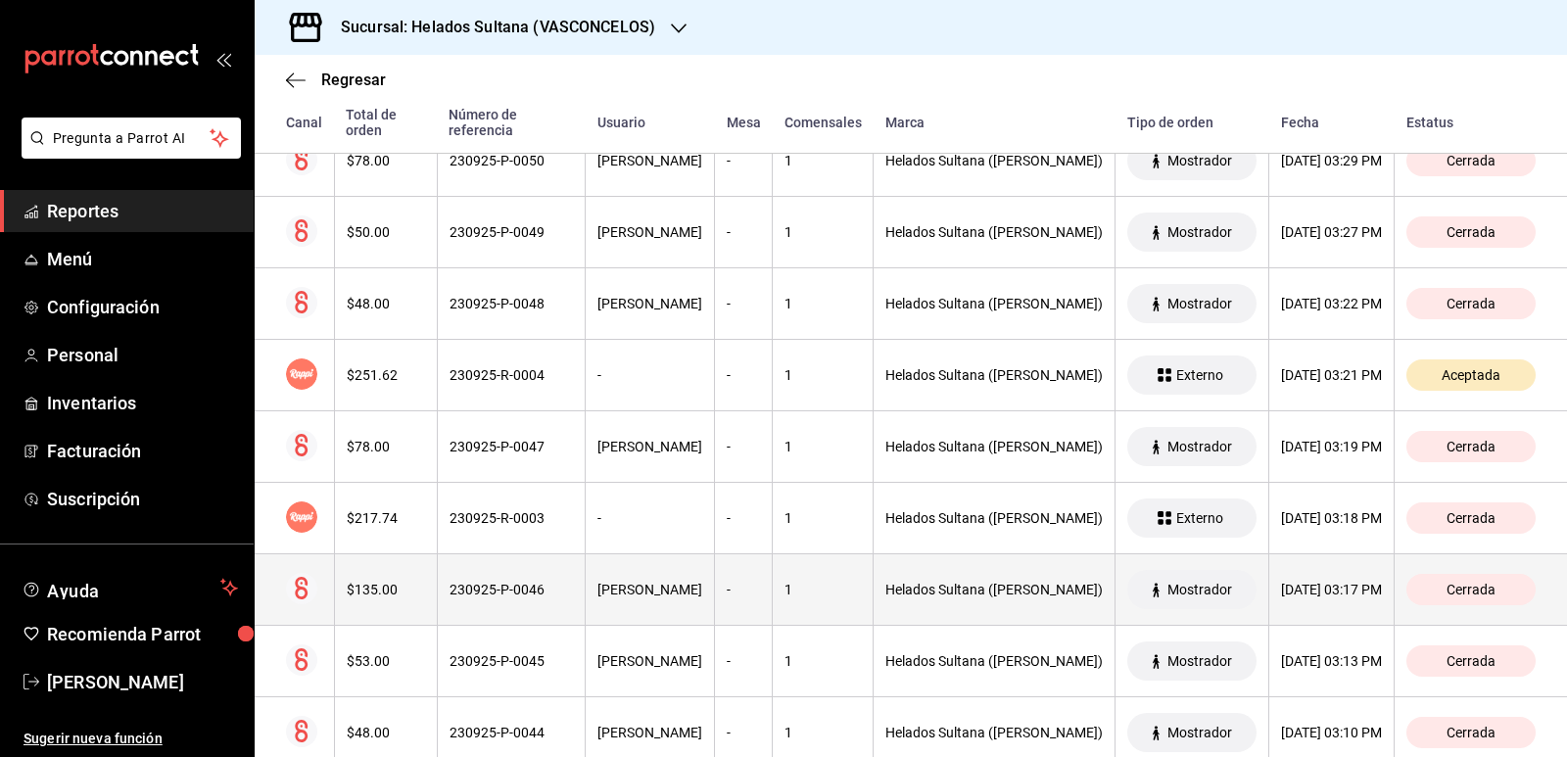
click at [523, 557] on th "230925-P-0046" at bounding box center [511, 589] width 148 height 71
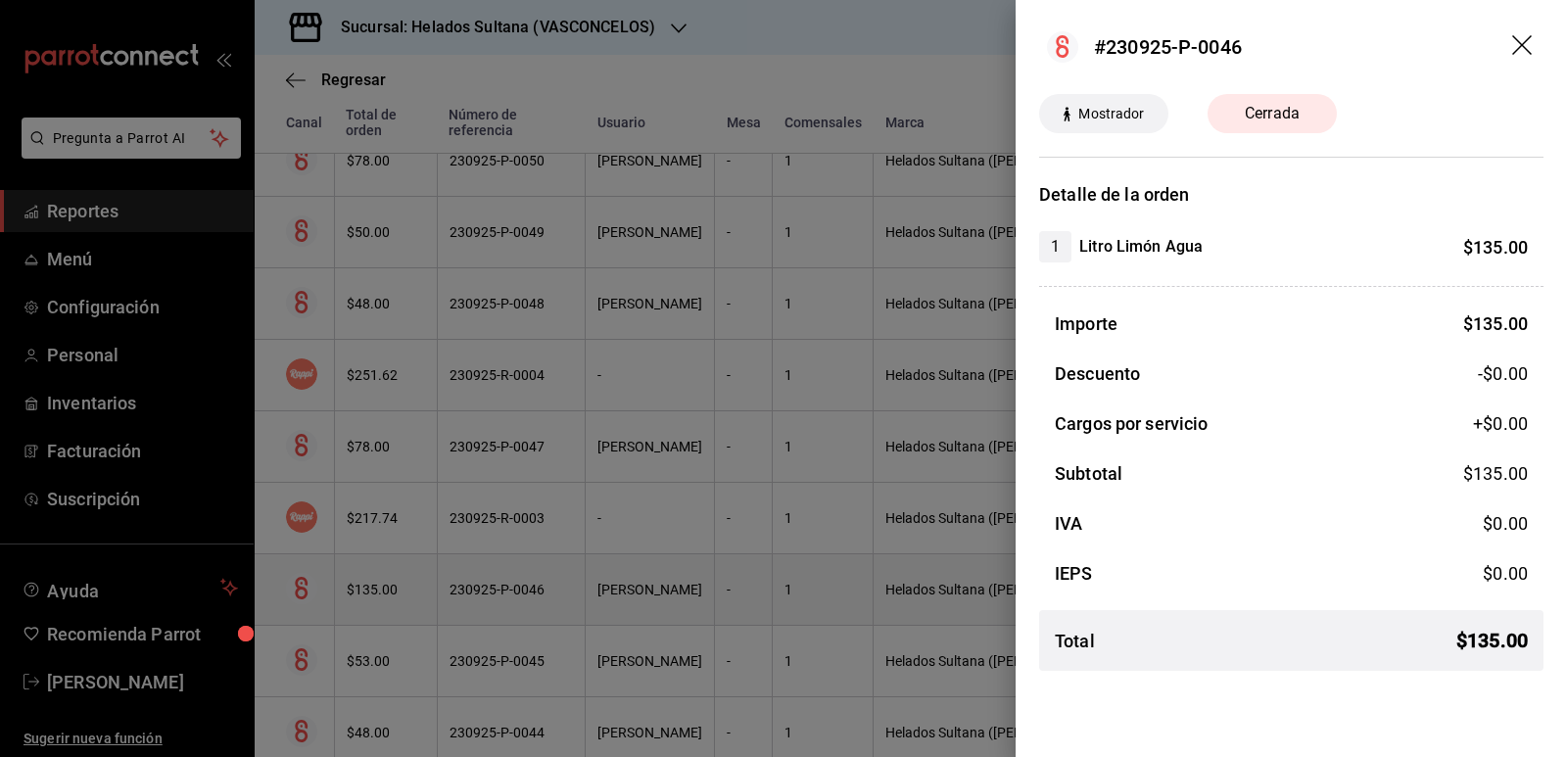
click at [523, 557] on div at bounding box center [783, 378] width 1567 height 757
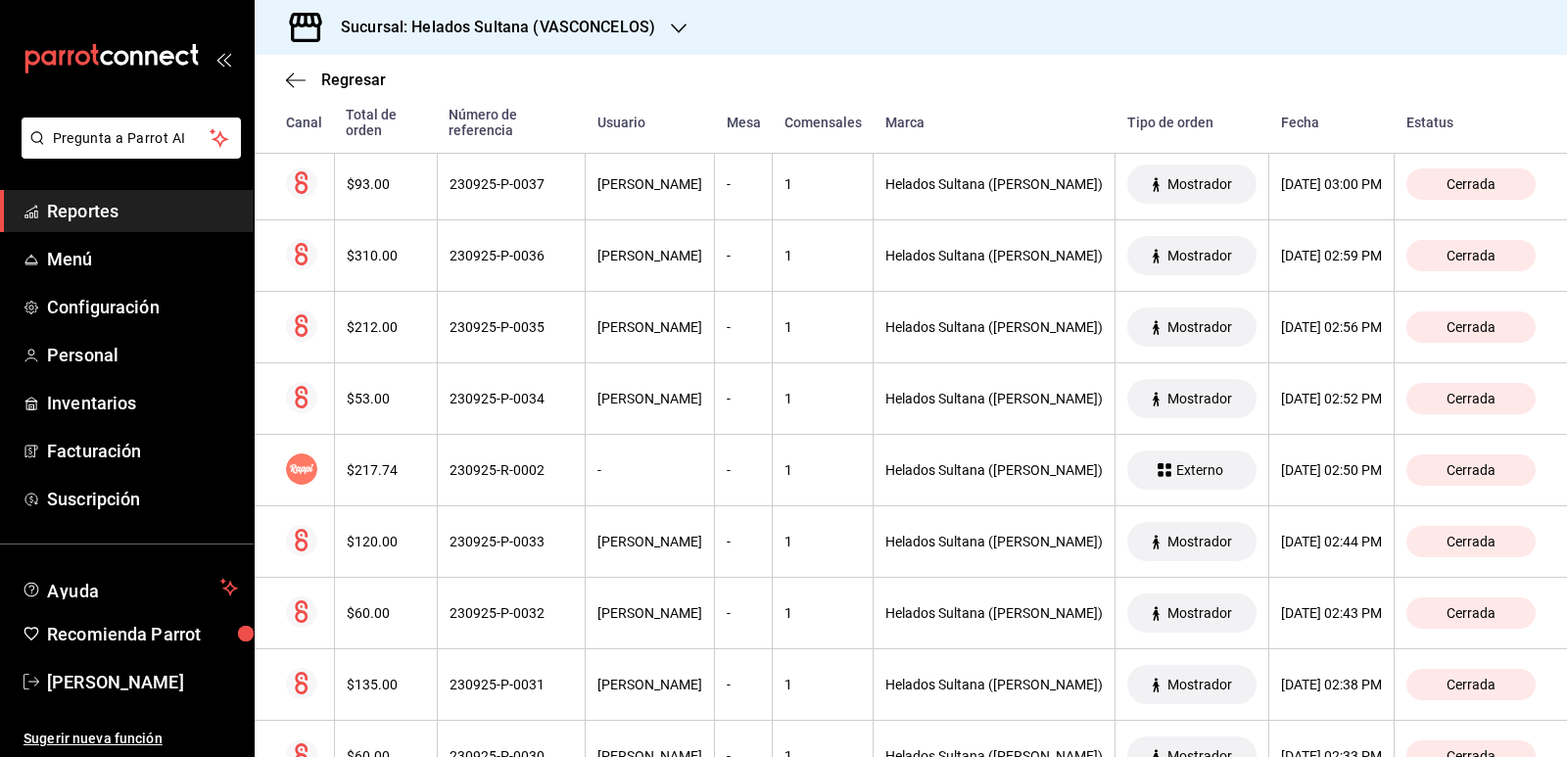
scroll to position [1469, 0]
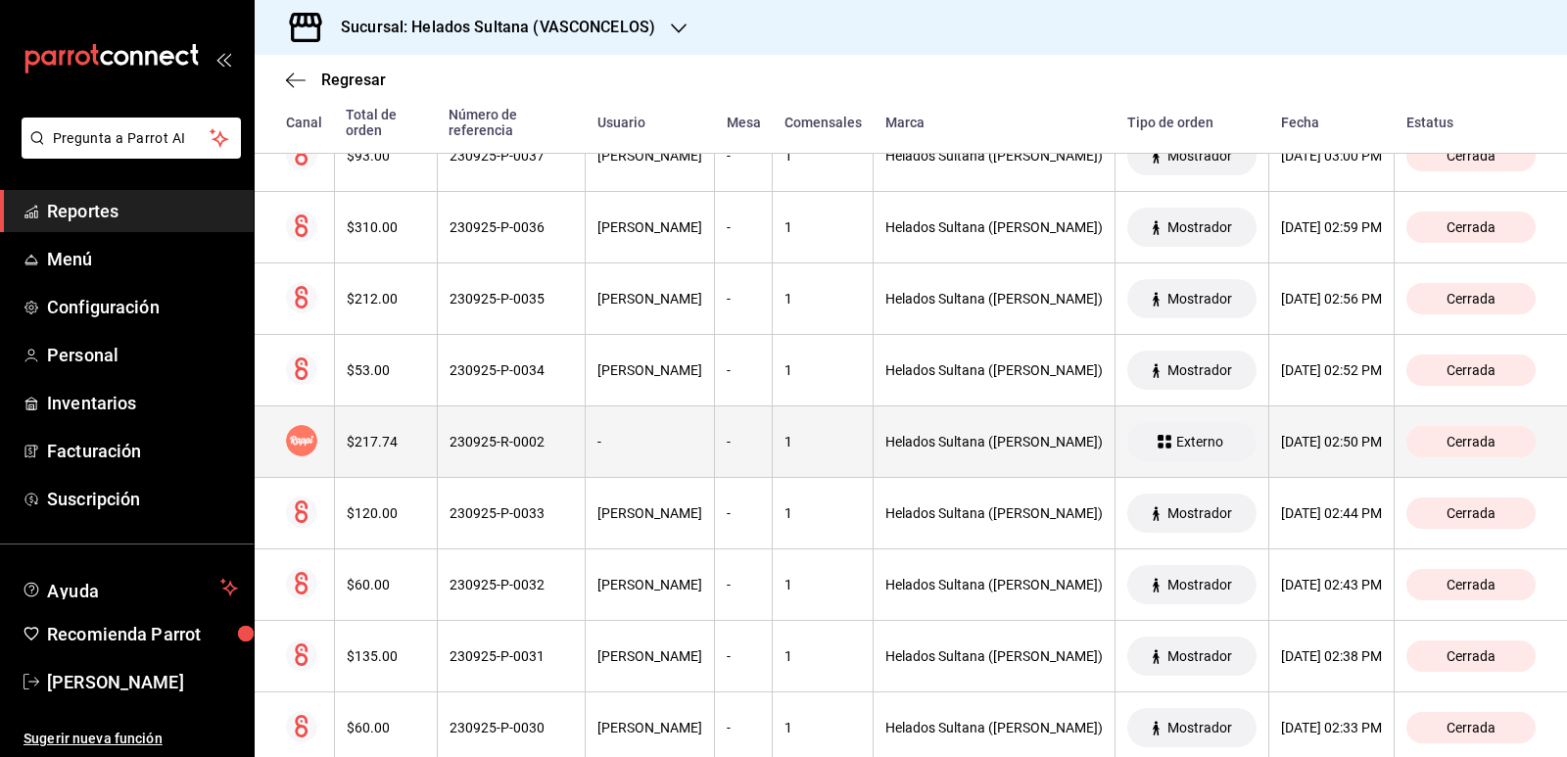
click at [541, 413] on th "230925-R-0002" at bounding box center [511, 441] width 148 height 71
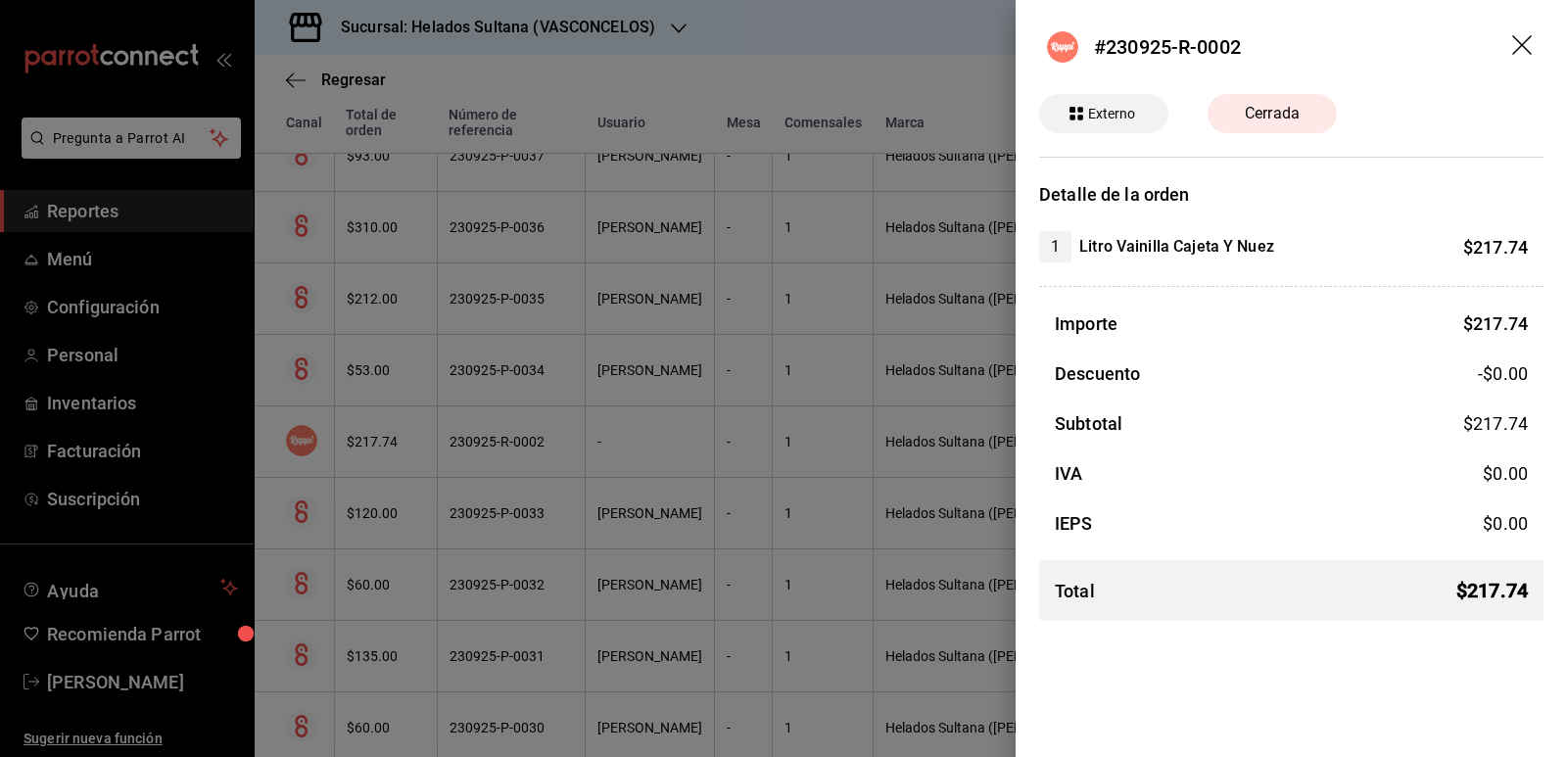
click at [543, 411] on div at bounding box center [783, 378] width 1567 height 757
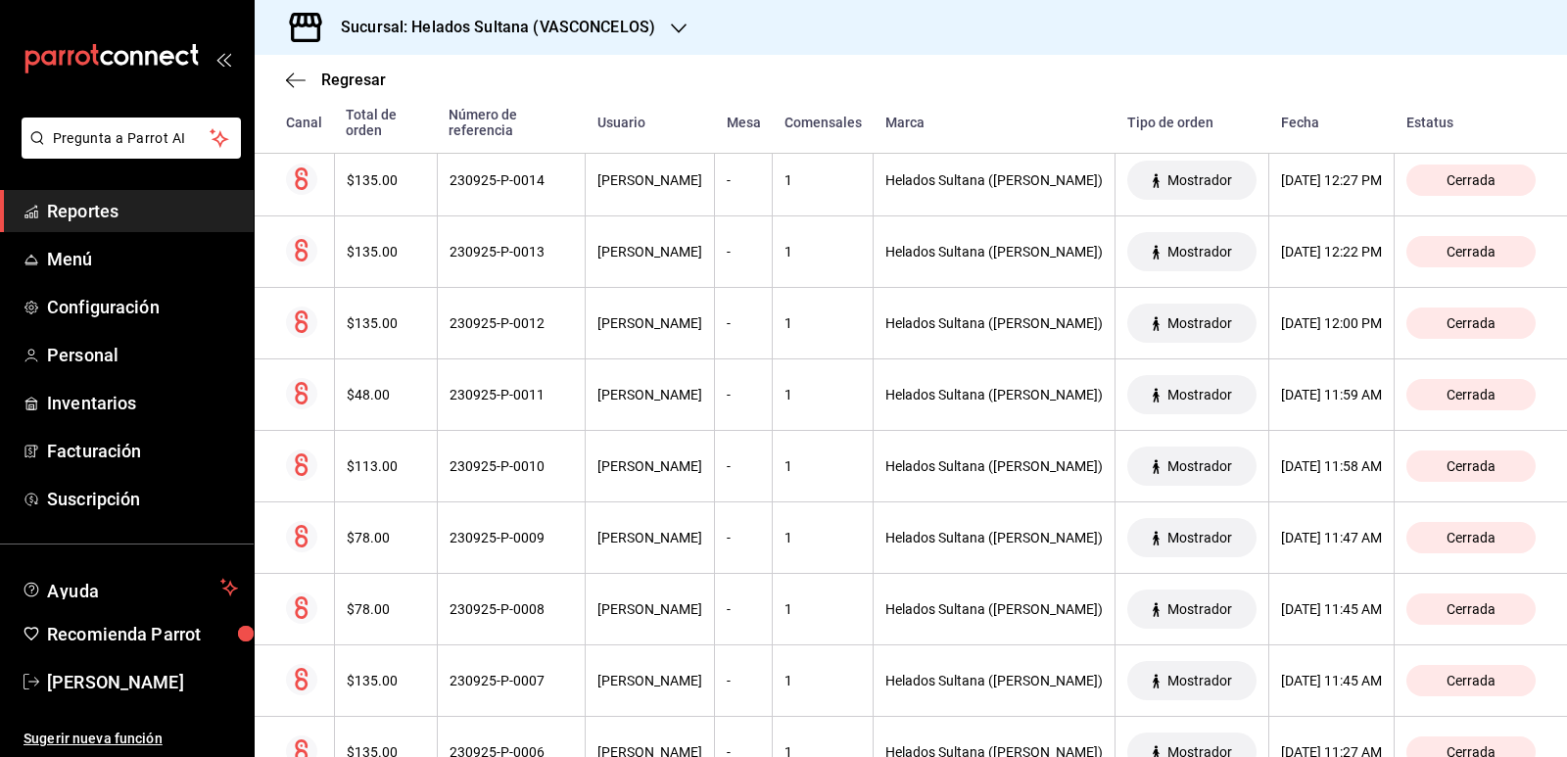
scroll to position [3036, 0]
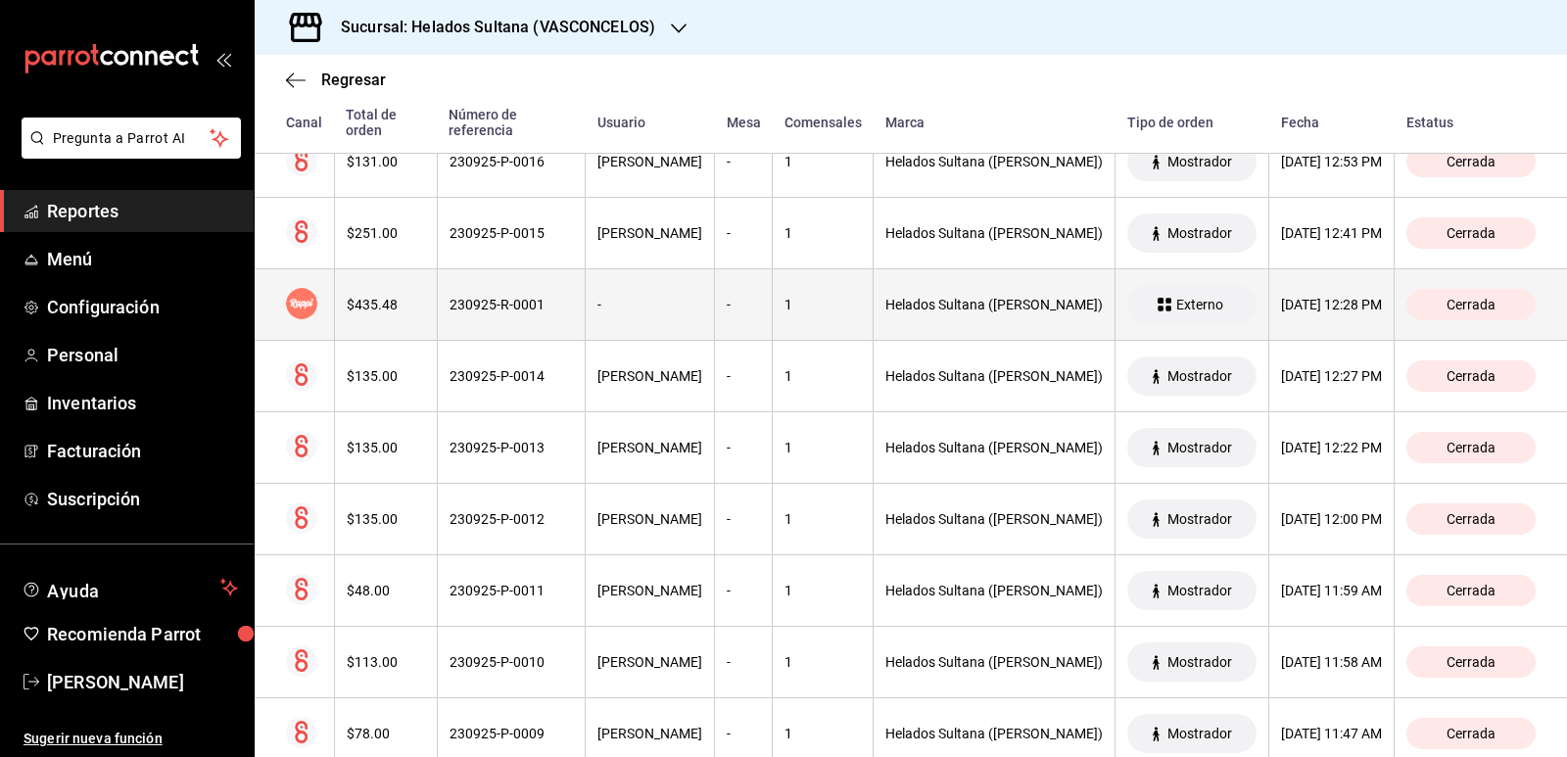
click at [553, 307] on th "230925-R-0001" at bounding box center [511, 304] width 148 height 71
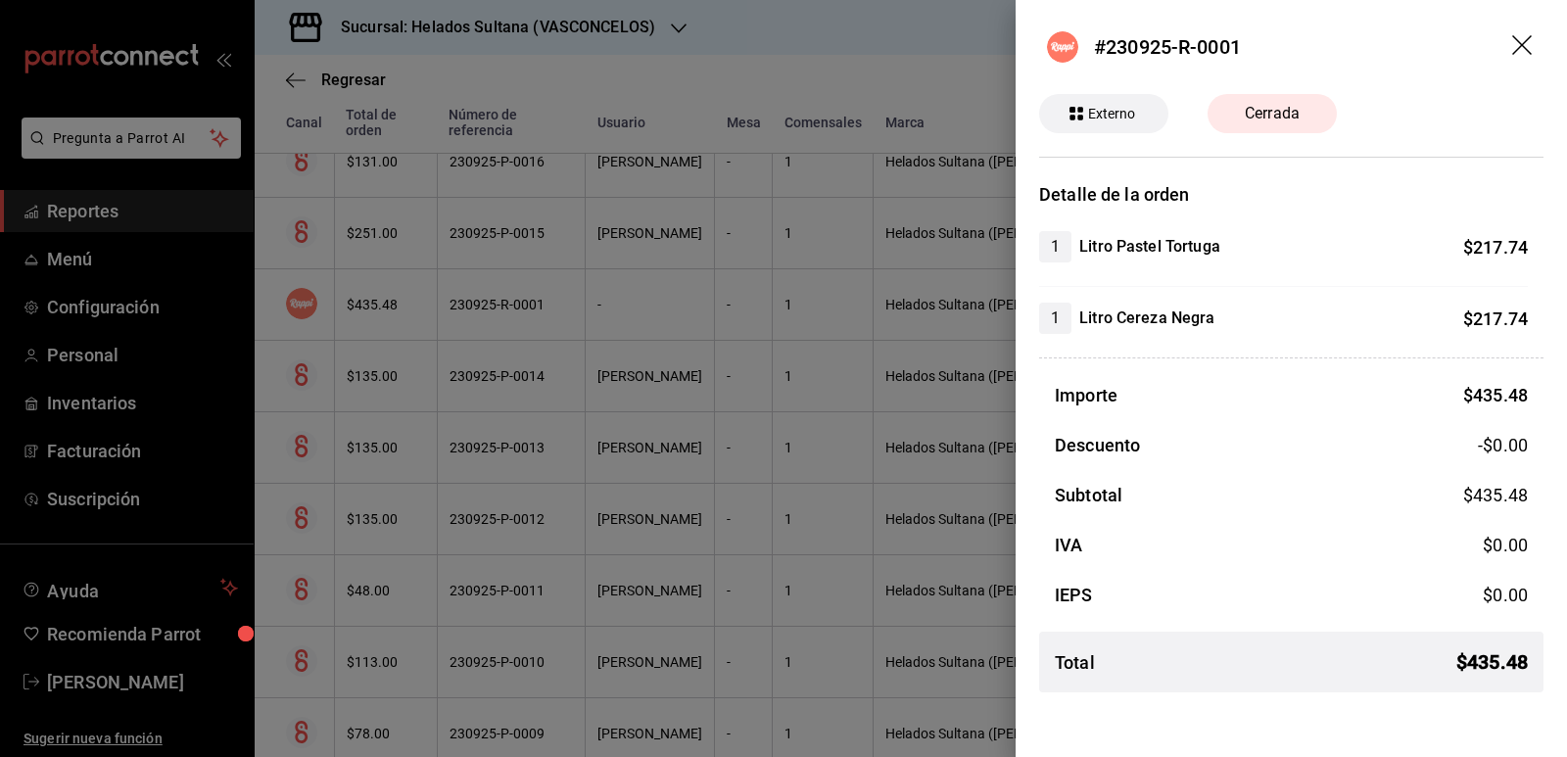
click at [737, 274] on div at bounding box center [783, 378] width 1567 height 757
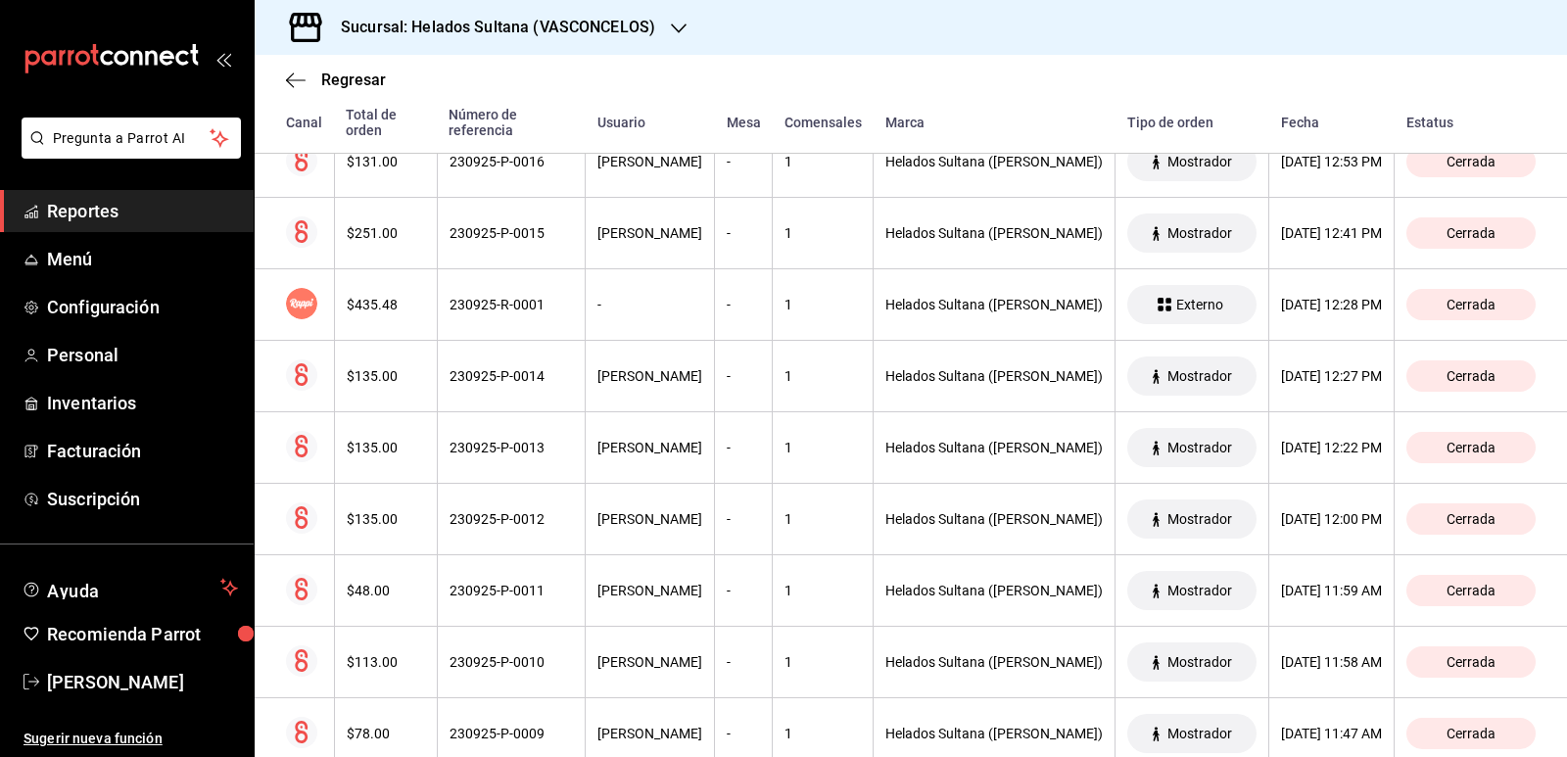
click at [131, 220] on span "Reportes" at bounding box center [142, 211] width 191 height 26
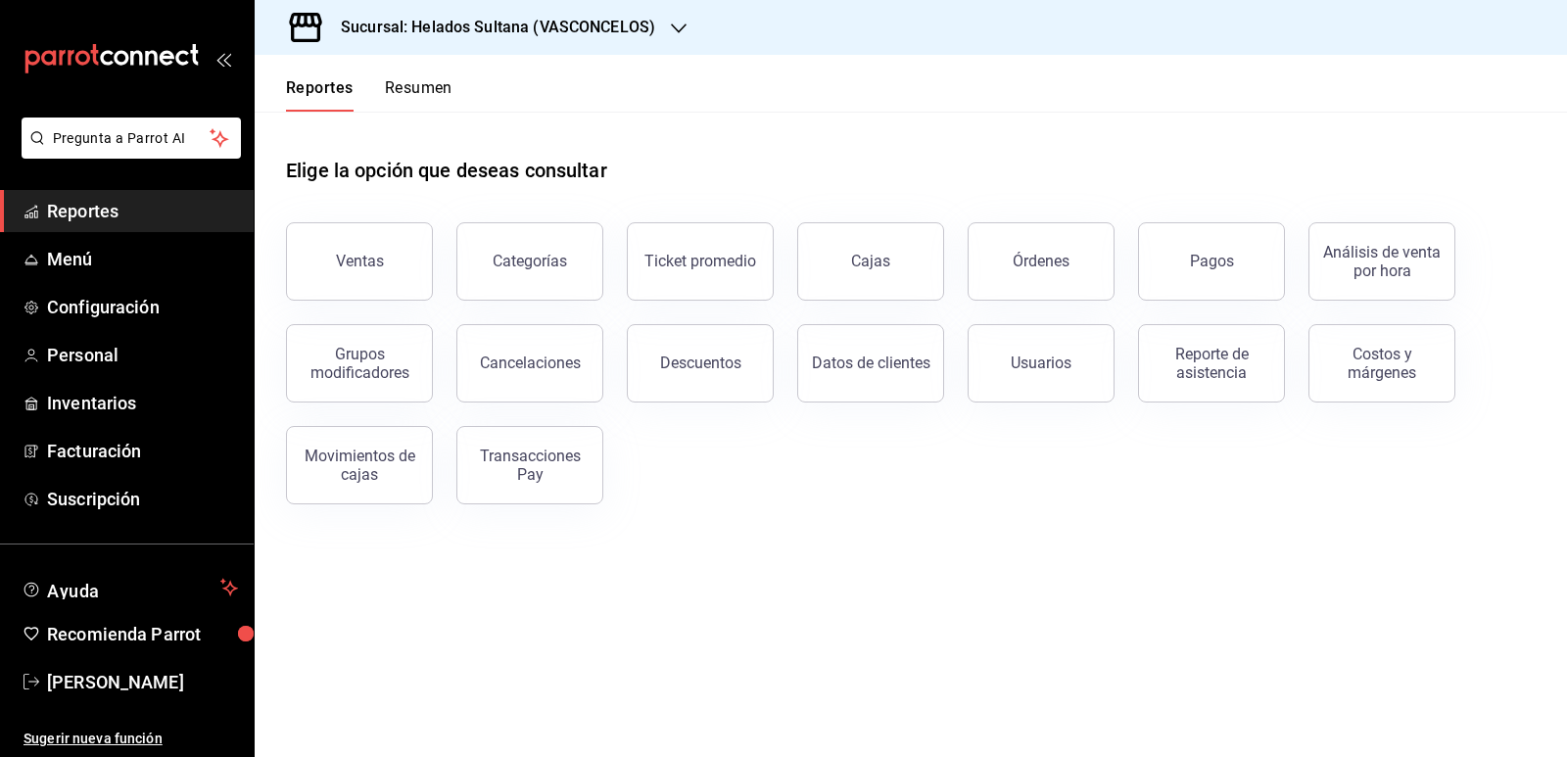
click at [846, 491] on div "Ventas Categorías Ticket promedio Cajas Órdenes Pagos Análisis de venta por hor…" at bounding box center [898, 352] width 1273 height 306
click at [418, 99] on button "Resumen" at bounding box center [419, 94] width 68 height 33
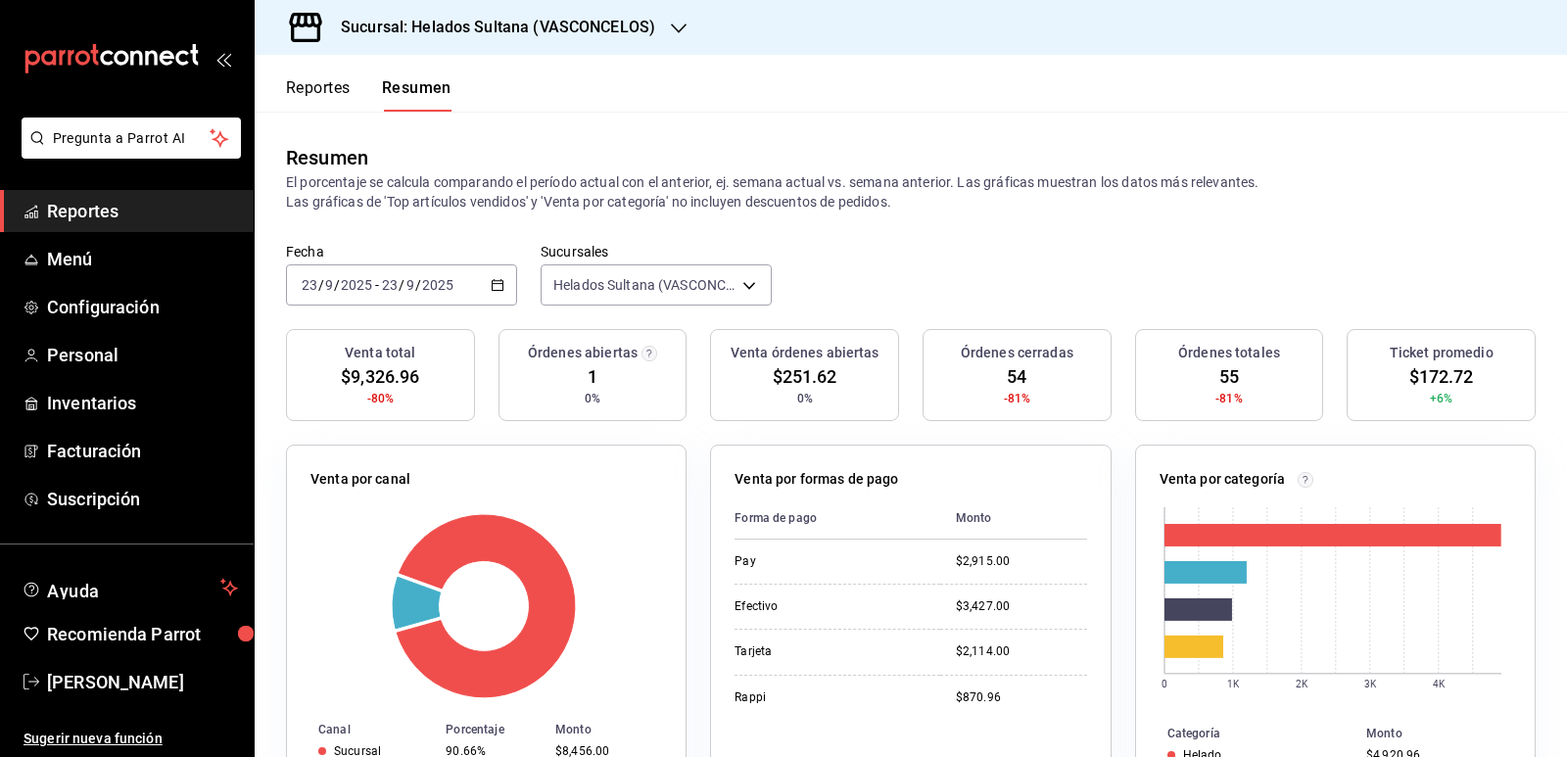
click at [300, 97] on button "Reportes" at bounding box center [318, 94] width 65 height 33
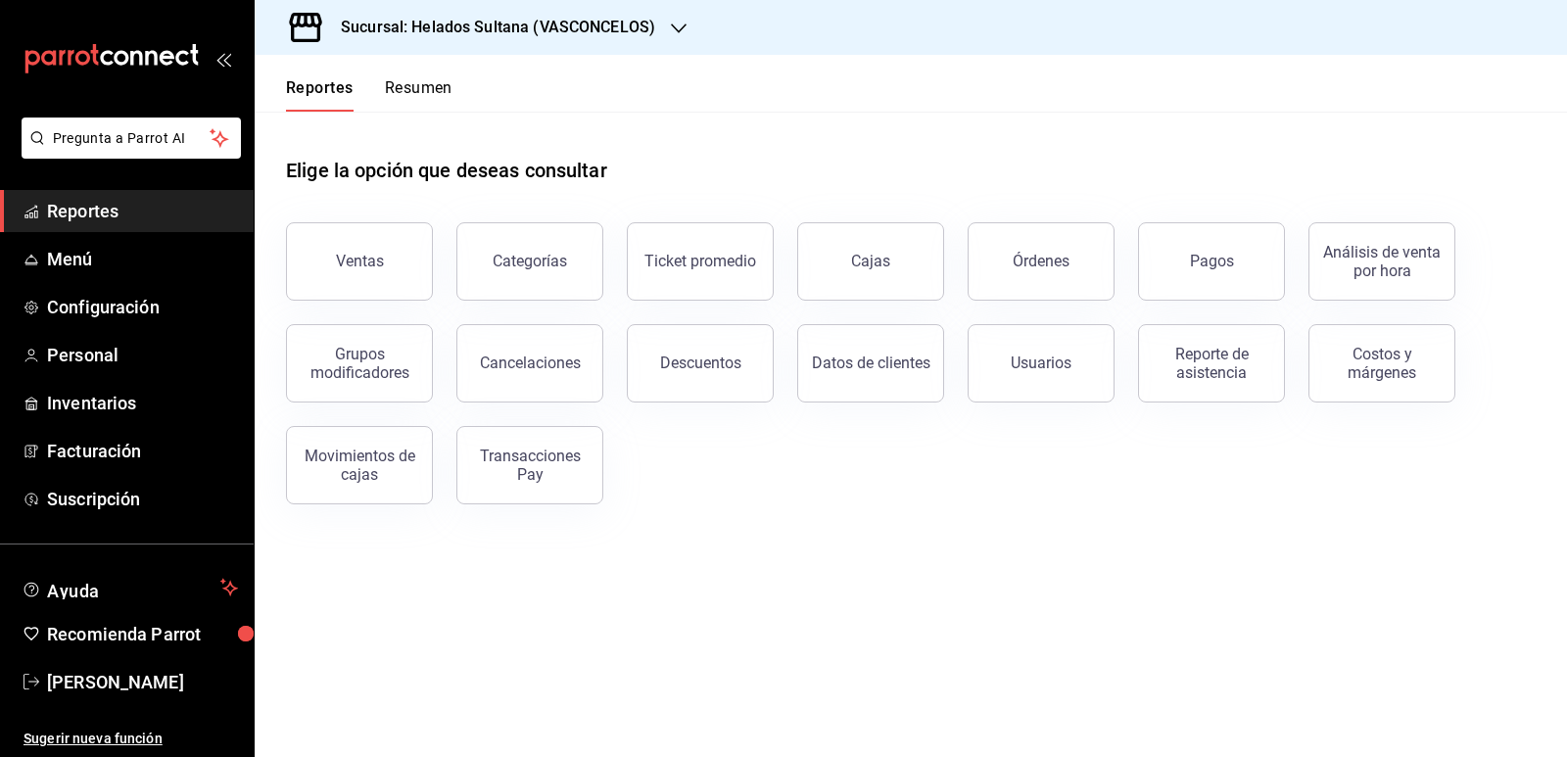
click at [430, 87] on button "Resumen" at bounding box center [419, 94] width 68 height 33
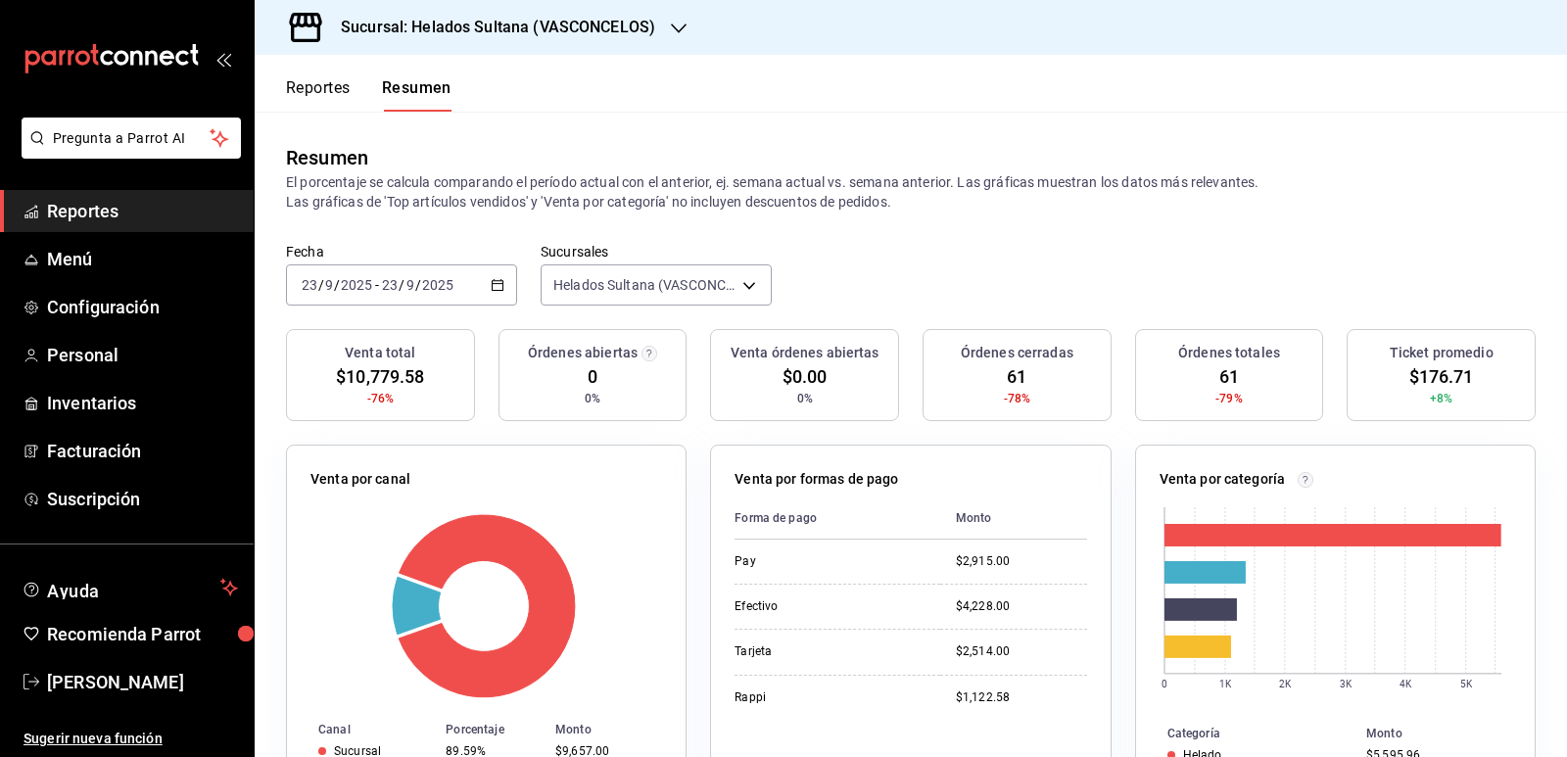
click at [917, 284] on div "Fecha [DATE] [DATE] - [DATE] [DATE] Sucursales Helados Sultana ([PERSON_NAME]) …" at bounding box center [911, 286] width 1312 height 86
